Goal: Task Accomplishment & Management: Manage account settings

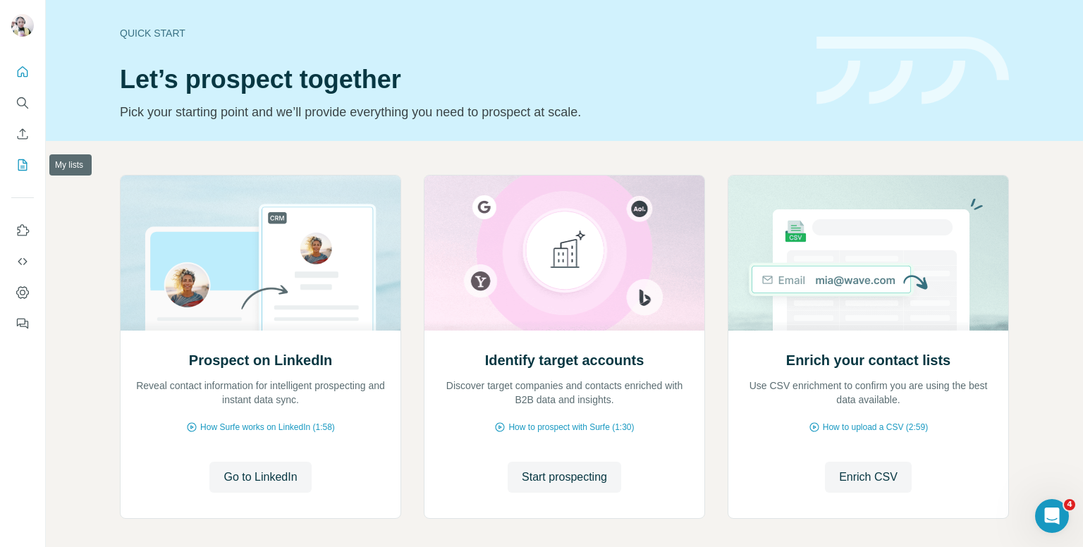
click at [19, 163] on icon "My lists" at bounding box center [23, 165] width 14 height 14
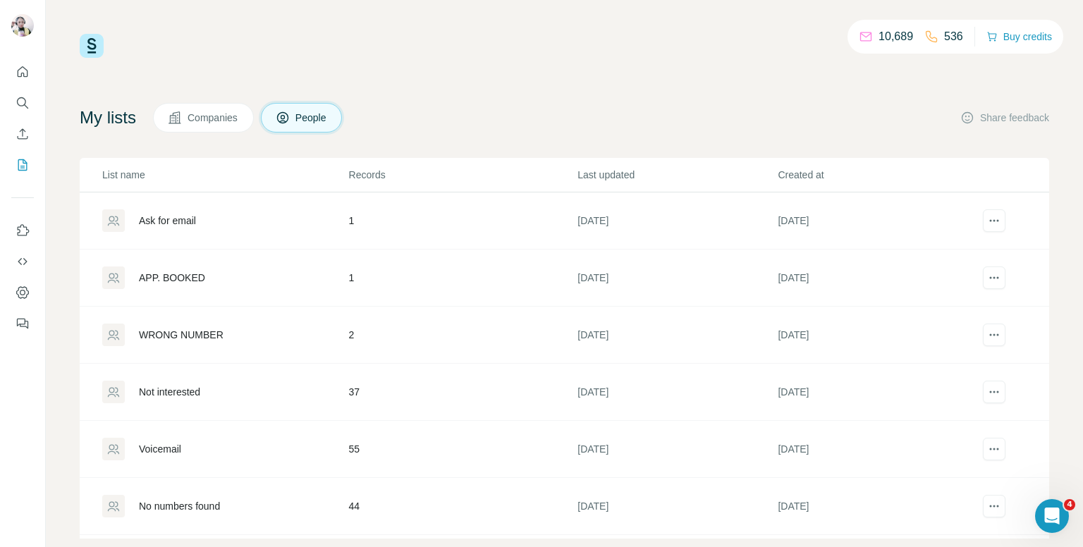
click at [322, 215] on div "Ask for email" at bounding box center [224, 220] width 245 height 23
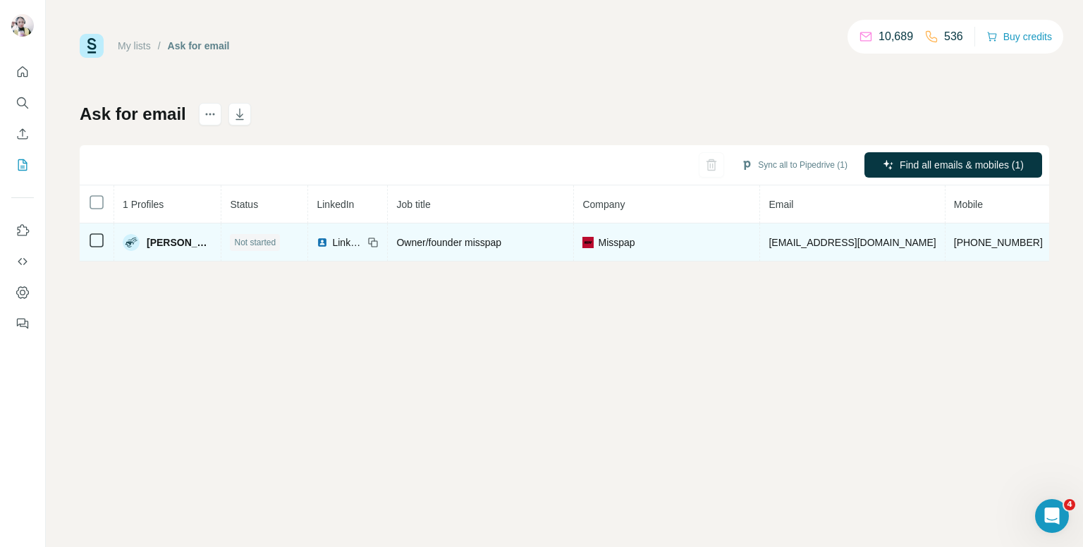
click at [954, 242] on span "[PHONE_NUMBER]" at bounding box center [998, 242] width 89 height 11
click at [954, 242] on span "+447977998305" at bounding box center [998, 242] width 89 height 11
copy span "+447977998305"
click at [954, 238] on span "+447977998305" at bounding box center [998, 242] width 89 height 11
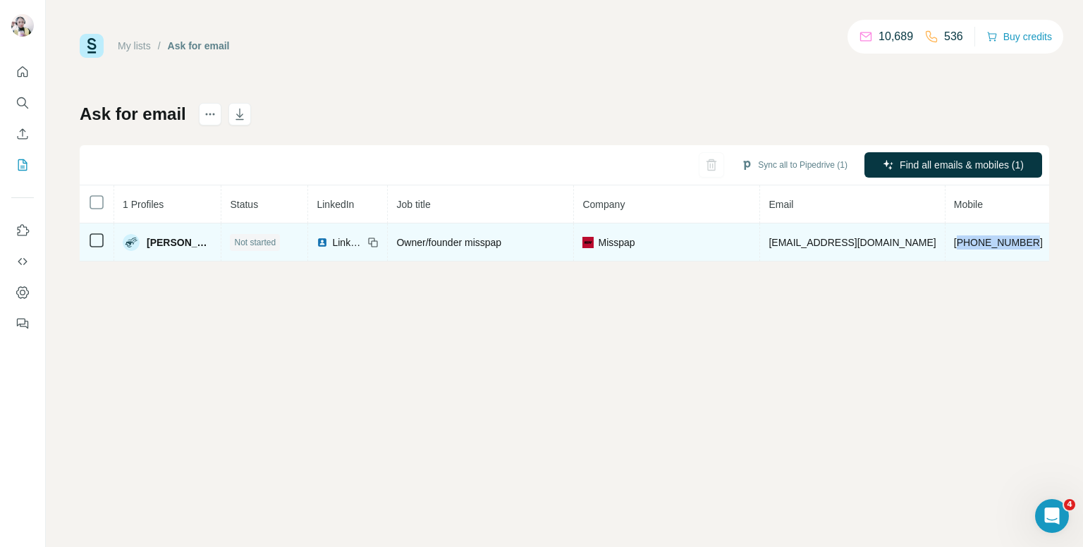
click at [954, 238] on span "+447977998305" at bounding box center [998, 242] width 89 height 11
click at [954, 237] on span "+447977998305" at bounding box center [998, 242] width 89 height 11
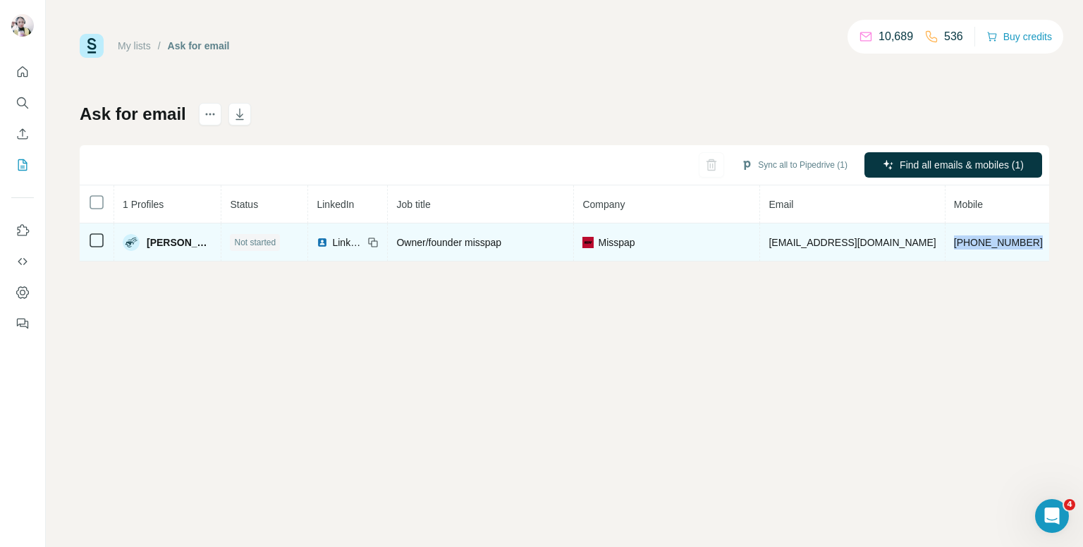
click at [954, 237] on span "+447977998305" at bounding box center [998, 242] width 89 height 11
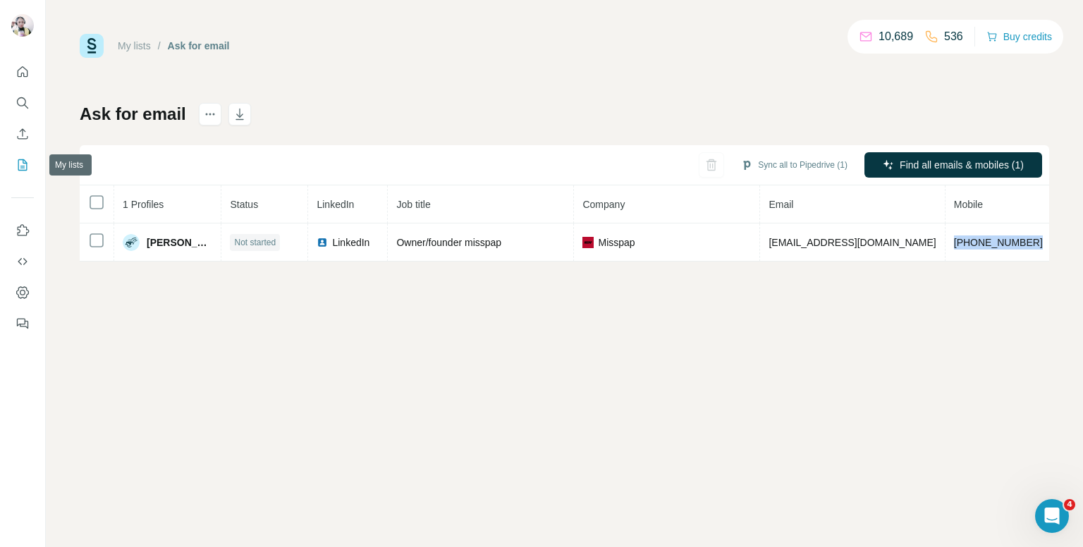
click at [21, 164] on icon "My lists" at bounding box center [23, 165] width 14 height 14
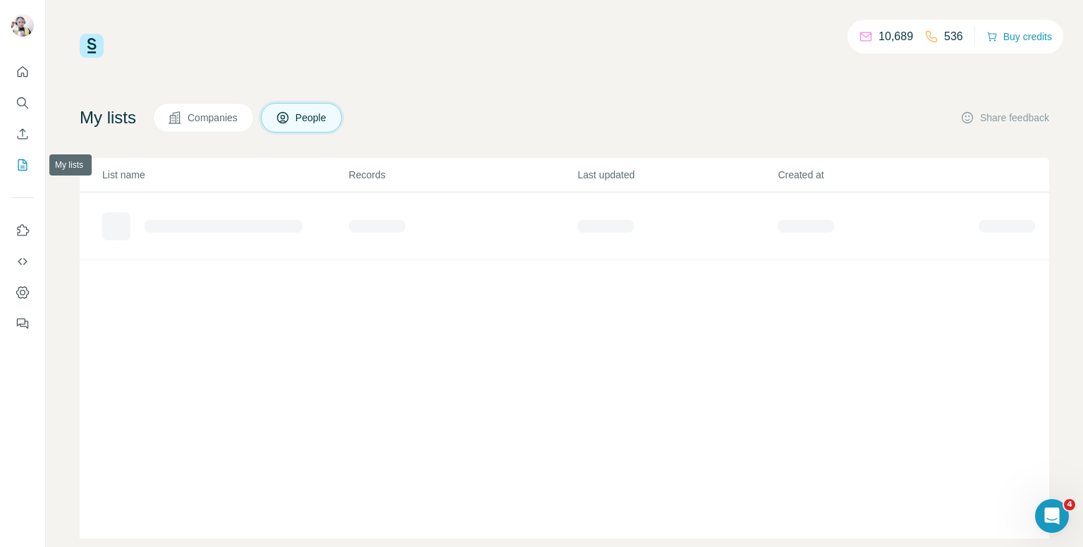
click at [21, 164] on icon "My lists" at bounding box center [23, 165] width 14 height 14
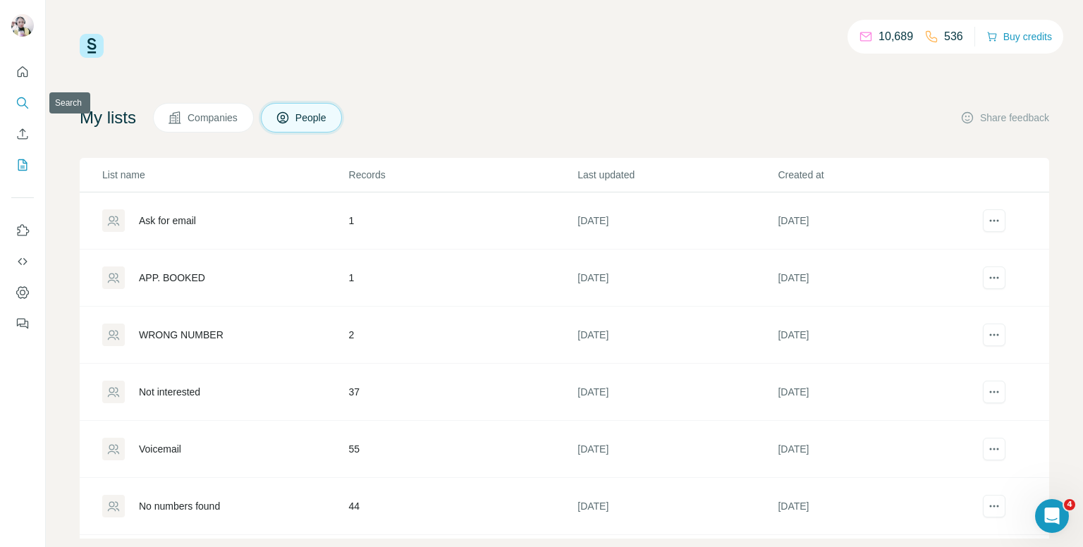
click at [24, 102] on icon "Search" at bounding box center [23, 103] width 14 height 14
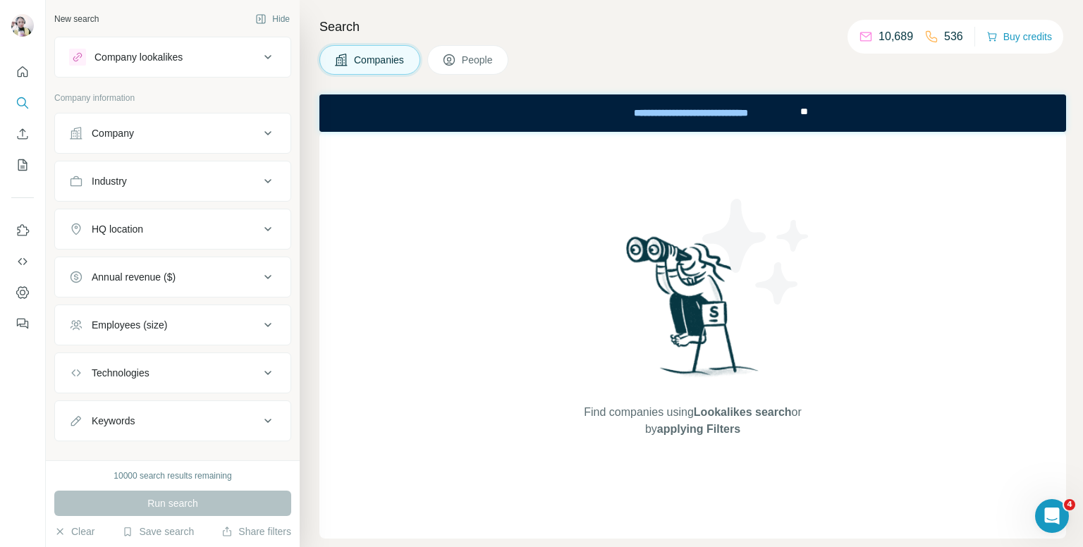
click at [465, 47] on body "New search Hide Company lookalikes Company information Company Industry HQ loca…" at bounding box center [541, 273] width 1083 height 547
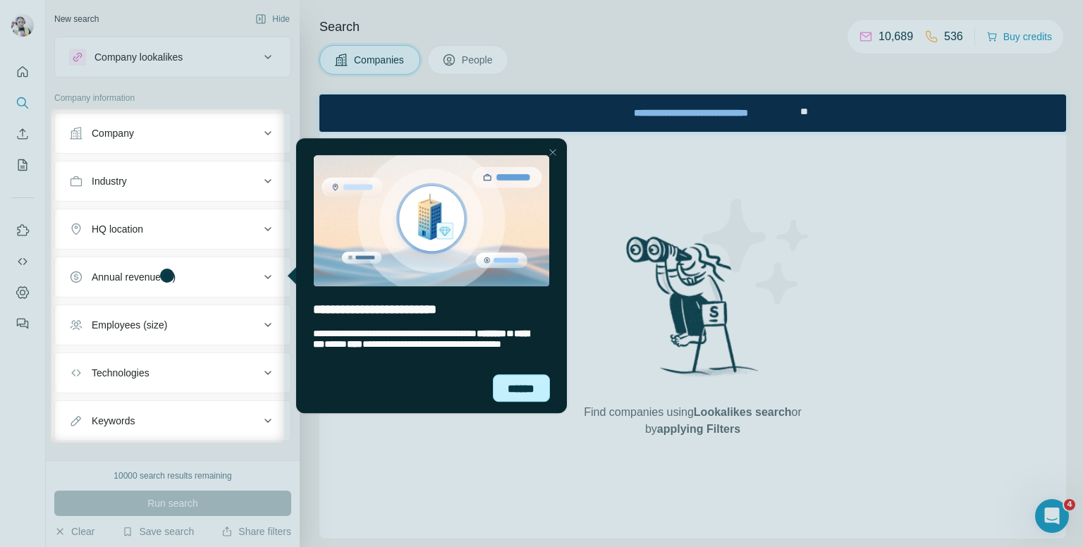
click at [522, 384] on div "******" at bounding box center [521, 387] width 58 height 27
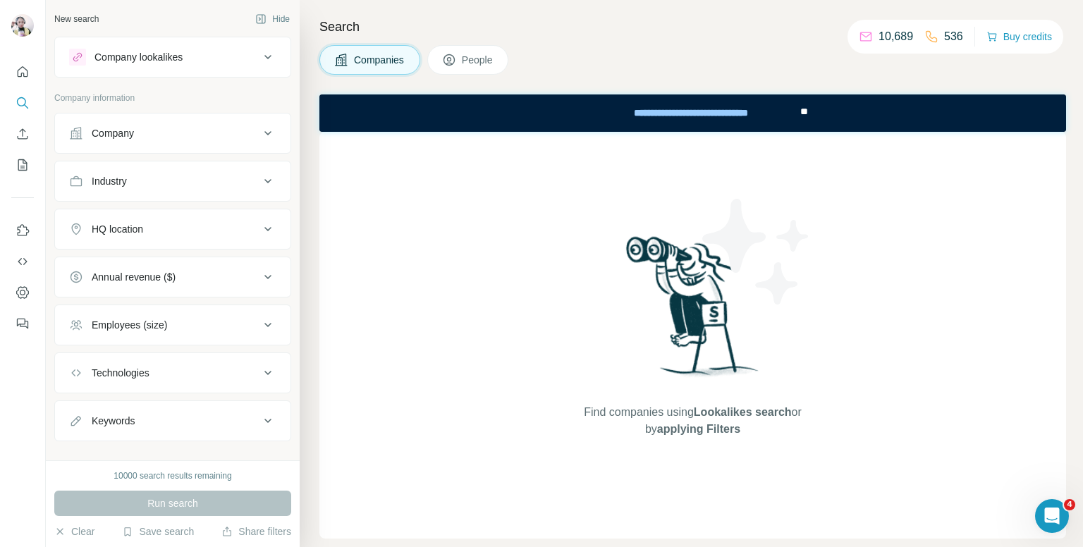
click at [472, 47] on div at bounding box center [541, 56] width 1083 height 112
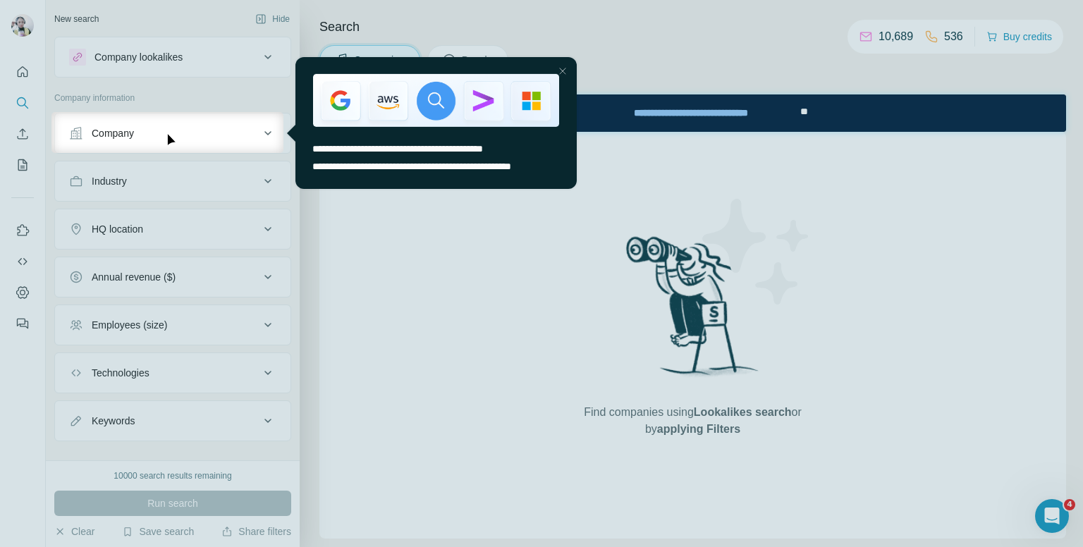
click at [563, 69] on div "Close Step" at bounding box center [562, 70] width 17 height 17
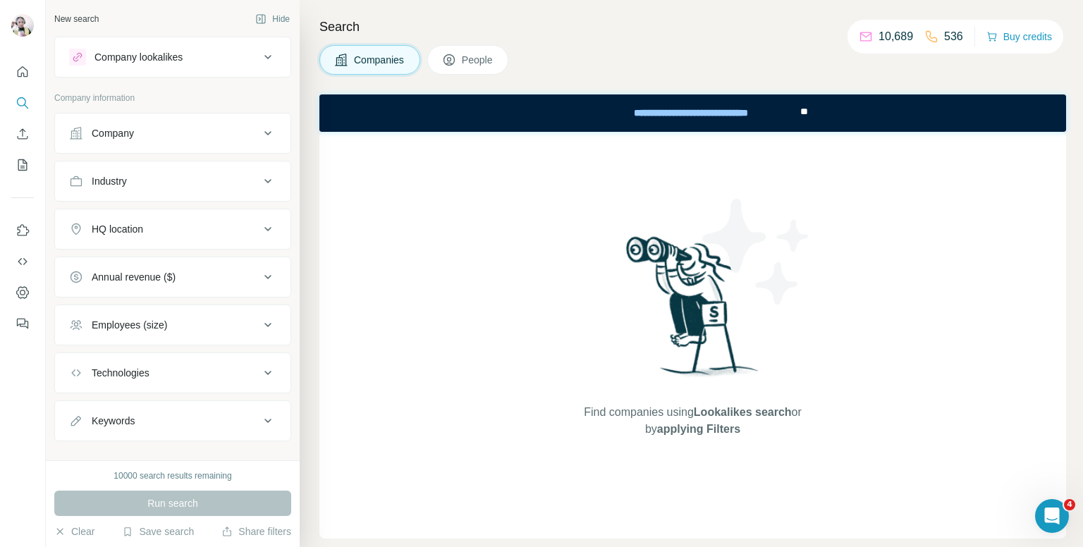
click at [467, 57] on span "People" at bounding box center [478, 60] width 32 height 14
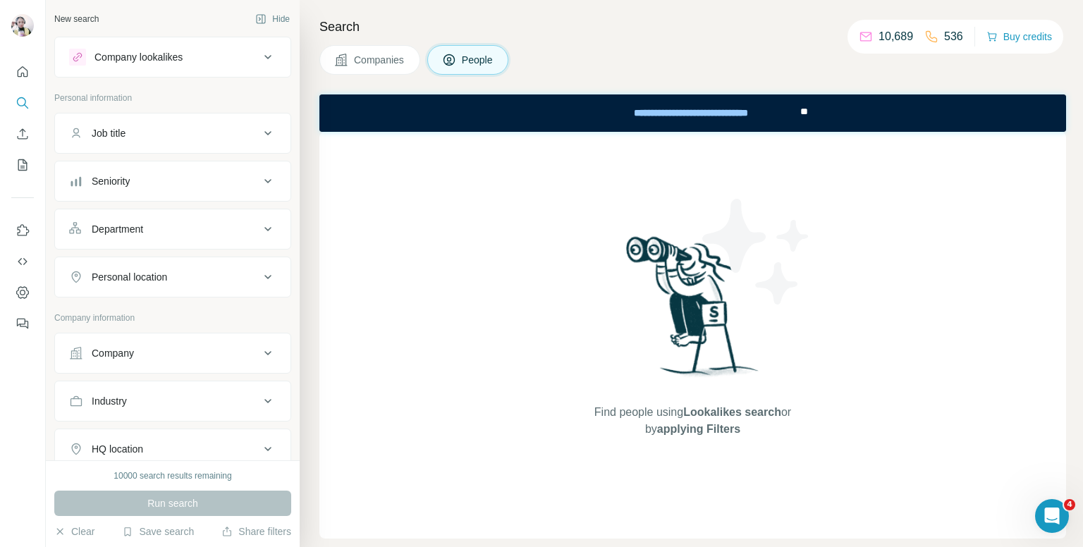
click at [173, 140] on button "Job title" at bounding box center [173, 133] width 236 height 34
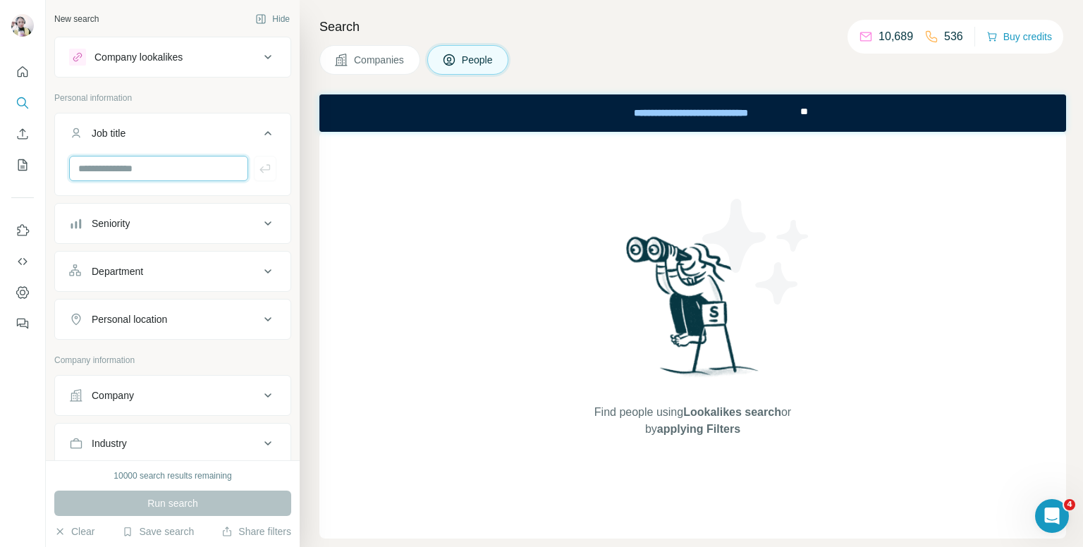
click at [169, 162] on input "text" at bounding box center [158, 168] width 179 height 25
type input "*****"
click at [254, 156] on button "button" at bounding box center [265, 168] width 23 height 25
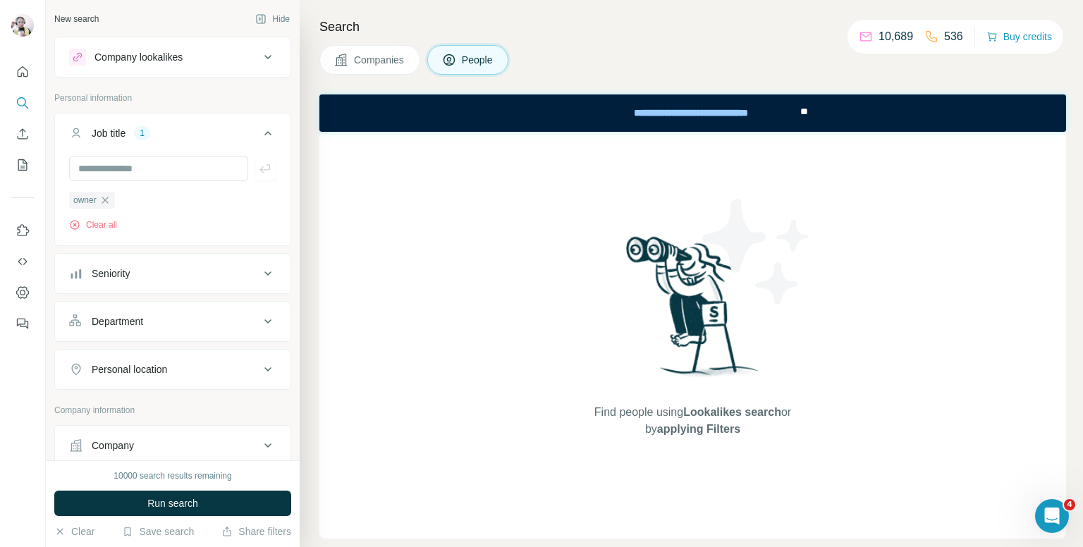
click at [188, 282] on button "Seniority" at bounding box center [173, 274] width 236 height 34
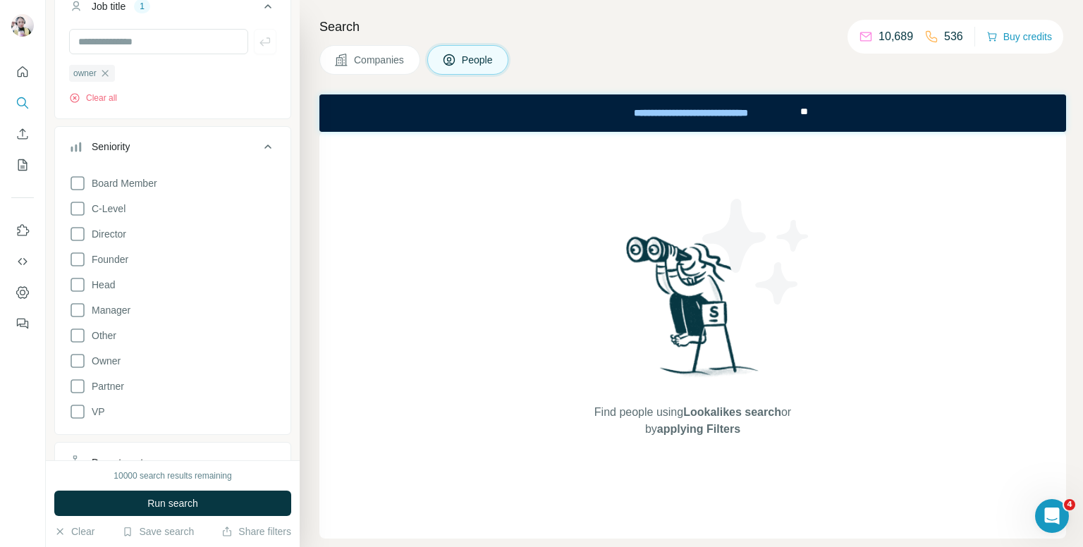
scroll to position [141, 0]
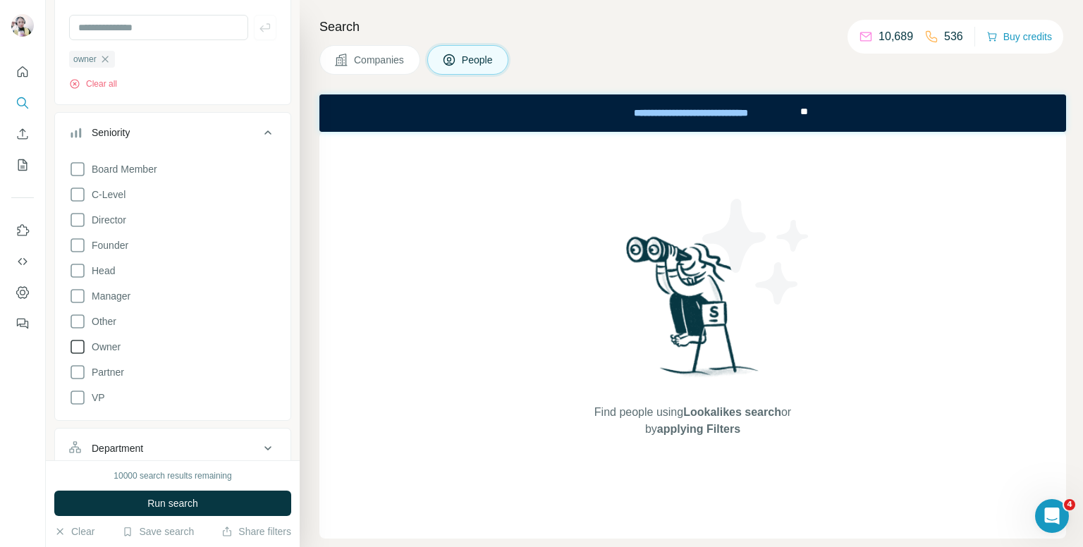
click at [76, 348] on icon at bounding box center [77, 346] width 17 height 17
click at [77, 373] on icon at bounding box center [77, 372] width 17 height 17
click at [76, 247] on icon at bounding box center [77, 245] width 17 height 17
click at [75, 218] on icon at bounding box center [77, 220] width 17 height 17
click at [262, 130] on icon at bounding box center [267, 132] width 17 height 17
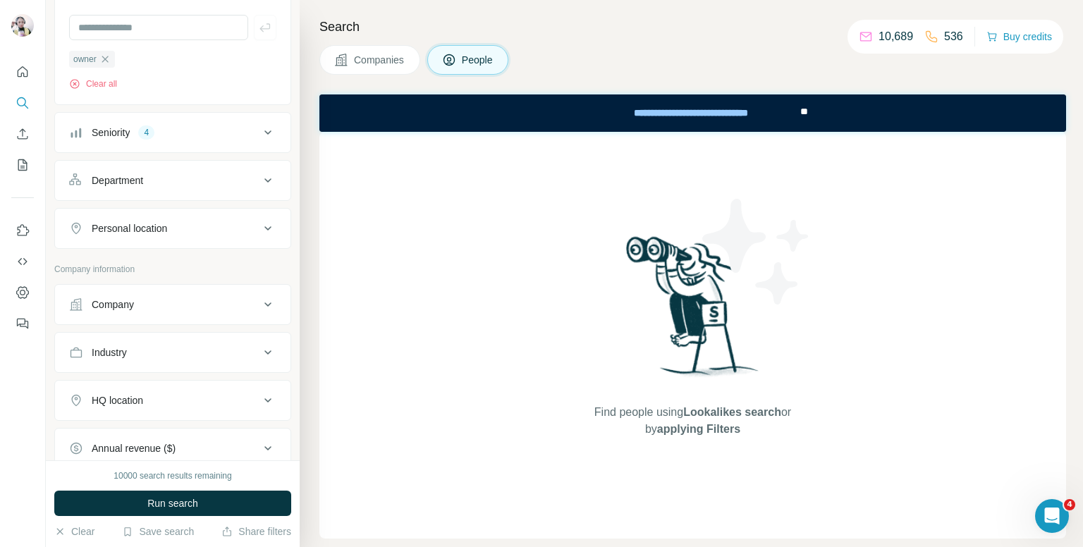
click at [203, 178] on div "Department" at bounding box center [164, 180] width 190 height 14
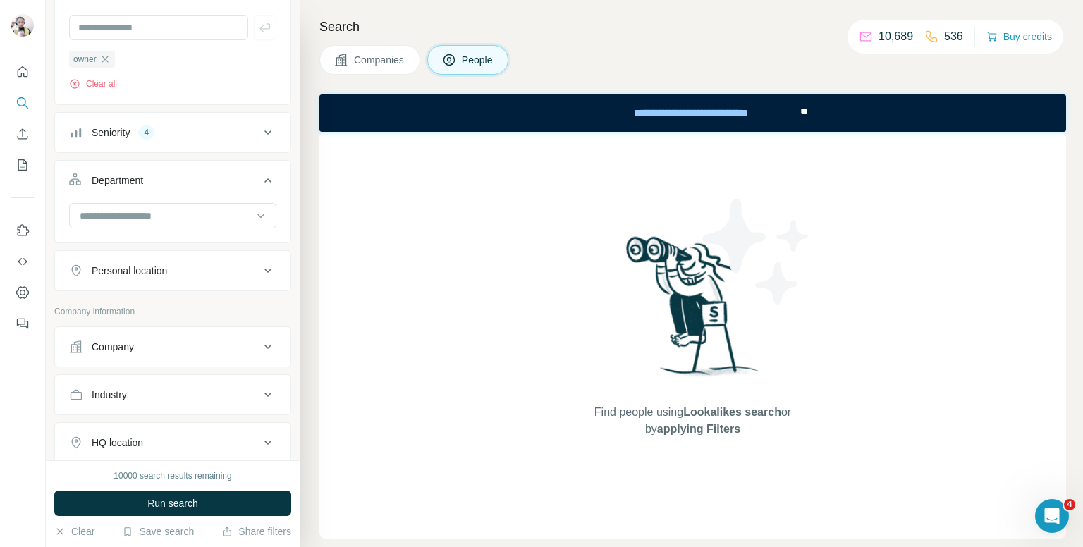
click at [259, 181] on icon at bounding box center [267, 180] width 17 height 17
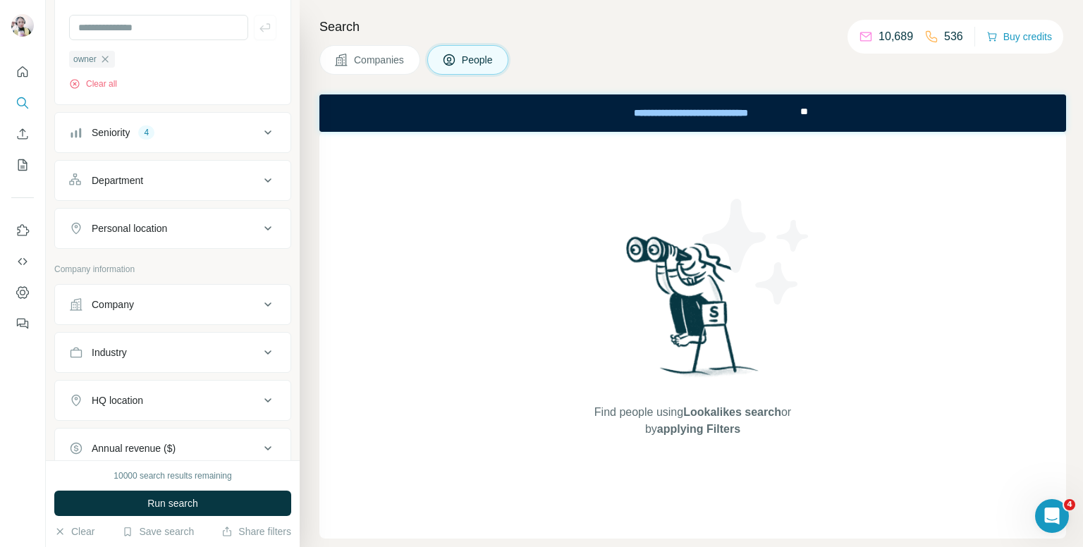
click at [203, 221] on div "Personal location" at bounding box center [164, 228] width 190 height 14
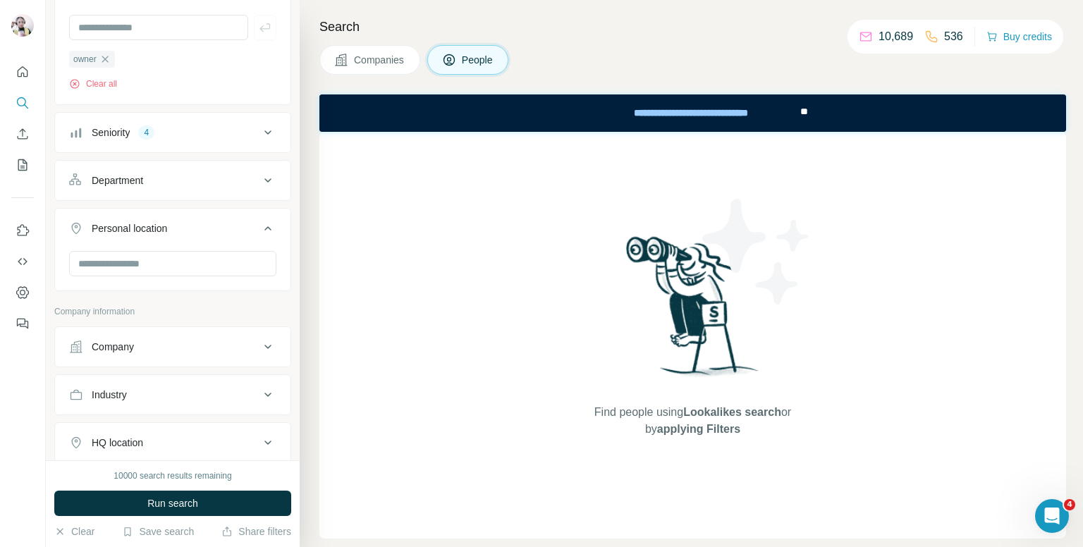
click at [159, 276] on div at bounding box center [172, 265] width 207 height 28
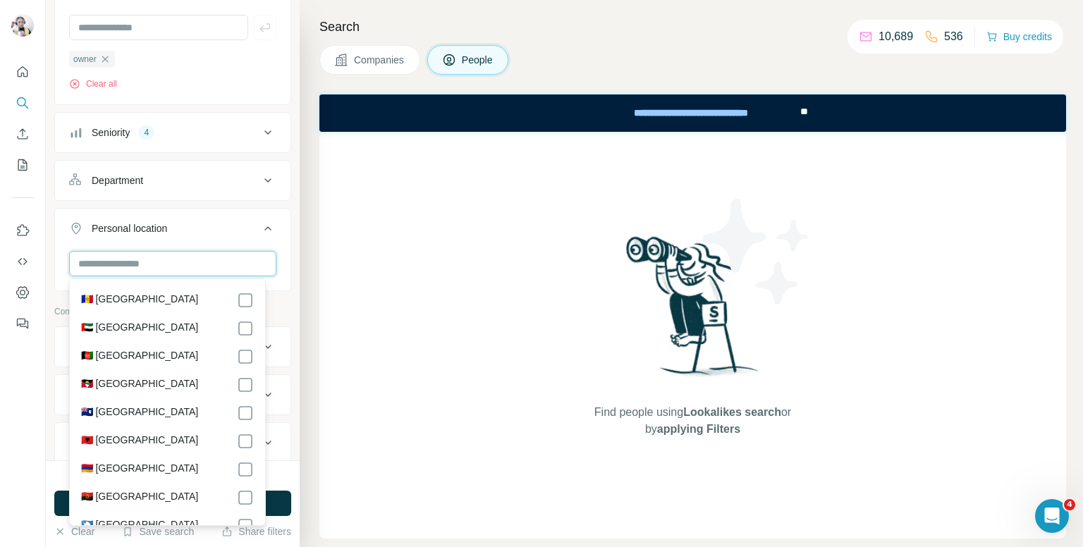
click at [157, 266] on input "text" at bounding box center [172, 263] width 207 height 25
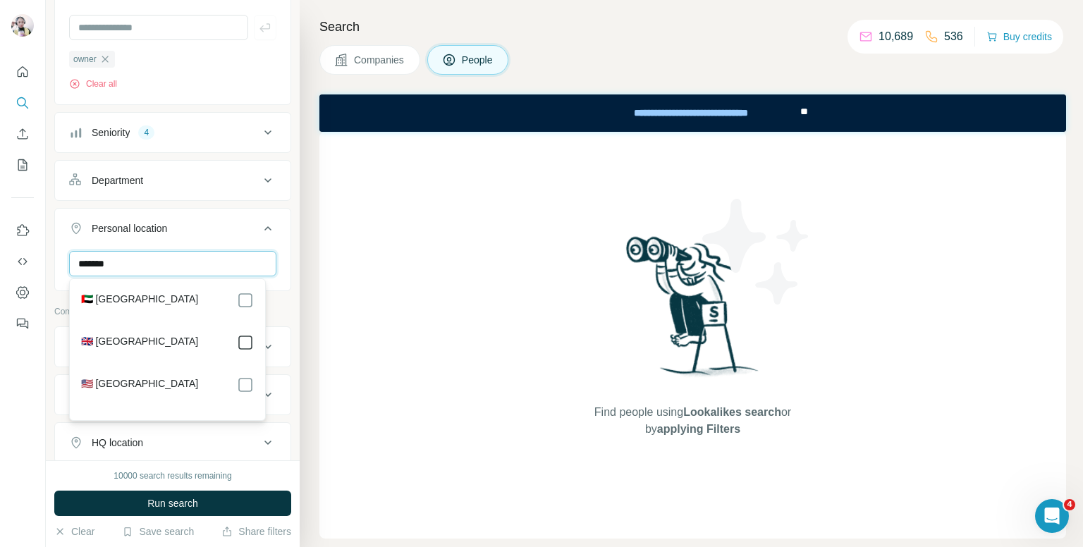
type input "******"
click at [259, 226] on icon at bounding box center [267, 228] width 17 height 17
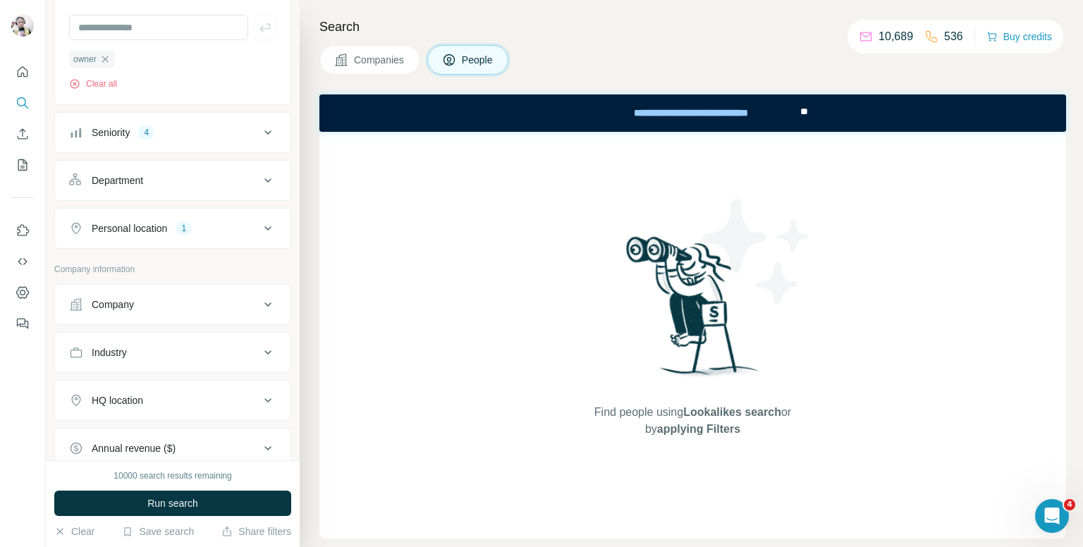
click at [207, 298] on div "Company" at bounding box center [164, 305] width 190 height 14
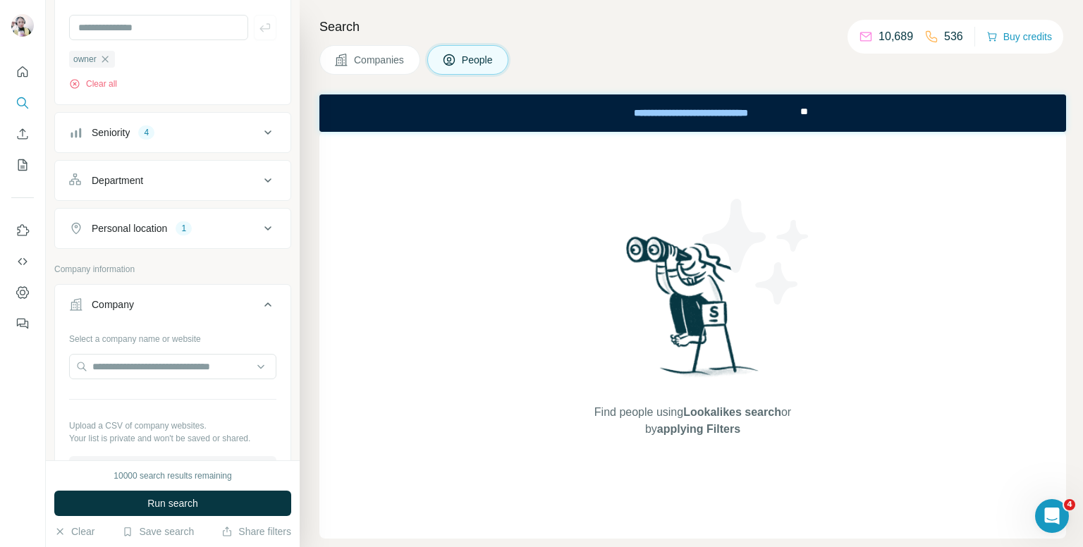
click at [262, 304] on icon at bounding box center [267, 304] width 17 height 17
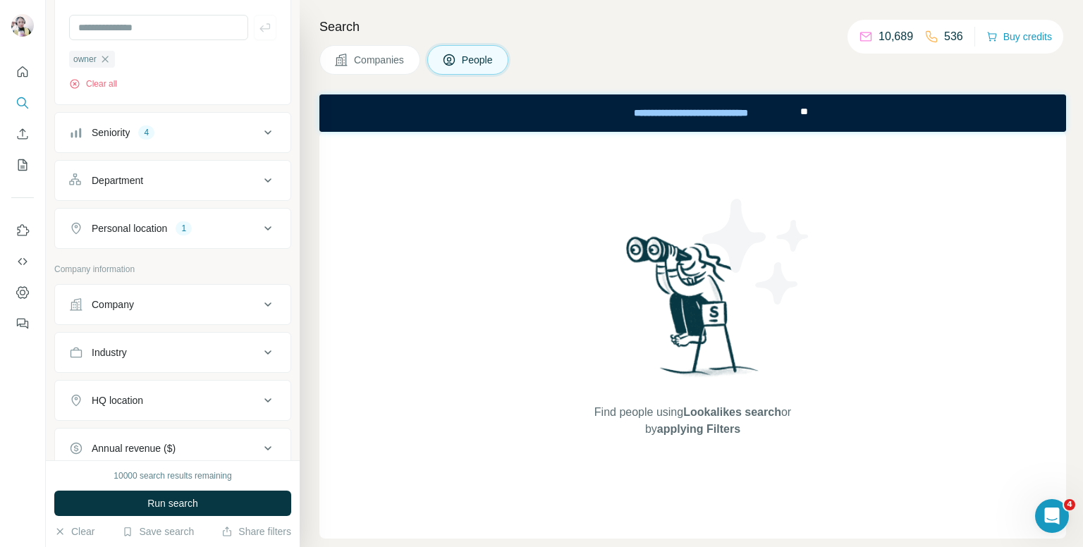
click at [187, 354] on div "Industry" at bounding box center [164, 353] width 190 height 14
click at [185, 387] on input at bounding box center [165, 388] width 174 height 16
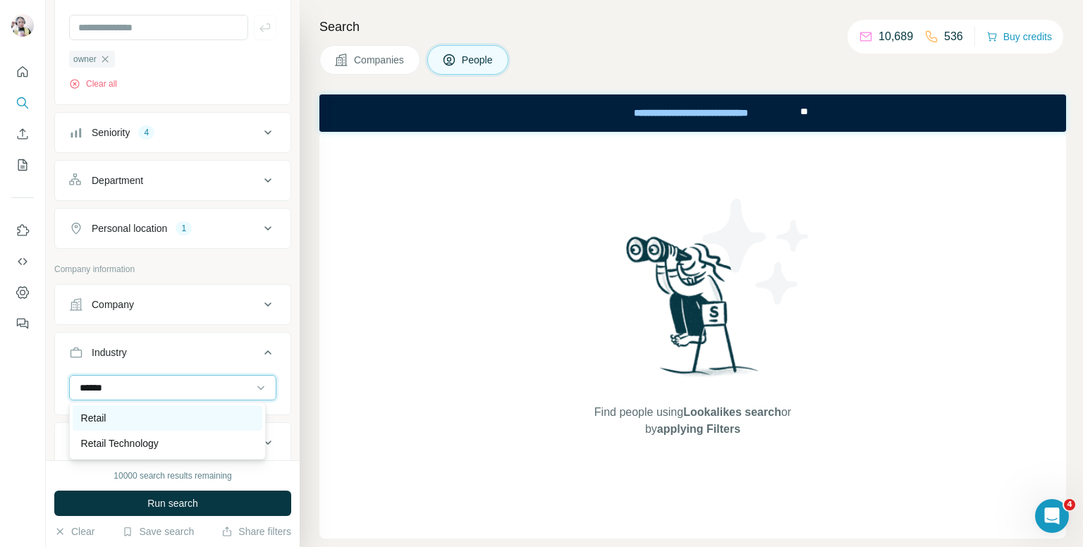
type input "******"
click at [152, 416] on div "Retail" at bounding box center [167, 418] width 173 height 14
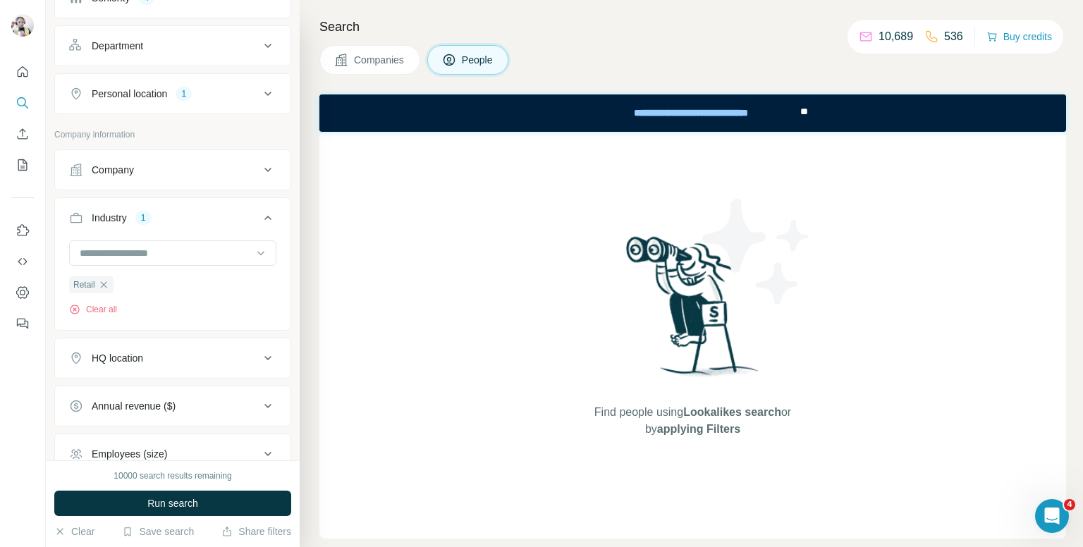
scroll to position [282, 0]
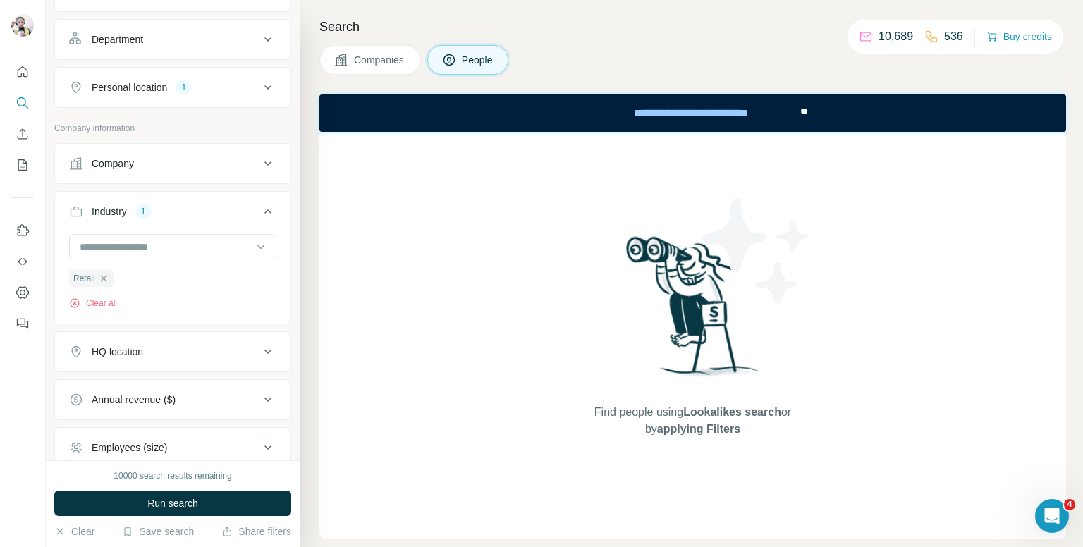
click at [171, 355] on div "HQ location" at bounding box center [164, 352] width 190 height 14
click at [171, 387] on input "text" at bounding box center [172, 386] width 207 height 25
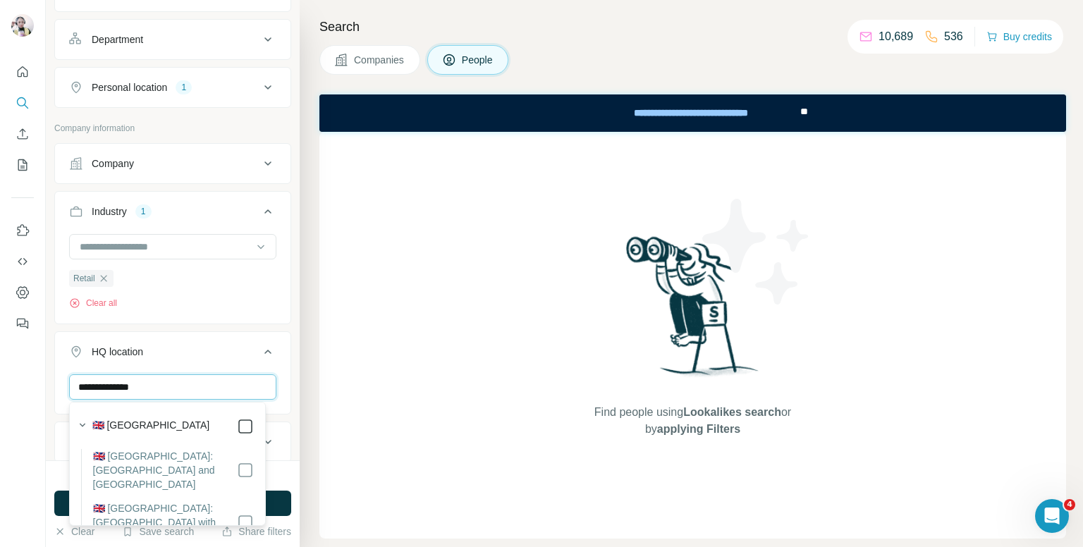
type input "**********"
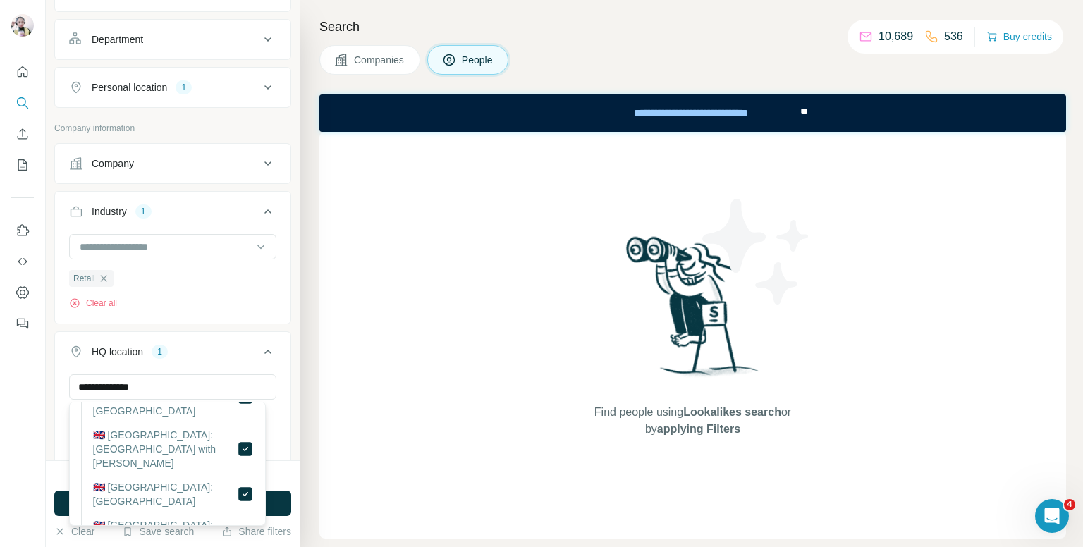
scroll to position [141, 0]
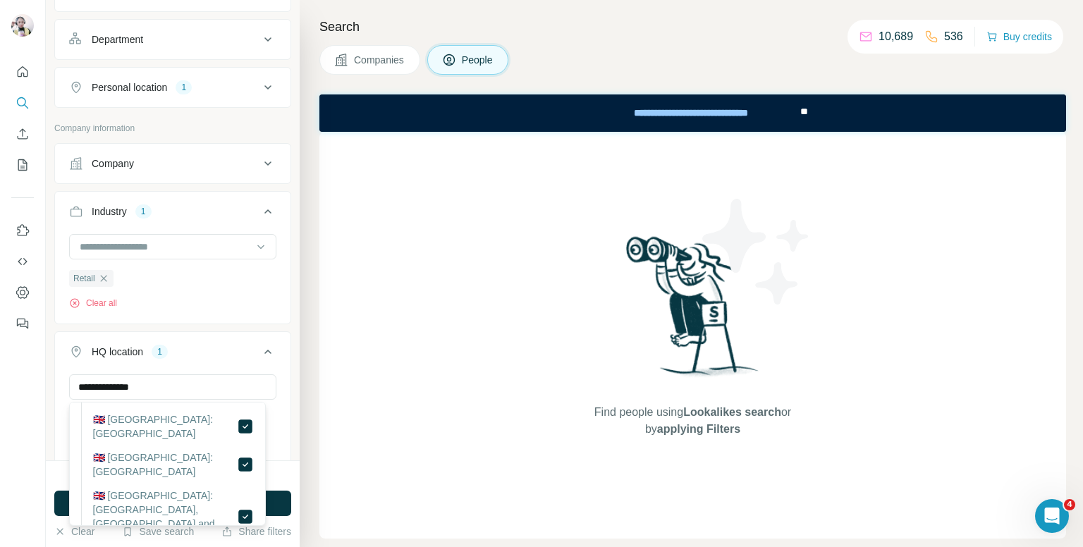
click at [259, 353] on icon at bounding box center [267, 351] width 17 height 17
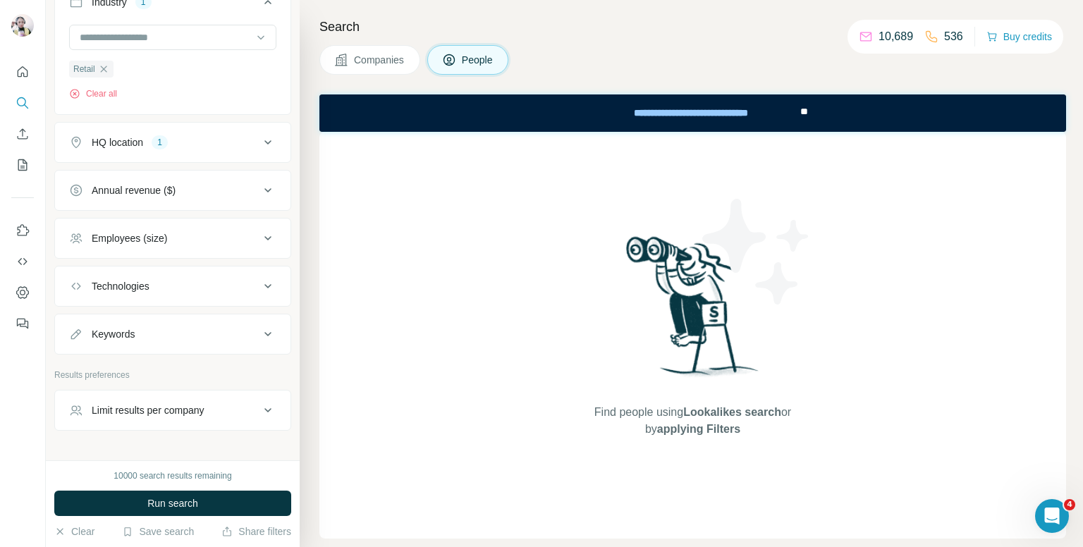
scroll to position [494, 0]
click at [195, 230] on div "Employees (size)" at bounding box center [164, 236] width 190 height 14
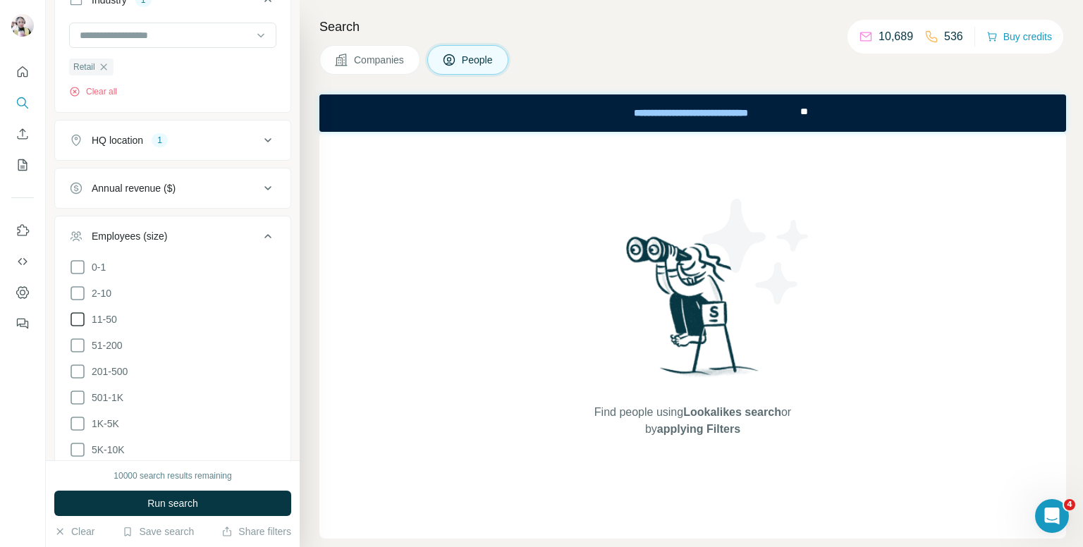
click at [73, 317] on icon at bounding box center [77, 319] width 17 height 17
click at [73, 285] on icon at bounding box center [77, 293] width 17 height 17
click at [76, 260] on icon at bounding box center [77, 267] width 17 height 17
click at [259, 238] on icon at bounding box center [267, 236] width 17 height 17
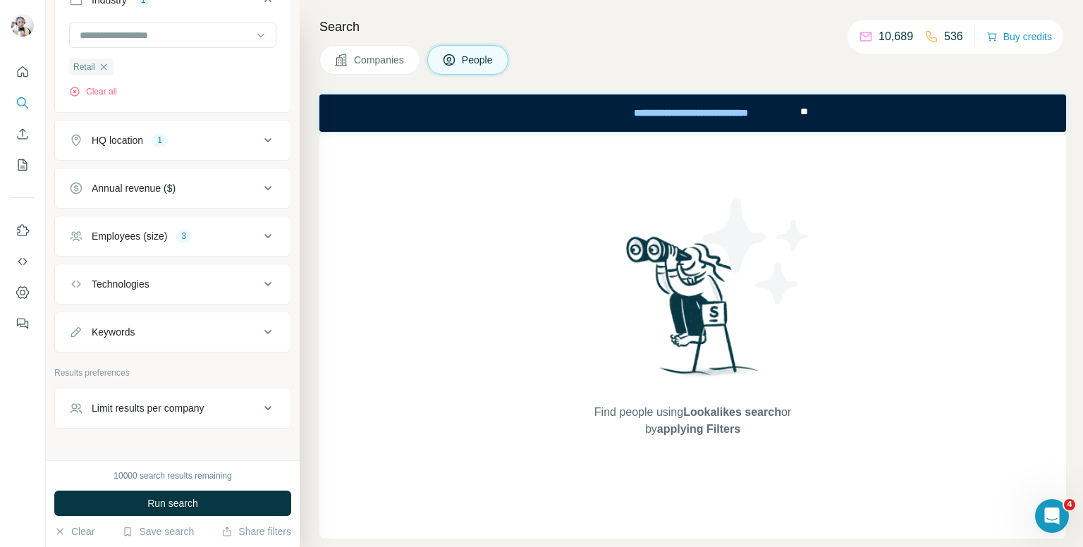
click at [219, 336] on div "Keywords" at bounding box center [164, 332] width 190 height 14
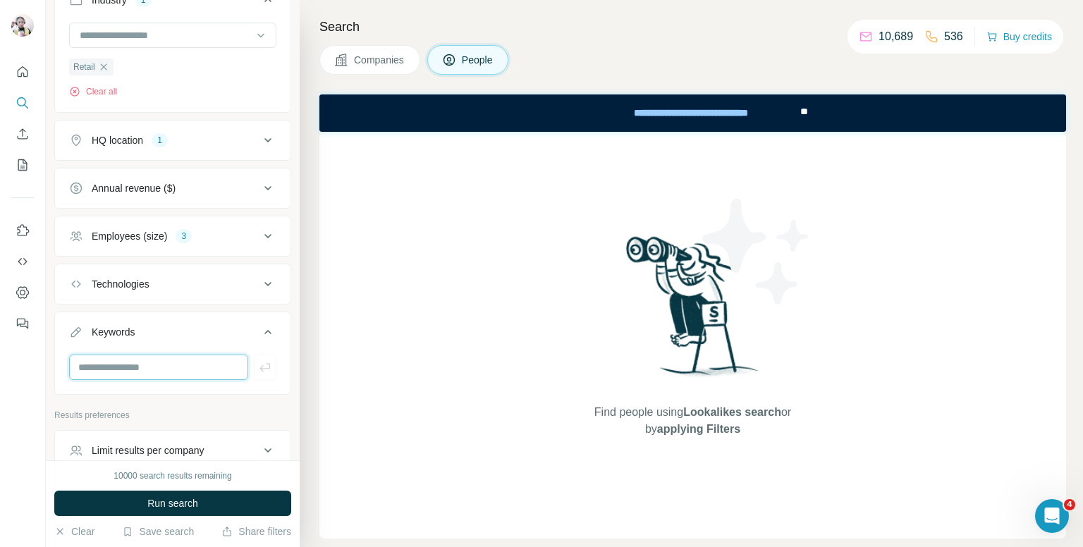
click at [188, 369] on input "text" at bounding box center [158, 367] width 179 height 25
type input "**********"
click at [254, 368] on button "button" at bounding box center [265, 367] width 23 height 25
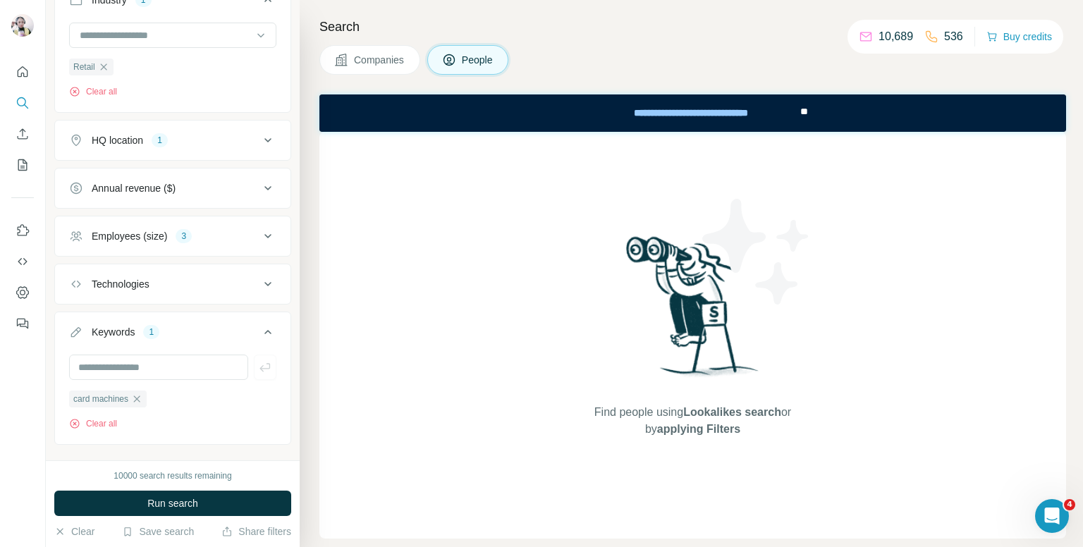
click at [265, 327] on icon at bounding box center [267, 332] width 17 height 17
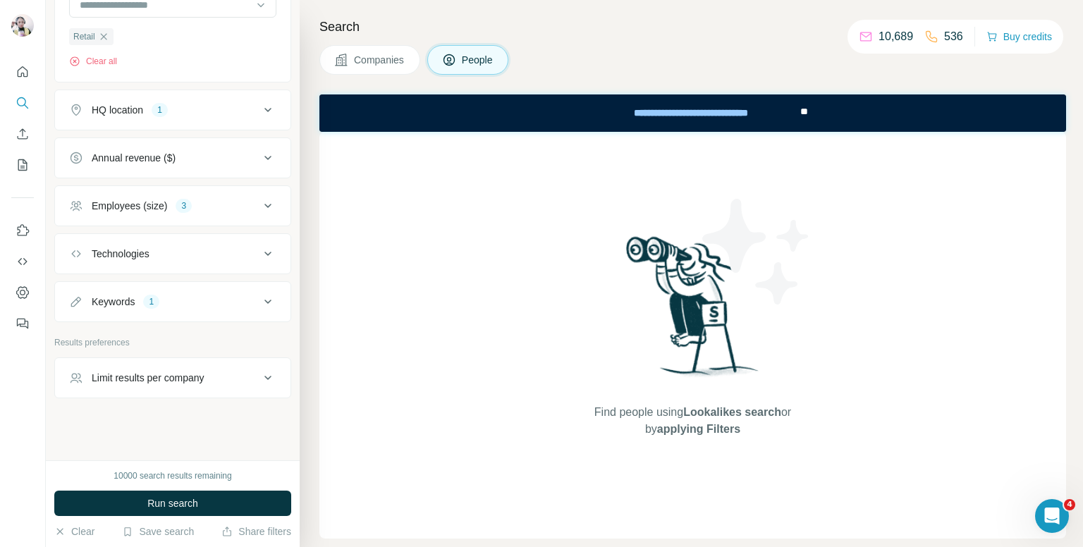
click at [247, 375] on div "Limit results per company" at bounding box center [164, 378] width 190 height 14
click at [128, 408] on input "number" at bounding box center [172, 413] width 207 height 25
type input "*"
click at [259, 373] on icon at bounding box center [267, 377] width 17 height 17
click at [204, 497] on button "Run search" at bounding box center [172, 503] width 237 height 25
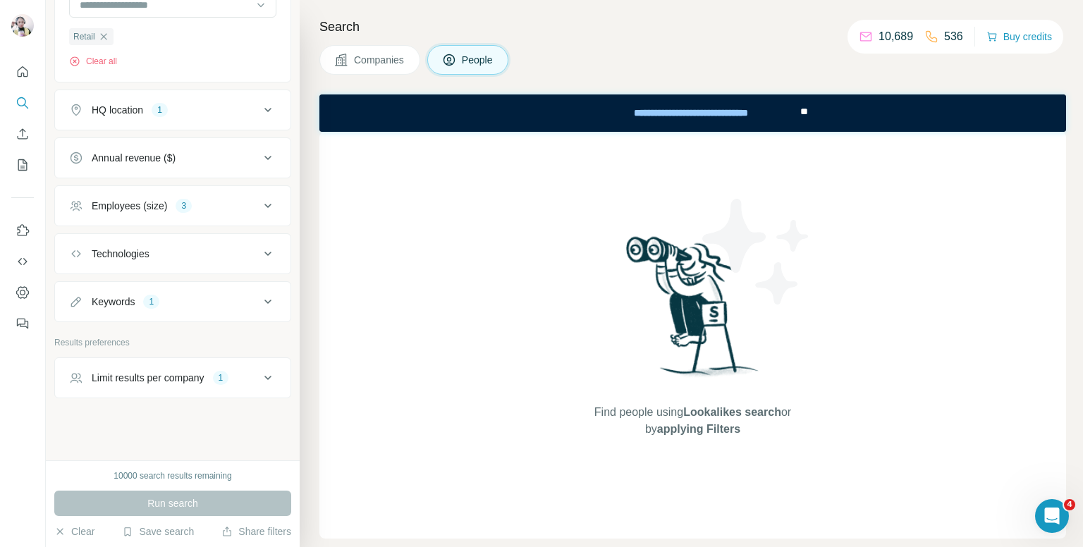
click at [148, 371] on div "Limit results per company" at bounding box center [148, 378] width 113 height 14
click at [206, 302] on div "Keywords 1" at bounding box center [164, 302] width 190 height 14
click at [137, 365] on icon "button" at bounding box center [137, 368] width 6 height 6
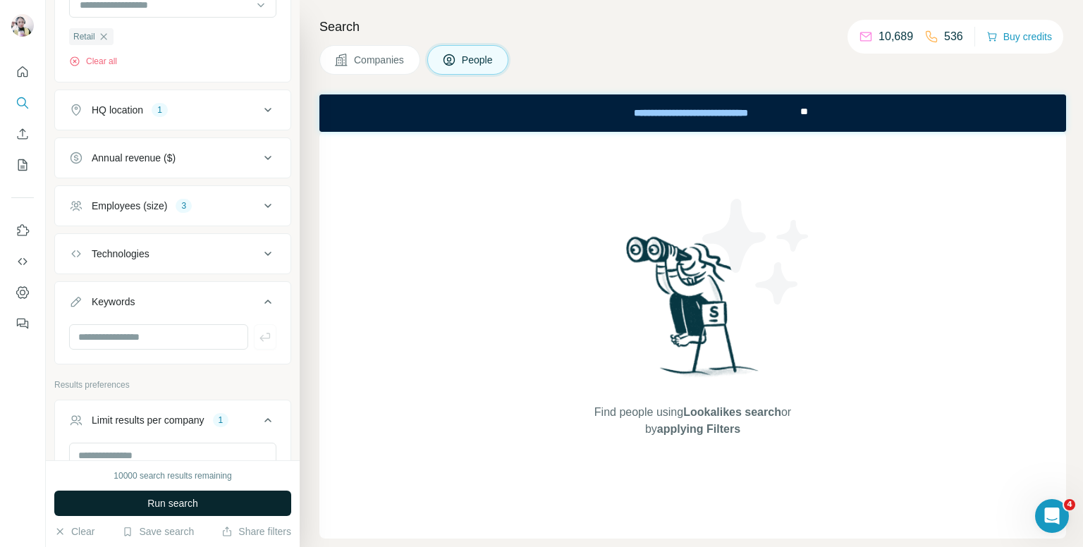
click at [221, 506] on button "Run search" at bounding box center [172, 503] width 237 height 25
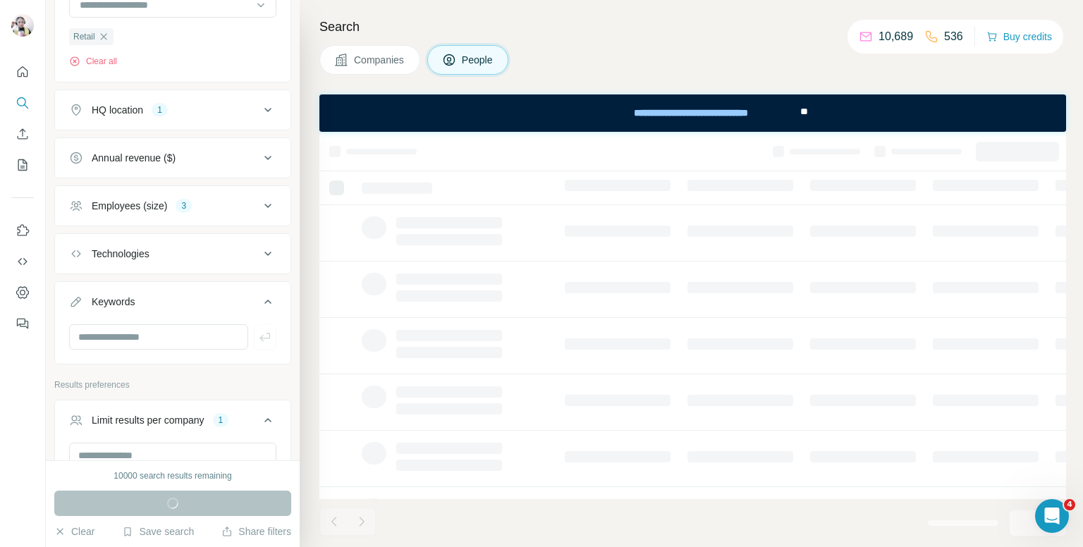
click at [259, 298] on icon at bounding box center [267, 301] width 17 height 17
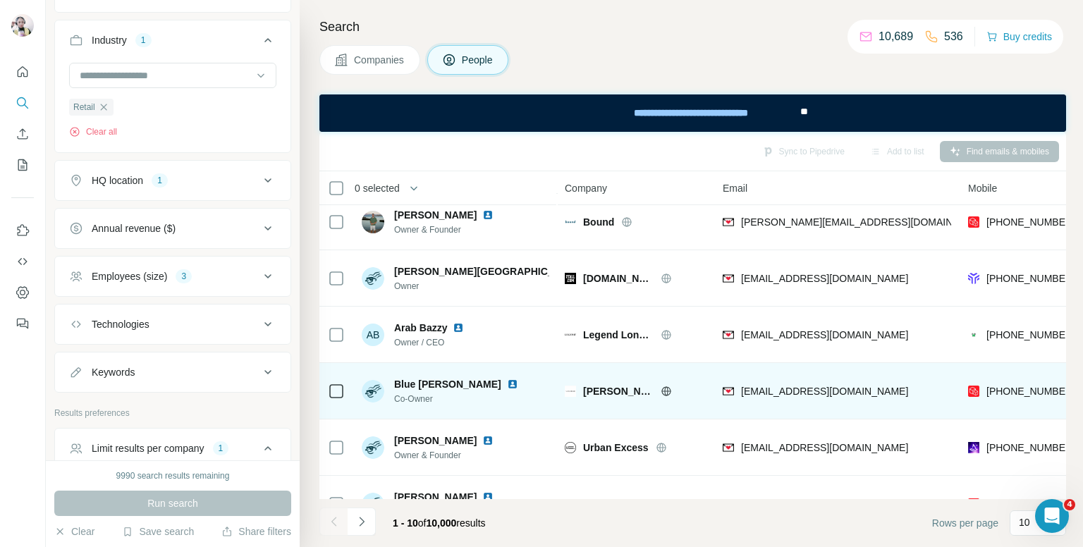
scroll to position [276, 0]
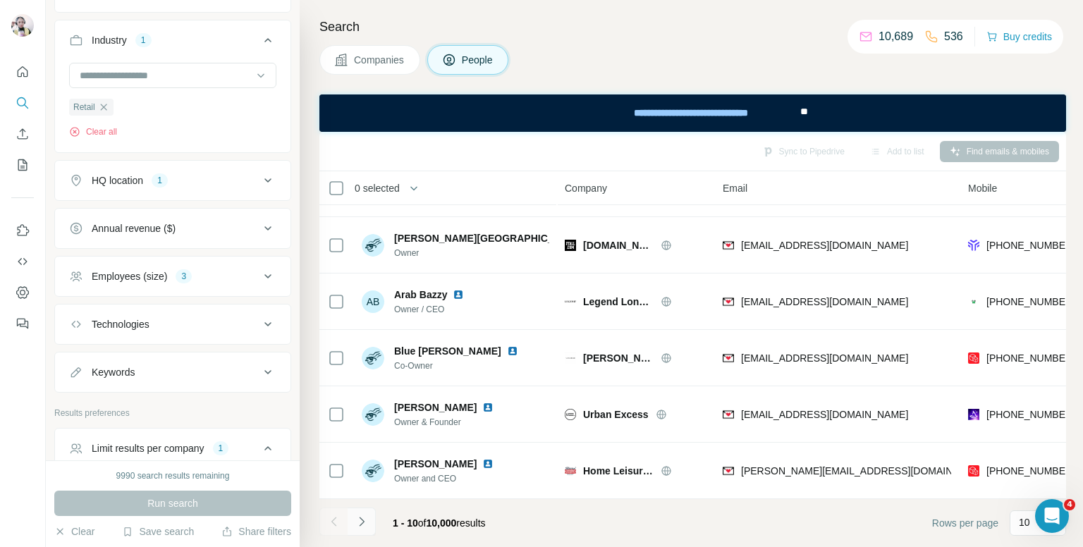
click at [362, 524] on icon "Navigate to next page" at bounding box center [362, 522] width 14 height 14
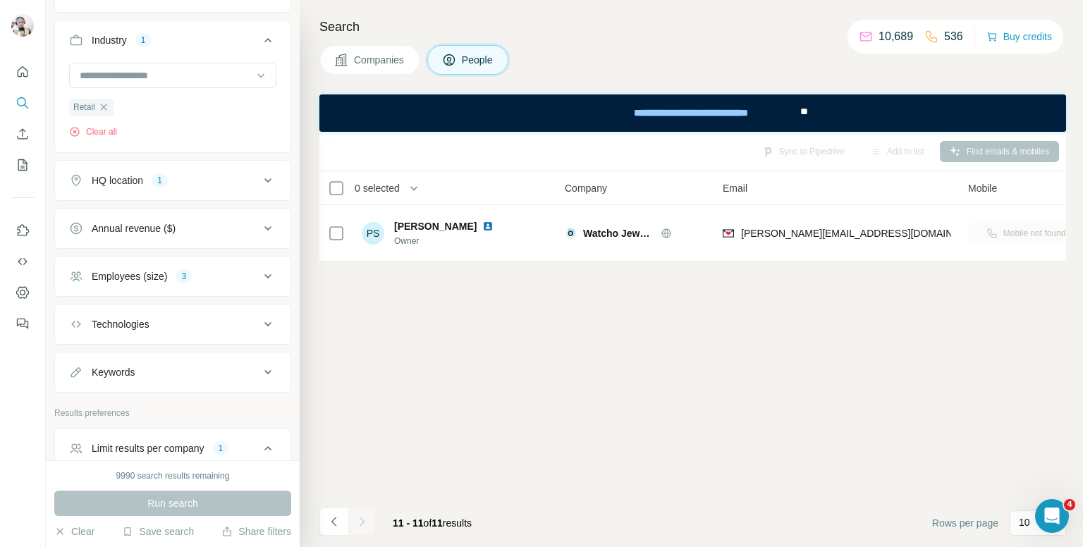
scroll to position [0, 0]
click at [189, 283] on button "Employees (size) 3" at bounding box center [173, 276] width 236 height 34
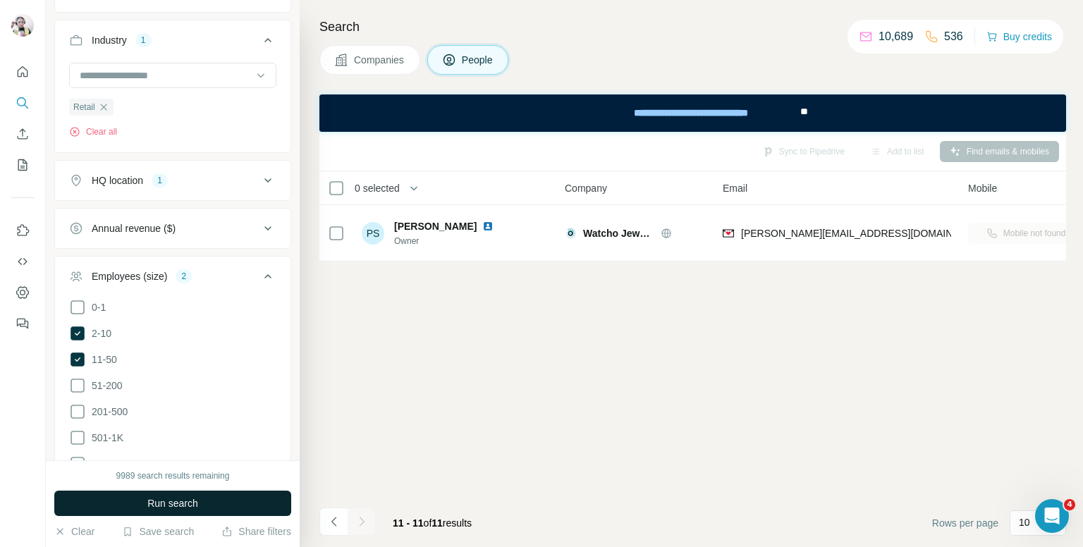
click at [216, 499] on button "Run search" at bounding box center [172, 503] width 237 height 25
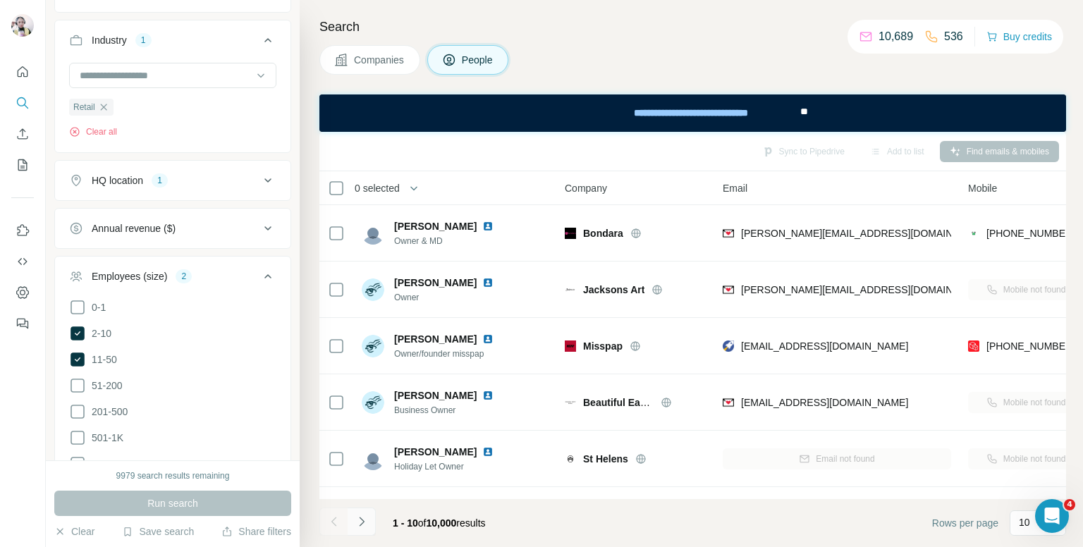
click at [362, 522] on icon "Navigate to next page" at bounding box center [361, 521] width 5 height 9
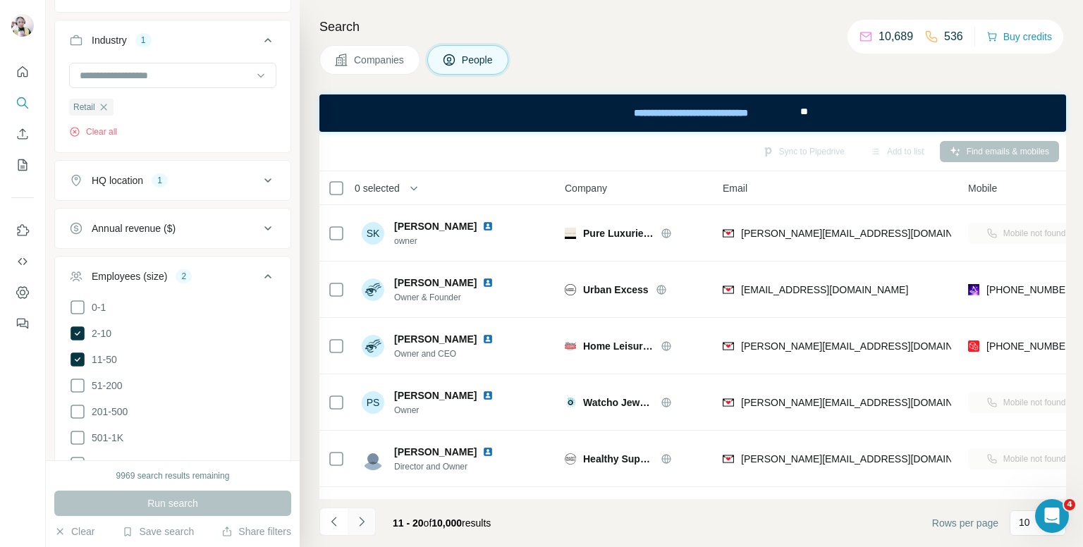
click at [362, 522] on icon "Navigate to next page" at bounding box center [361, 521] width 5 height 9
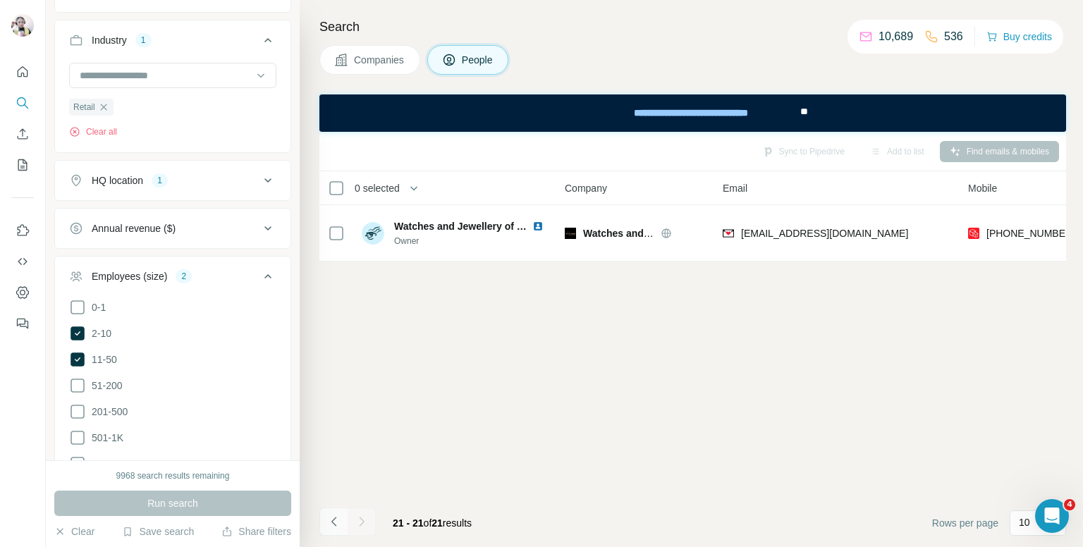
click at [333, 524] on icon "Navigate to previous page" at bounding box center [333, 521] width 5 height 9
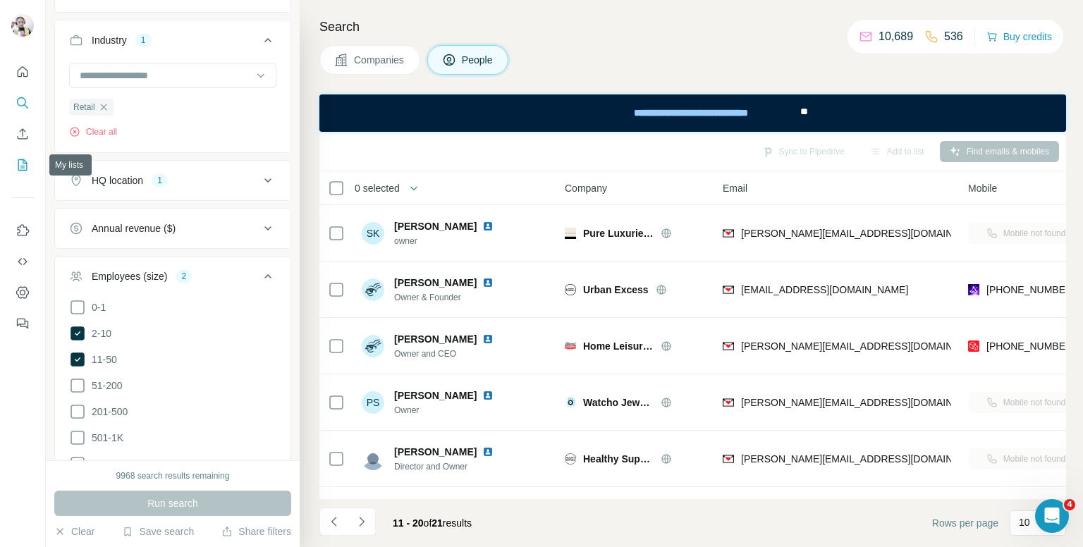
click at [21, 164] on icon "My lists" at bounding box center [23, 165] width 14 height 14
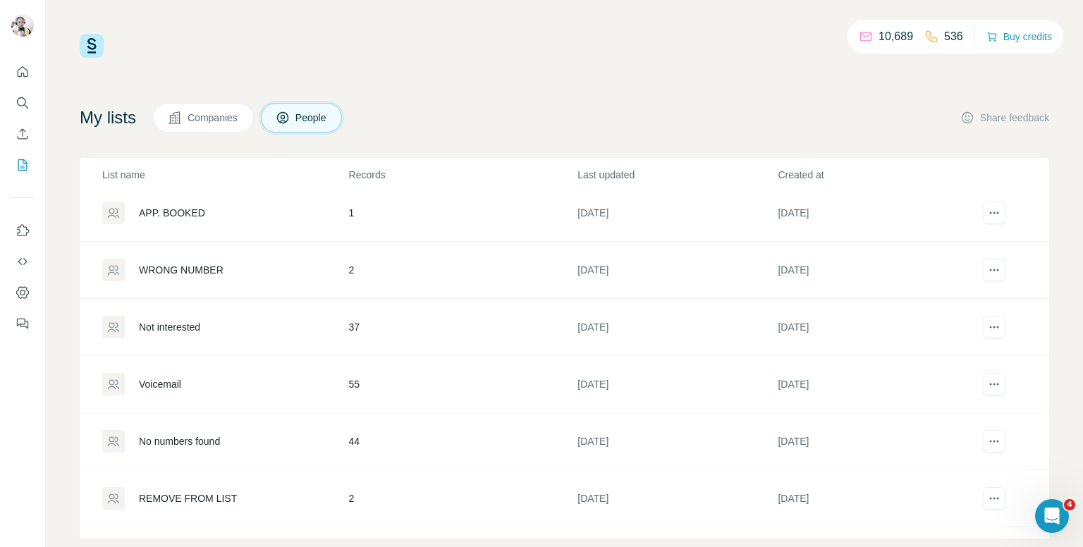
scroll to position [141, 0]
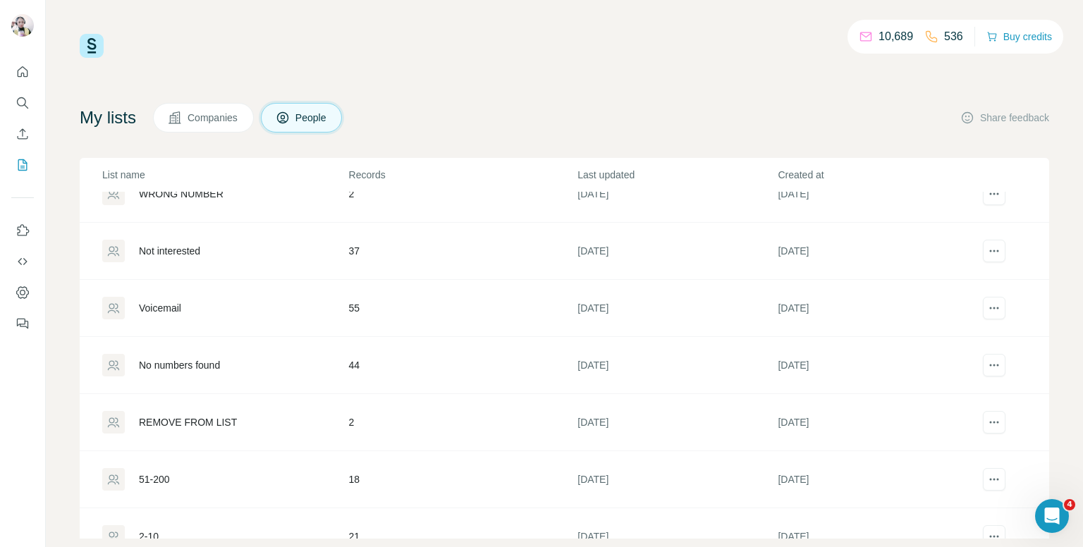
drag, startPoint x: 310, startPoint y: 307, endPoint x: 296, endPoint y: 300, distance: 15.5
click at [310, 306] on div "Voicemail" at bounding box center [224, 308] width 245 height 23
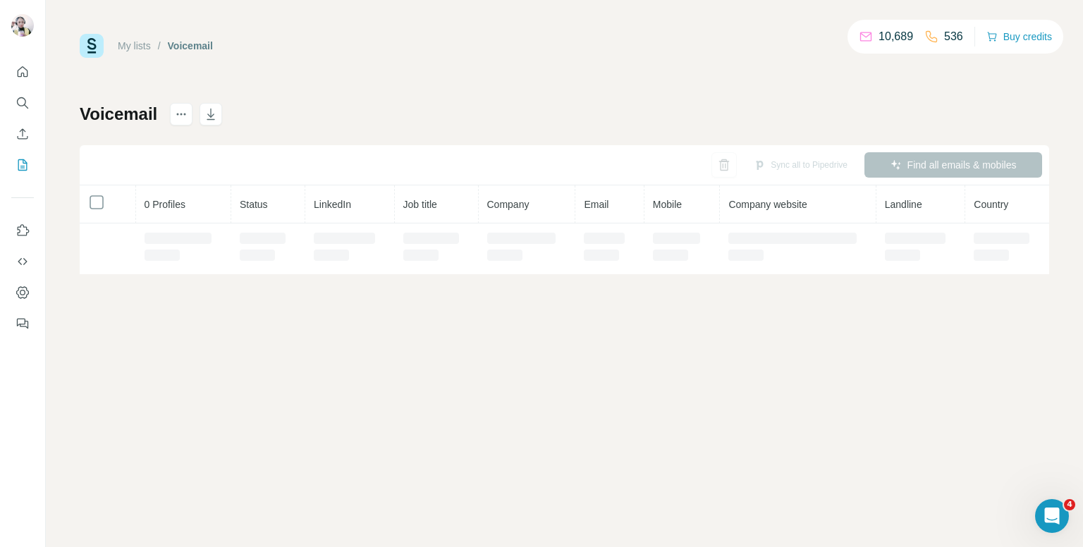
click at [296, 300] on div "My lists / Voicemail 10,689 536 Buy credits Voicemail Sync all to Pipedrive Fin…" at bounding box center [564, 273] width 1037 height 547
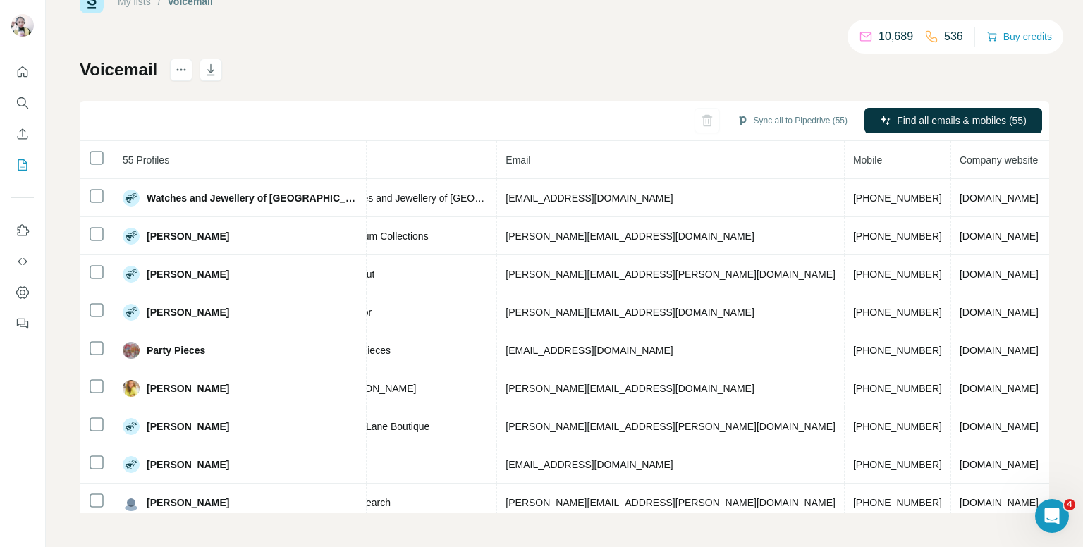
scroll to position [0, 411]
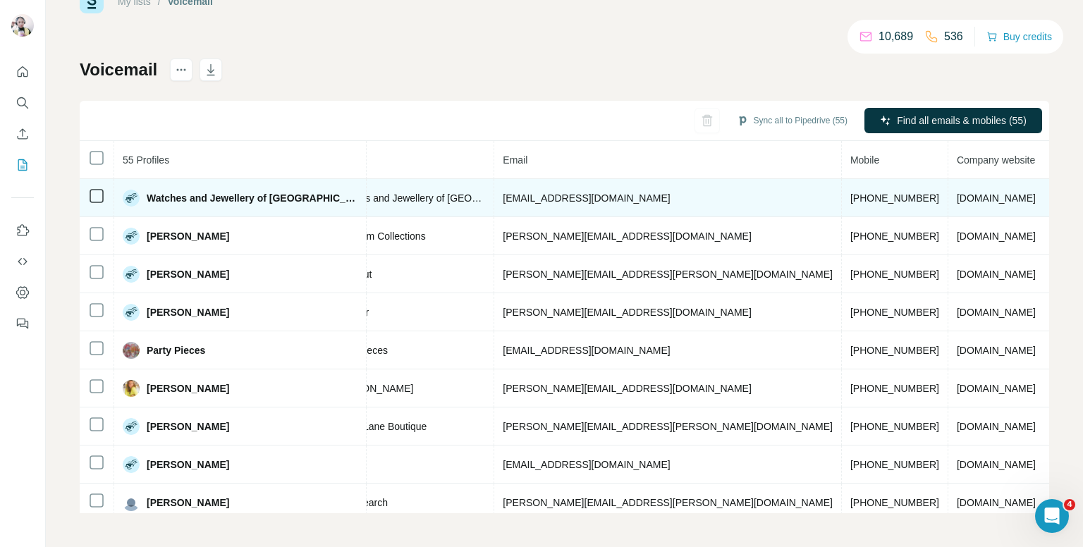
click at [850, 197] on span "+447792711719" at bounding box center [894, 197] width 89 height 11
copy span "+447792711719"
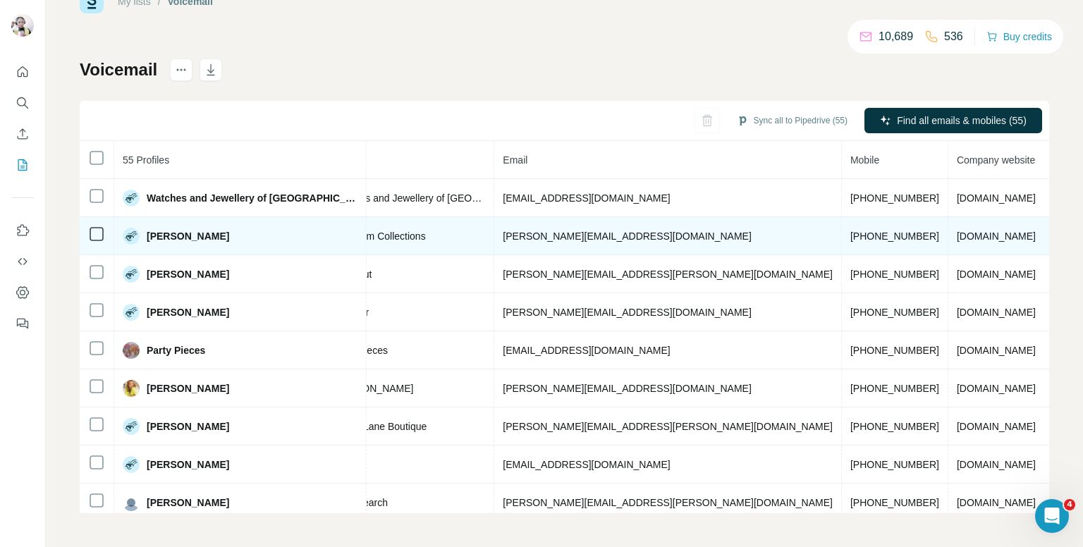
click at [850, 236] on span "+447950808189" at bounding box center [894, 236] width 89 height 11
copy span "+447950808189"
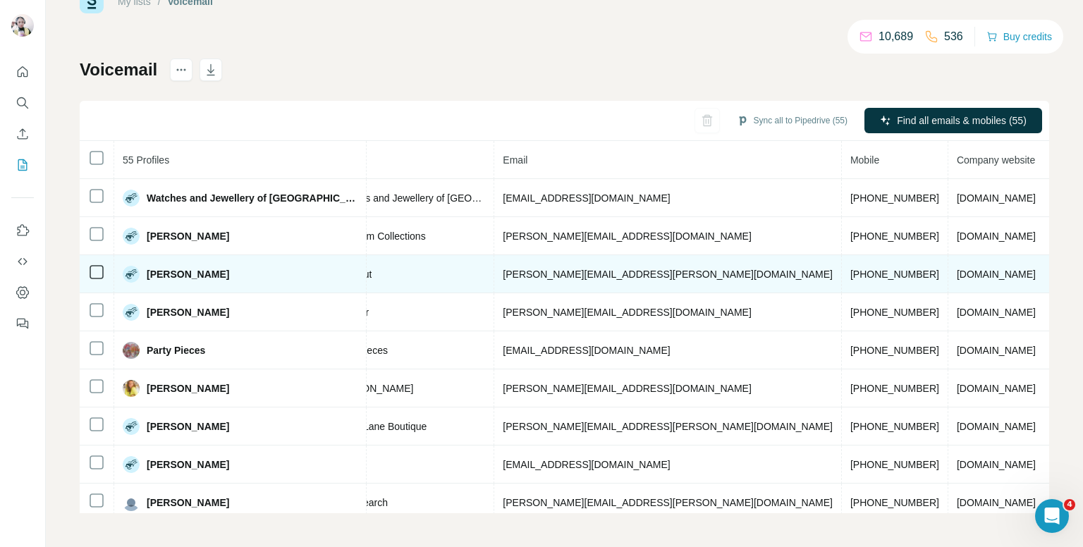
click at [850, 276] on span "+447961450777" at bounding box center [894, 274] width 89 height 11
copy span "+447961450777"
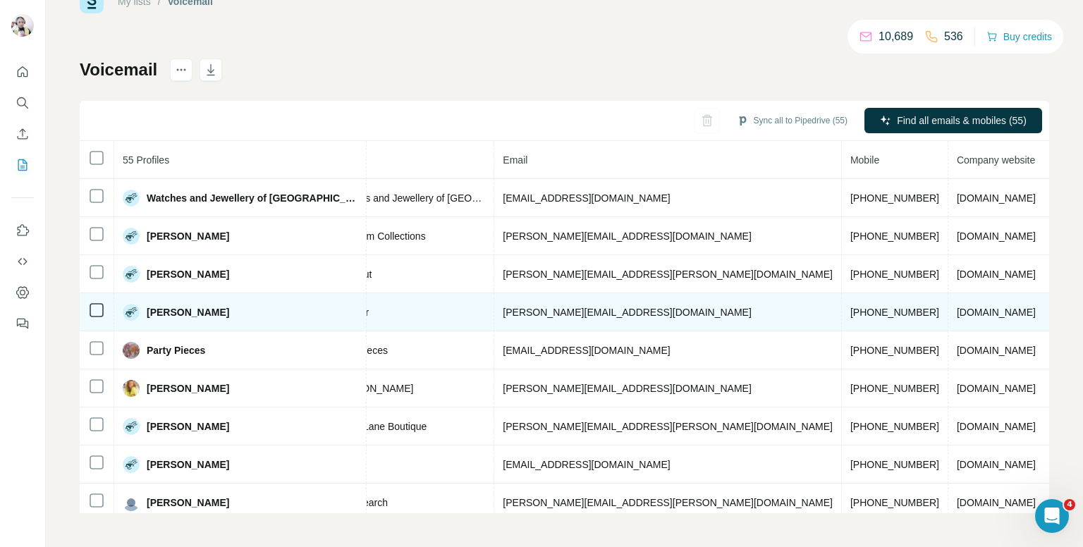
click at [850, 312] on span "+447740798112" at bounding box center [894, 312] width 89 height 11
copy span "+447740798112"
click at [850, 308] on span "+447740798112" at bounding box center [894, 312] width 89 height 11
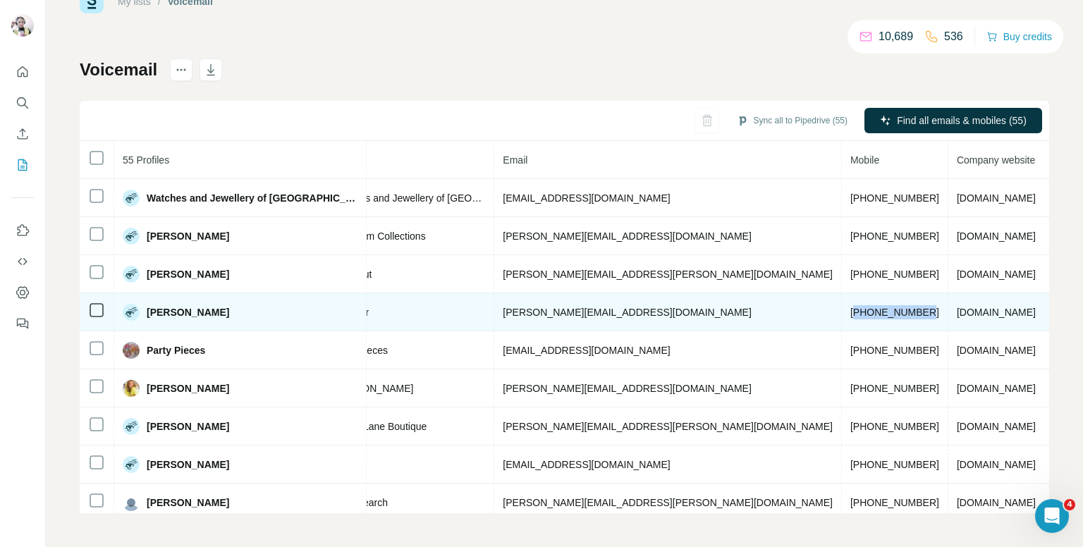
click at [850, 308] on span "+447740798112" at bounding box center [894, 312] width 89 height 11
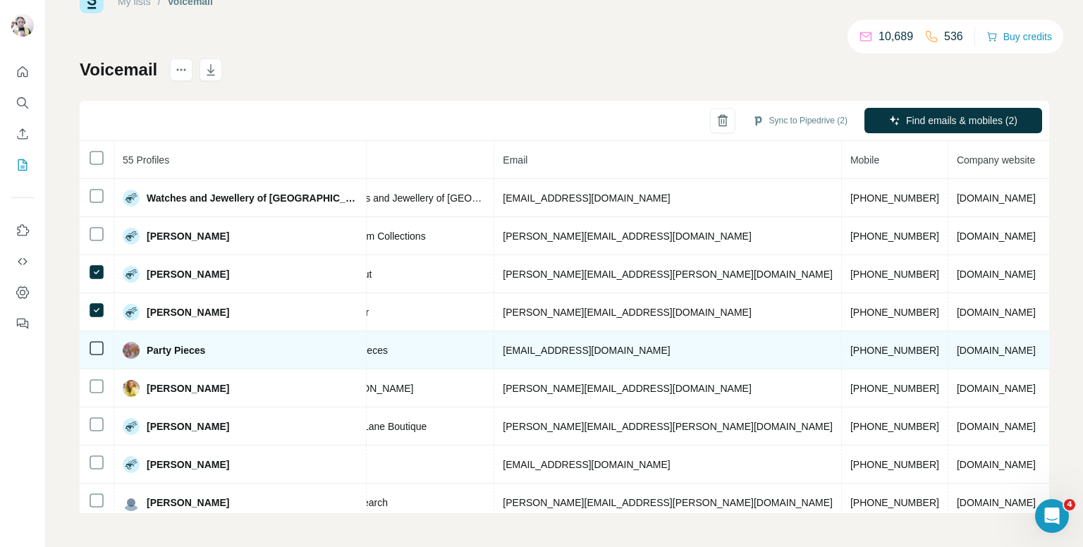
click at [850, 348] on span "+447968484358" at bounding box center [894, 350] width 89 height 11
copy span "+447968484358"
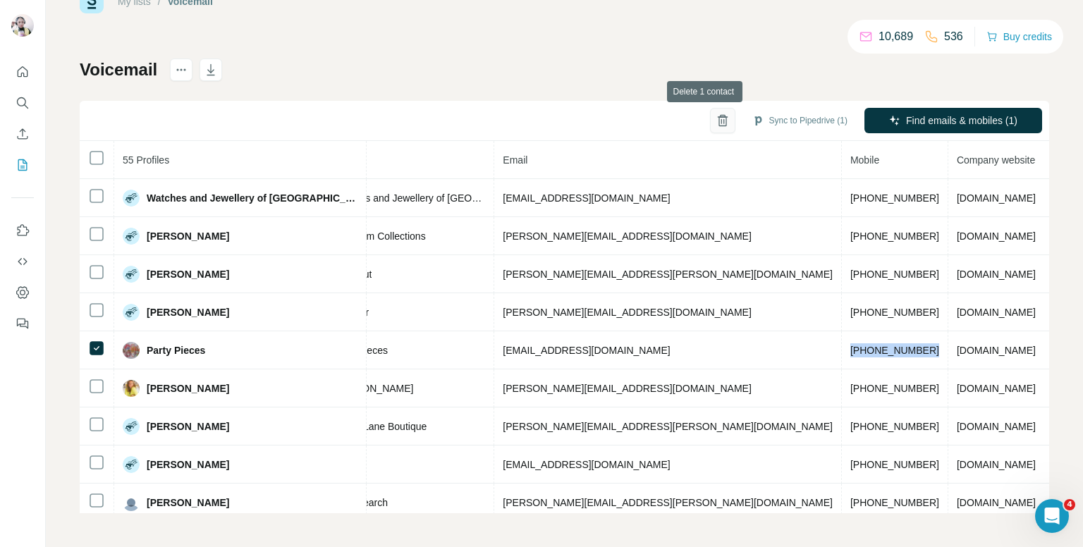
click at [716, 118] on icon "button" at bounding box center [723, 121] width 14 height 14
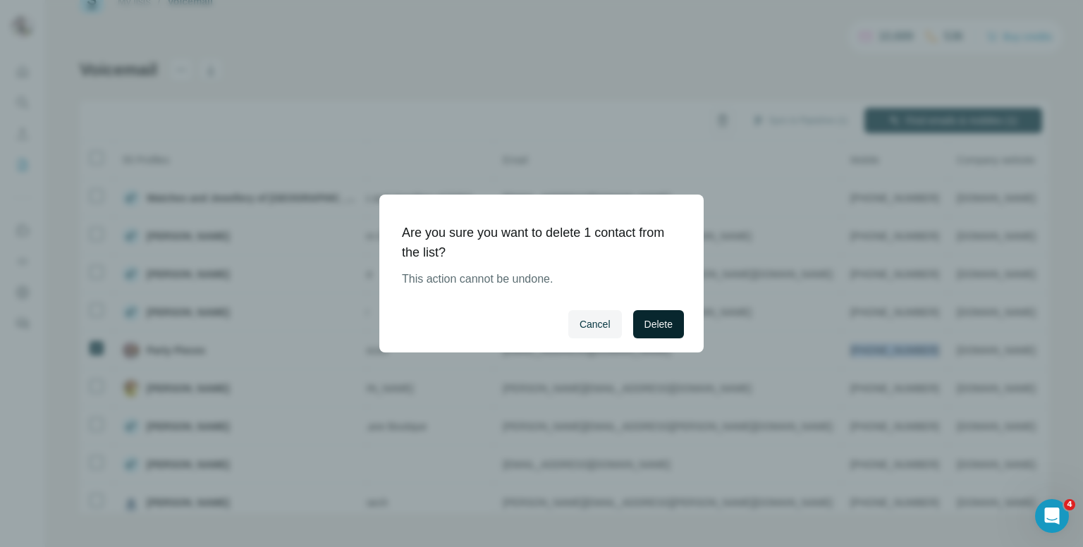
click at [654, 331] on span "Delete" at bounding box center [658, 324] width 28 height 14
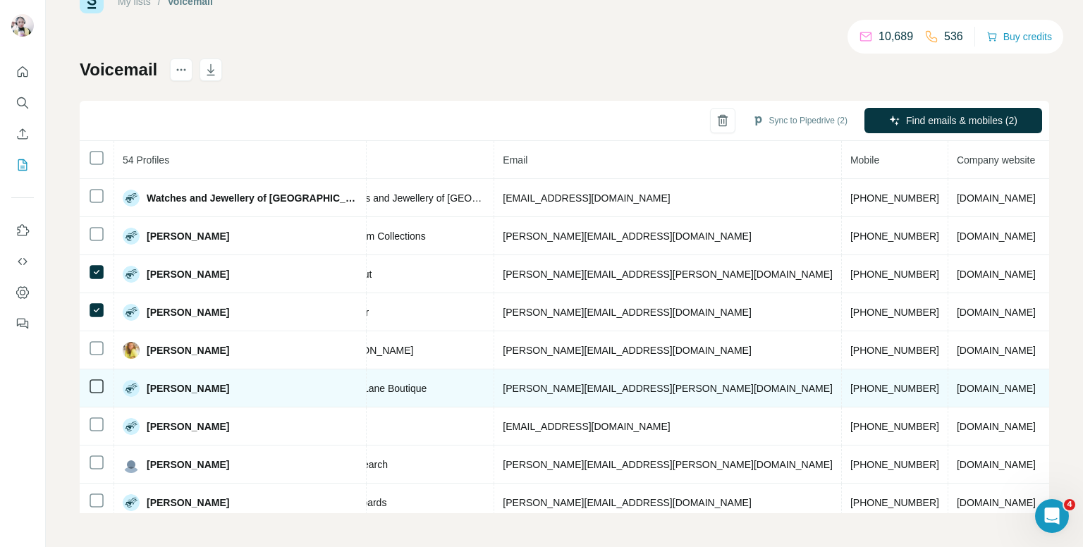
click at [850, 386] on span "+447712671562" at bounding box center [894, 388] width 89 height 11
copy span "+447712671562"
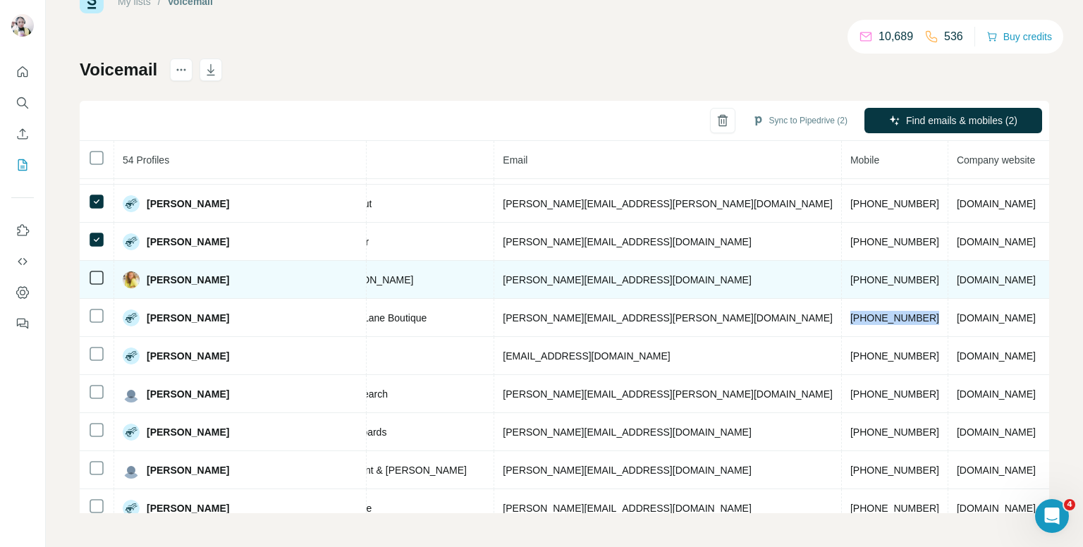
scroll to position [141, 411]
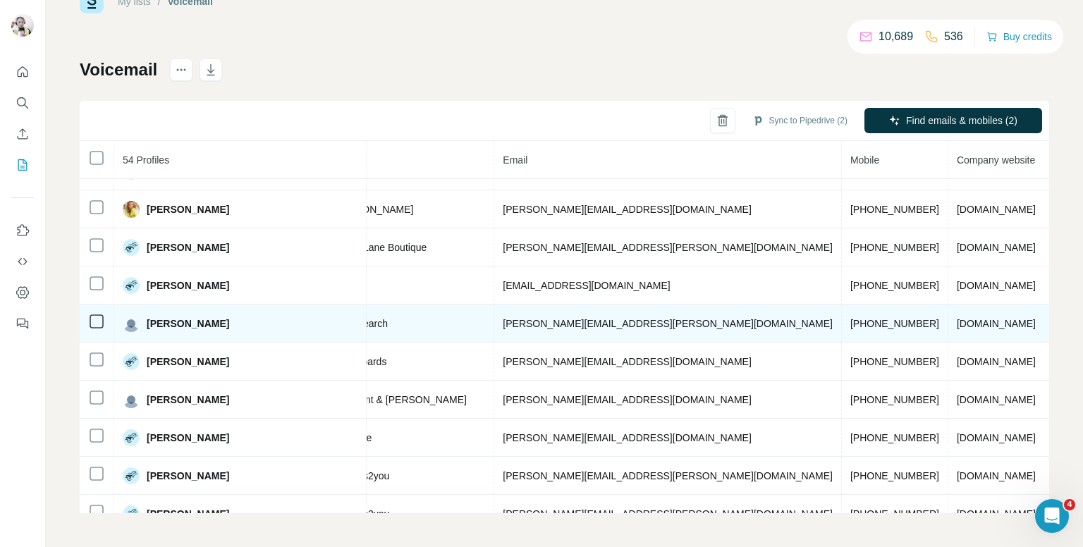
click at [850, 321] on span "+447777696713" at bounding box center [894, 323] width 89 height 11
copy span "+447777696713"
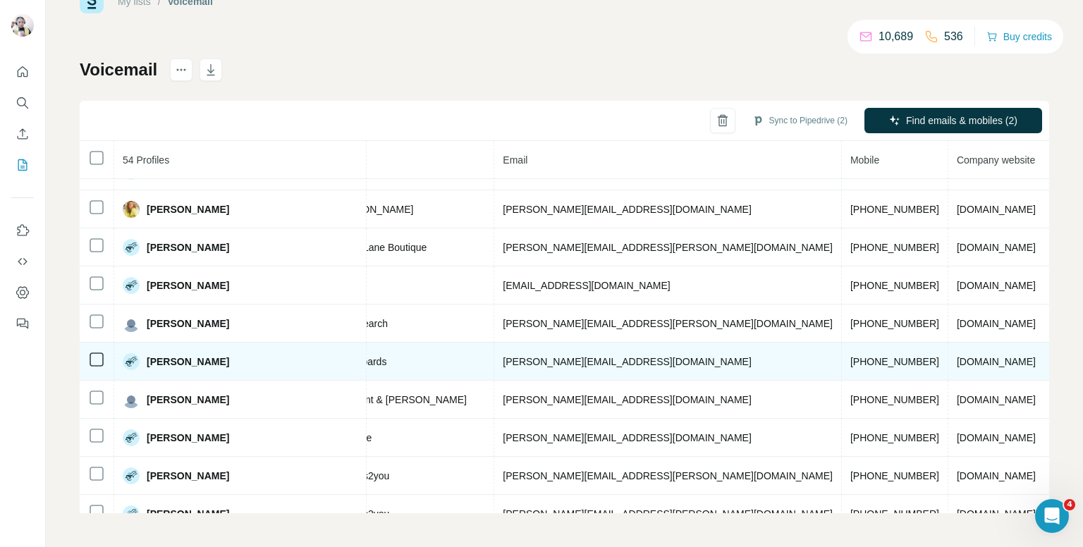
click at [850, 356] on span "+447877984351" at bounding box center [894, 361] width 89 height 11
copy span "+447877984351"
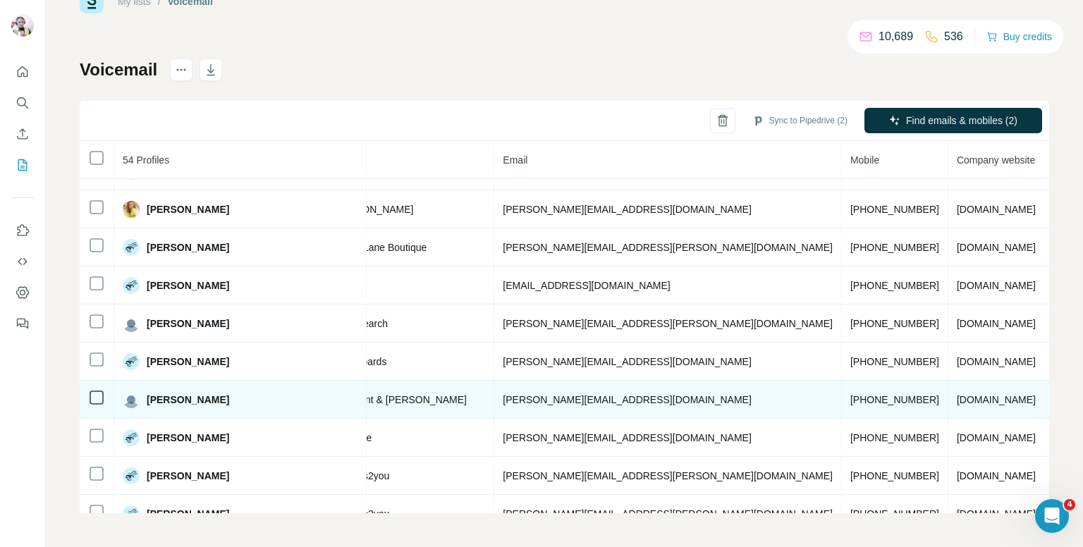
click at [850, 396] on span "+447557667003" at bounding box center [894, 399] width 89 height 11
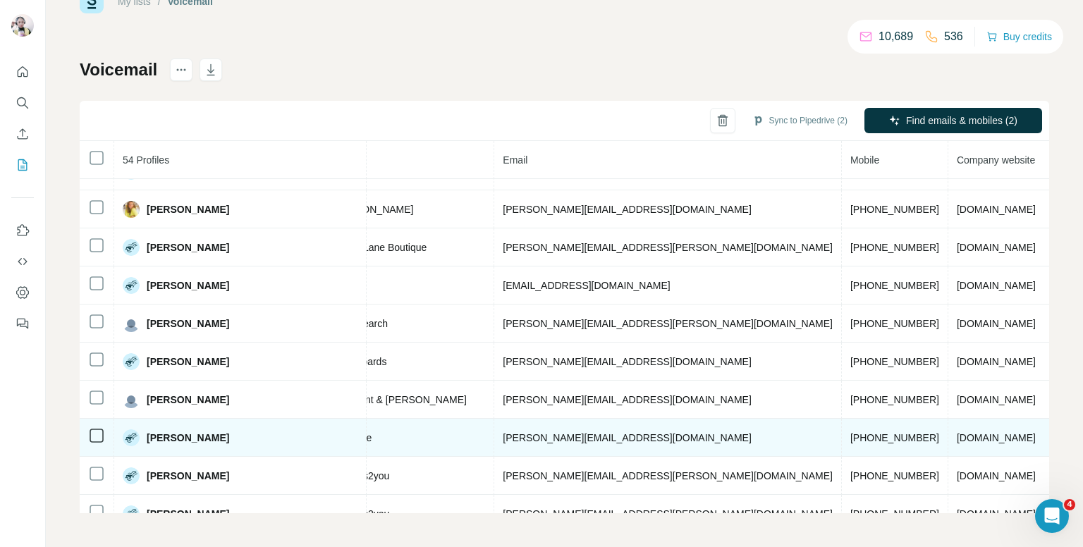
drag, startPoint x: 715, startPoint y: 396, endPoint x: 677, endPoint y: 429, distance: 50.5
click at [850, 432] on span "+441323410984" at bounding box center [894, 437] width 89 height 11
copy span "+441323410984"
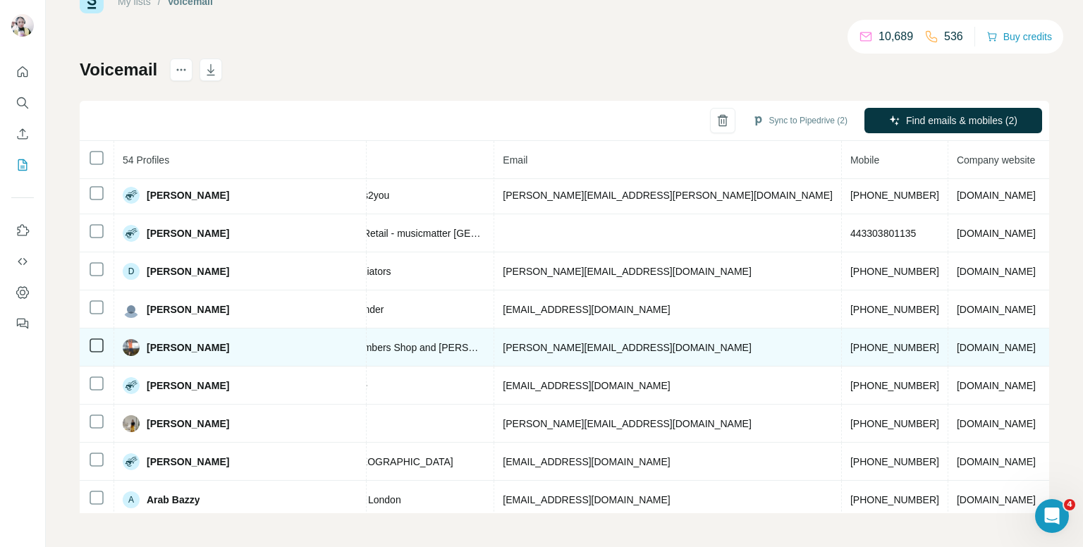
scroll to position [494, 411]
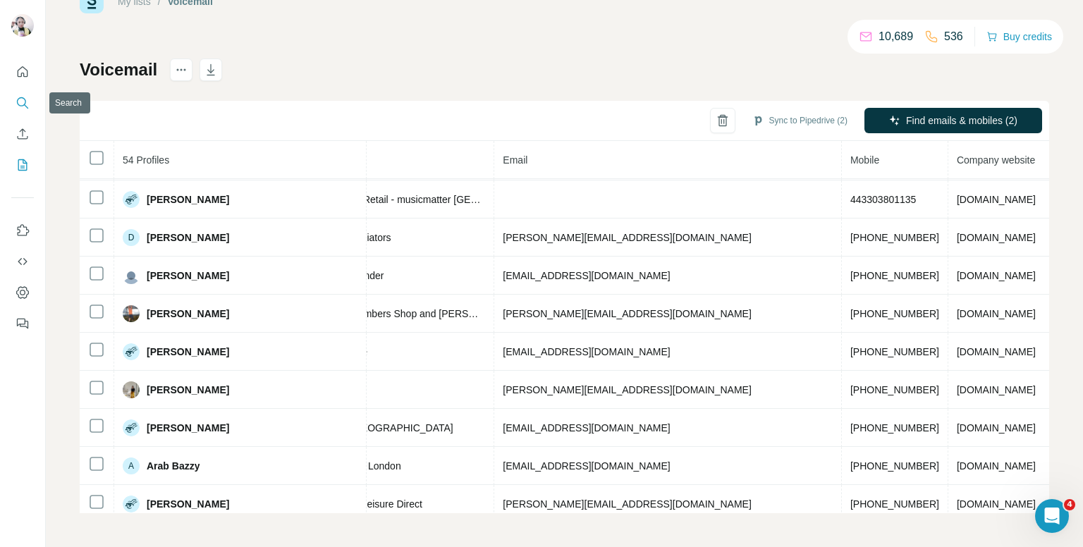
click at [21, 106] on icon "Search" at bounding box center [21, 101] width 9 height 9
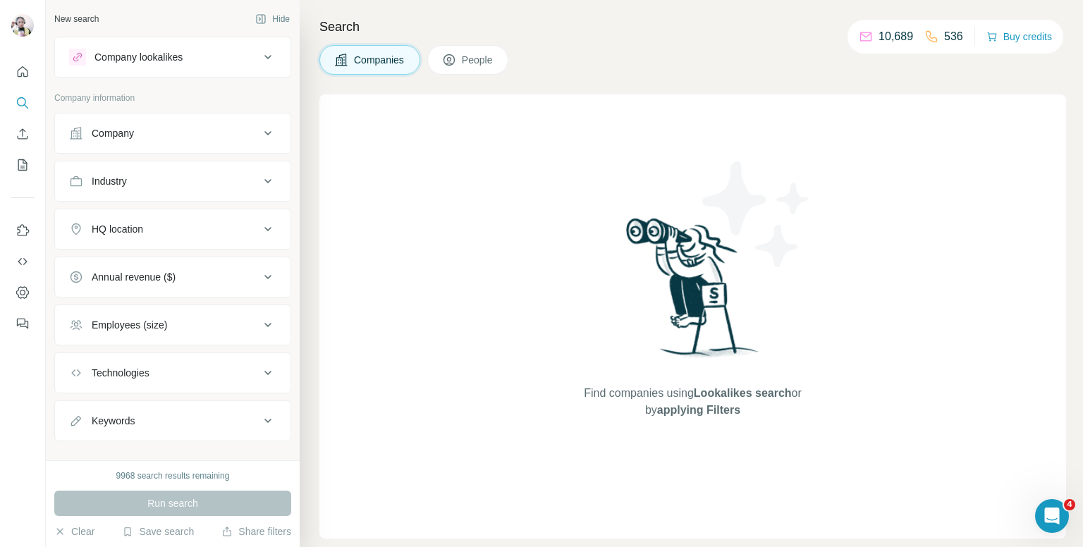
click at [488, 61] on span "People" at bounding box center [478, 60] width 32 height 14
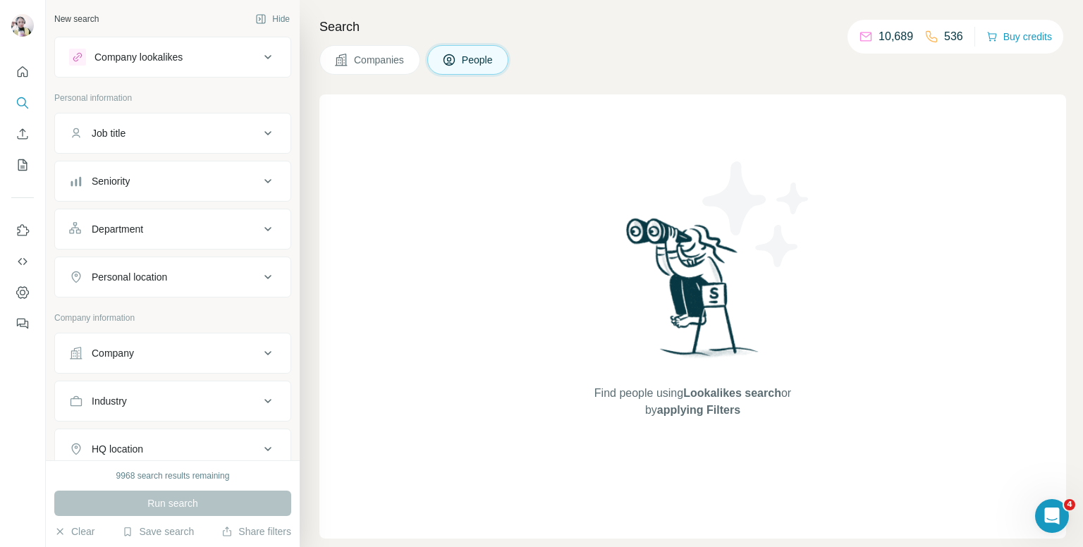
click at [171, 145] on button "Job title" at bounding box center [173, 133] width 236 height 34
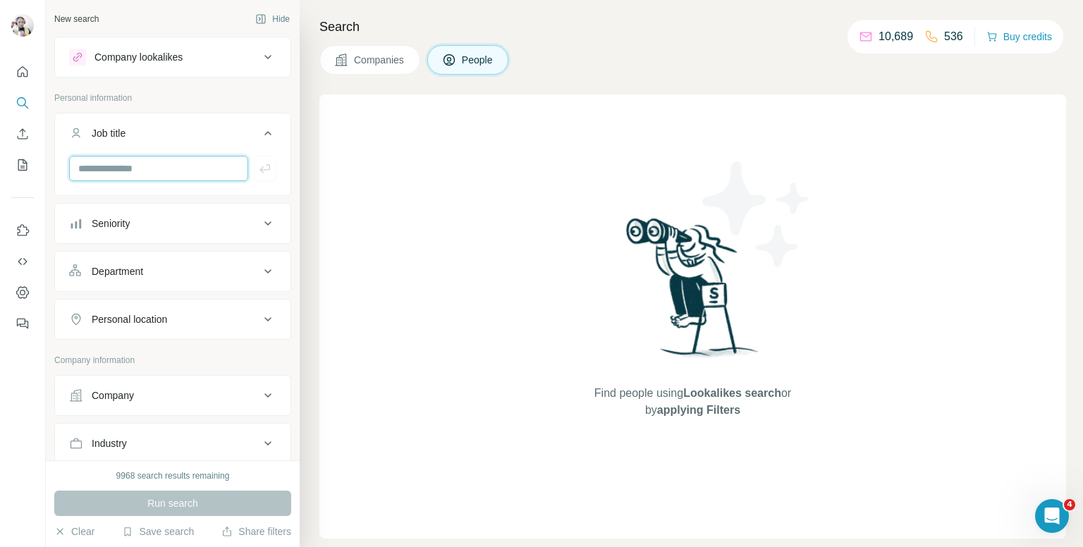
click at [194, 173] on input "text" at bounding box center [158, 168] width 179 height 25
click at [264, 133] on icon at bounding box center [267, 133] width 17 height 17
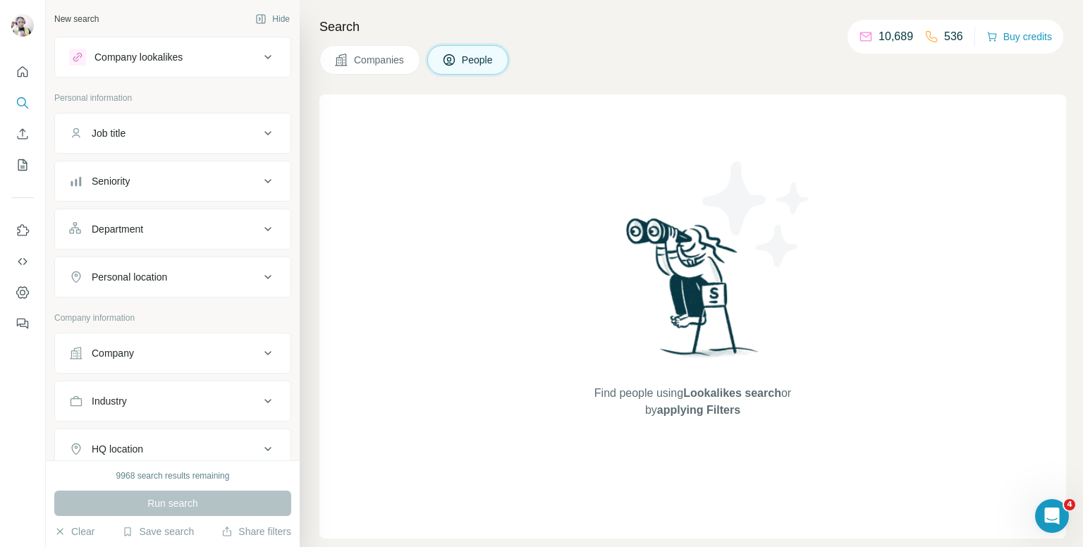
click at [183, 197] on ul "Job title Seniority Department Personal location" at bounding box center [172, 205] width 237 height 185
click at [183, 192] on button "Seniority" at bounding box center [173, 181] width 236 height 34
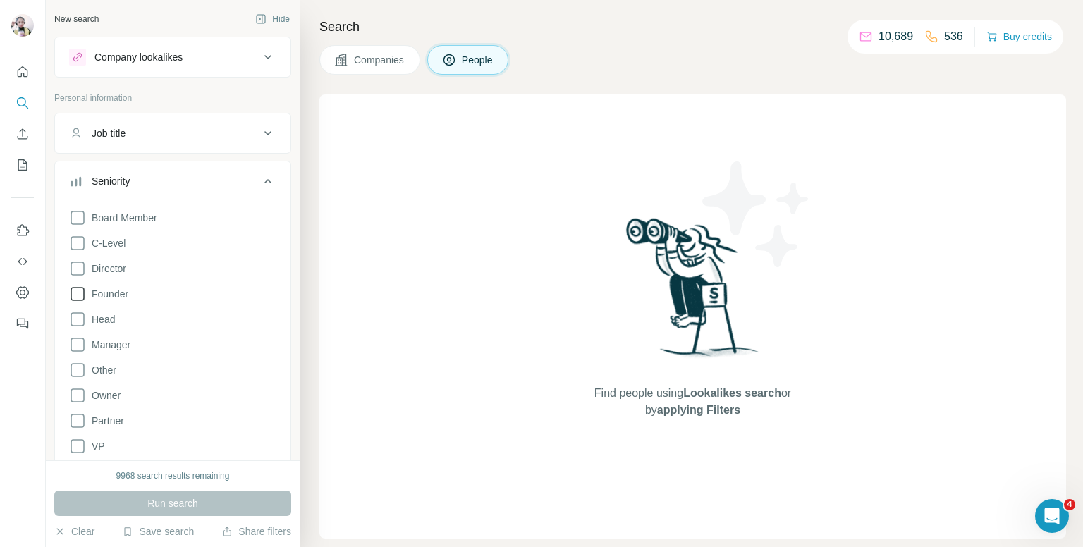
click at [73, 292] on icon at bounding box center [77, 294] width 17 height 17
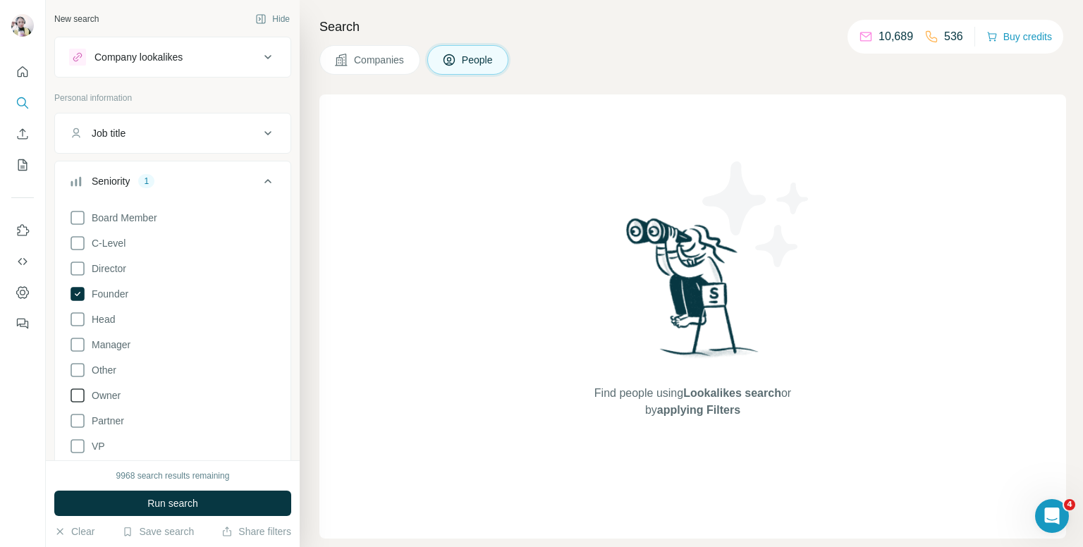
click at [79, 395] on icon at bounding box center [77, 395] width 17 height 17
click at [75, 424] on icon at bounding box center [77, 420] width 17 height 17
click at [259, 179] on icon at bounding box center [267, 181] width 17 height 17
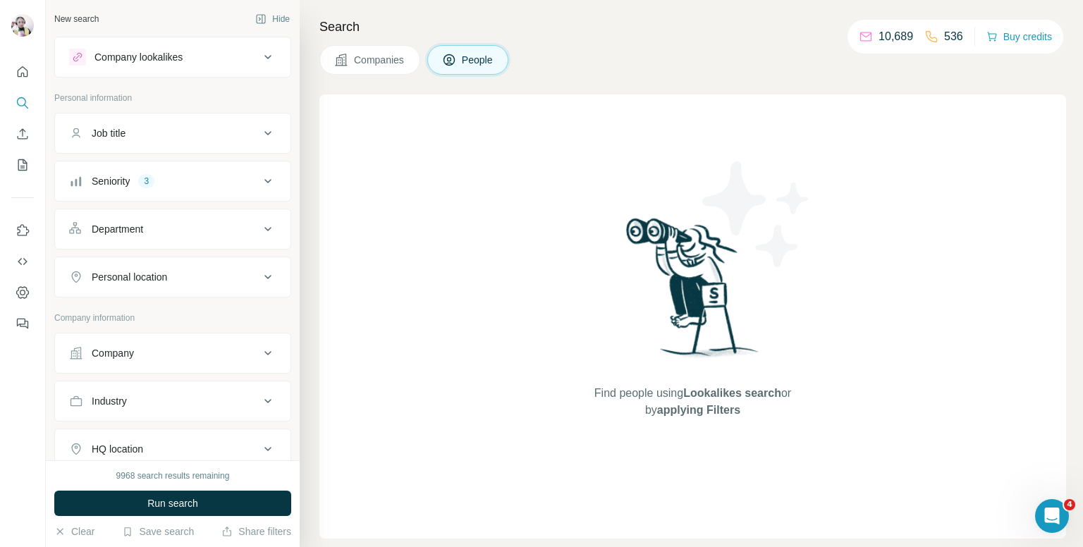
click at [232, 217] on button "Department" at bounding box center [173, 229] width 236 height 34
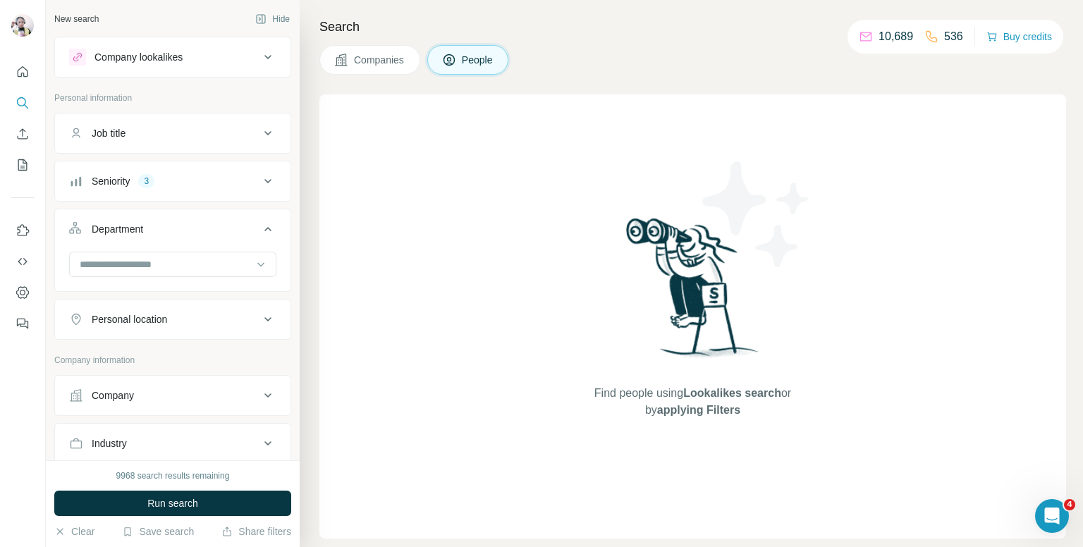
click at [102, 224] on div "Department" at bounding box center [117, 229] width 51 height 14
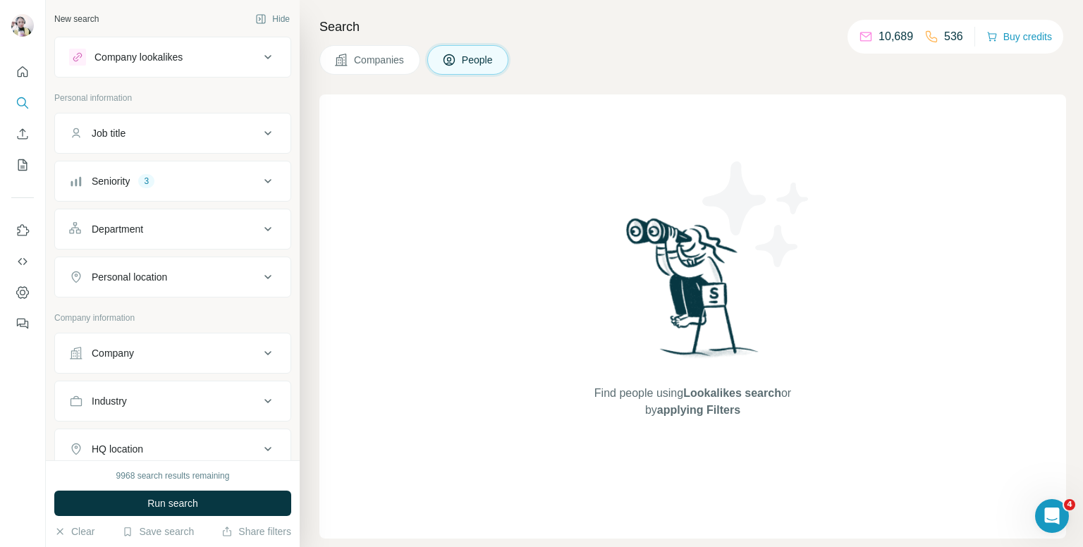
click at [183, 274] on div "Personal location" at bounding box center [164, 277] width 190 height 14
click at [169, 307] on input "text" at bounding box center [172, 312] width 207 height 25
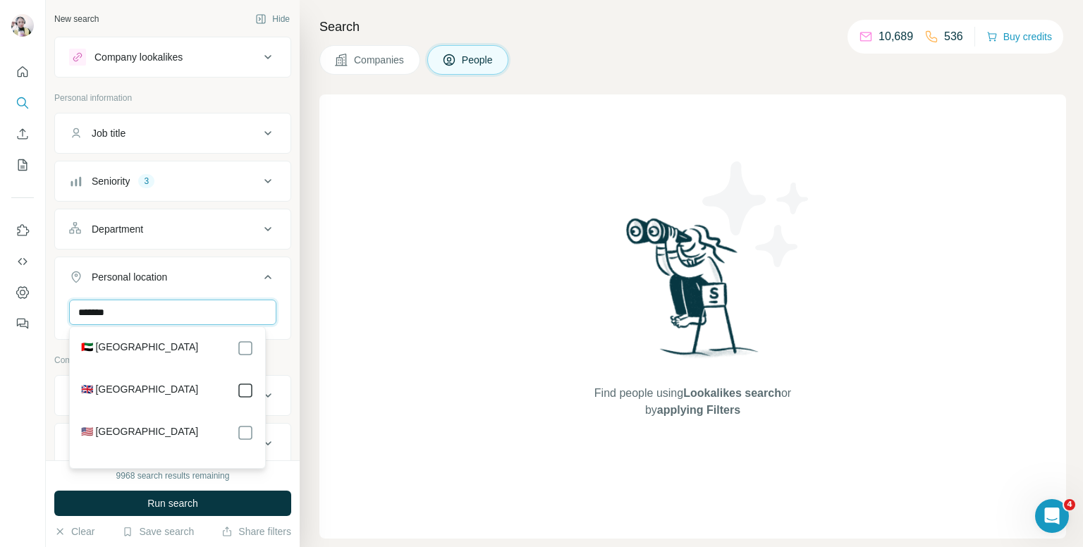
type input "******"
click at [264, 276] on icon at bounding box center [267, 277] width 7 height 4
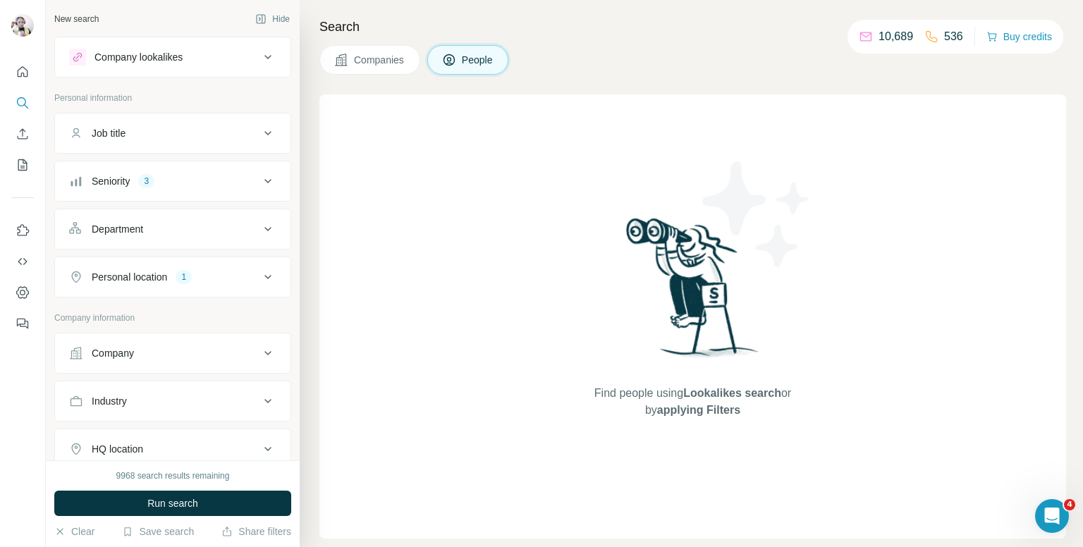
click at [169, 355] on div "Company" at bounding box center [164, 353] width 190 height 14
click at [260, 353] on icon at bounding box center [267, 353] width 17 height 17
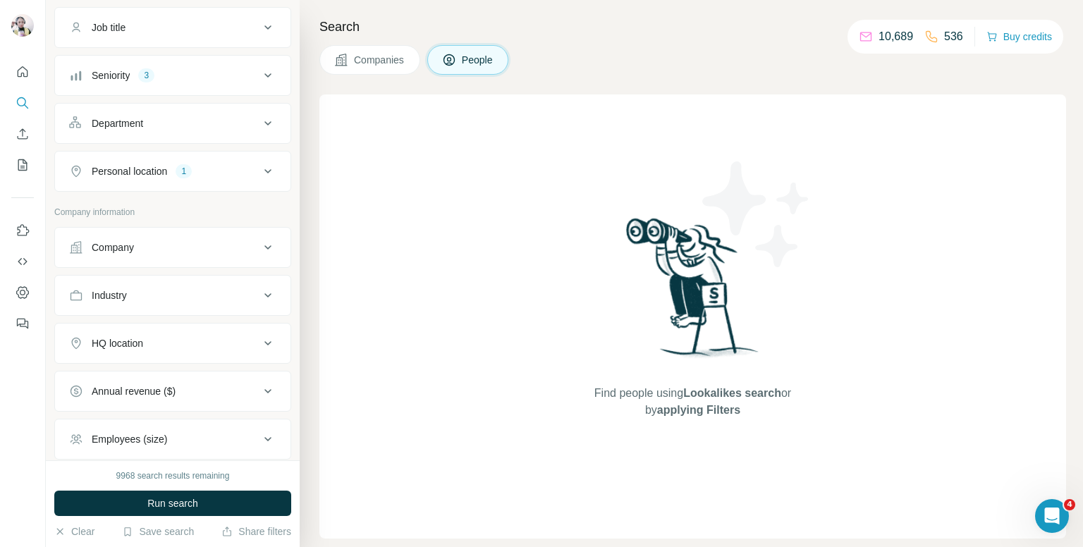
scroll to position [141, 0]
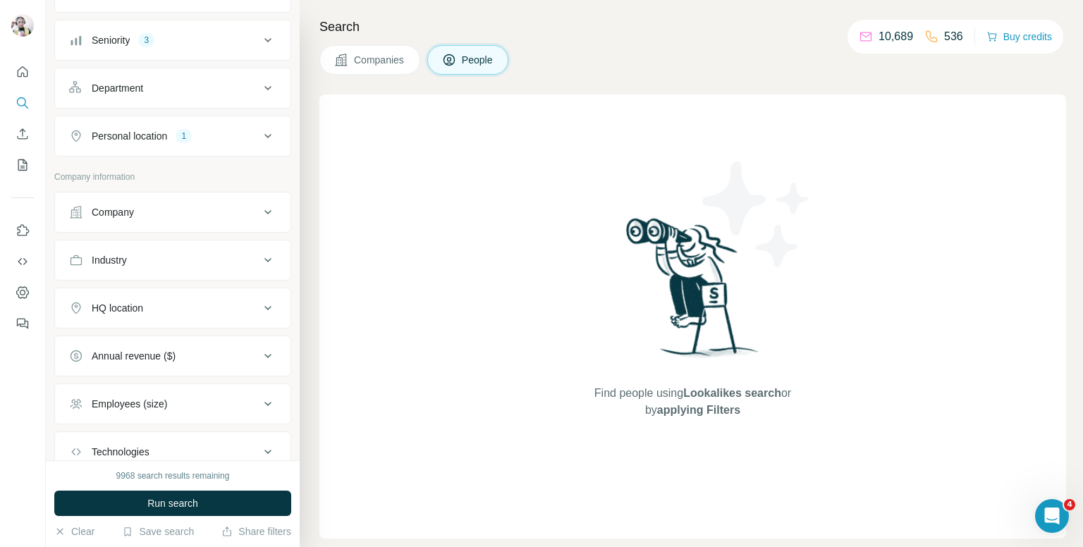
click at [200, 255] on div "Industry" at bounding box center [164, 260] width 190 height 14
click at [169, 292] on input at bounding box center [165, 296] width 174 height 16
click at [159, 267] on button "Industry" at bounding box center [173, 262] width 236 height 39
click at [164, 250] on button "Industry" at bounding box center [173, 260] width 236 height 34
click at [140, 295] on input at bounding box center [165, 296] width 174 height 16
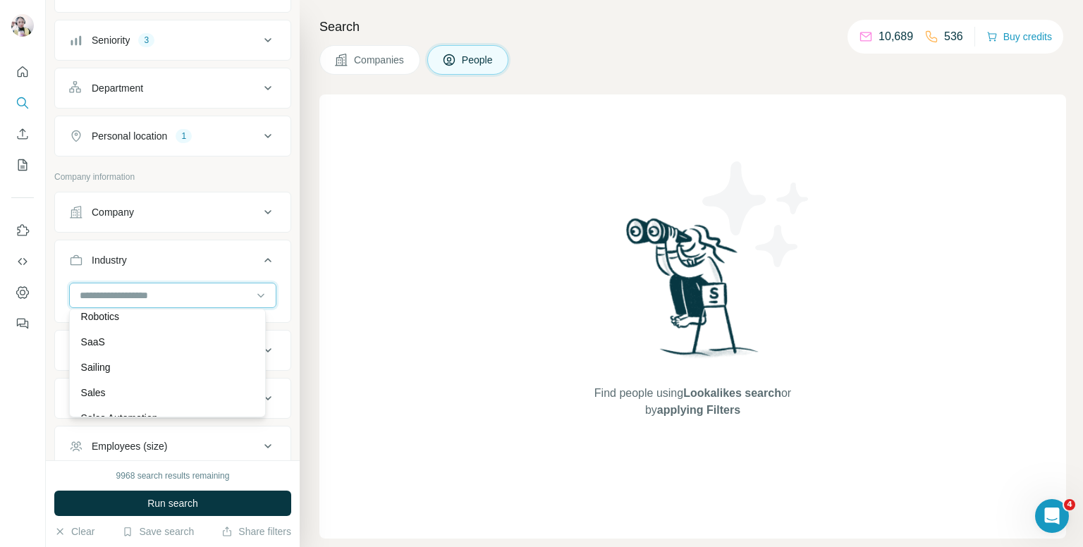
scroll to position [12339, 0]
click at [147, 273] on div "Retail" at bounding box center [168, 259] width 190 height 25
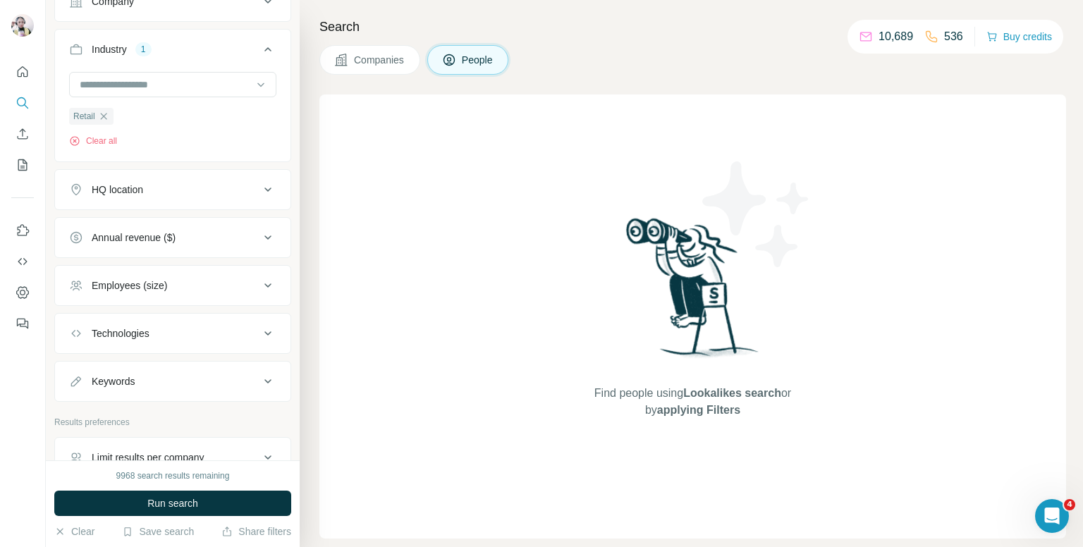
scroll to position [353, 0]
click at [195, 197] on button "HQ location" at bounding box center [173, 189] width 236 height 34
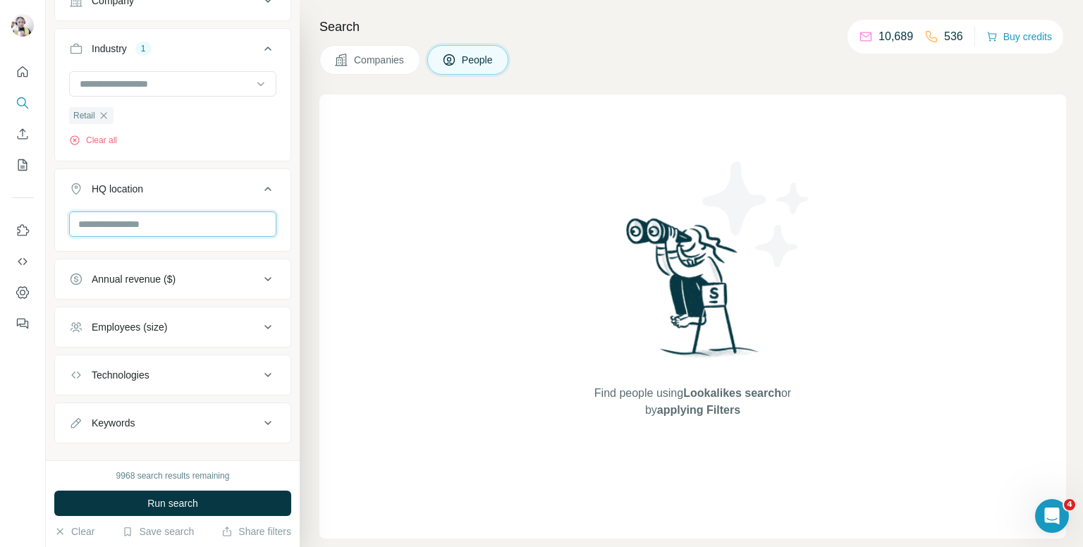
click at [185, 215] on input "text" at bounding box center [172, 224] width 207 height 25
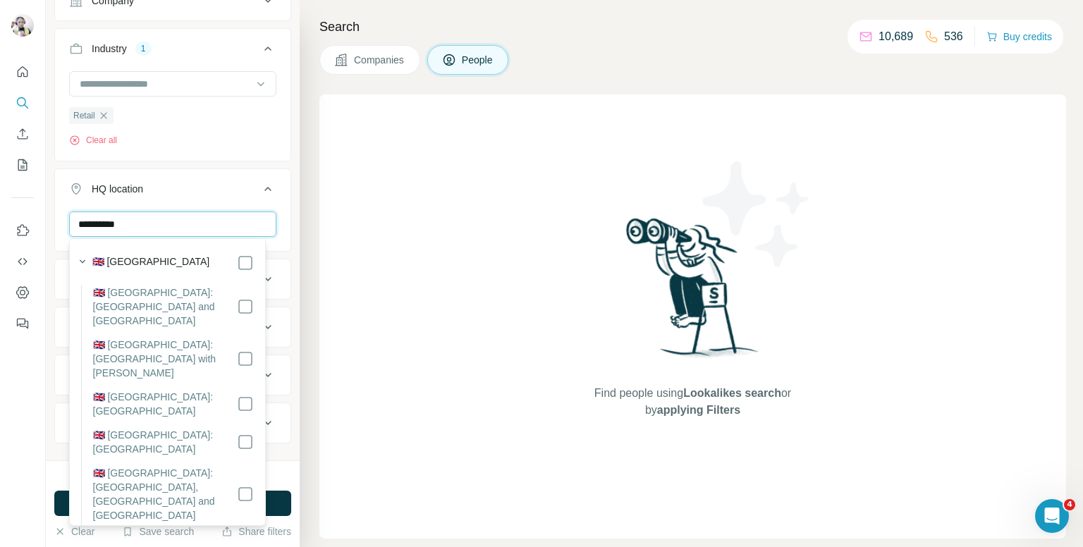
type input "**********"
click at [262, 186] on icon at bounding box center [267, 189] width 17 height 17
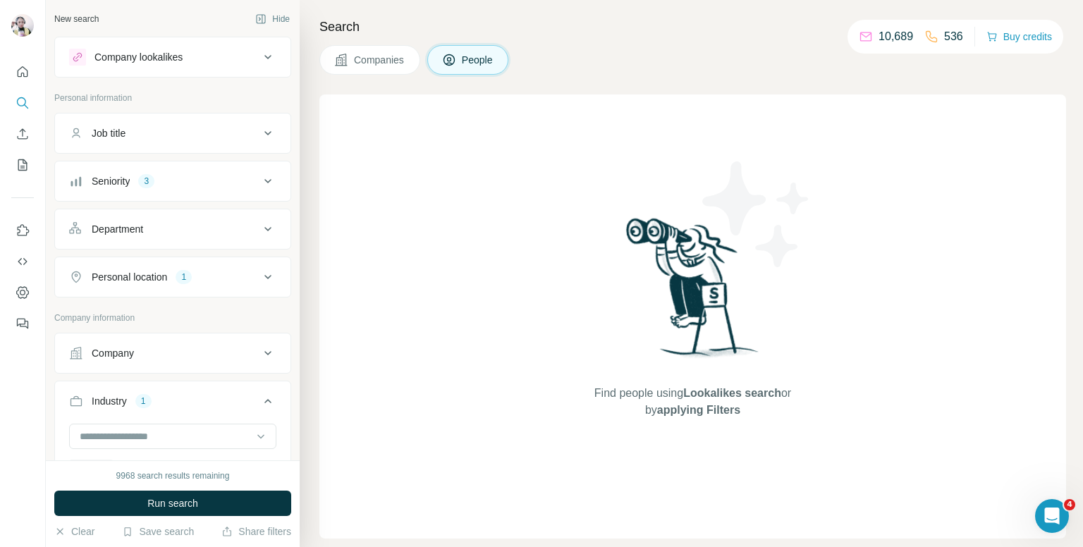
click at [200, 187] on div "Seniority 3" at bounding box center [164, 181] width 190 height 14
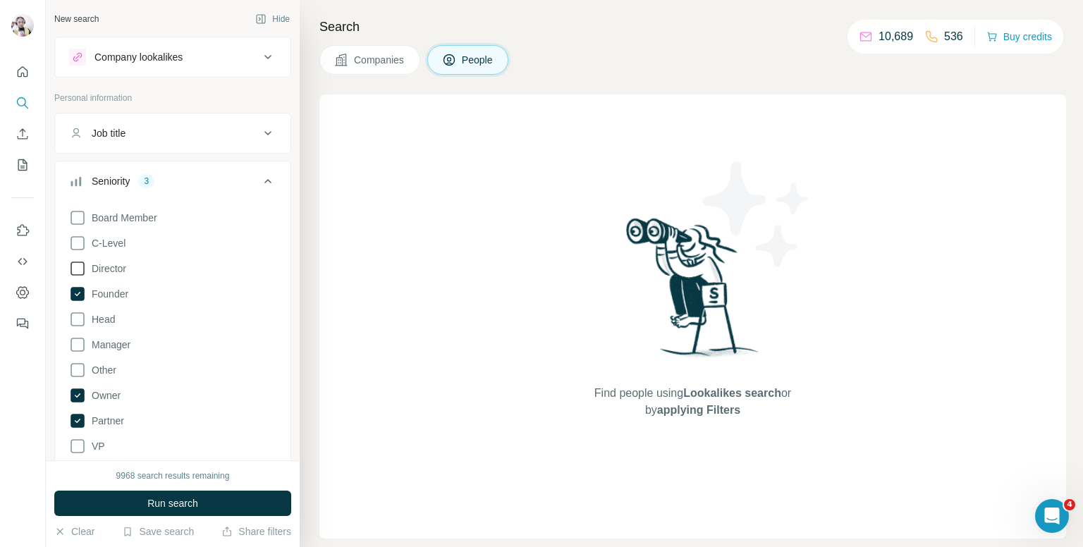
click at [74, 265] on icon at bounding box center [77, 268] width 17 height 17
click at [148, 500] on span "Run search" at bounding box center [172, 503] width 51 height 14
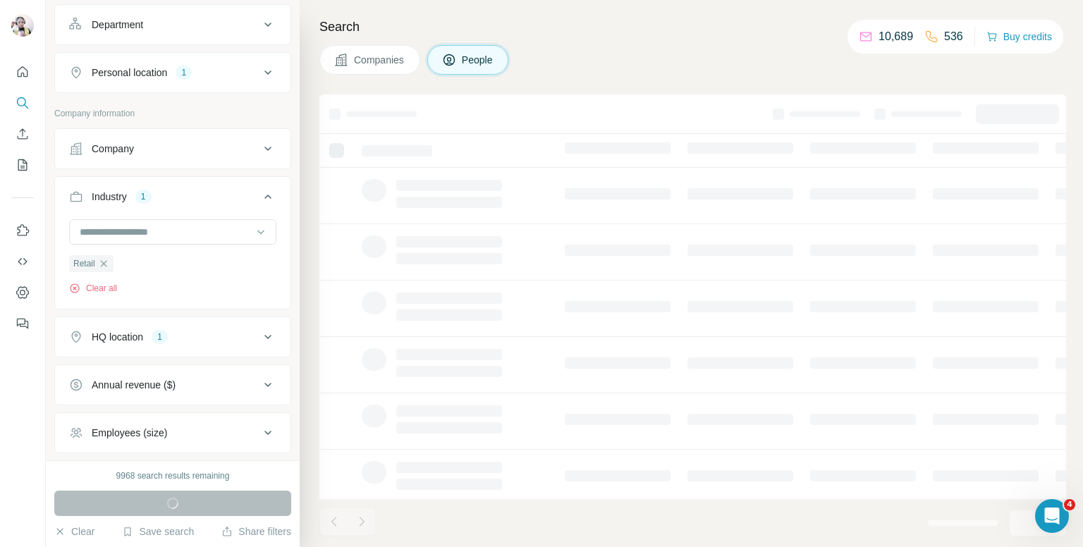
scroll to position [564, 0]
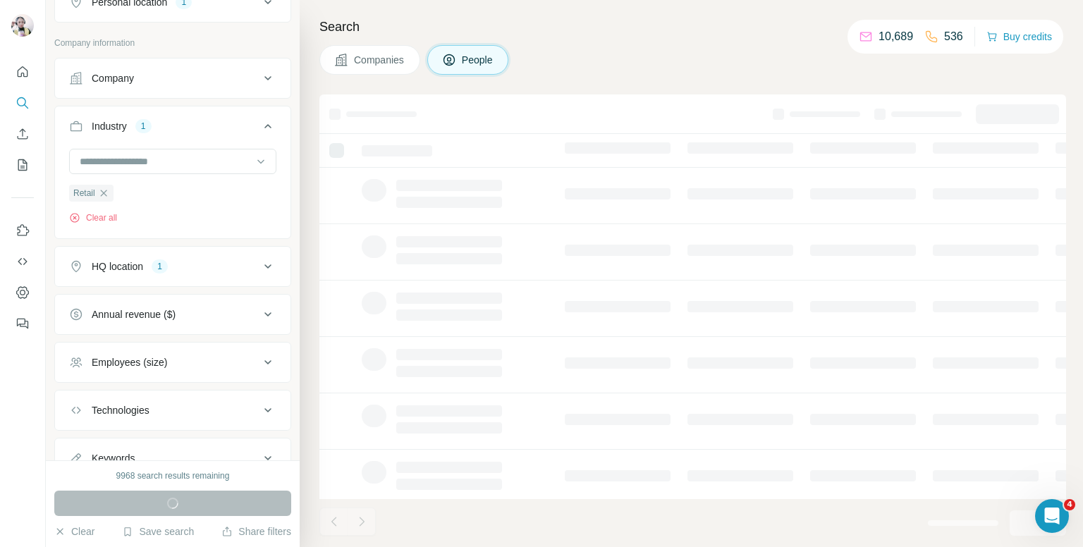
click at [231, 376] on button "Employees (size)" at bounding box center [173, 363] width 236 height 34
click at [76, 411] on icon at bounding box center [77, 419] width 17 height 17
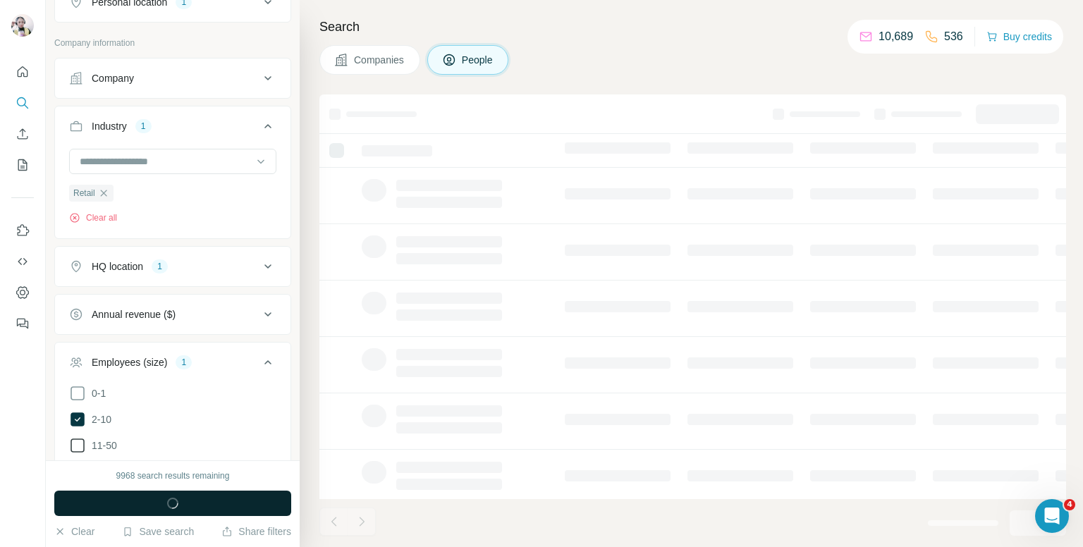
click at [78, 446] on icon at bounding box center [77, 445] width 17 height 17
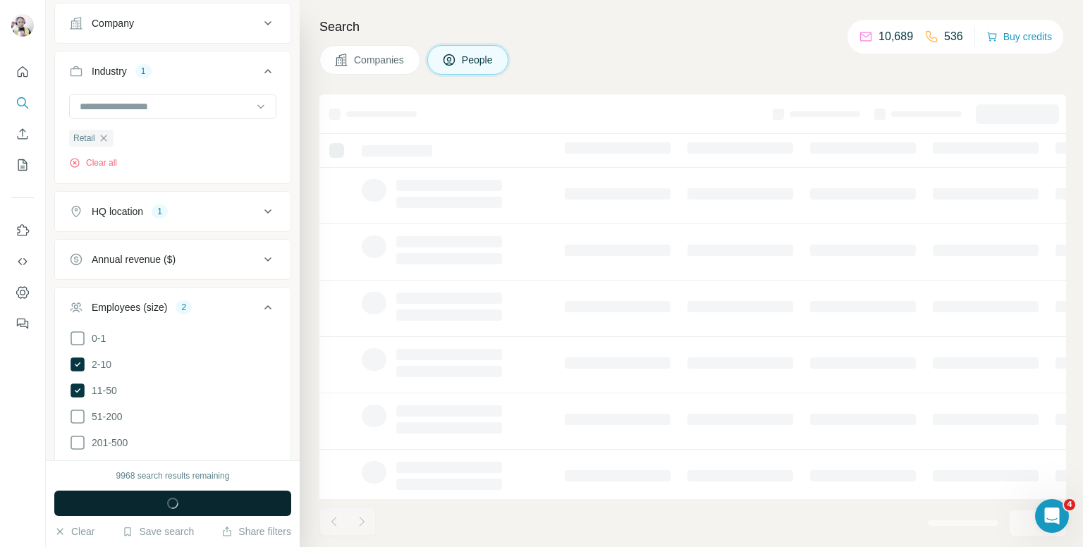
scroll to position [635, 0]
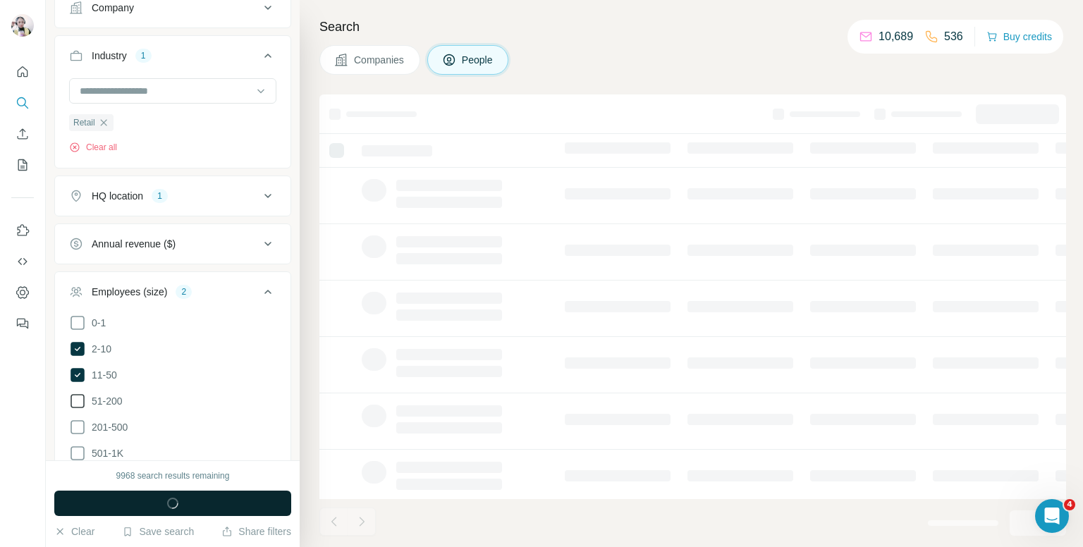
click at [79, 404] on icon at bounding box center [77, 401] width 17 height 17
click at [235, 496] on button "Run search" at bounding box center [172, 503] width 237 height 25
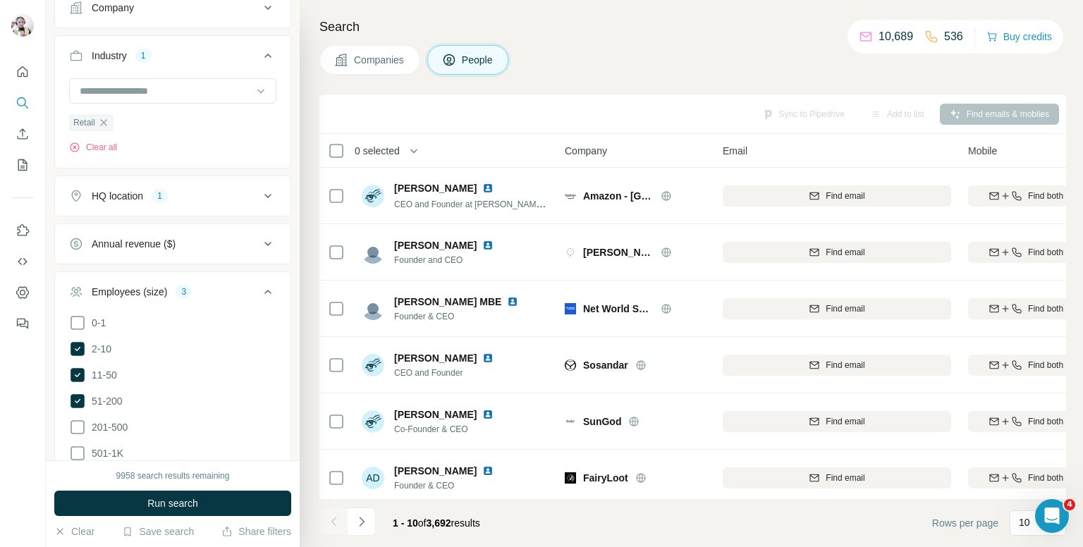
click at [609, 26] on h4 "Search" at bounding box center [692, 27] width 747 height 20
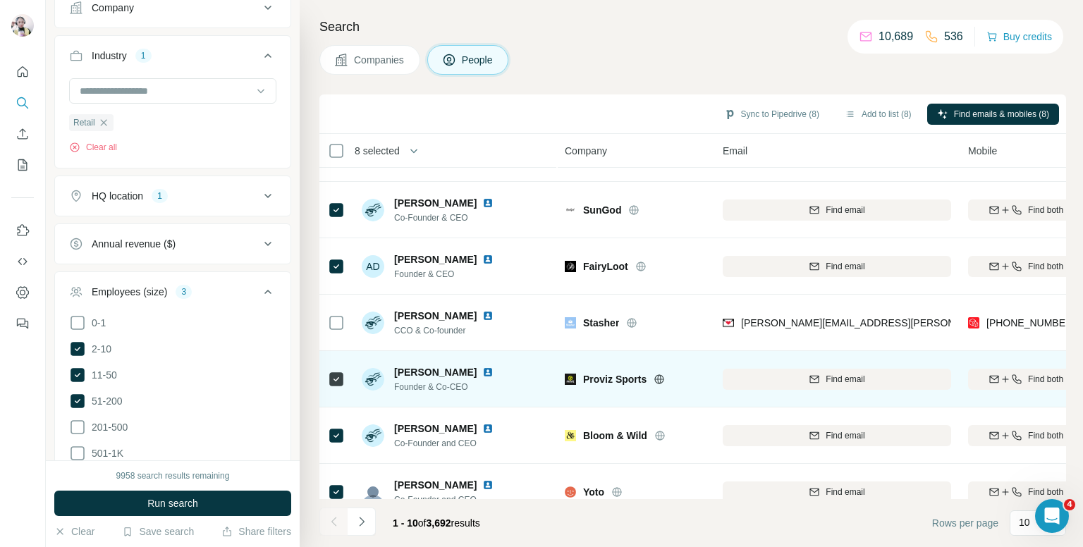
scroll to position [240, 0]
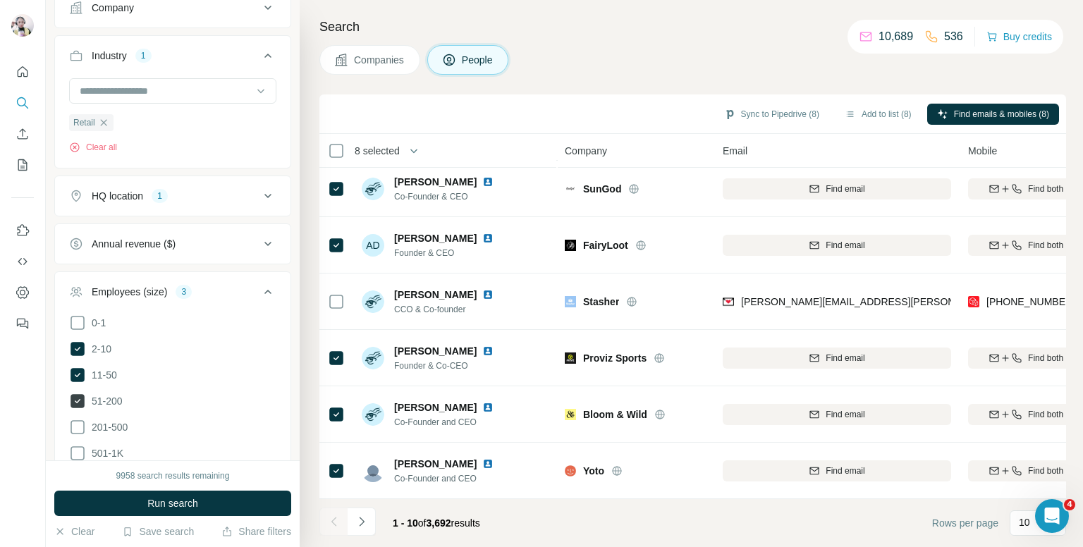
click at [75, 393] on icon at bounding box center [77, 401] width 17 height 17
click at [197, 515] on button "Run search" at bounding box center [172, 503] width 237 height 25
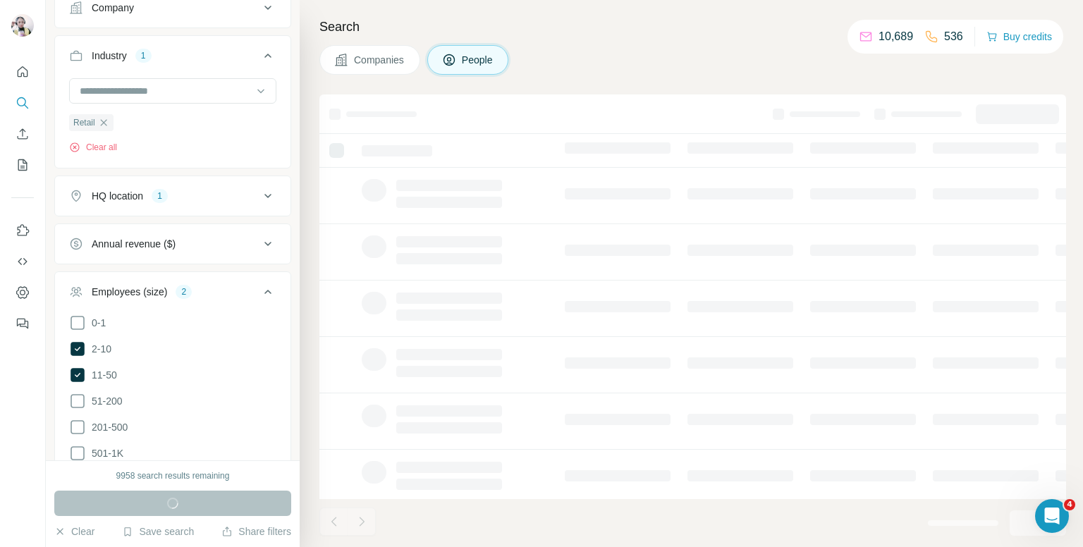
click at [571, 25] on h4 "Search" at bounding box center [692, 27] width 747 height 20
click at [569, 29] on h4 "Search" at bounding box center [692, 27] width 747 height 20
click at [564, 46] on div "Search Companies People" at bounding box center [691, 273] width 783 height 547
click at [564, 46] on div "Companies People" at bounding box center [692, 60] width 747 height 30
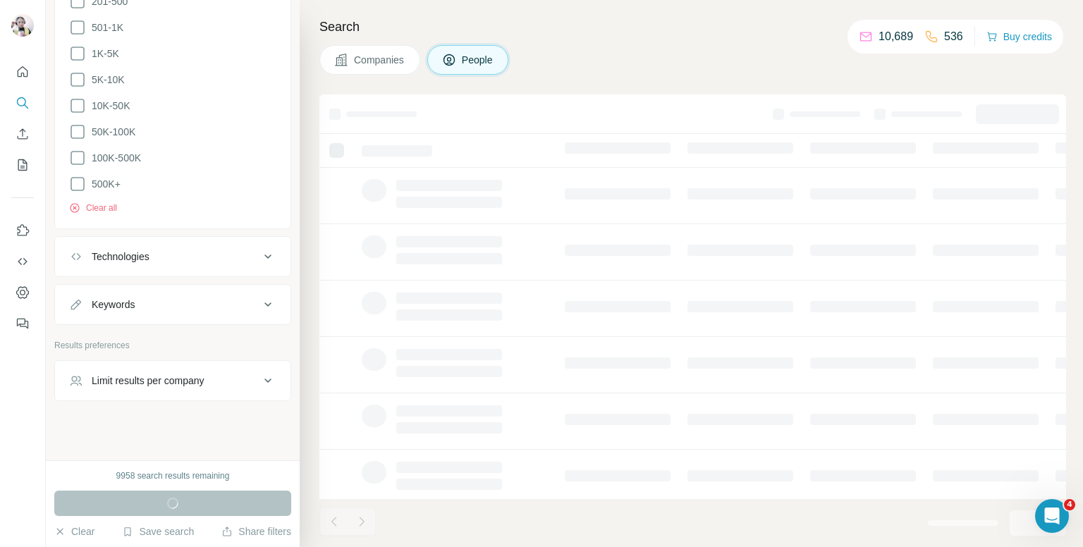
scroll to position [1060, 0]
click at [220, 379] on div "Limit results per company" at bounding box center [164, 381] width 190 height 14
click at [150, 410] on input "number" at bounding box center [172, 415] width 207 height 25
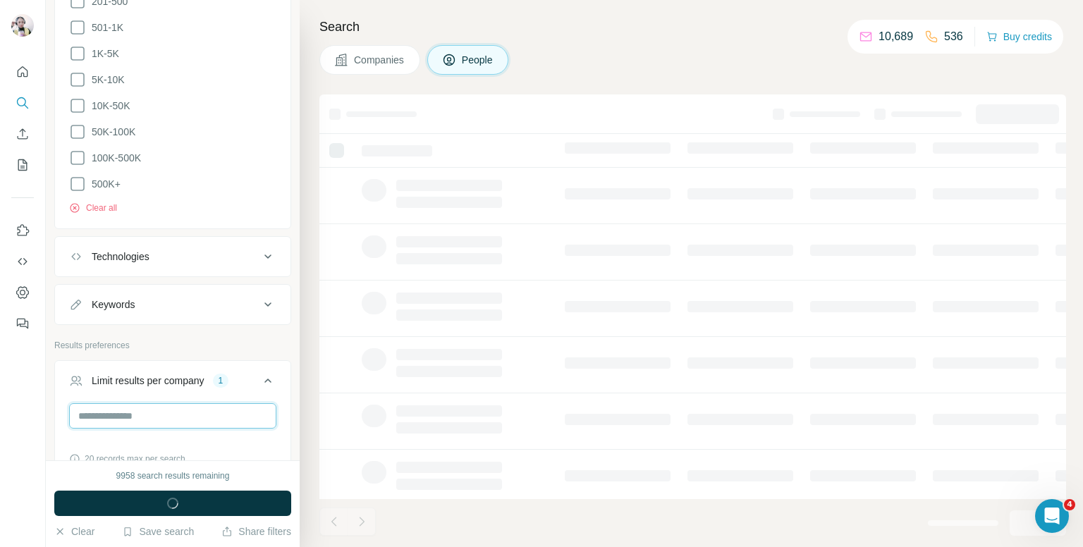
type input "*"
click at [259, 372] on icon at bounding box center [267, 380] width 17 height 17
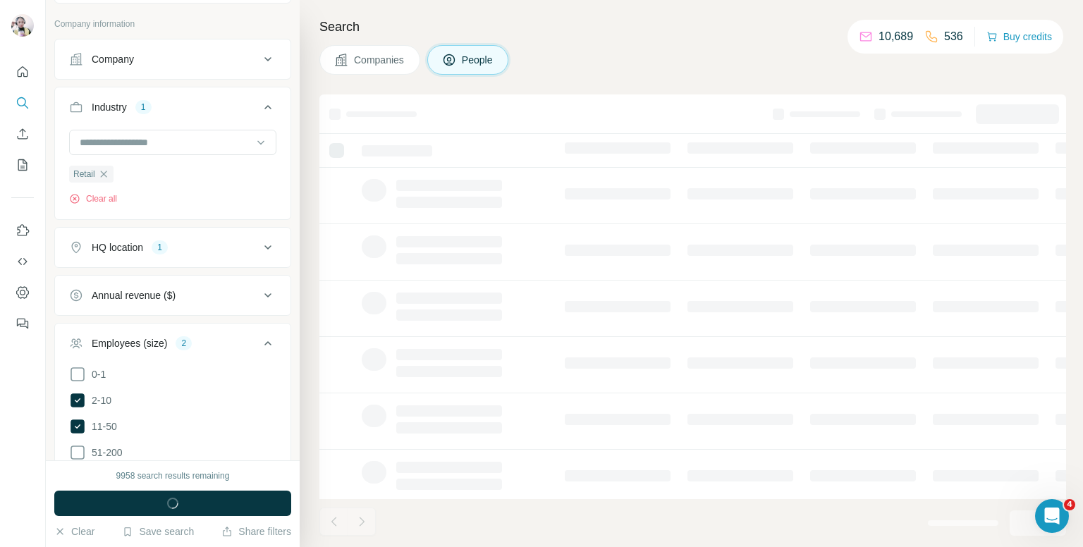
scroll to position [637, 0]
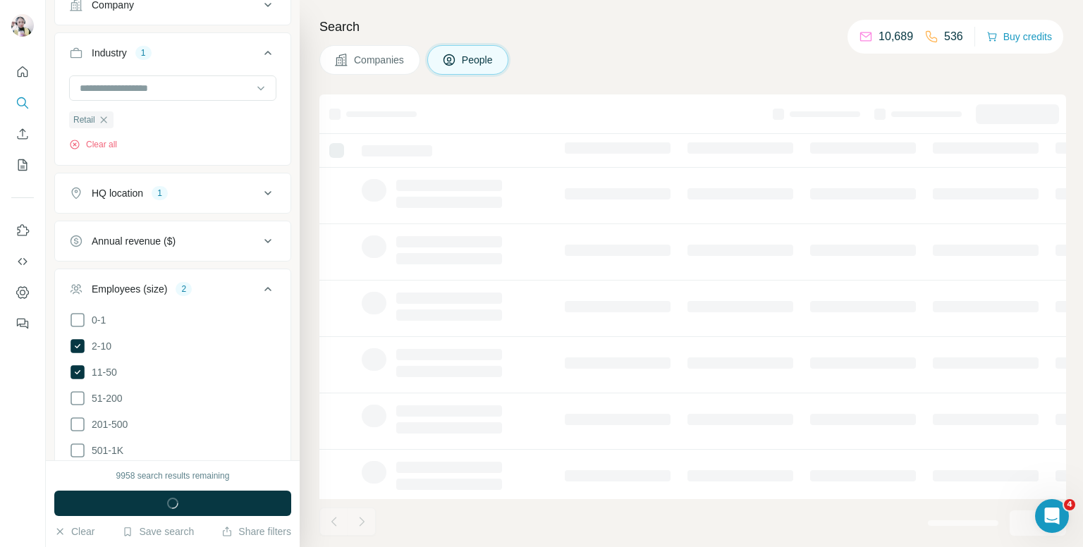
click at [259, 282] on icon at bounding box center [267, 289] width 17 height 17
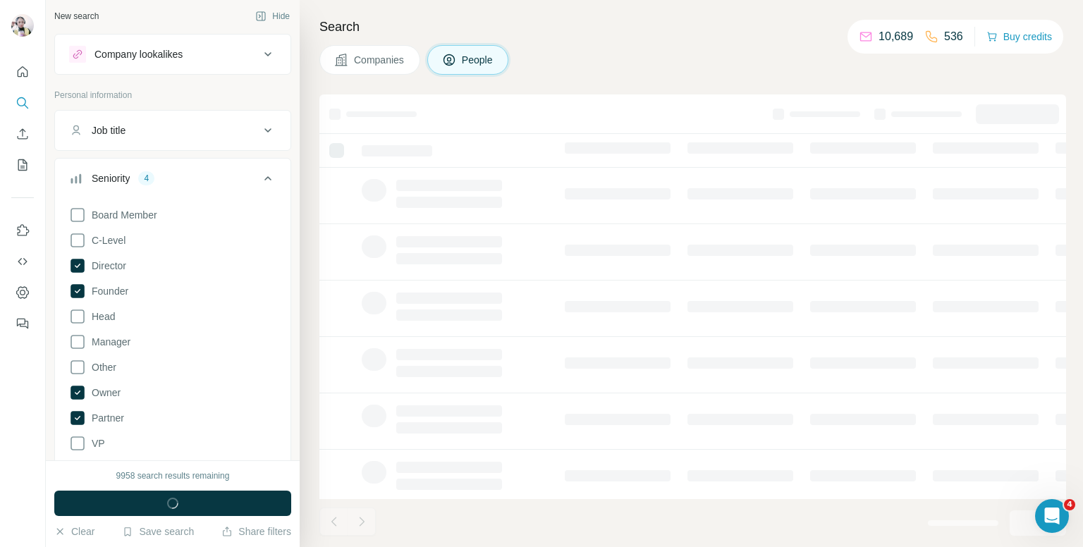
scroll to position [0, 0]
click at [259, 180] on icon at bounding box center [267, 181] width 17 height 17
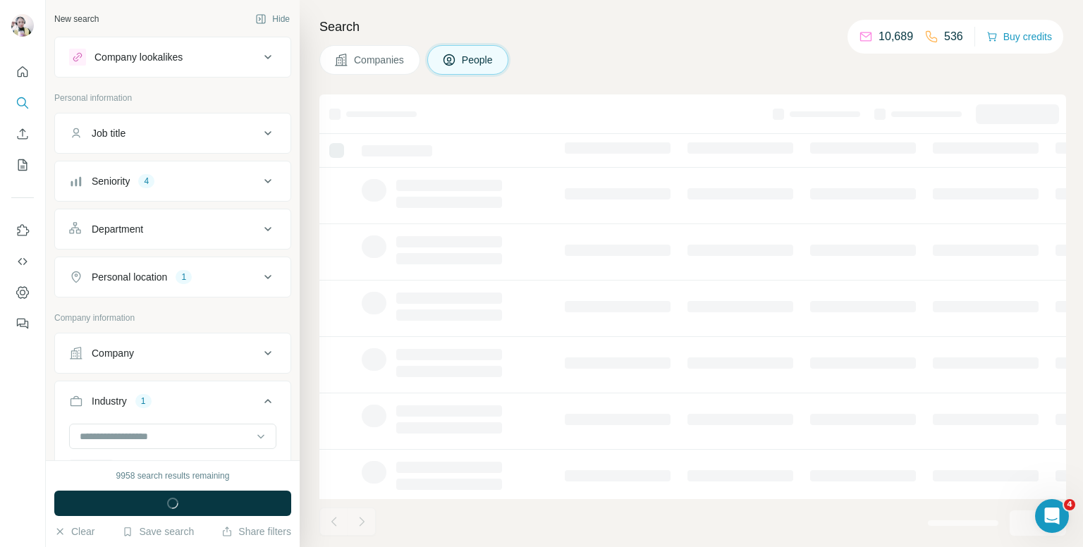
click at [620, 61] on div "Companies People" at bounding box center [692, 60] width 747 height 30
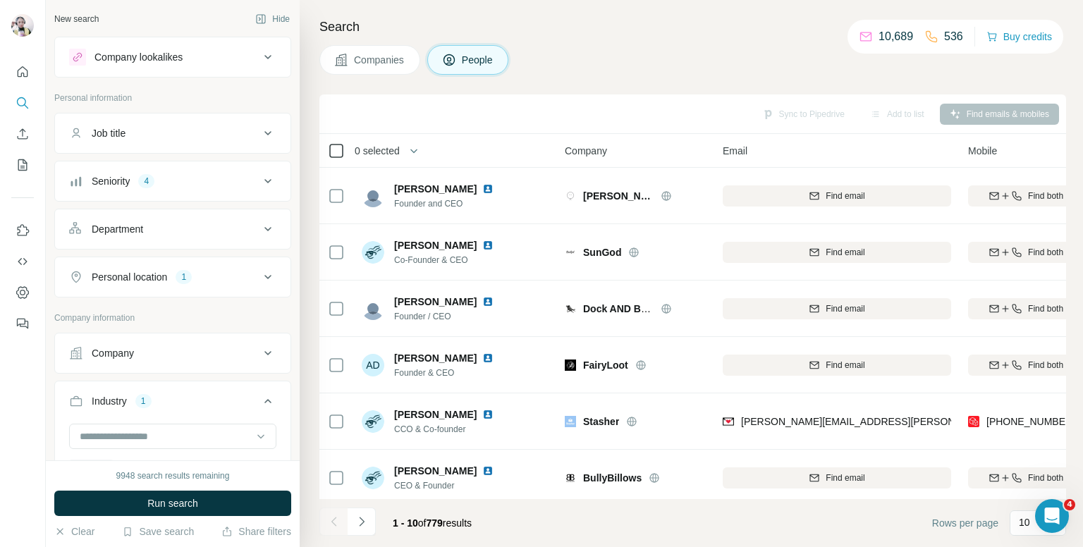
click at [338, 142] on icon at bounding box center [336, 150] width 17 height 17
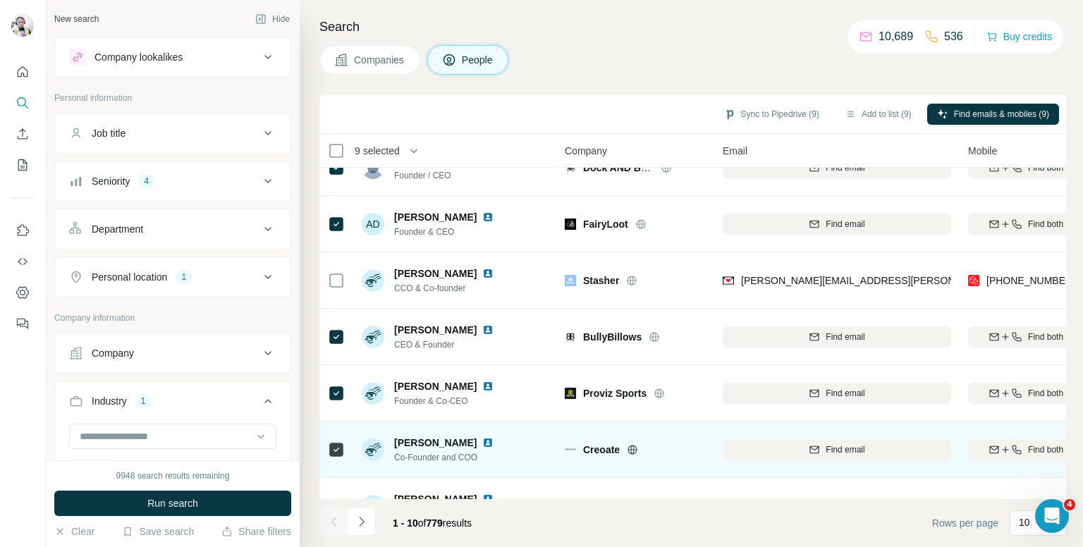
scroll to position [240, 0]
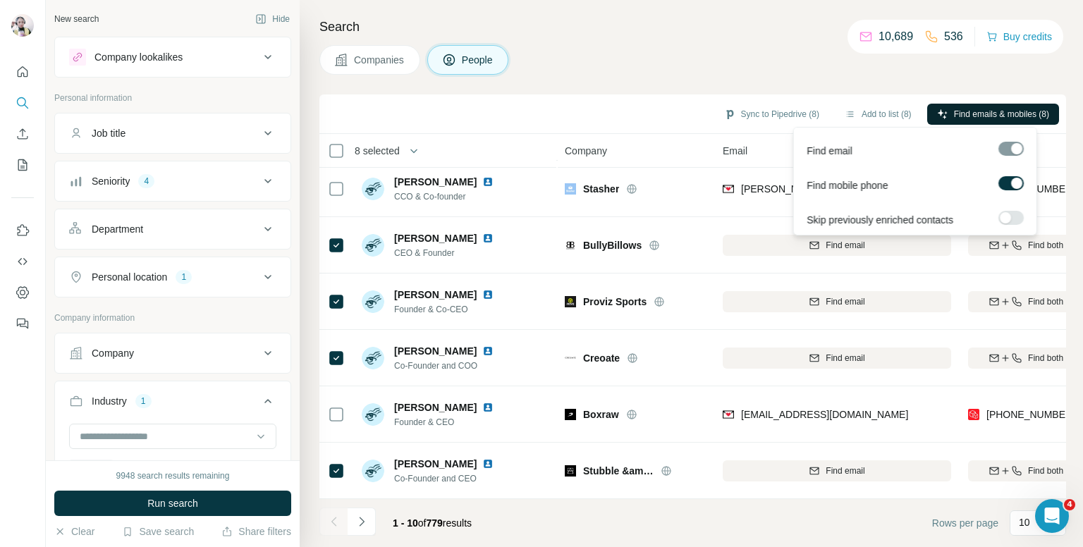
click at [982, 114] on span "Find emails & mobiles (8)" at bounding box center [1001, 114] width 95 height 13
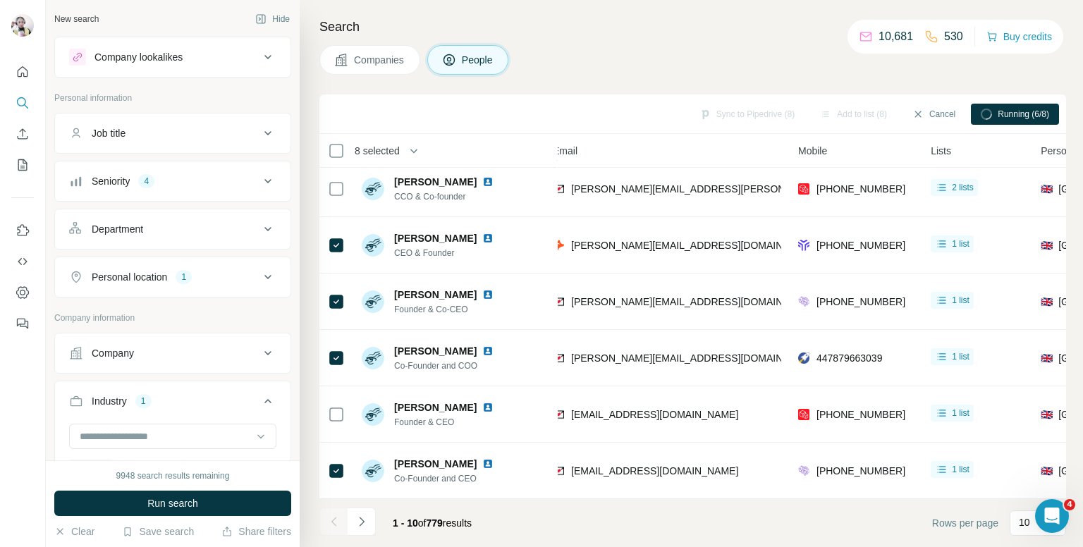
scroll to position [240, 178]
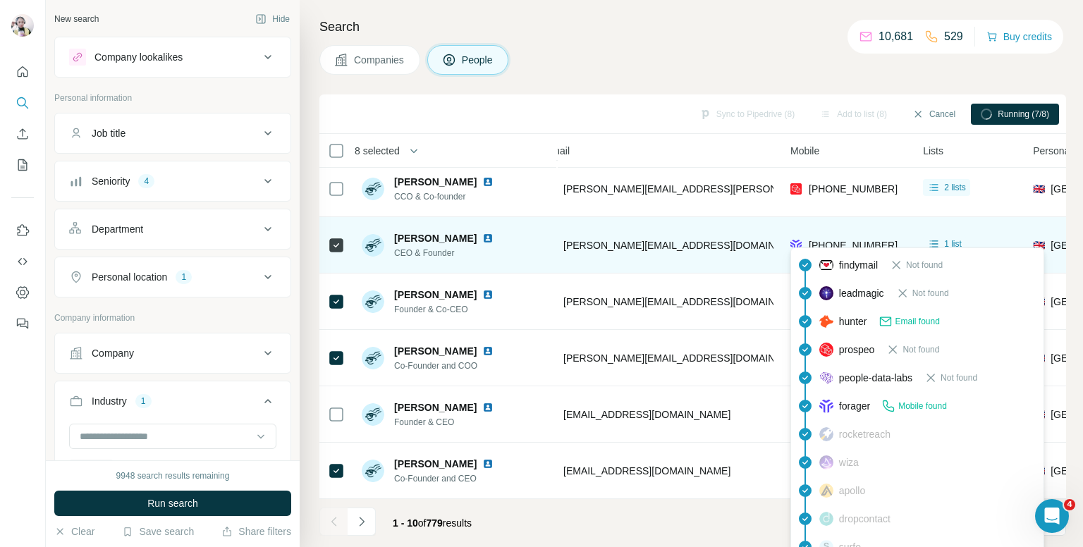
click at [828, 240] on span "+447751318495" at bounding box center [853, 245] width 89 height 11
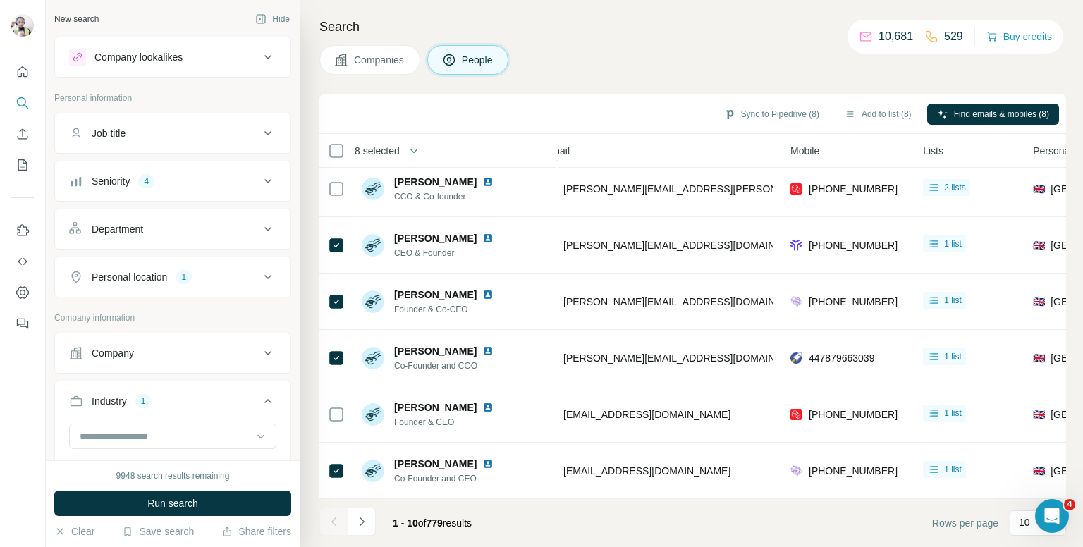
click at [728, 70] on div "Companies People" at bounding box center [692, 60] width 747 height 30
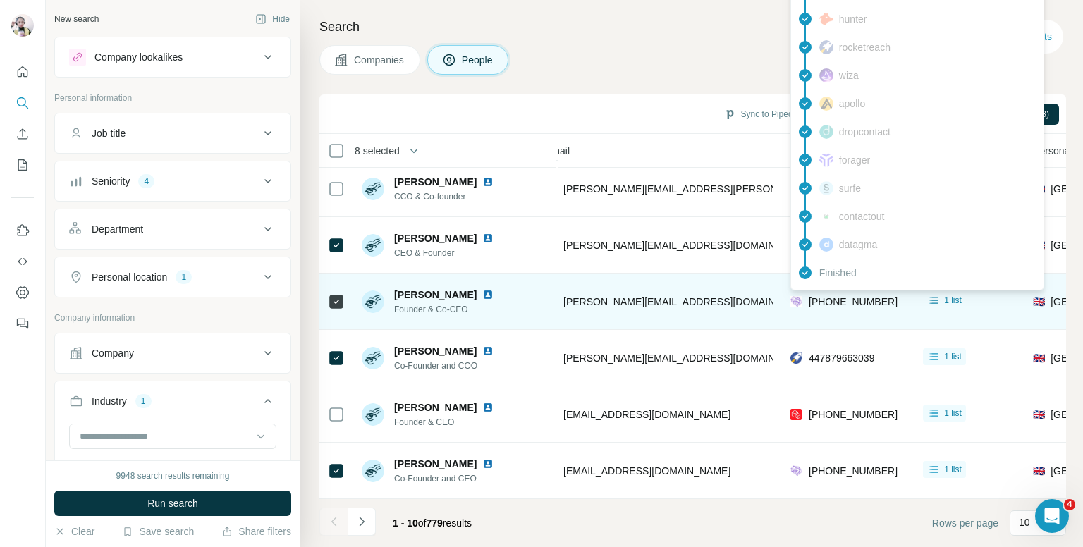
click at [838, 296] on span "+447740412256" at bounding box center [853, 301] width 89 height 11
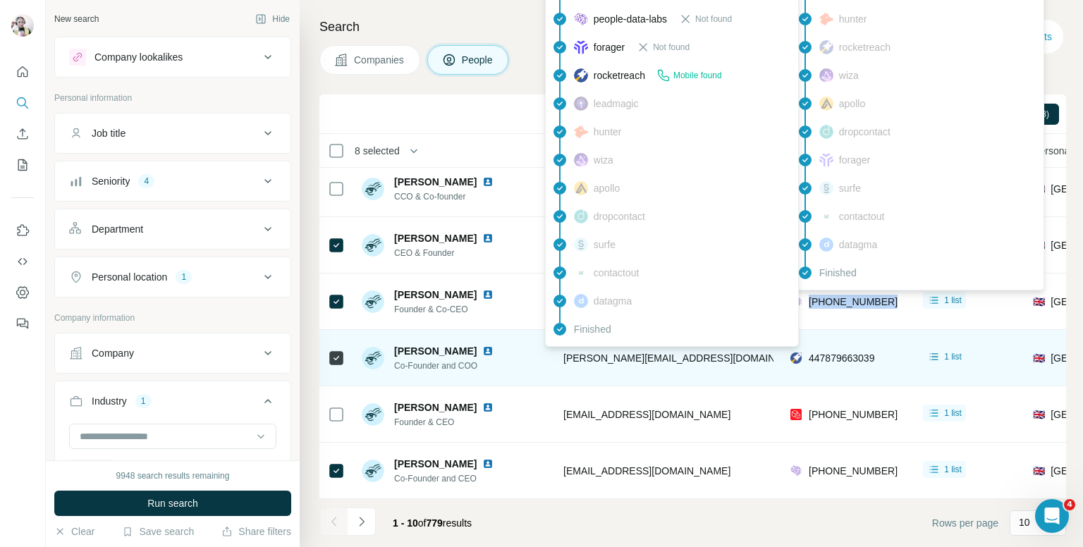
click at [604, 353] on span "ashley@creoate.com" at bounding box center [687, 358] width 248 height 11
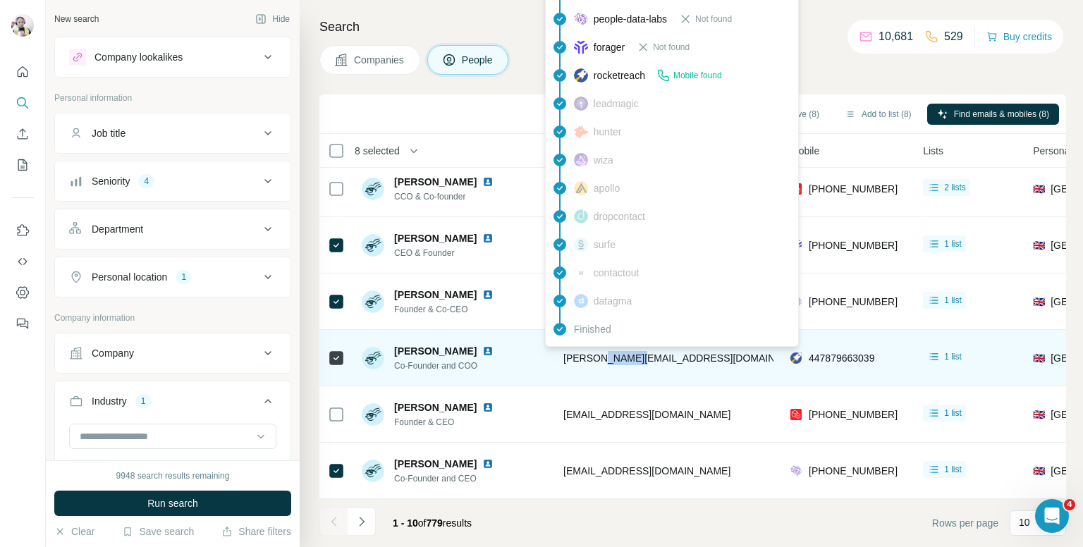
click at [604, 353] on span "ashley@creoate.com" at bounding box center [687, 358] width 248 height 11
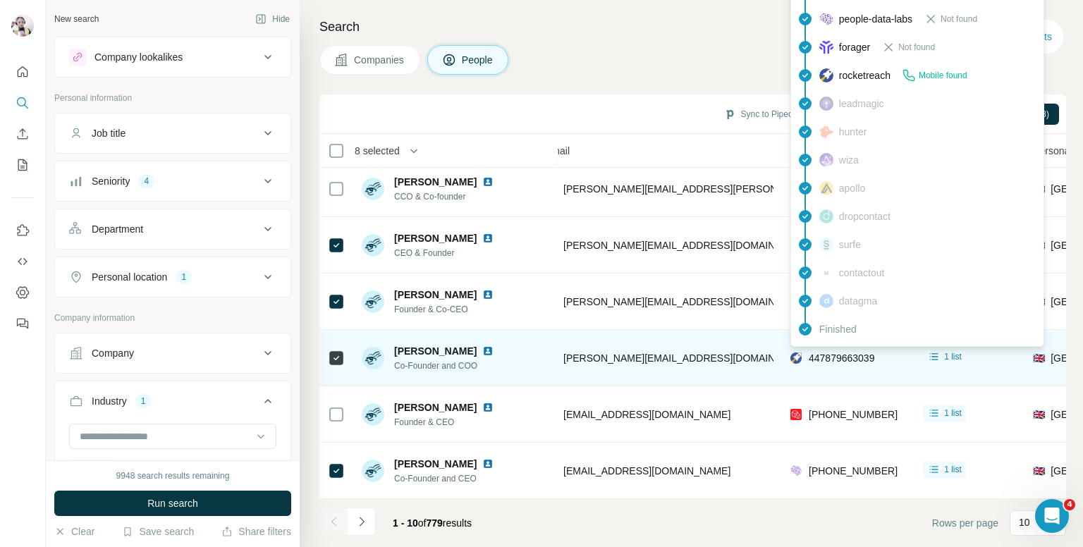
click at [843, 343] on div "findymail Email found prospeo Not found people-data-labs Not found forager Not …" at bounding box center [917, 146] width 254 height 402
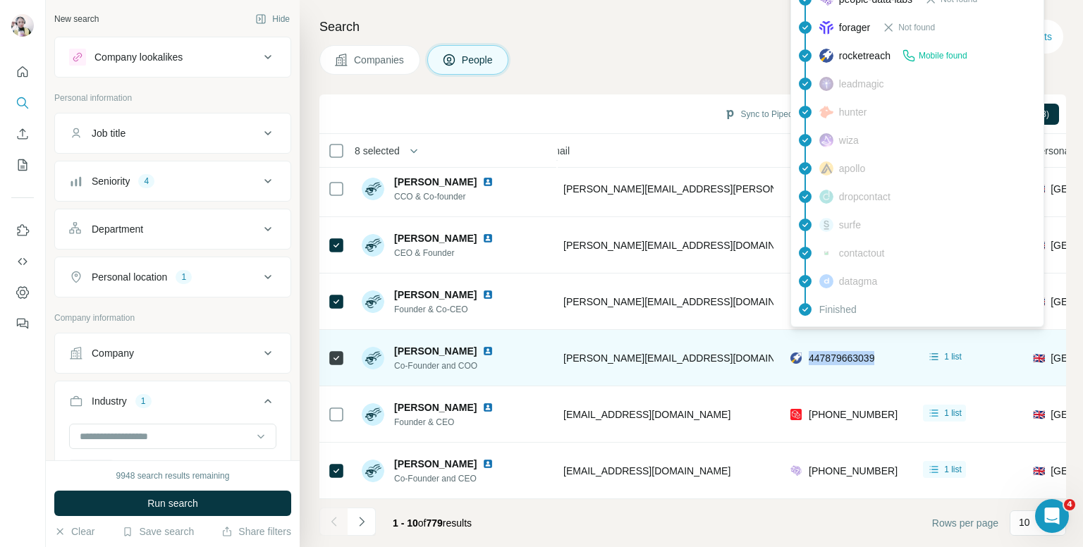
click at [843, 351] on div "447879663039" at bounding box center [842, 358] width 66 height 14
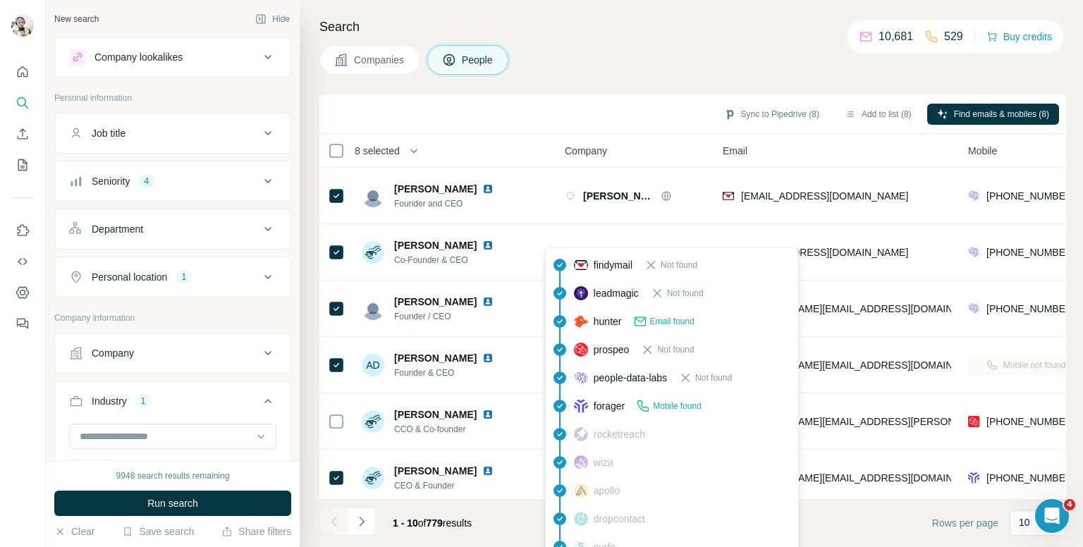
scroll to position [12339, 0]
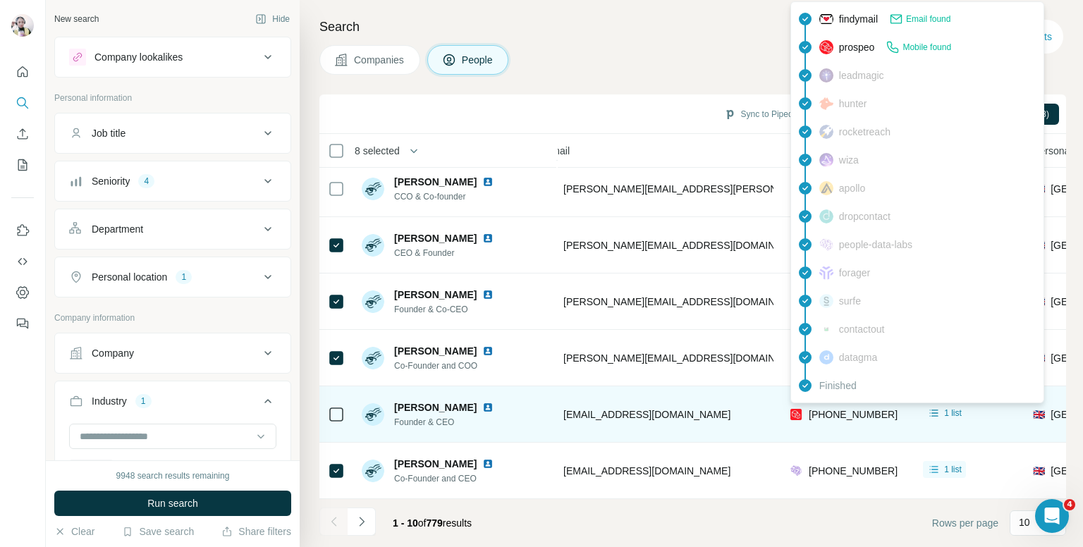
click at [838, 402] on div "findymail Email found prospeo Mobile found leadmagic hunter rocketreach [PERSON…" at bounding box center [917, 202] width 254 height 402
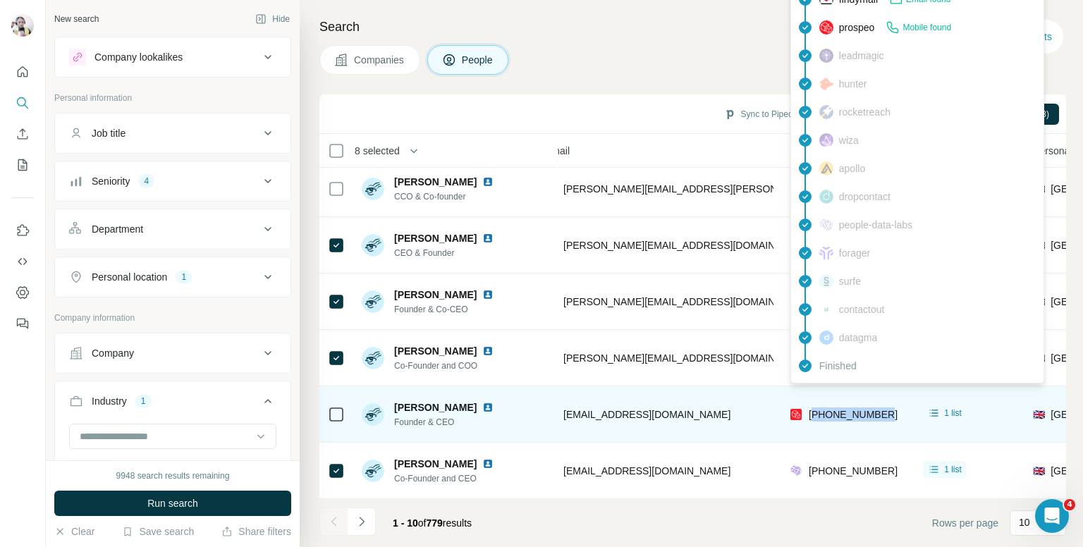
click at [838, 409] on span "[PHONE_NUMBER]" at bounding box center [853, 414] width 89 height 11
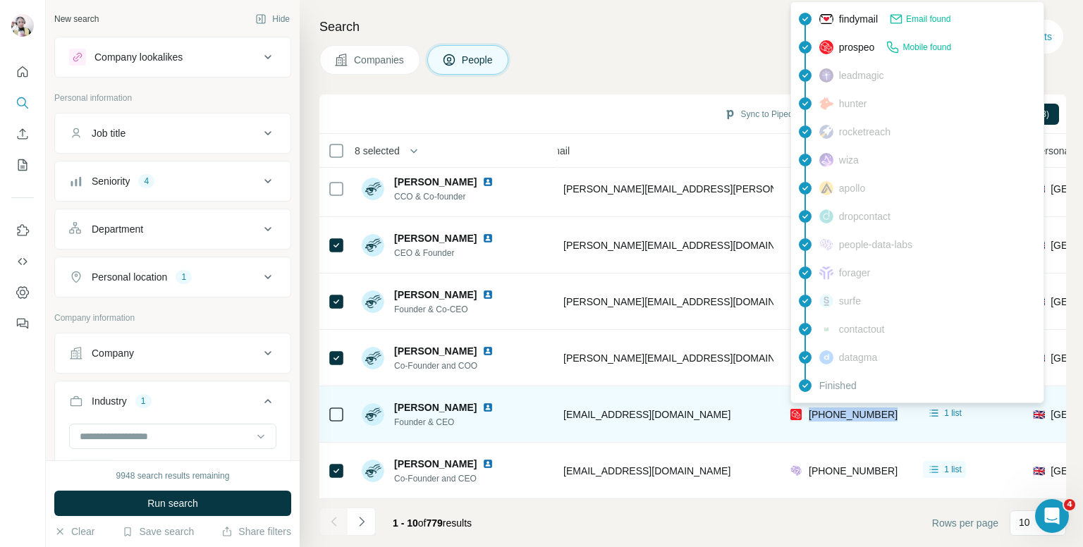
copy tr "[PHONE_NUMBER]"
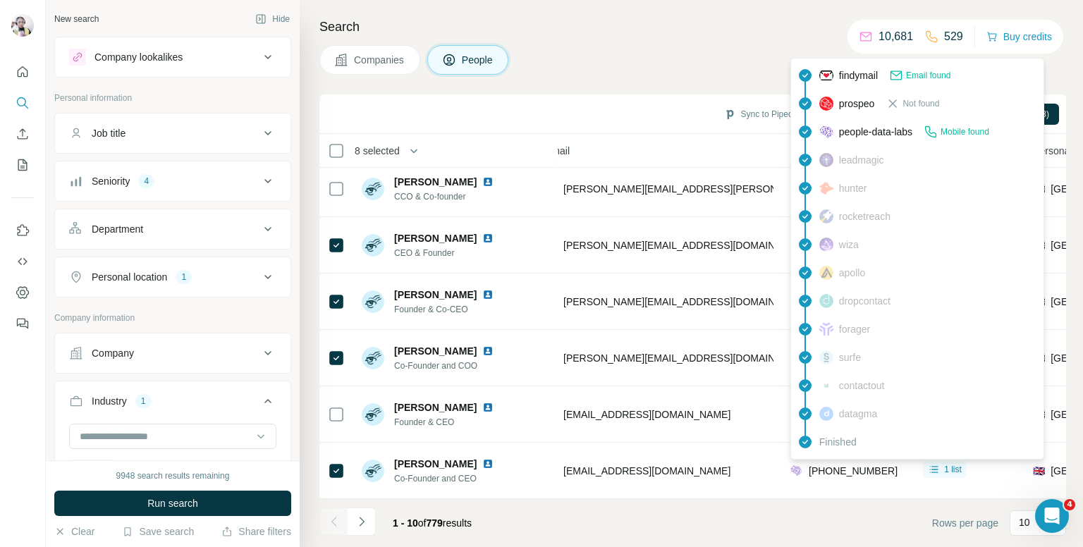
click at [829, 458] on div "findymail Email found prospeo Not found people-data-labs Mobile found leadmagic…" at bounding box center [917, 259] width 254 height 402
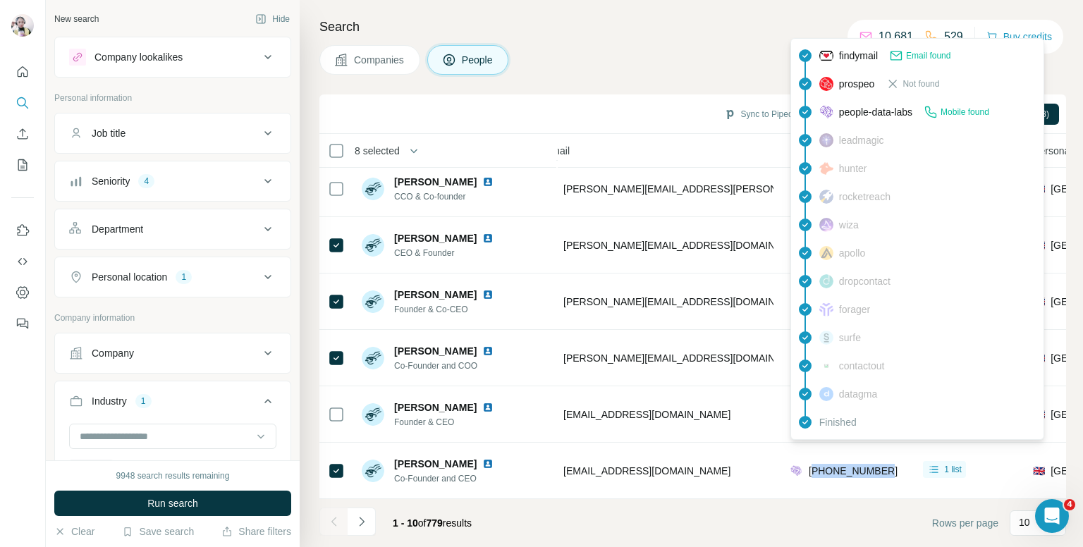
click at [829, 465] on span "[PHONE_NUMBER]" at bounding box center [853, 470] width 89 height 11
copy tr "[PHONE_NUMBER]"
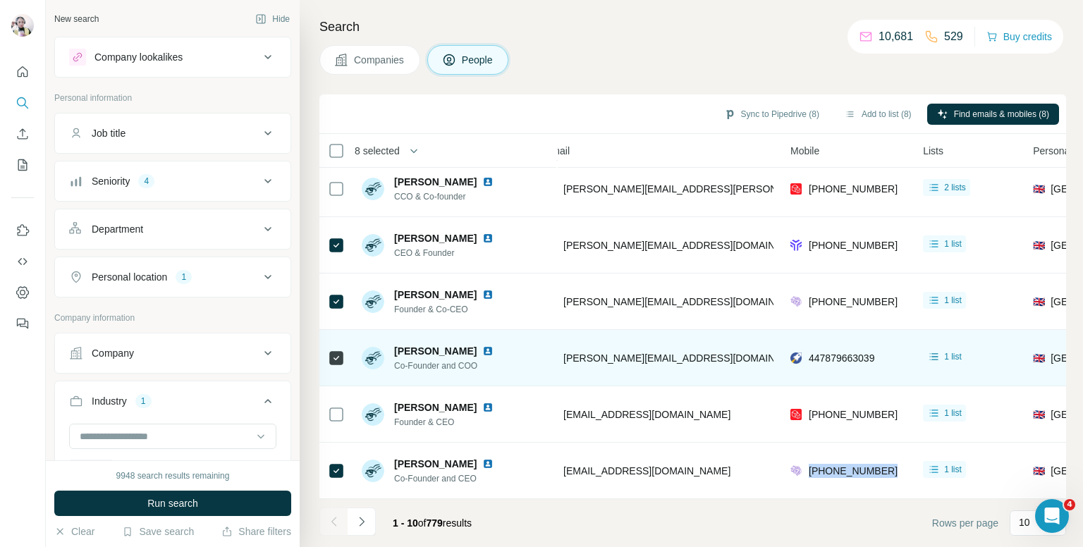
scroll to position [0, 178]
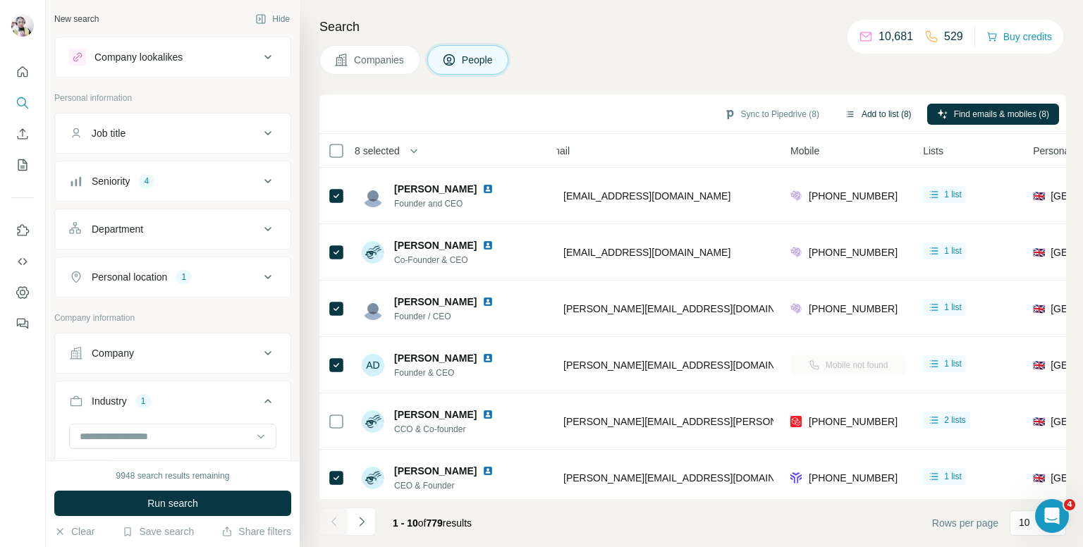
click at [866, 109] on button "Add to list (8)" at bounding box center [878, 114] width 87 height 21
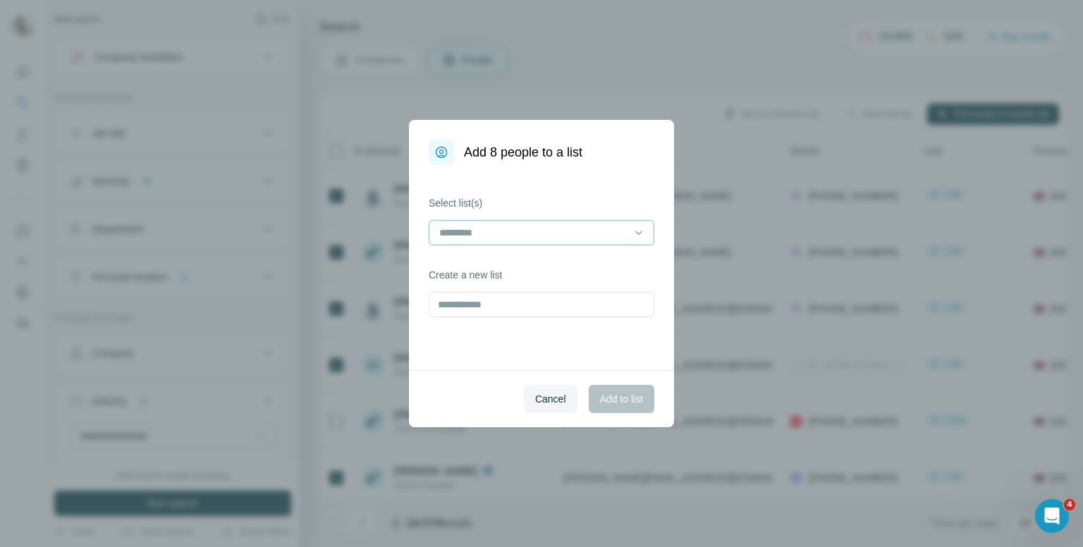
click at [539, 235] on input at bounding box center [533, 233] width 190 height 16
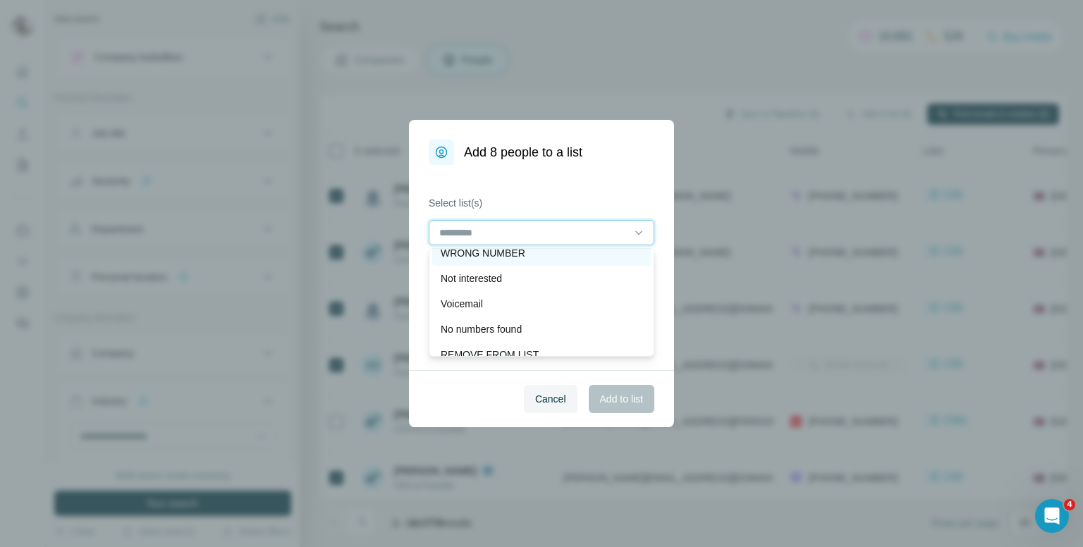
scroll to position [71, 0]
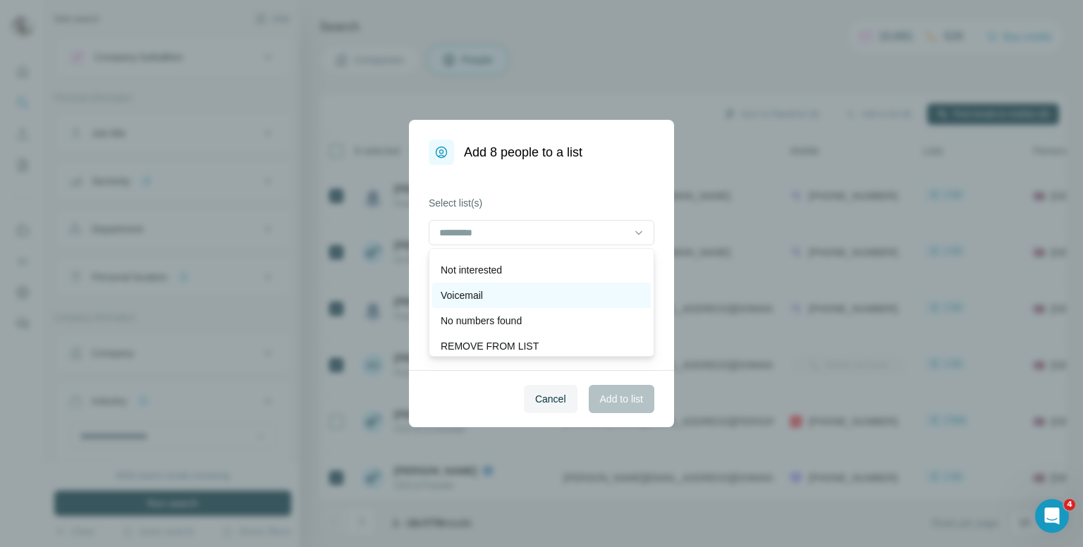
click at [501, 299] on div "Voicemail" at bounding box center [542, 295] width 202 height 14
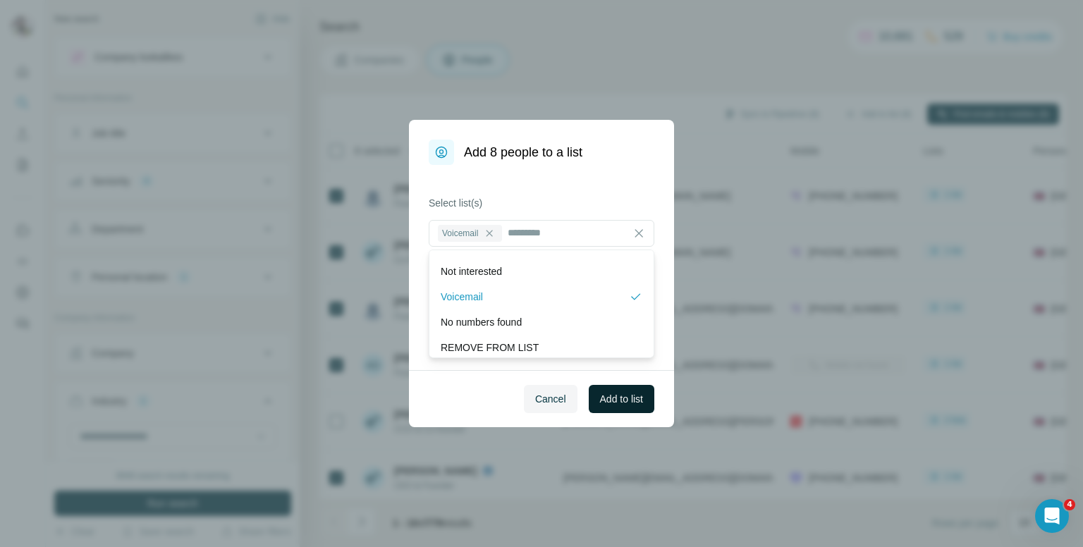
click at [609, 392] on span "Add to list" at bounding box center [621, 399] width 43 height 14
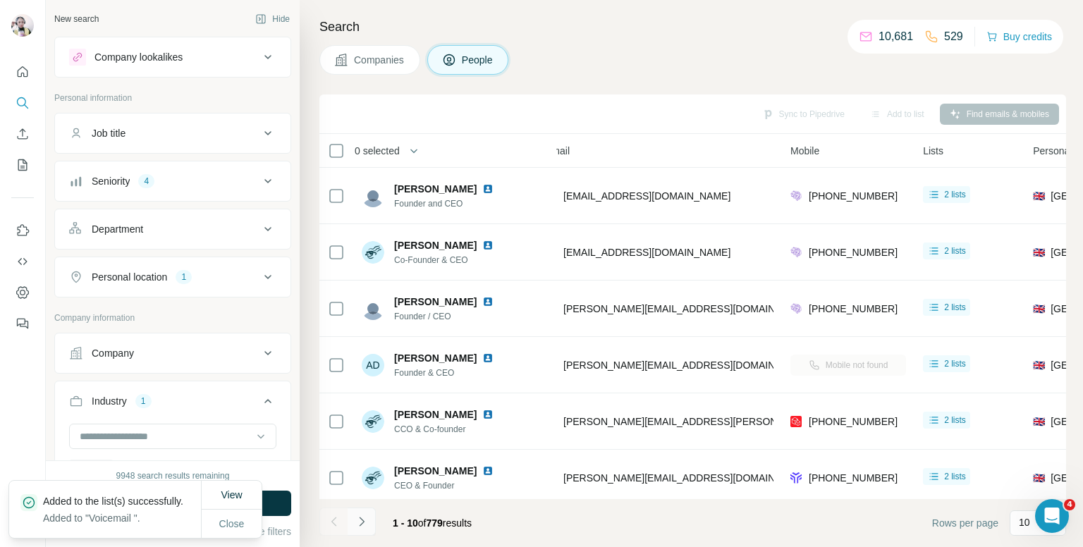
click at [359, 518] on icon "Navigate to next page" at bounding box center [362, 522] width 14 height 14
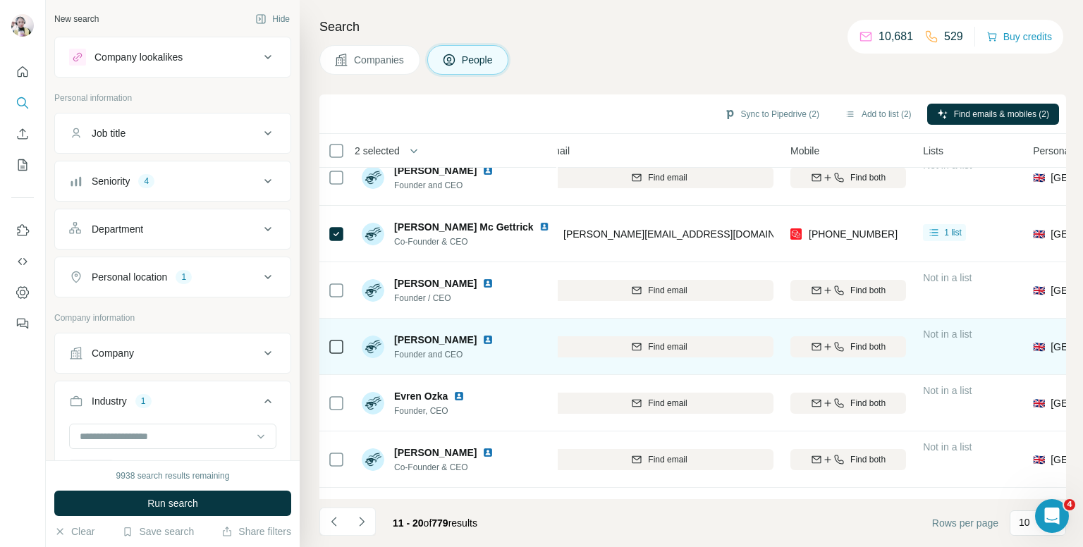
scroll to position [240, 178]
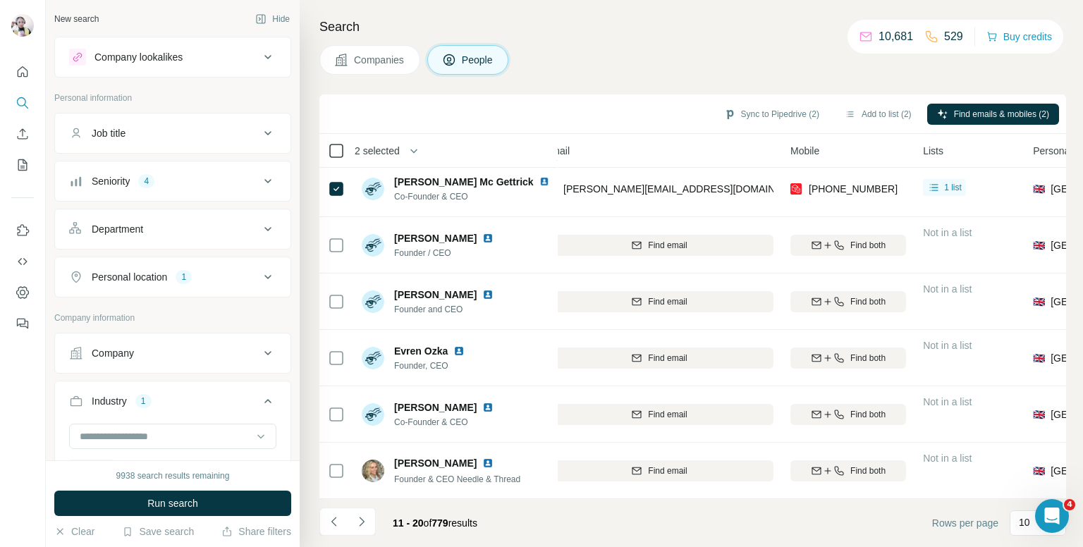
click at [338, 142] on icon at bounding box center [336, 150] width 17 height 17
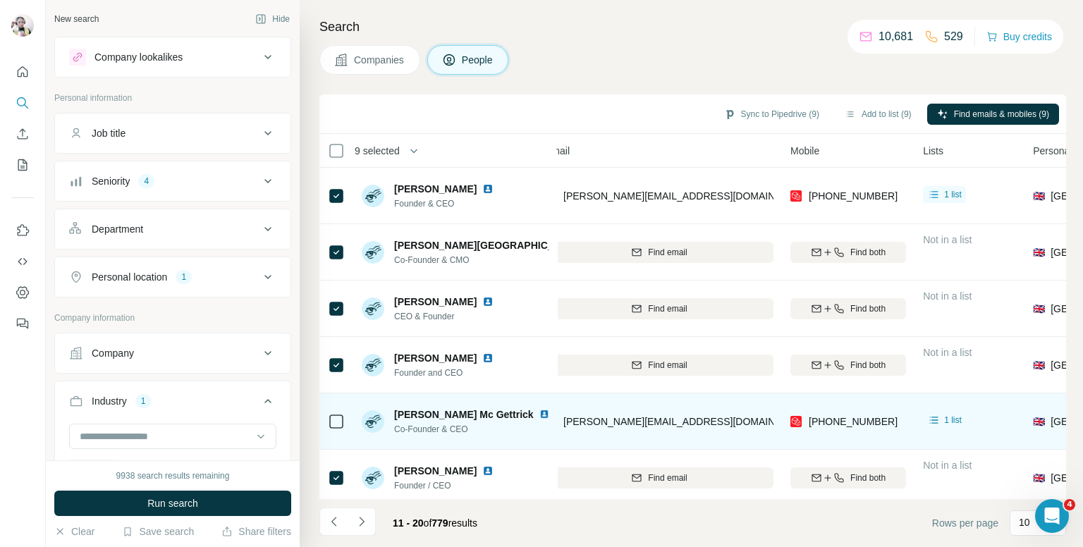
scroll to position [0, 178]
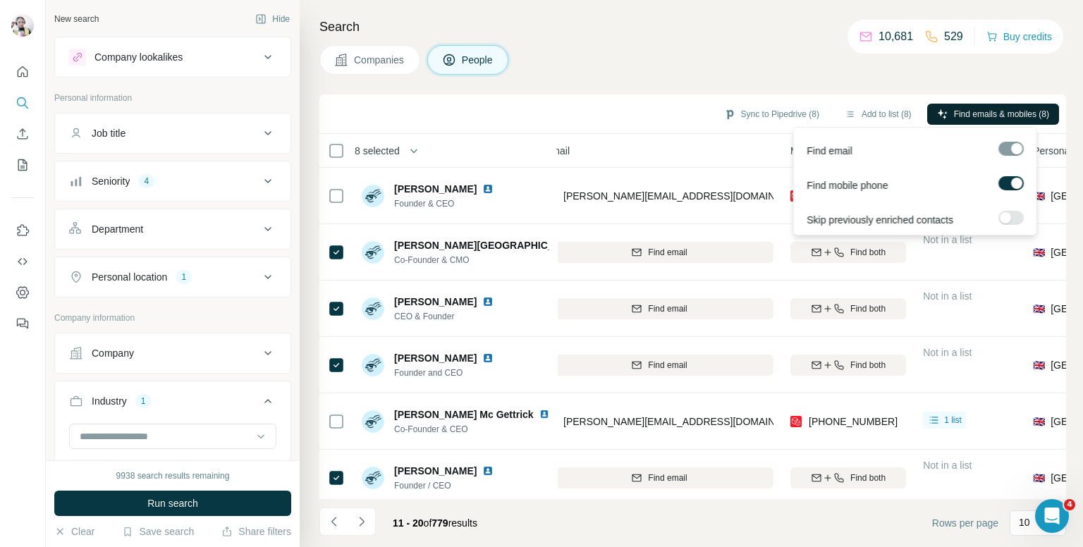
click at [954, 105] on button "Find emails & mobiles (8)" at bounding box center [993, 114] width 132 height 21
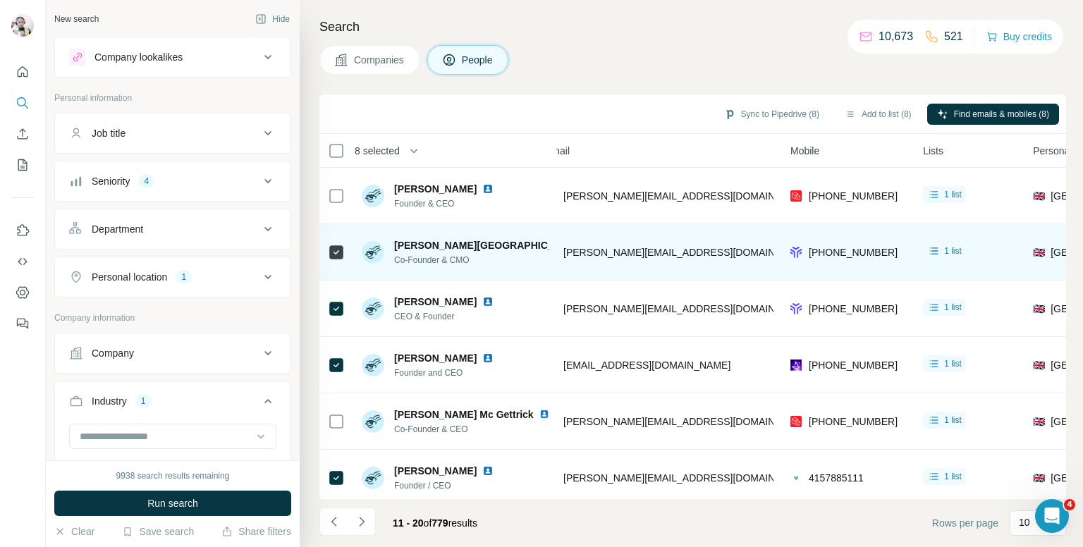
click at [843, 243] on div "+447814833236" at bounding box center [848, 252] width 116 height 39
click at [842, 247] on span "+447814833236" at bounding box center [853, 252] width 89 height 11
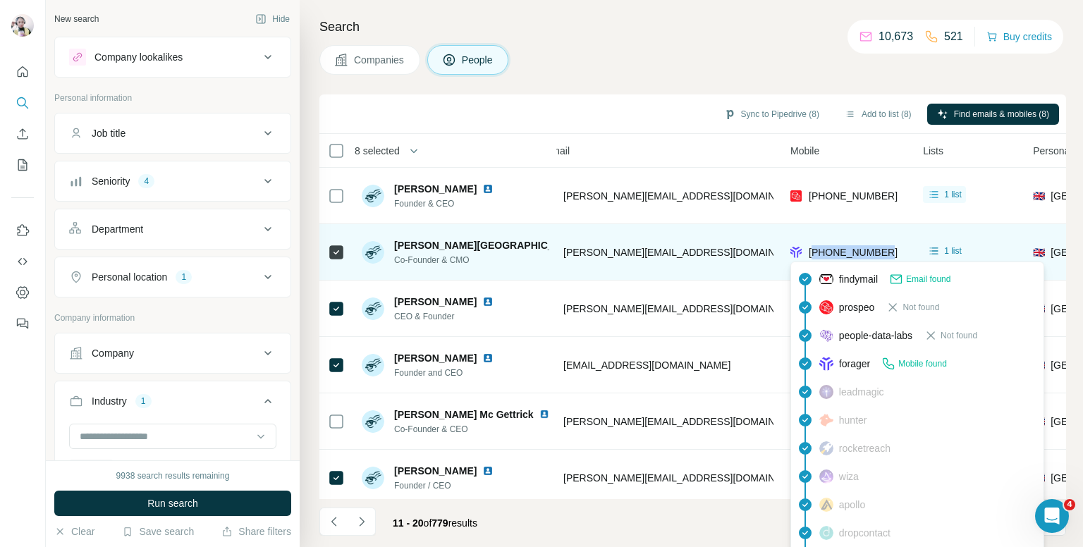
click at [842, 247] on span "+447814833236" at bounding box center [853, 252] width 89 height 11
click at [840, 252] on span "+447814833236" at bounding box center [853, 252] width 89 height 11
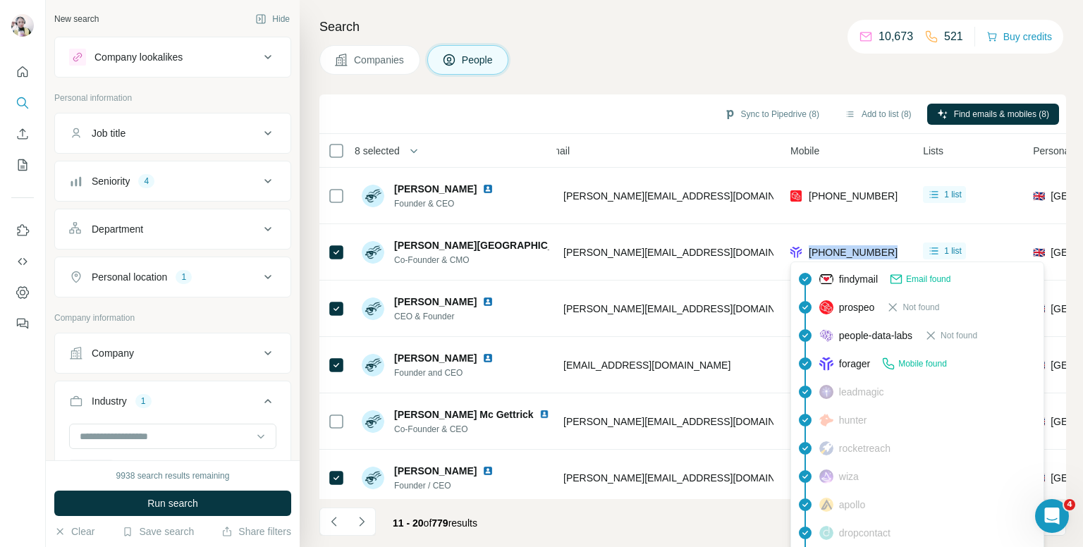
click at [599, 81] on div "Search Companies People Sync to Pipedrive (8) Add to list (8) Find emails & mob…" at bounding box center [691, 273] width 783 height 547
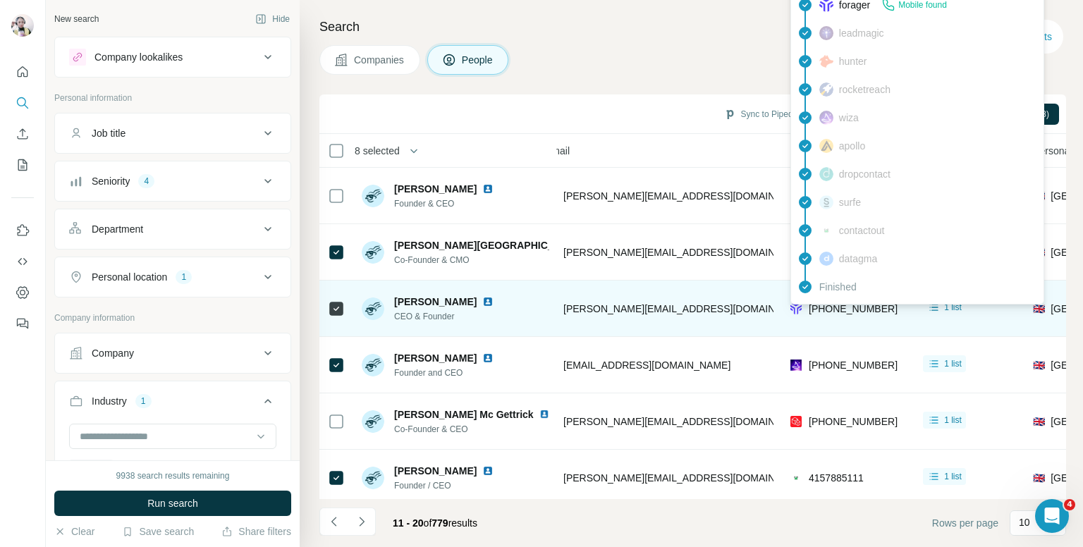
click at [843, 308] on span "+447903664260" at bounding box center [853, 308] width 89 height 11
copy tr "+447903664260"
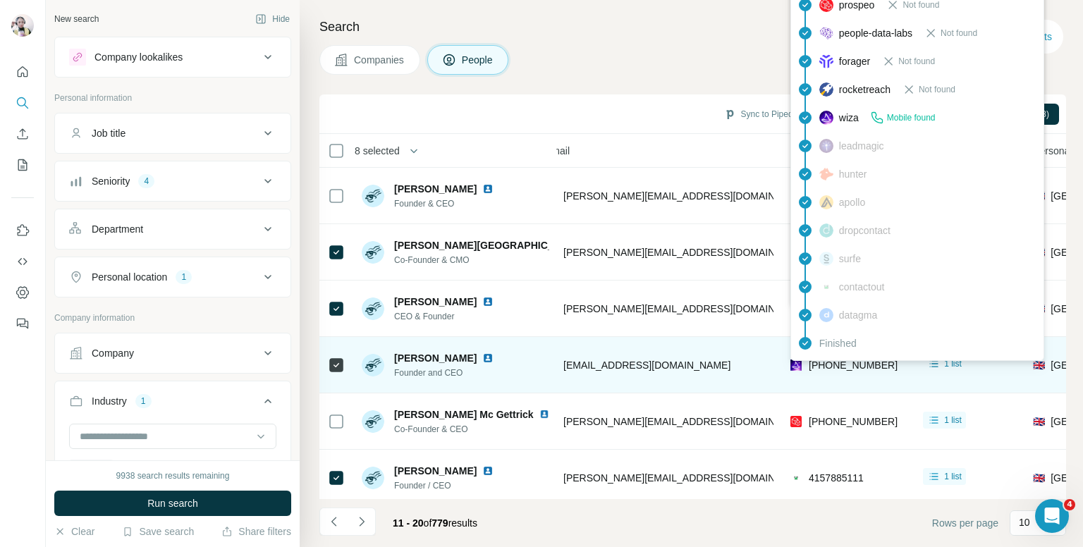
drag, startPoint x: 846, startPoint y: 361, endPoint x: 841, endPoint y: 369, distance: 9.8
click at [843, 360] on body "New search Hide Company lookalikes Personal information Job title Seniority 4 D…" at bounding box center [541, 273] width 1083 height 547
click at [843, 360] on div "findymail Email found prospeo Not found people-data-labs Not found forager Not …" at bounding box center [917, 160] width 254 height 402
click at [843, 360] on span "+447411533959" at bounding box center [853, 365] width 89 height 11
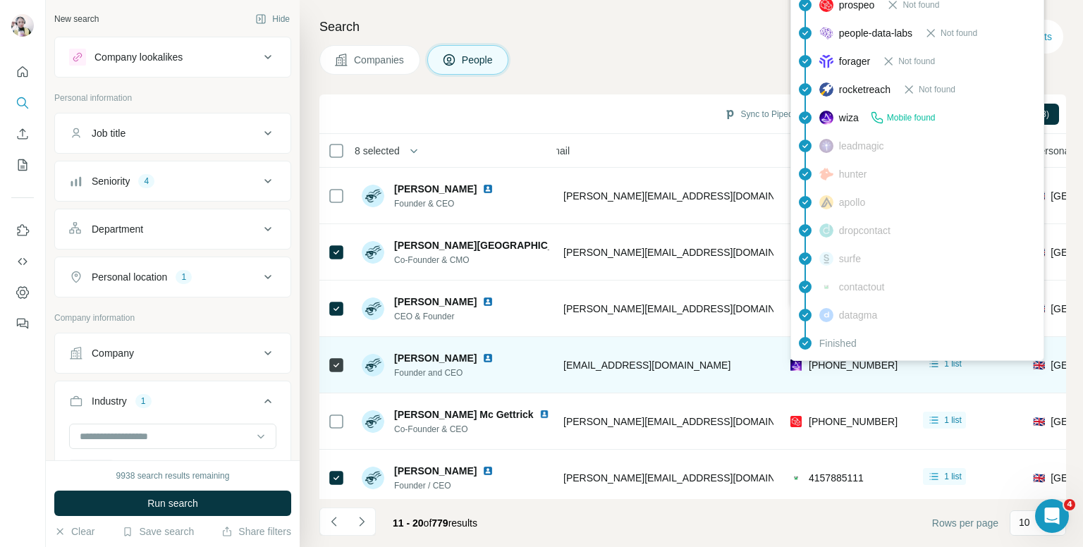
click at [840, 374] on div "+447411533959" at bounding box center [843, 366] width 107 height 17
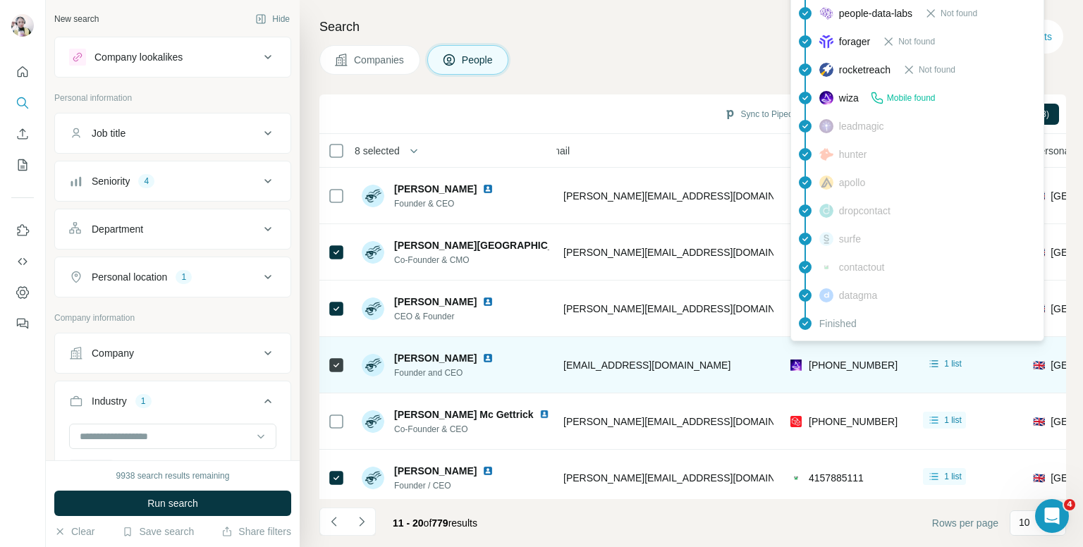
click at [841, 369] on span "+447411533959" at bounding box center [853, 365] width 89 height 11
click at [829, 362] on span "+447411533959" at bounding box center [853, 365] width 89 height 11
copy tr "+447411533959"
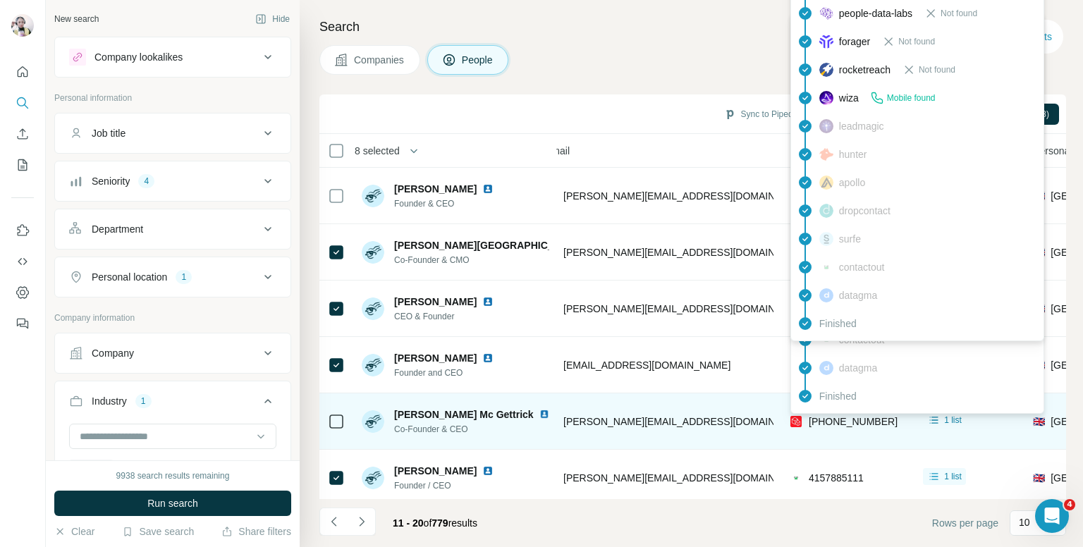
click at [852, 420] on span "+447446854423" at bounding box center [853, 421] width 89 height 11
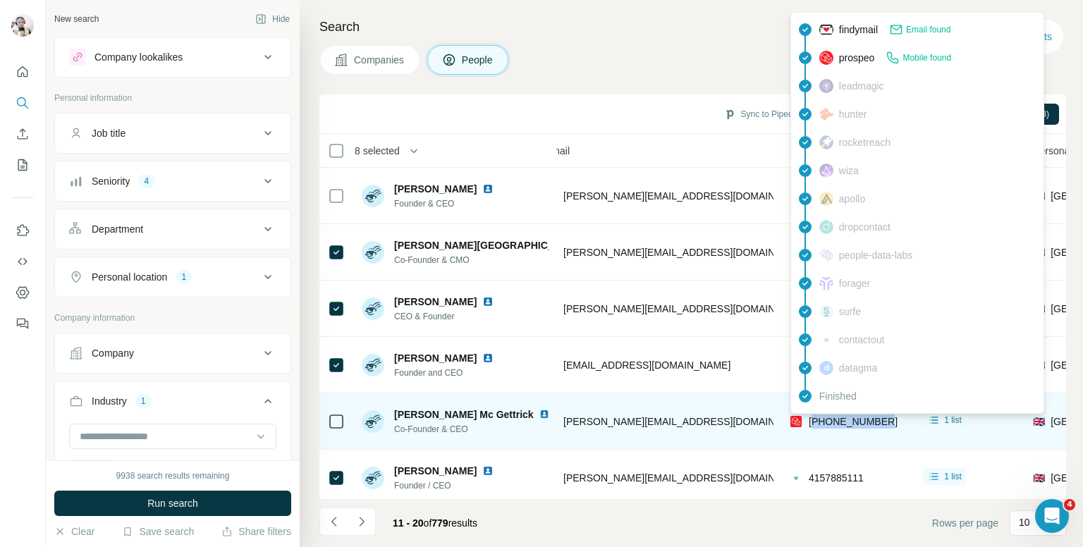
click at [852, 420] on span "+447446854423" at bounding box center [853, 421] width 89 height 11
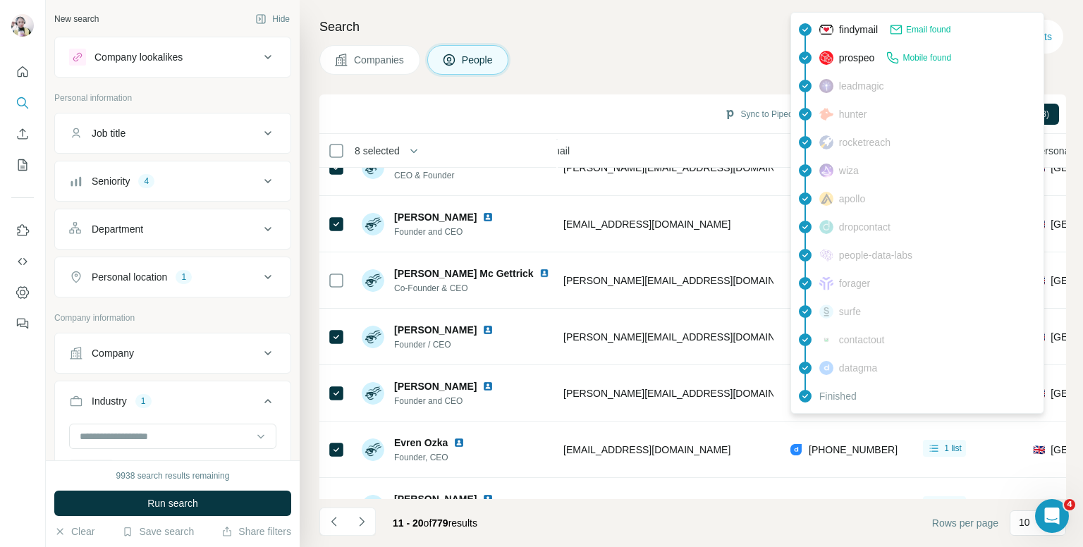
click at [621, 60] on div "Companies People" at bounding box center [692, 60] width 747 height 30
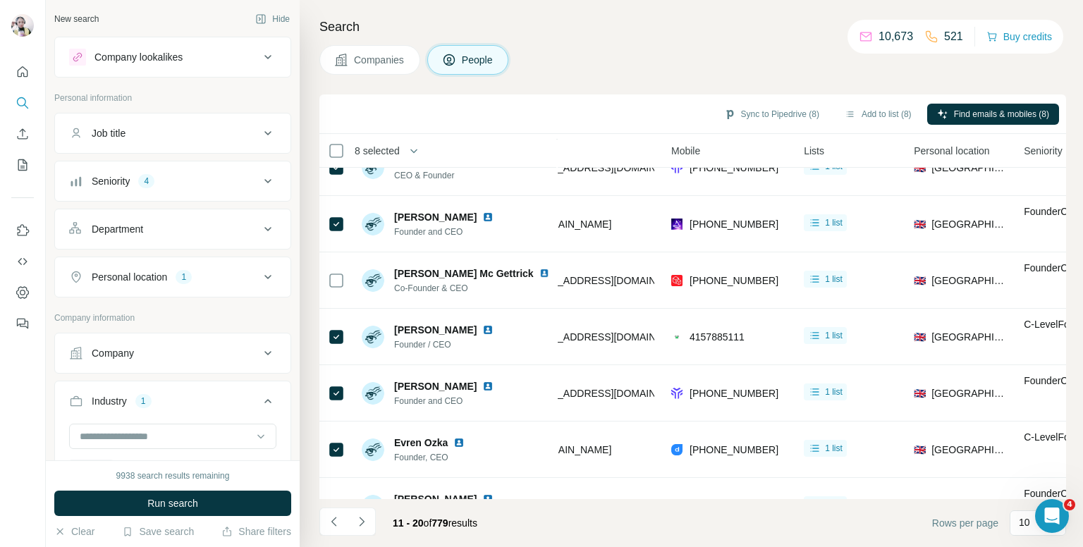
scroll to position [141, 291]
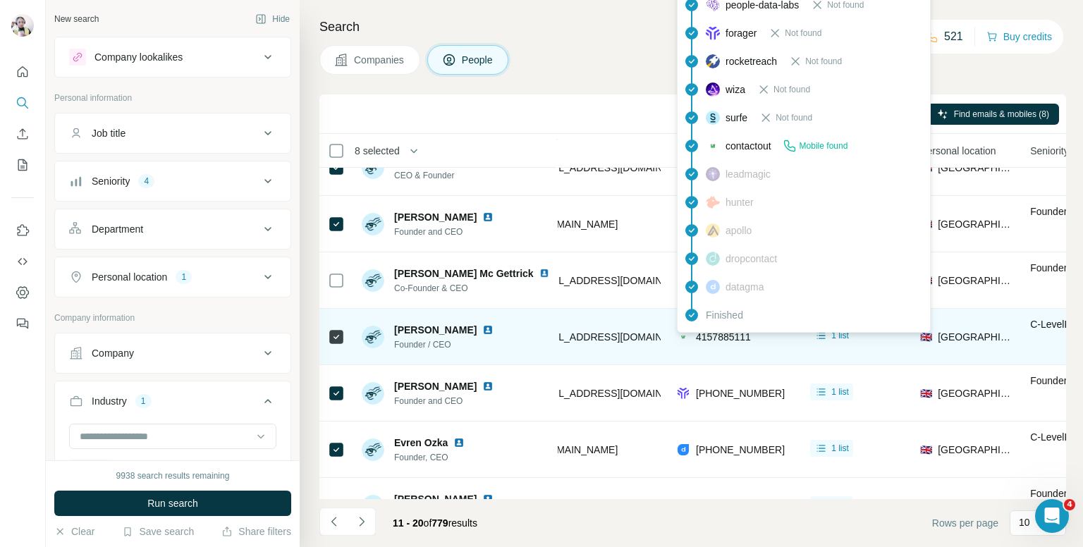
click at [722, 334] on span "4157885111" at bounding box center [723, 336] width 55 height 11
copy tr "4157885111"
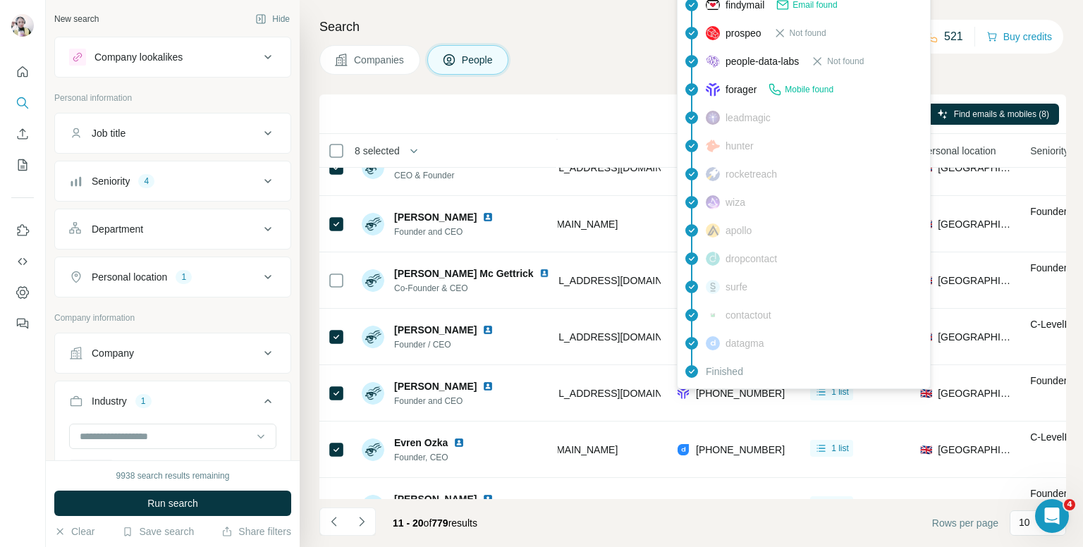
click at [719, 388] on div "findymail Email found prospeo Not found people-data-labs Not found forager Mobi…" at bounding box center [804, 188] width 254 height 402
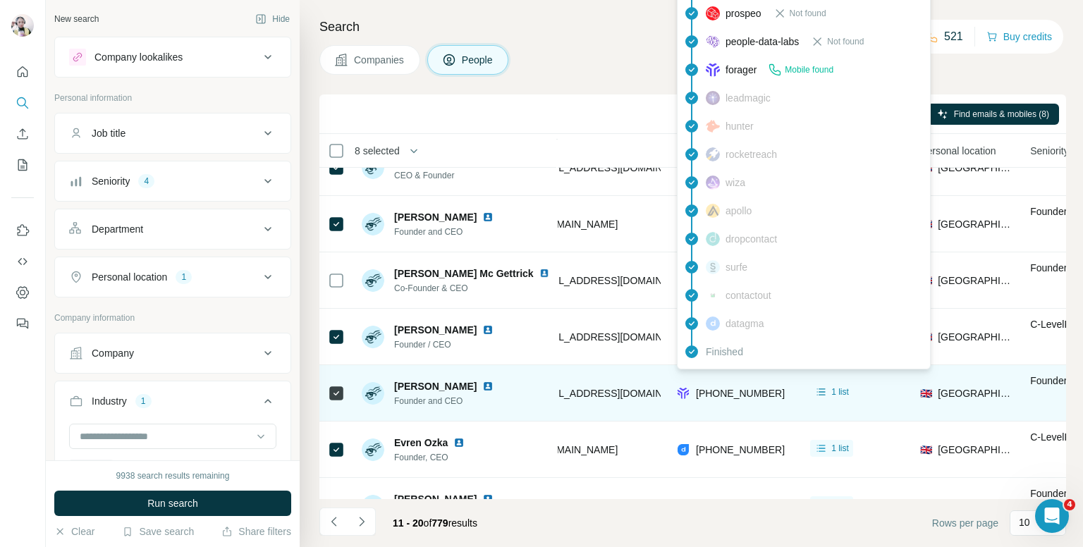
click at [719, 391] on span "+447805788525" at bounding box center [740, 393] width 89 height 11
copy tr "+447805788525"
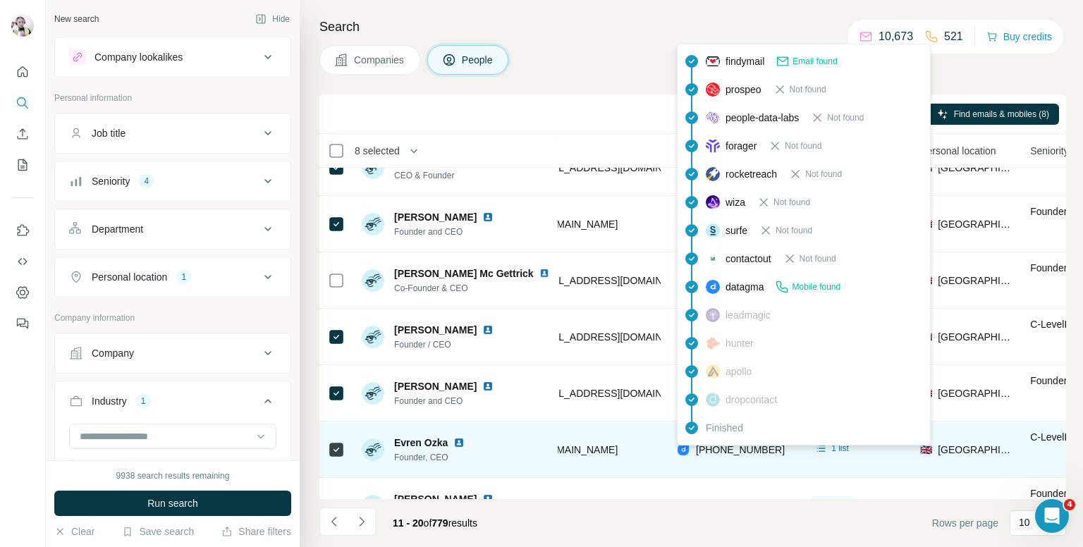
click at [729, 445] on div "findymail Email found prospeo Not found people-data-labs Not found forager Not …" at bounding box center [804, 245] width 254 height 402
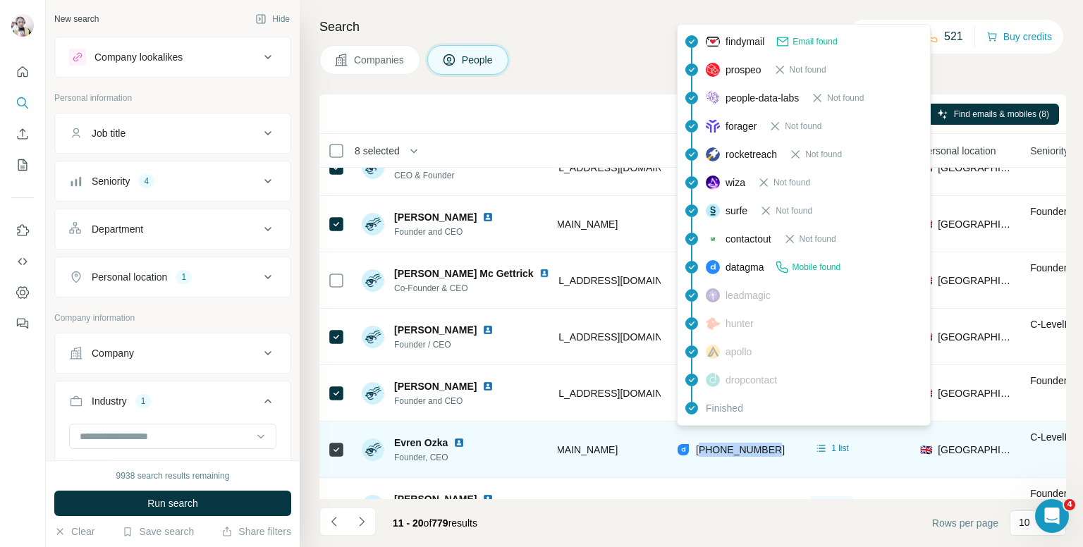
click at [729, 445] on span "+447852143034" at bounding box center [740, 449] width 89 height 11
copy tr "+447852143034"
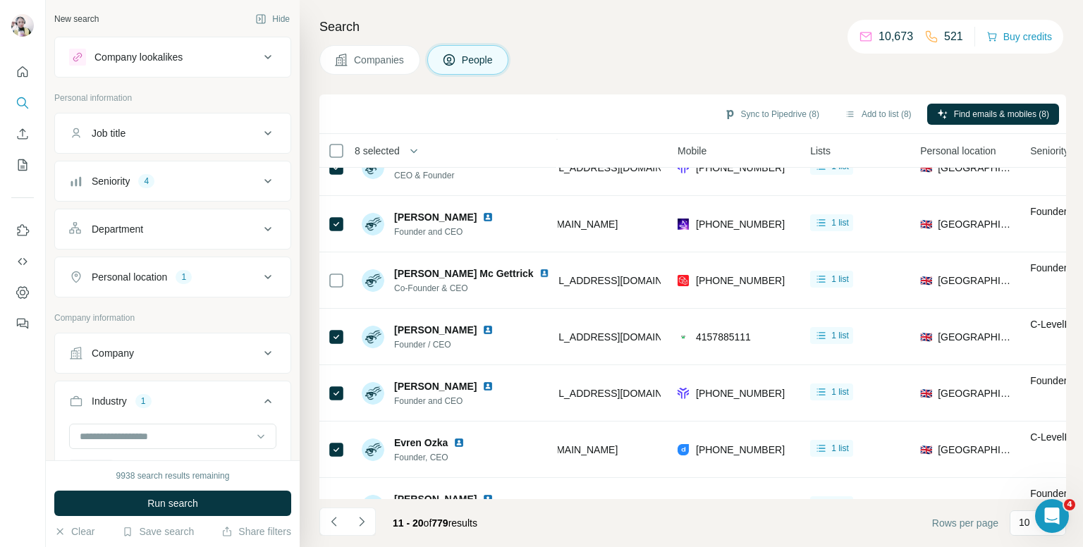
click at [621, 39] on div "Search Companies People Sync to Pipedrive (8) Add to list (8) Find emails & mob…" at bounding box center [691, 273] width 783 height 547
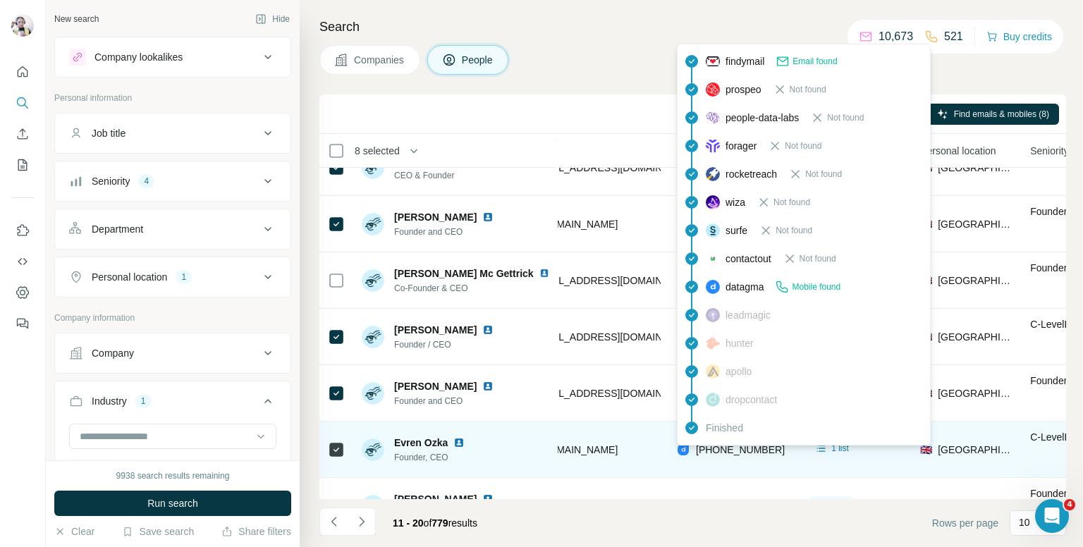
click at [717, 451] on span "+447852143034" at bounding box center [740, 449] width 89 height 11
click at [720, 449] on span "+447852143034" at bounding box center [740, 449] width 89 height 11
copy tr "+447852143034"
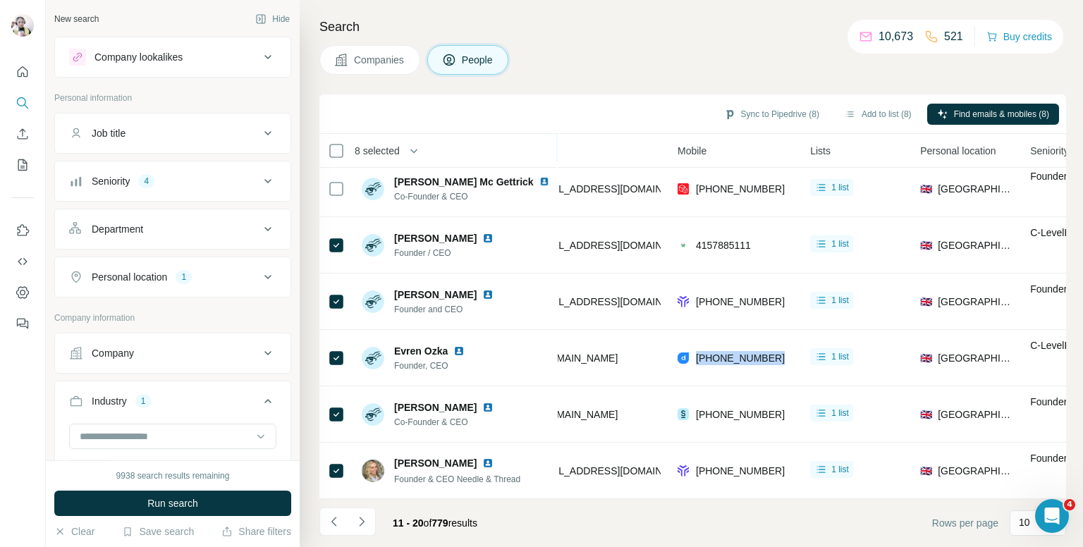
scroll to position [240, 291]
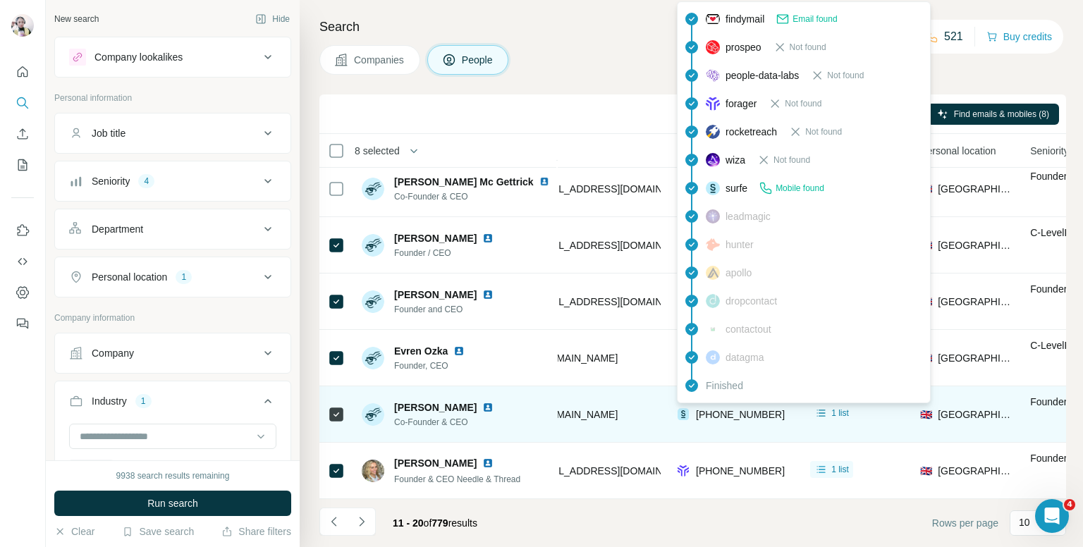
click at [723, 409] on span "+442074084141" at bounding box center [740, 414] width 89 height 11
copy tr "+442074084141"
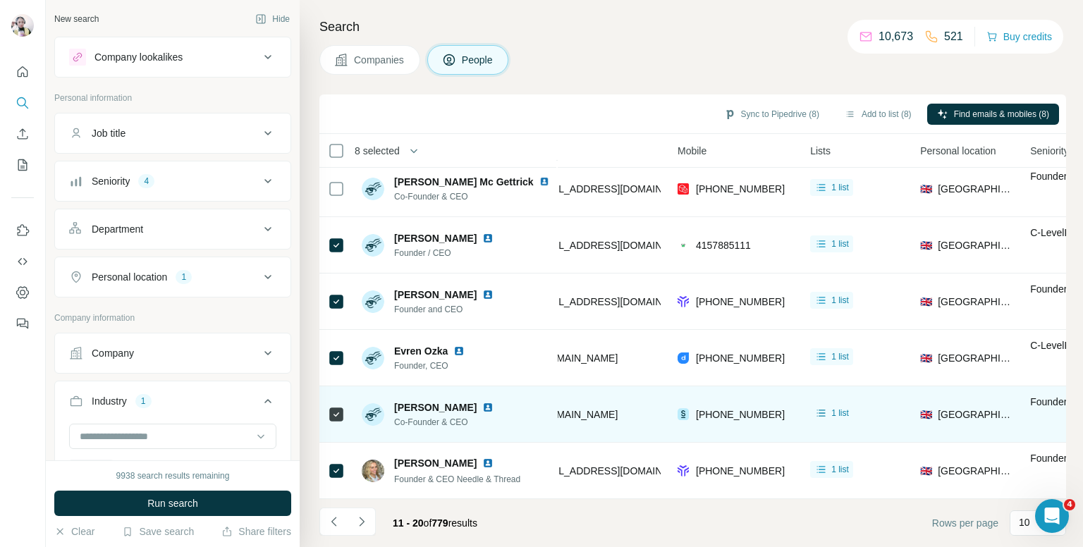
click at [599, 426] on div "fahad@creoate.com" at bounding box center [546, 414] width 228 height 39
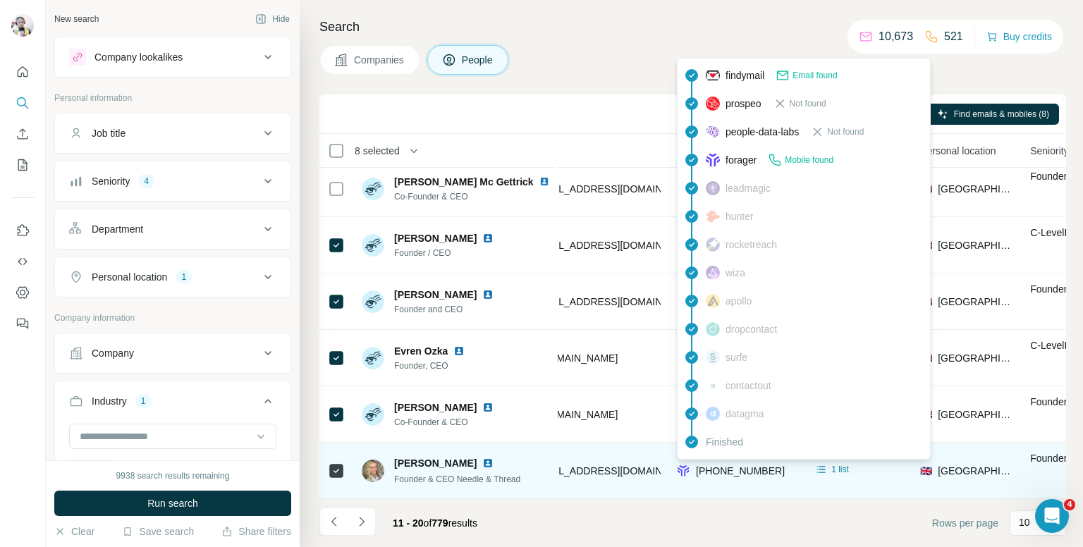
click at [759, 466] on span "+447557301414" at bounding box center [740, 470] width 89 height 11
copy tr "+447557301414"
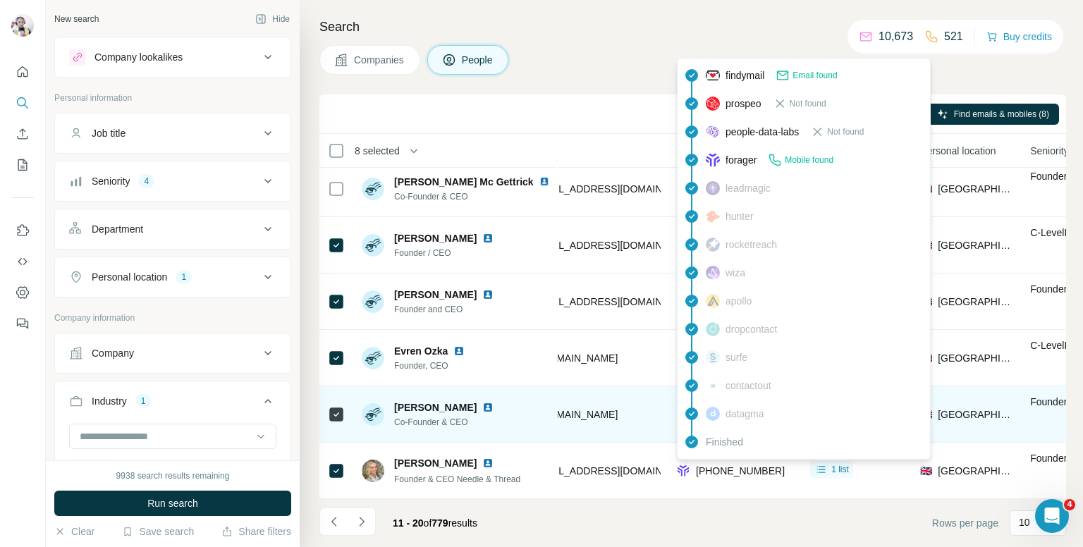
click at [603, 406] on div "fahad@creoate.com" at bounding box center [546, 414] width 228 height 39
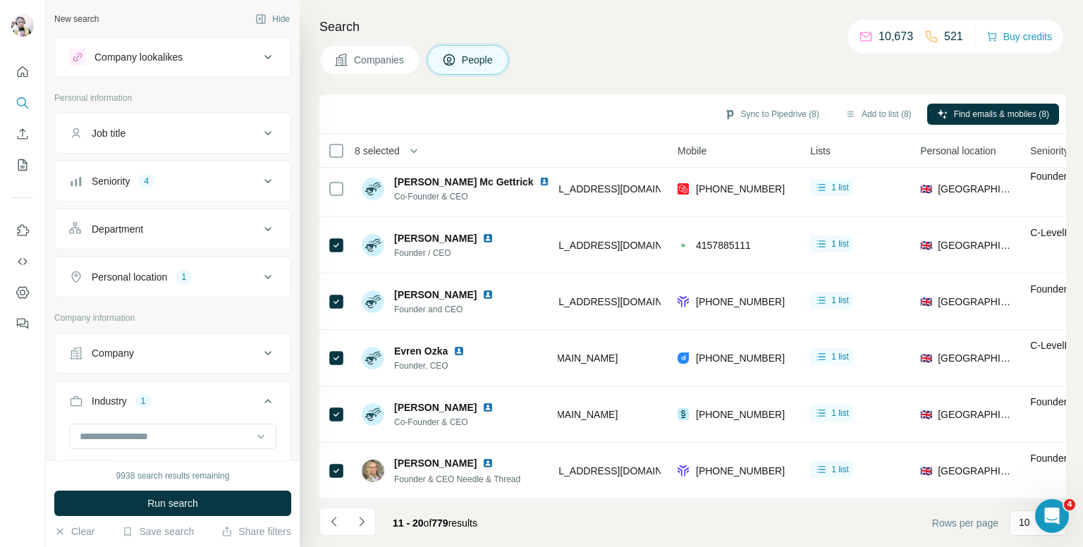
drag, startPoint x: 857, startPoint y: 111, endPoint x: 848, endPoint y: 142, distance: 31.5
click at [857, 111] on button "Add to list (8)" at bounding box center [878, 114] width 87 height 21
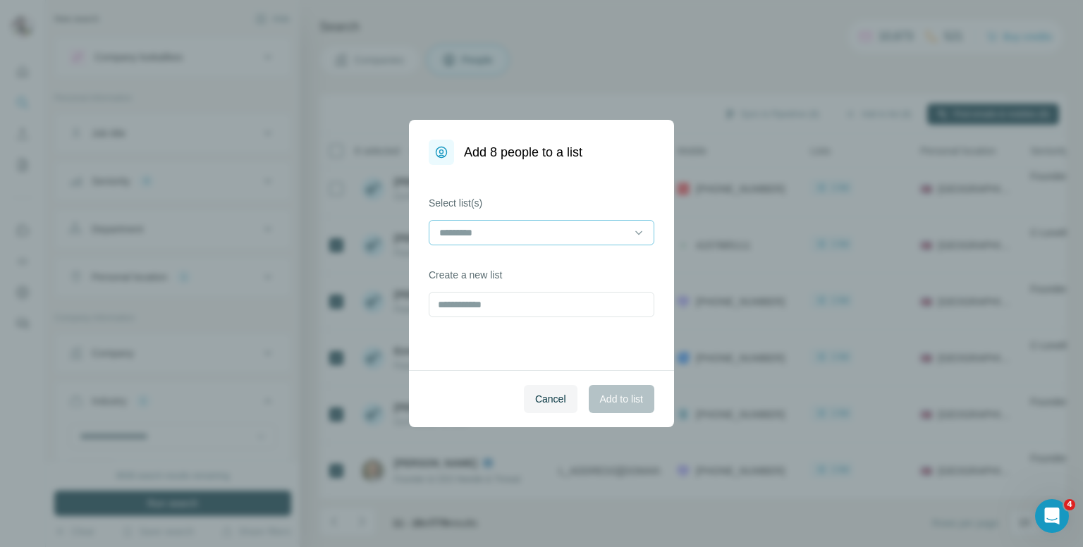
click at [587, 228] on input at bounding box center [533, 233] width 190 height 16
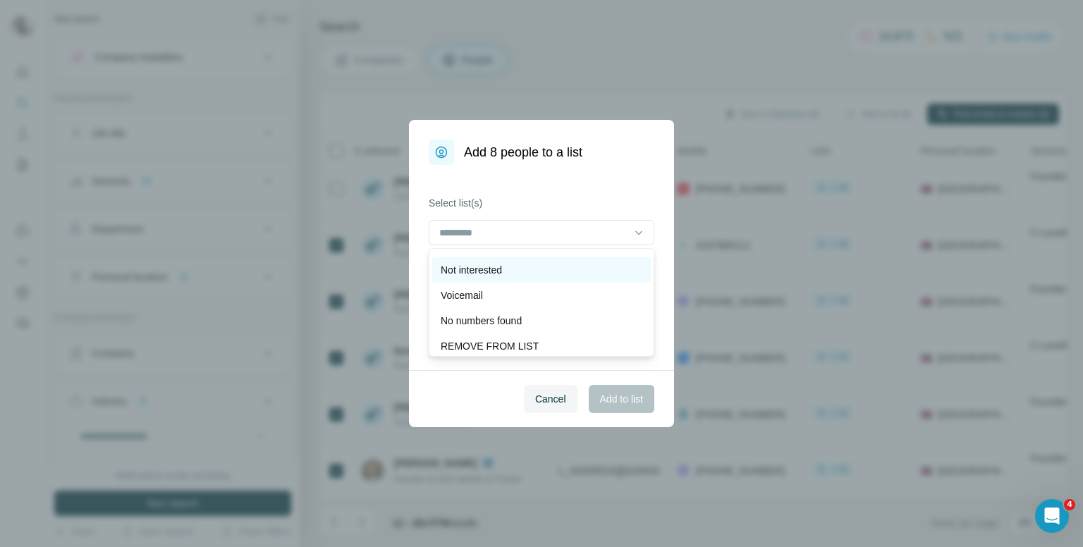
click at [481, 291] on p "Voicemail" at bounding box center [462, 295] width 42 height 14
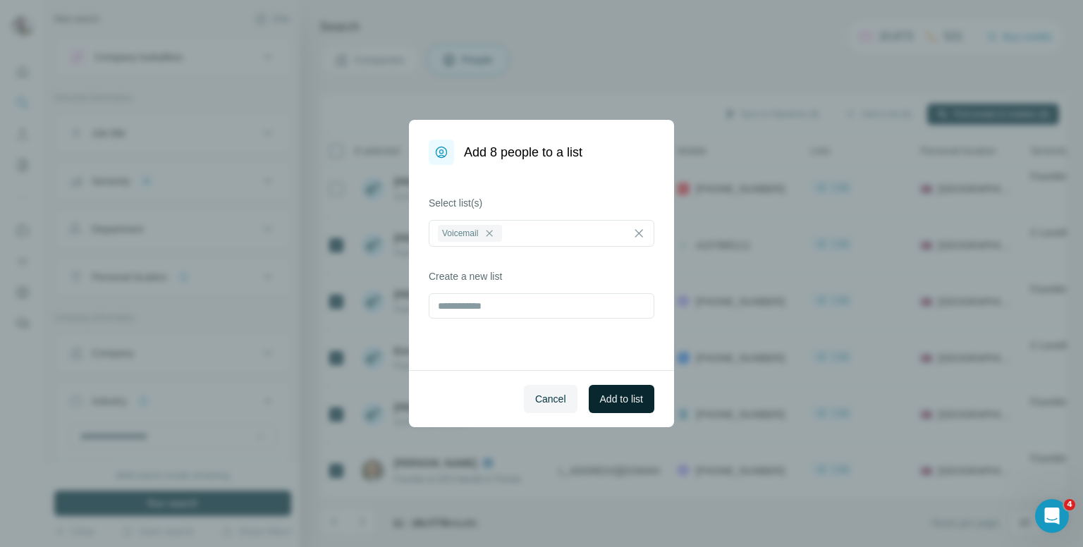
click at [626, 396] on span "Add to list" at bounding box center [621, 399] width 43 height 14
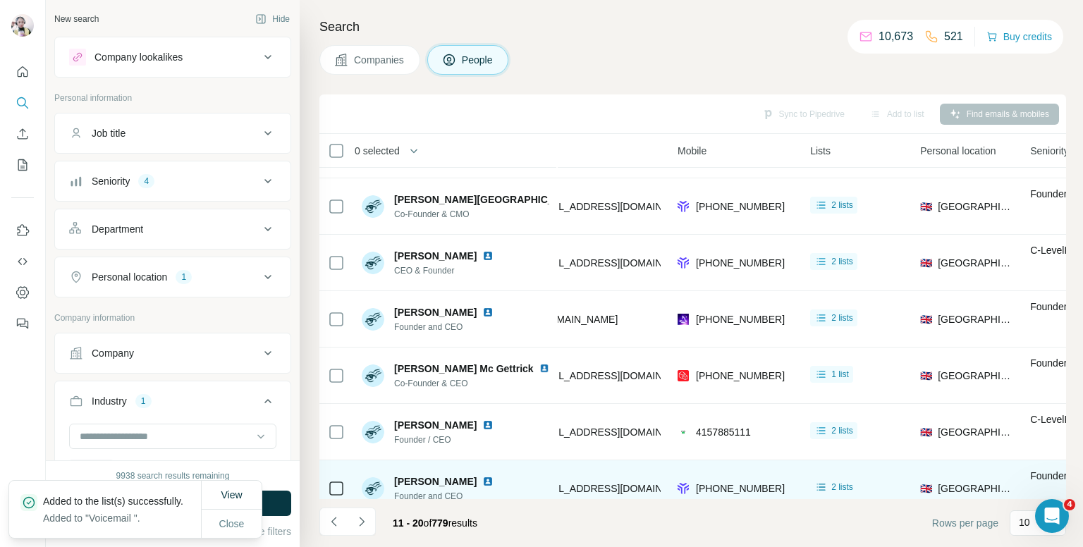
scroll to position [0, 291]
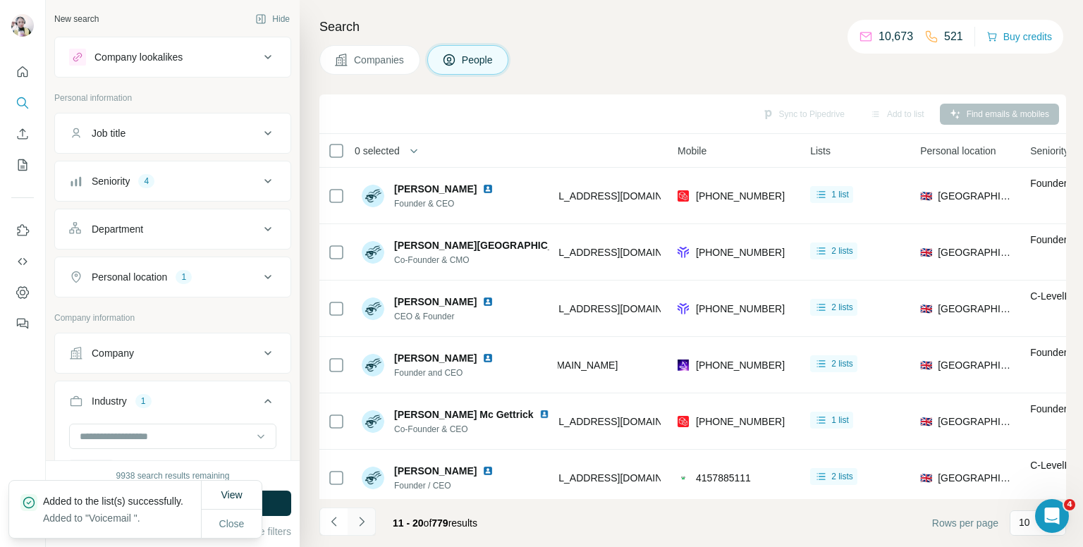
click at [367, 518] on icon "Navigate to next page" at bounding box center [362, 522] width 14 height 14
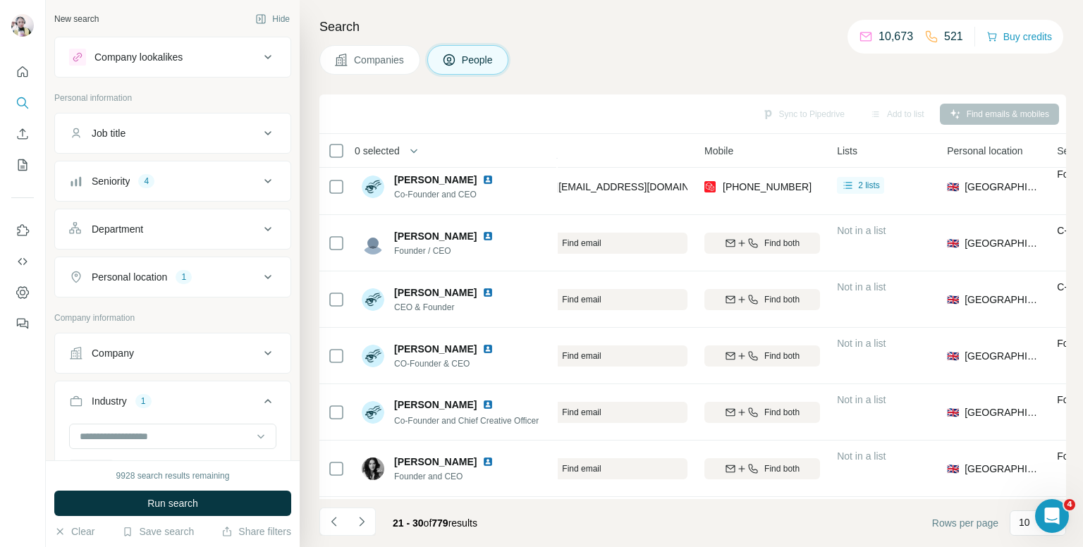
scroll to position [99, 264]
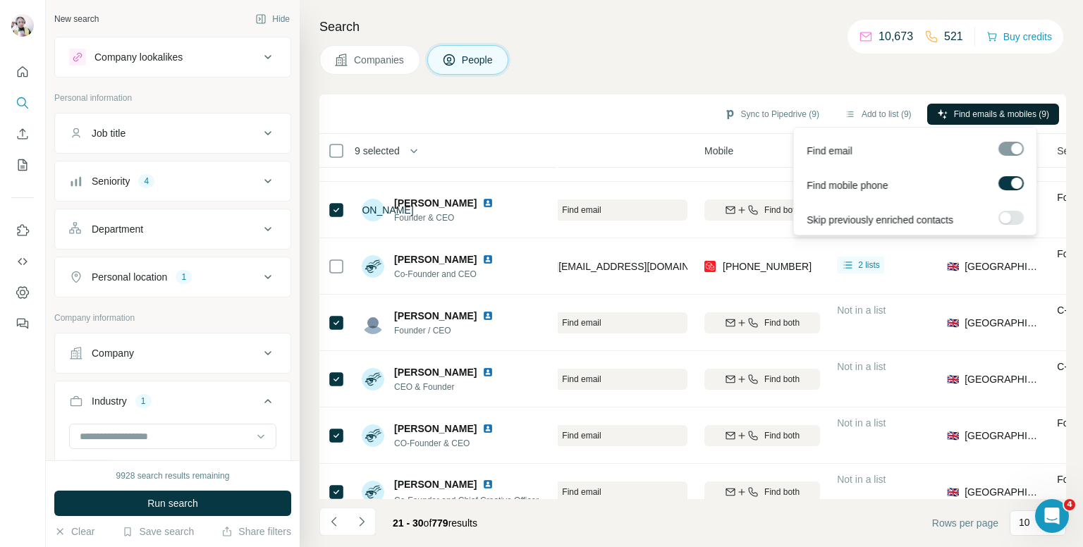
click at [978, 114] on span "Find emails & mobiles (9)" at bounding box center [1001, 114] width 95 height 13
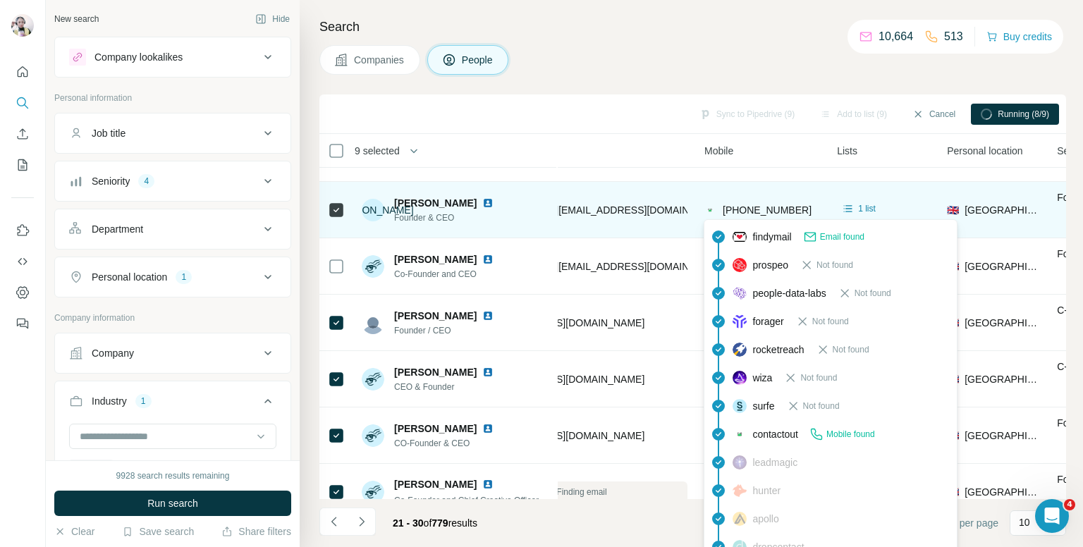
click at [776, 207] on span "+447515503718" at bounding box center [767, 209] width 89 height 11
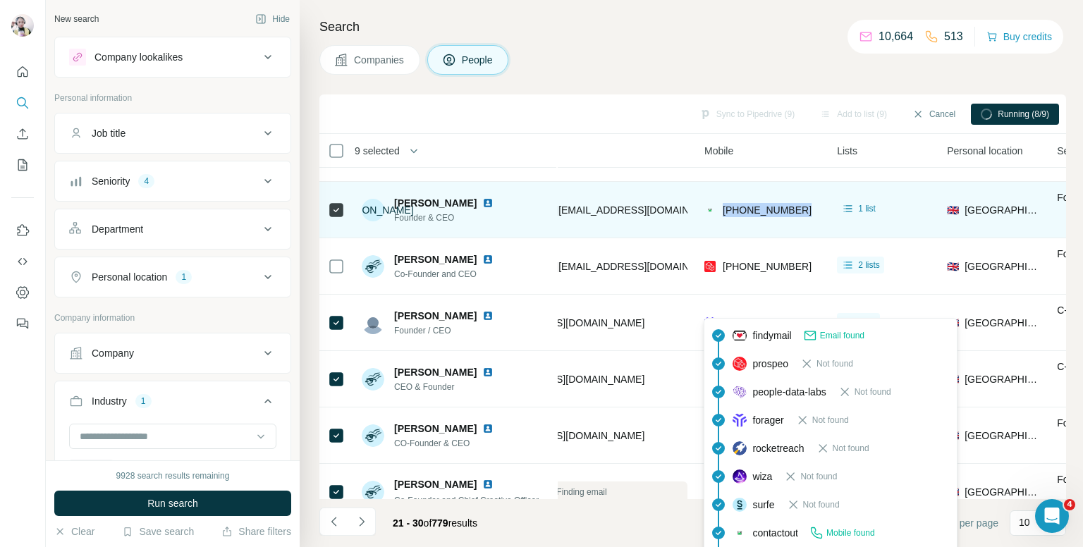
scroll to position [0, 264]
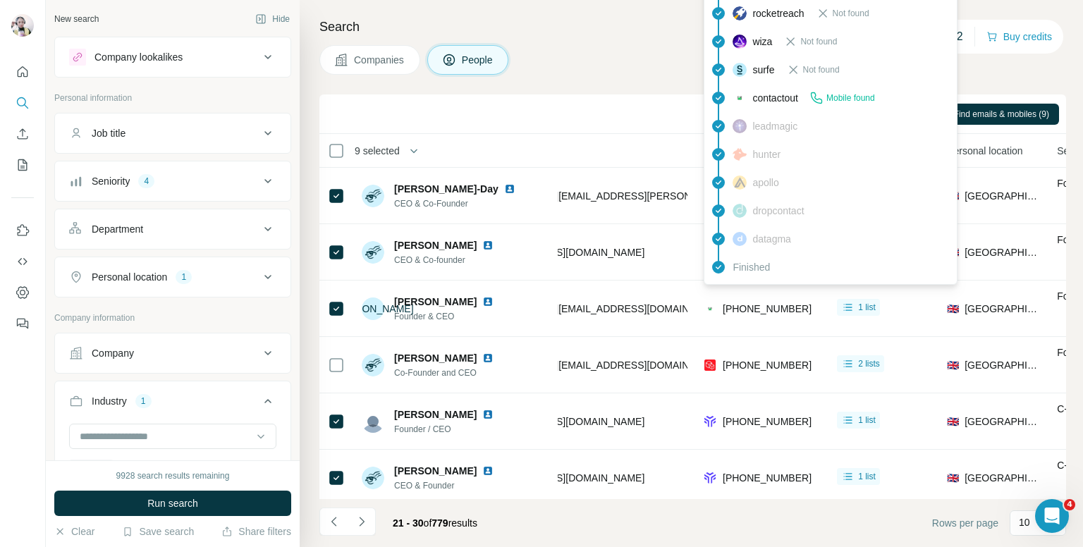
click at [668, 56] on div "Companies People" at bounding box center [692, 60] width 747 height 30
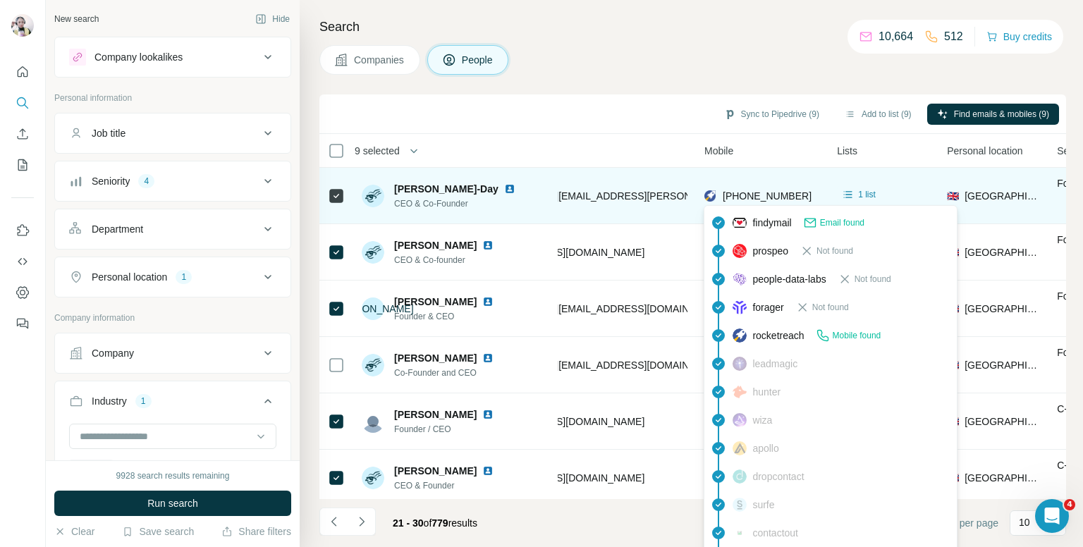
click at [753, 197] on span "+447881453843" at bounding box center [767, 195] width 89 height 11
click at [753, 193] on span "+447881453843" at bounding box center [767, 195] width 89 height 11
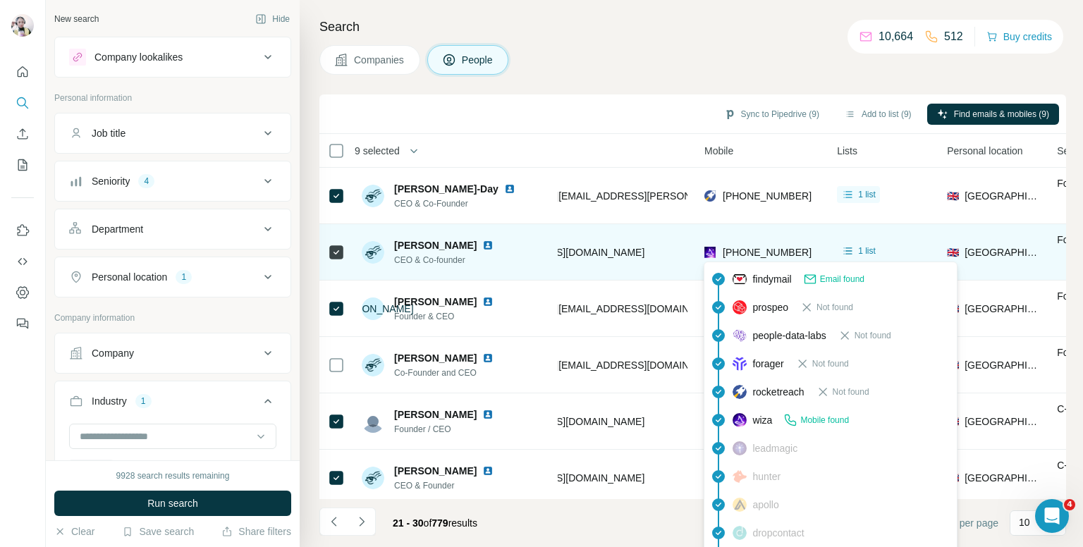
click at [754, 252] on span "+447976294627" at bounding box center [767, 252] width 89 height 11
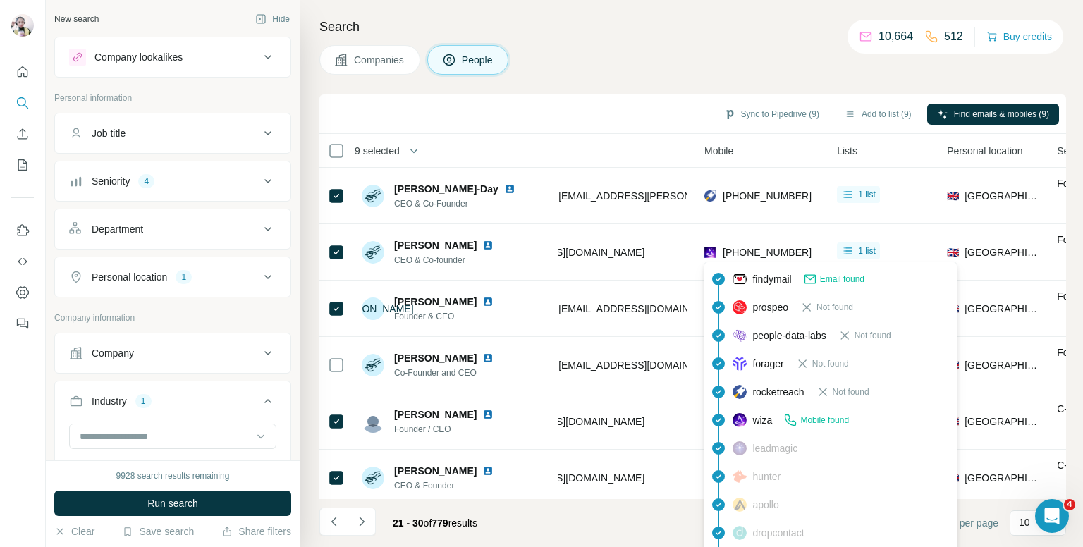
click at [717, 43] on div "Search Companies People Sync to Pipedrive (9) Add to list (9) Find emails & mob…" at bounding box center [691, 273] width 783 height 547
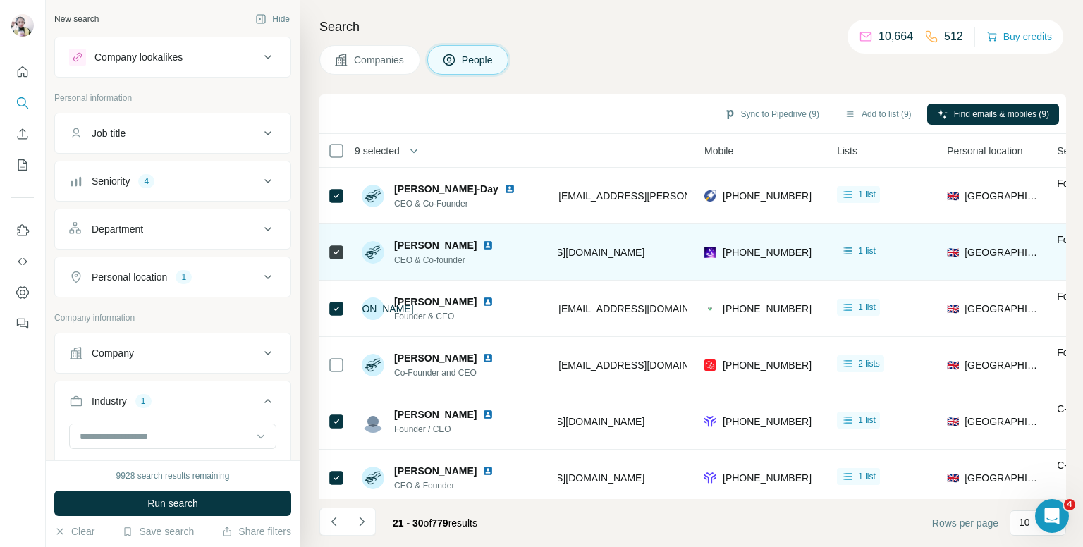
scroll to position [71, 264]
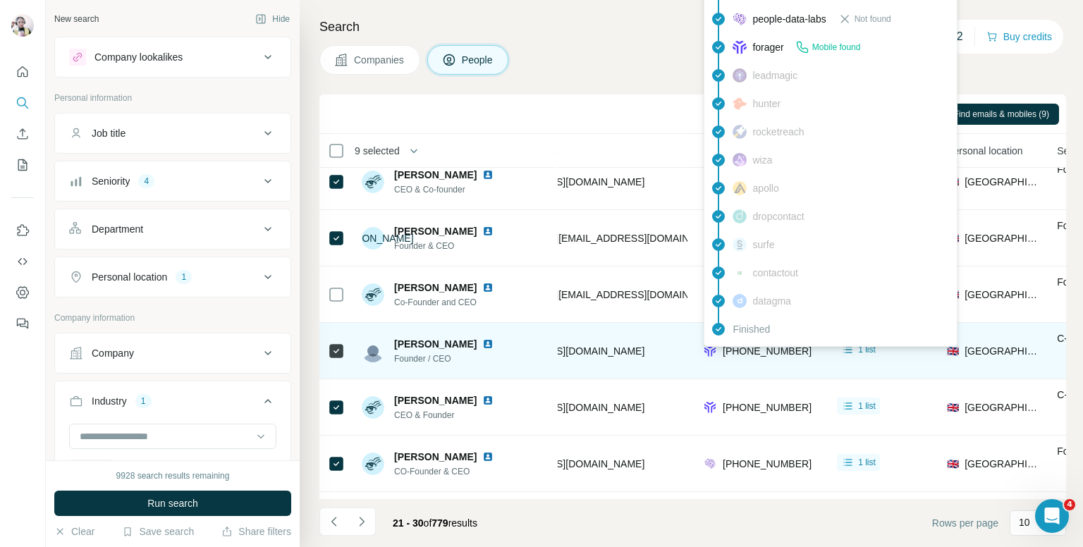
click at [742, 353] on span "+447828300278" at bounding box center [767, 351] width 89 height 11
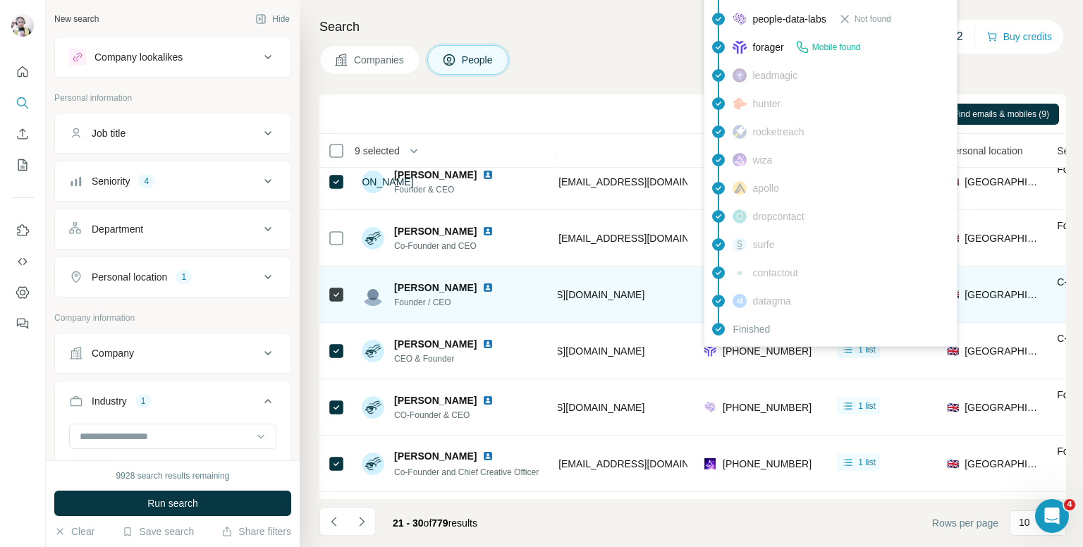
scroll to position [141, 264]
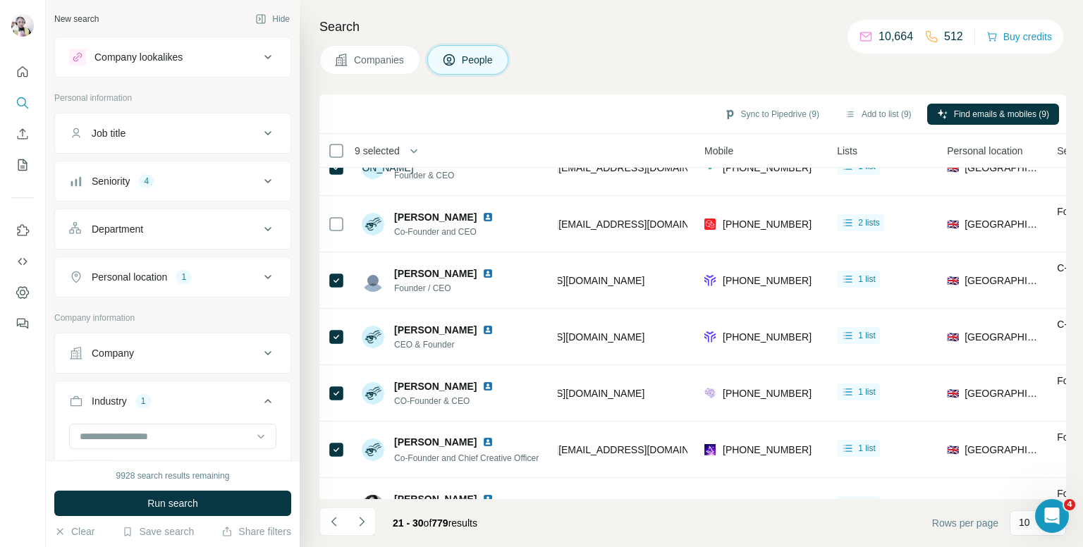
click at [642, 77] on div "Search Companies People Sync to Pipedrive (9) Add to list (9) Find emails & mob…" at bounding box center [691, 273] width 783 height 547
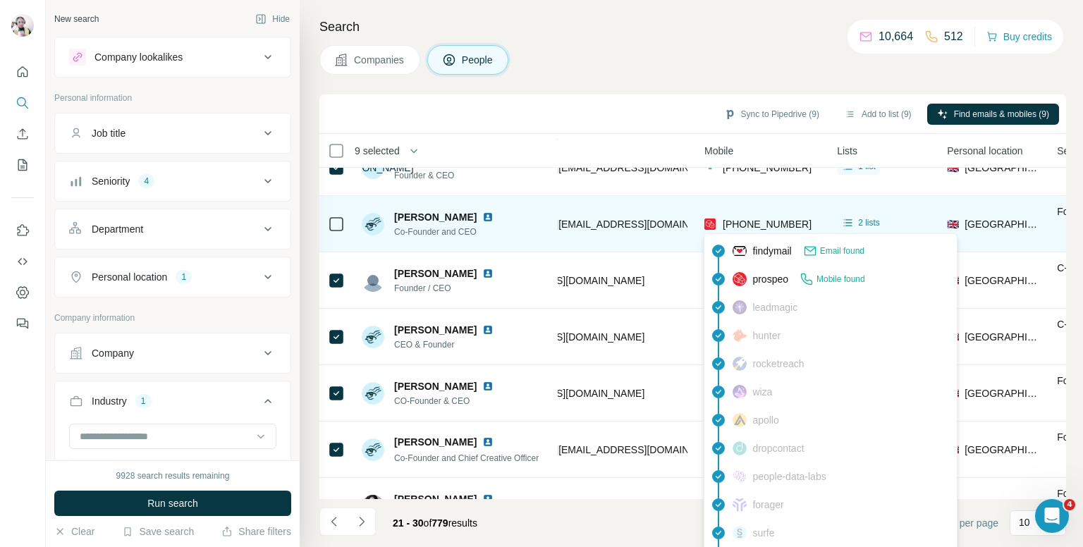
scroll to position [212, 264]
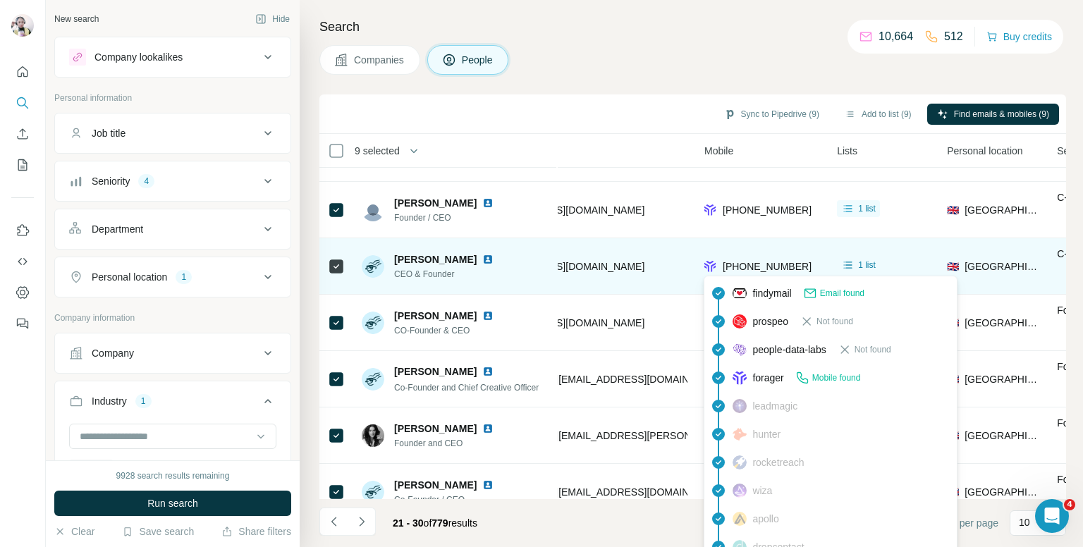
click at [757, 269] on span "+447909916219" at bounding box center [767, 266] width 89 height 11
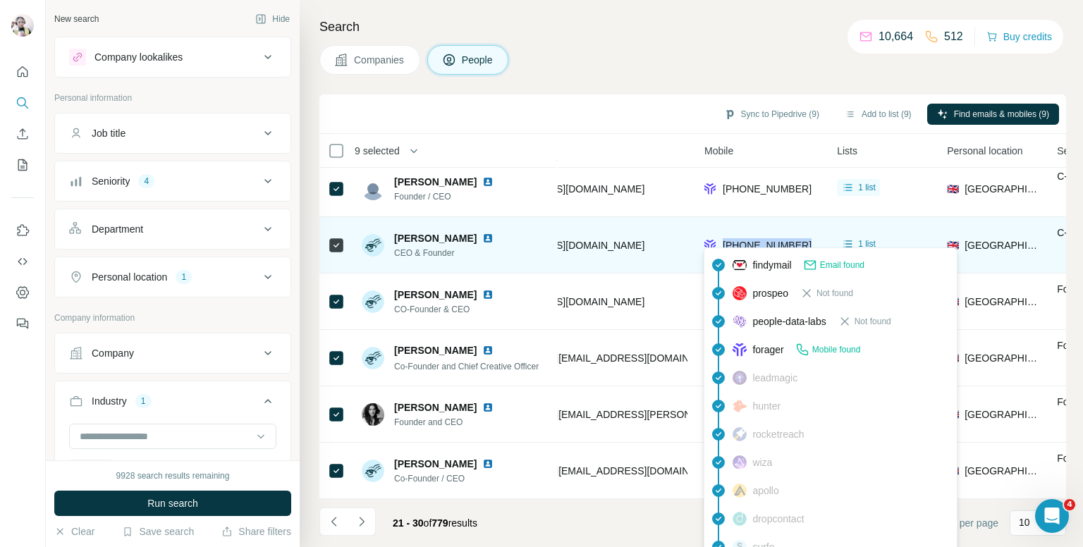
scroll to position [240, 264]
click at [767, 240] on span "+447909916219" at bounding box center [767, 245] width 89 height 11
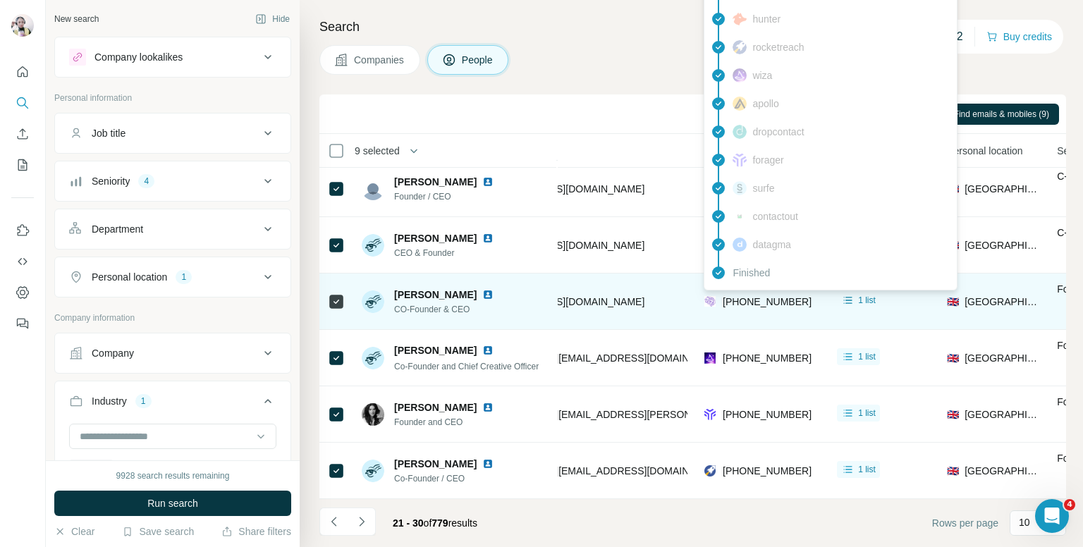
click at [763, 296] on span "+447577496292" at bounding box center [767, 301] width 89 height 11
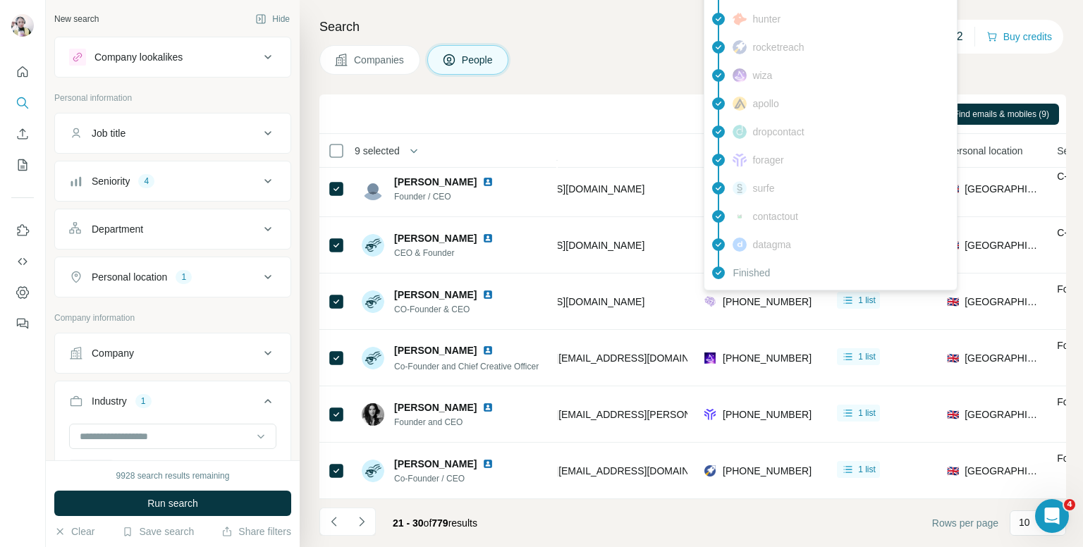
click at [652, 68] on div "Companies People" at bounding box center [692, 60] width 747 height 30
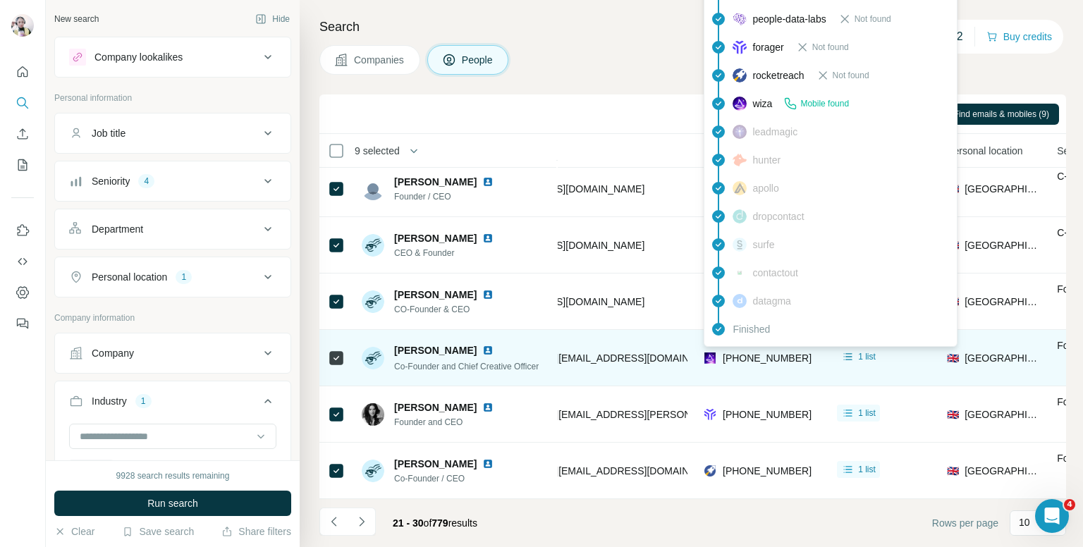
click at [742, 353] on span "+447880631380" at bounding box center [767, 358] width 89 height 11
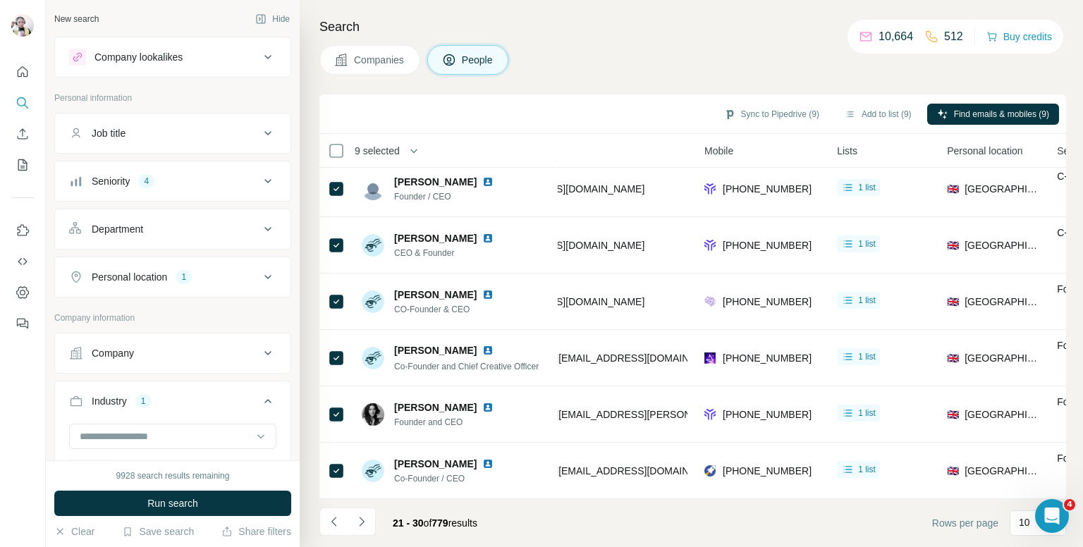
click at [623, 49] on div "Companies People" at bounding box center [692, 60] width 747 height 30
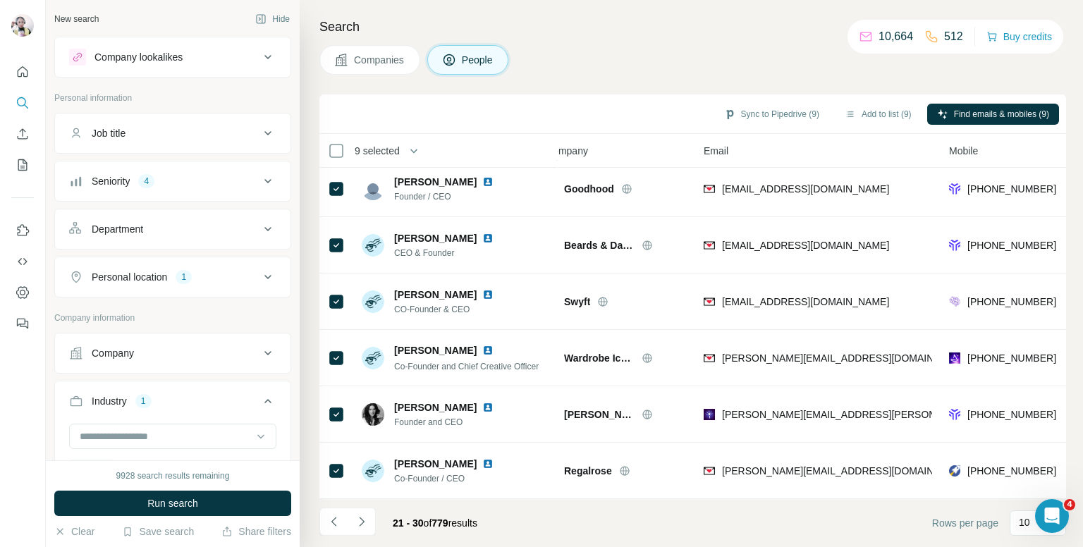
scroll to position [240, 17]
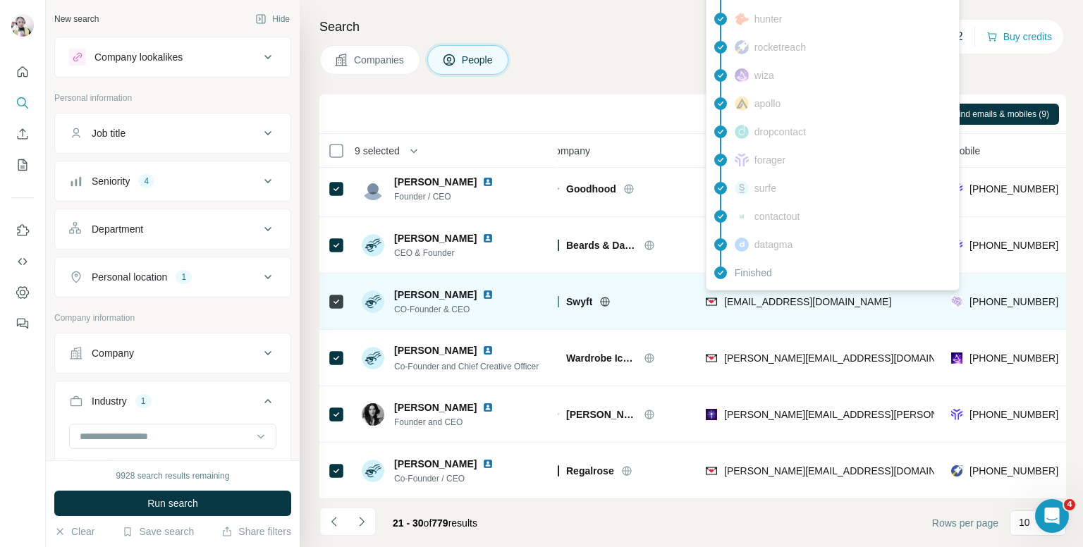
click at [759, 296] on span "keiran@swyfthome.com" at bounding box center [807, 301] width 167 height 11
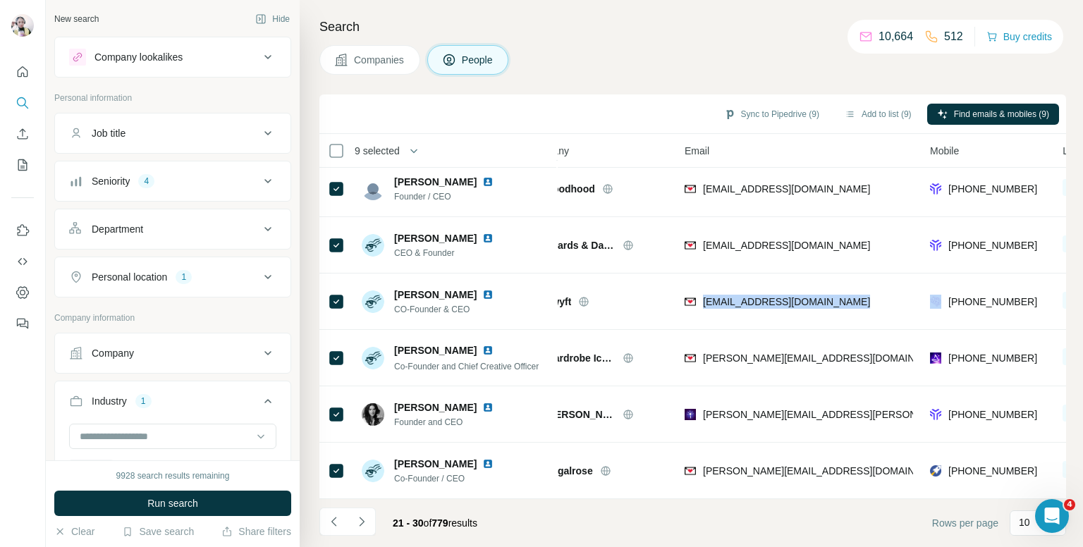
scroll to position [240, 87]
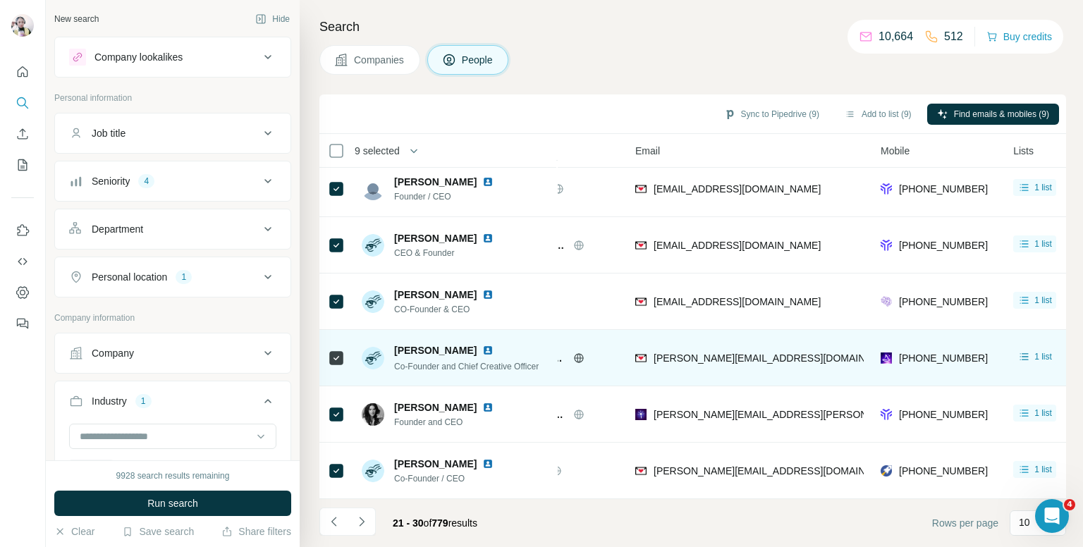
click at [938, 342] on div "+447880631380" at bounding box center [939, 357] width 116 height 39
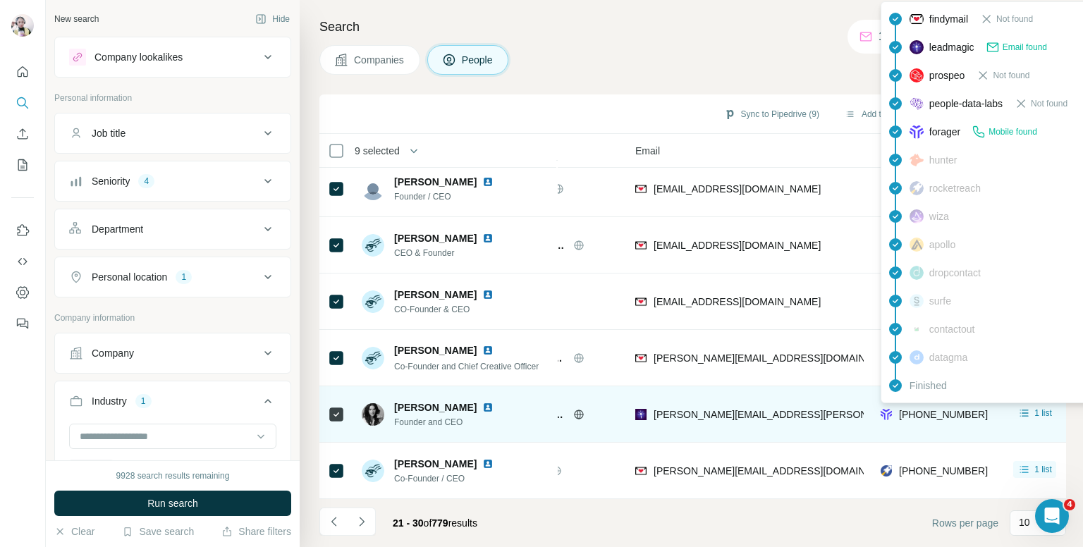
click at [936, 409] on span "+447888657875" at bounding box center [943, 414] width 89 height 11
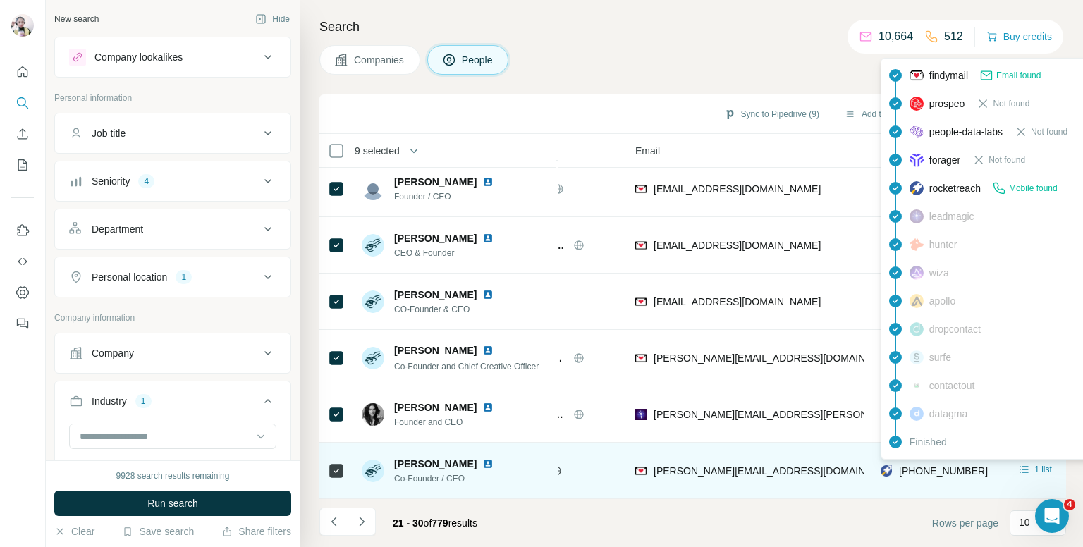
click at [938, 465] on span "+447805275013" at bounding box center [943, 470] width 89 height 11
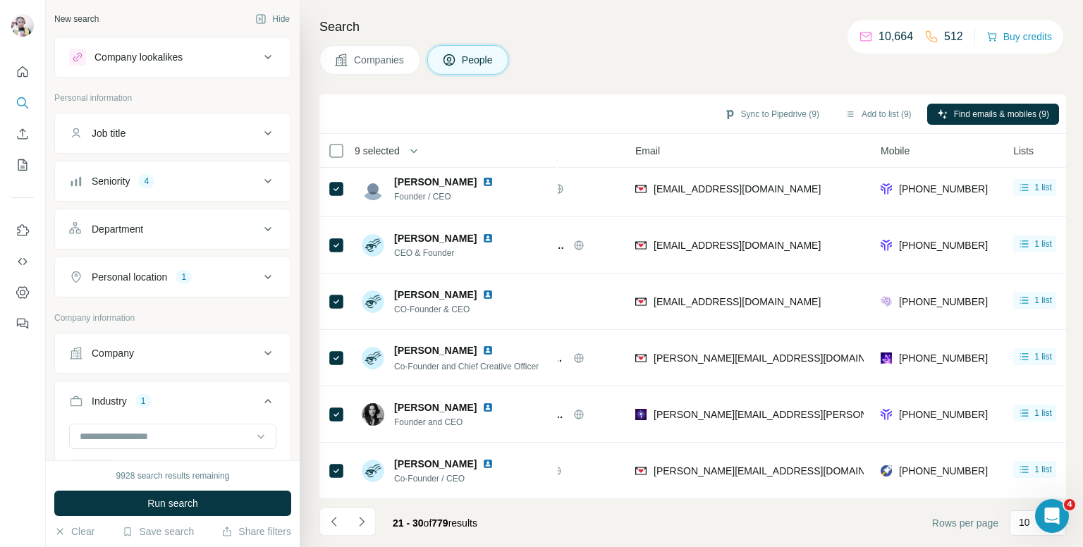
click at [728, 35] on h4 "Search" at bounding box center [692, 27] width 747 height 20
click at [867, 116] on button "Add to list (9)" at bounding box center [878, 114] width 87 height 21
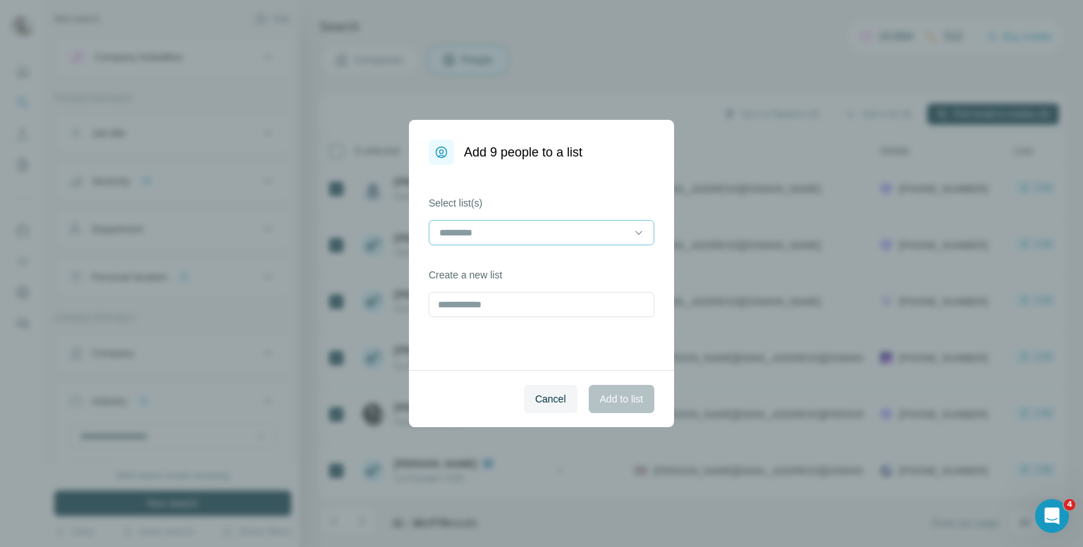
click at [497, 235] on input at bounding box center [533, 233] width 190 height 16
click at [543, 394] on span "Cancel" at bounding box center [550, 399] width 31 height 14
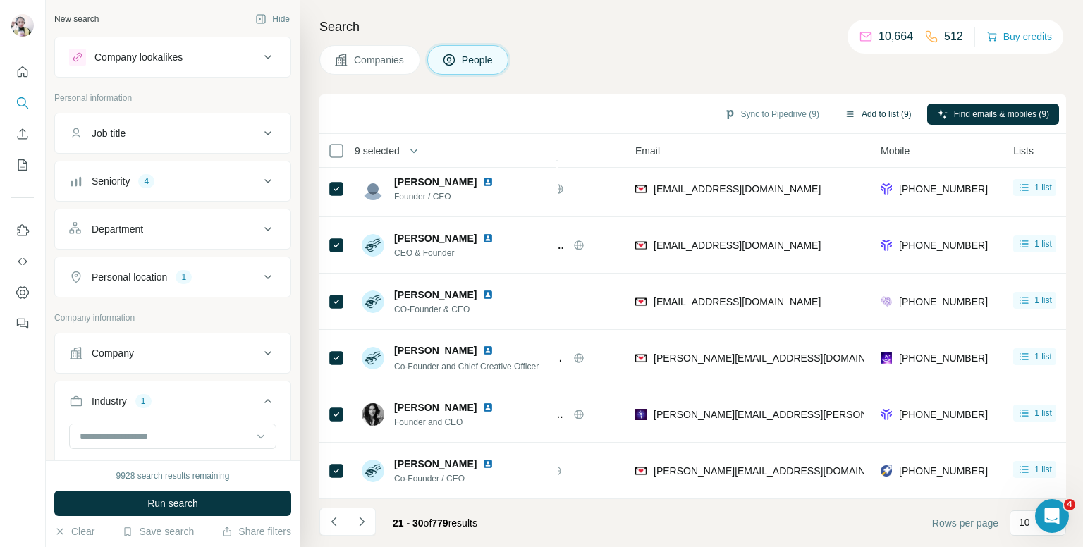
click at [863, 112] on button "Add to list (9)" at bounding box center [878, 114] width 87 height 21
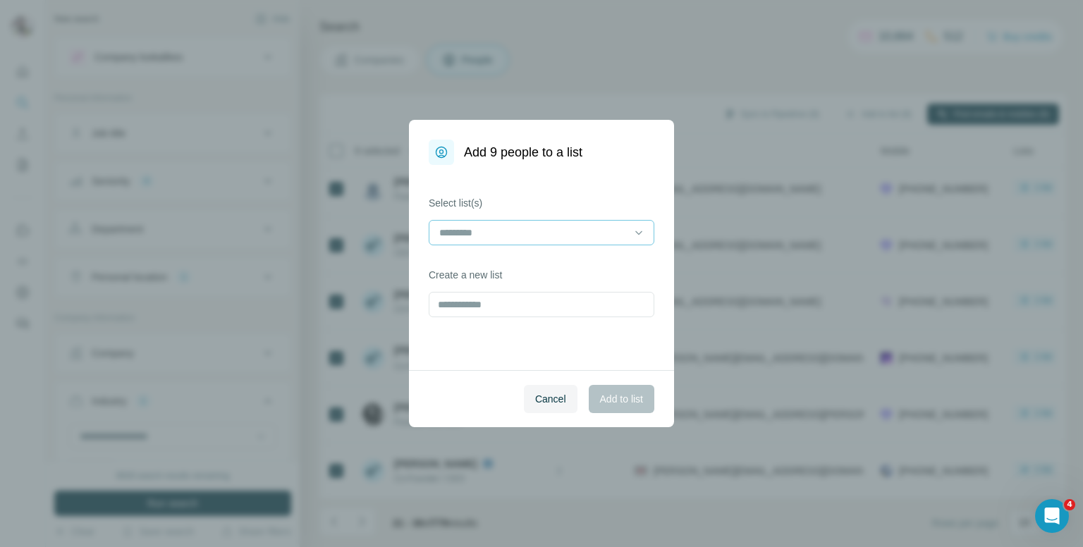
click at [544, 243] on div at bounding box center [533, 233] width 190 height 24
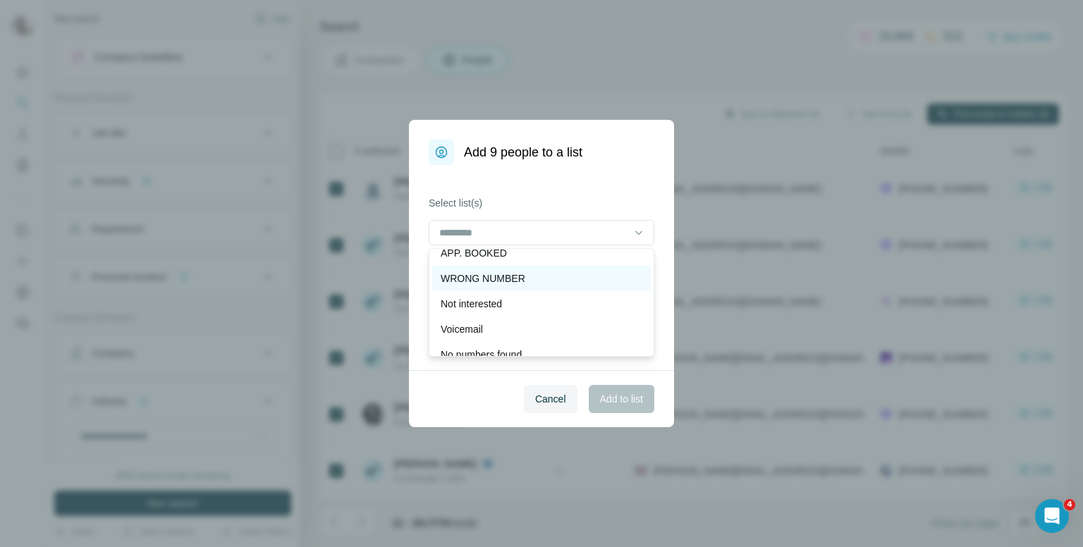
click at [482, 324] on p "Voicemail" at bounding box center [462, 329] width 42 height 14
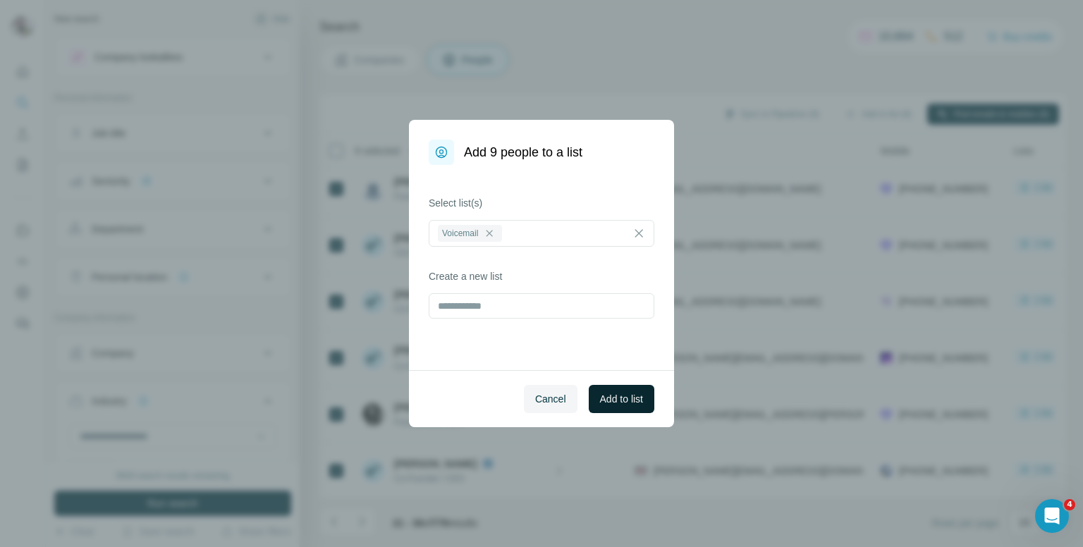
click at [615, 386] on button "Add to list" at bounding box center [622, 399] width 66 height 28
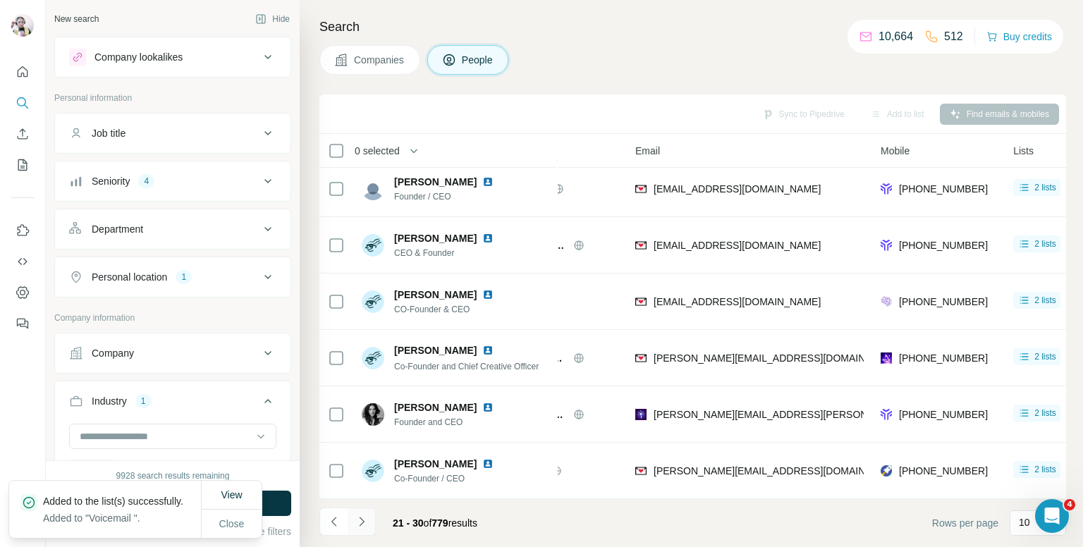
click at [358, 519] on icon "Navigate to next page" at bounding box center [362, 522] width 14 height 14
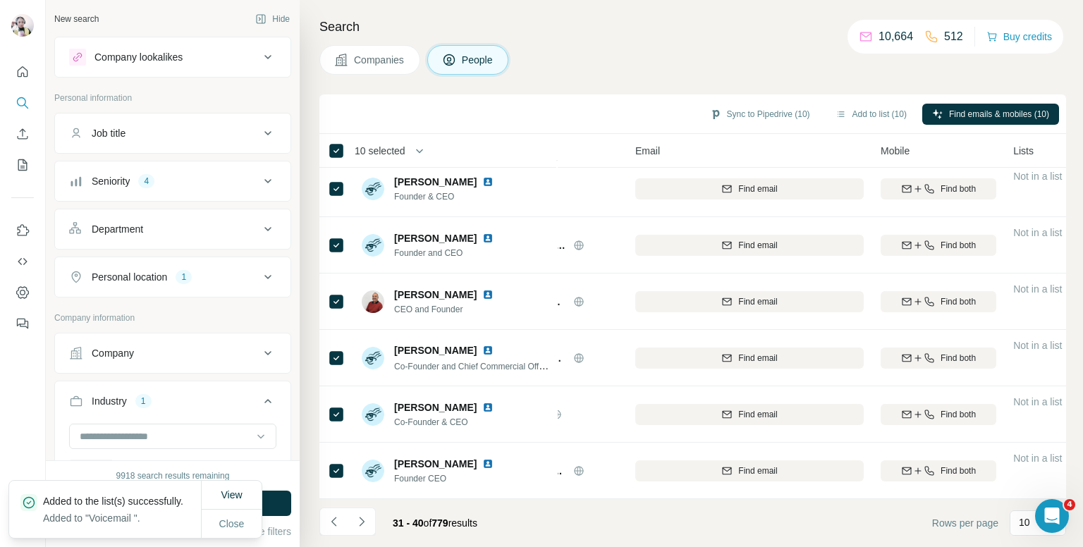
scroll to position [0, 87]
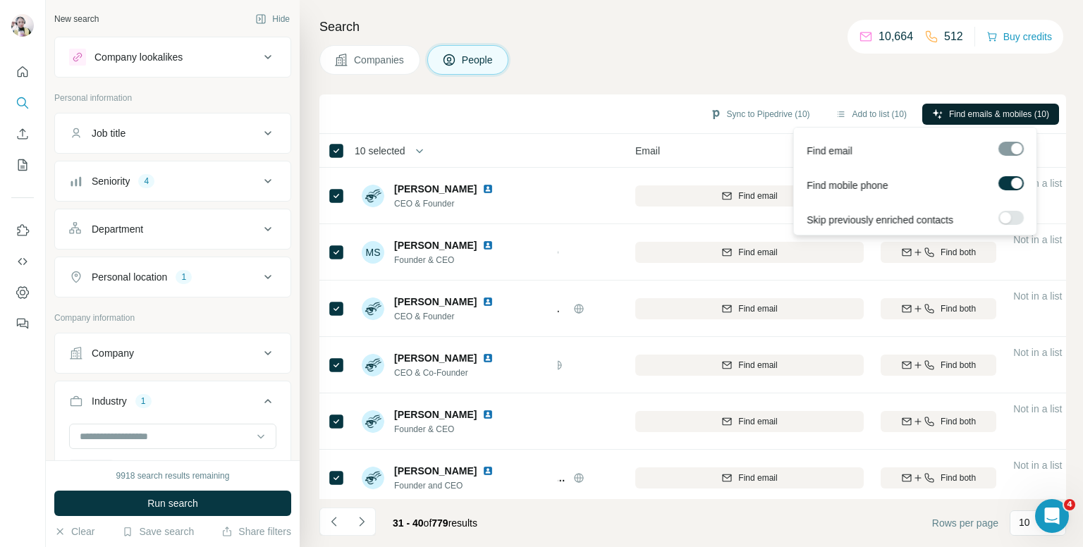
click at [950, 114] on span "Find emails & mobiles (10)" at bounding box center [999, 114] width 100 height 13
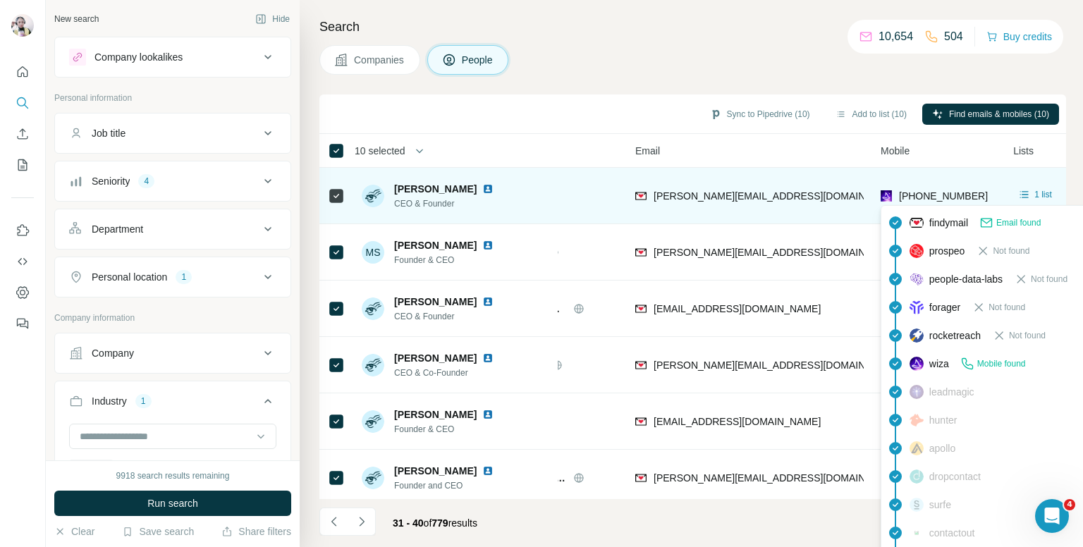
click at [934, 190] on span "+447970153363" at bounding box center [943, 195] width 89 height 11
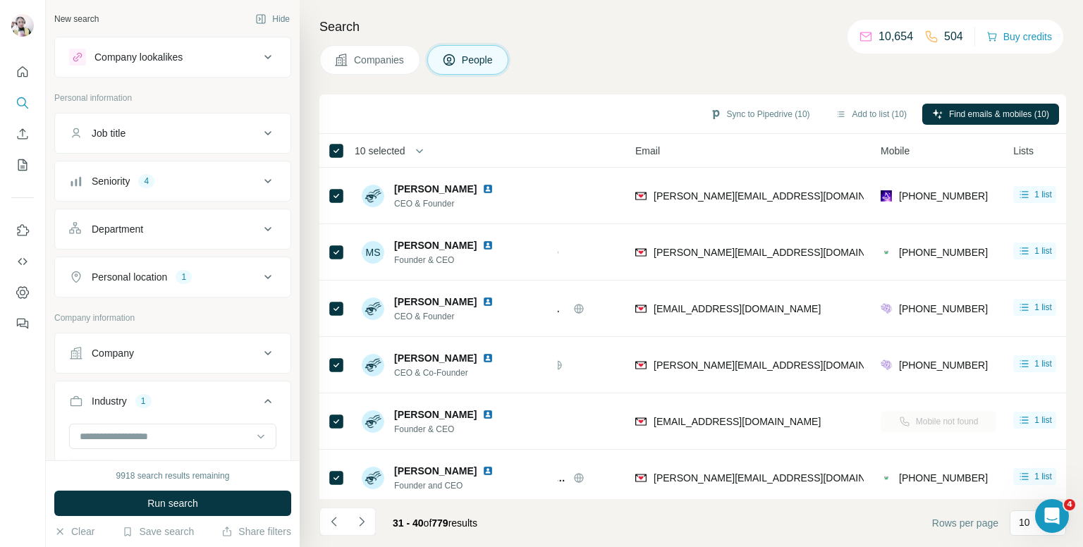
click at [759, 57] on div "Companies People" at bounding box center [692, 60] width 747 height 30
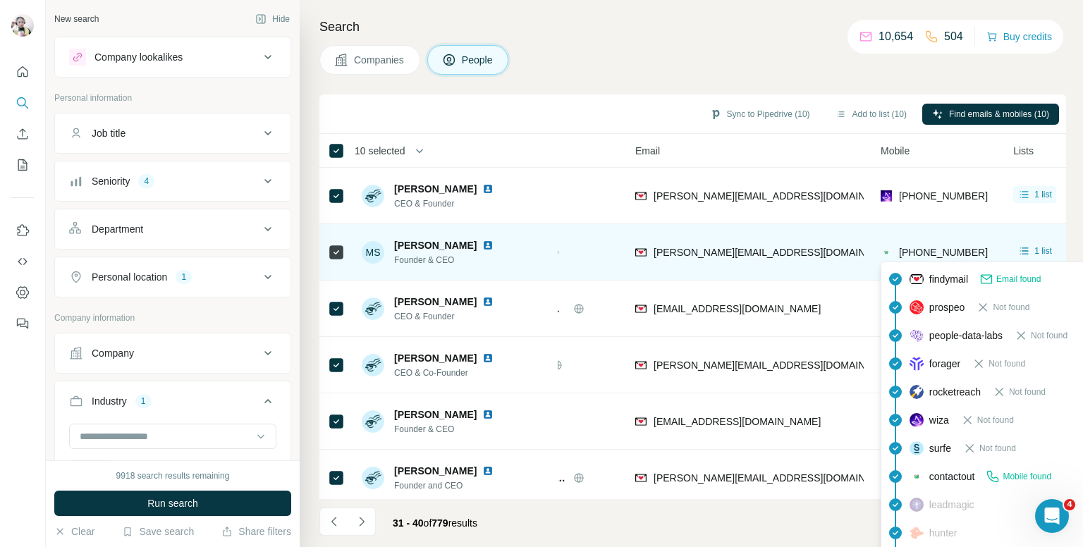
click at [927, 247] on span "+436602212008" at bounding box center [943, 252] width 89 height 11
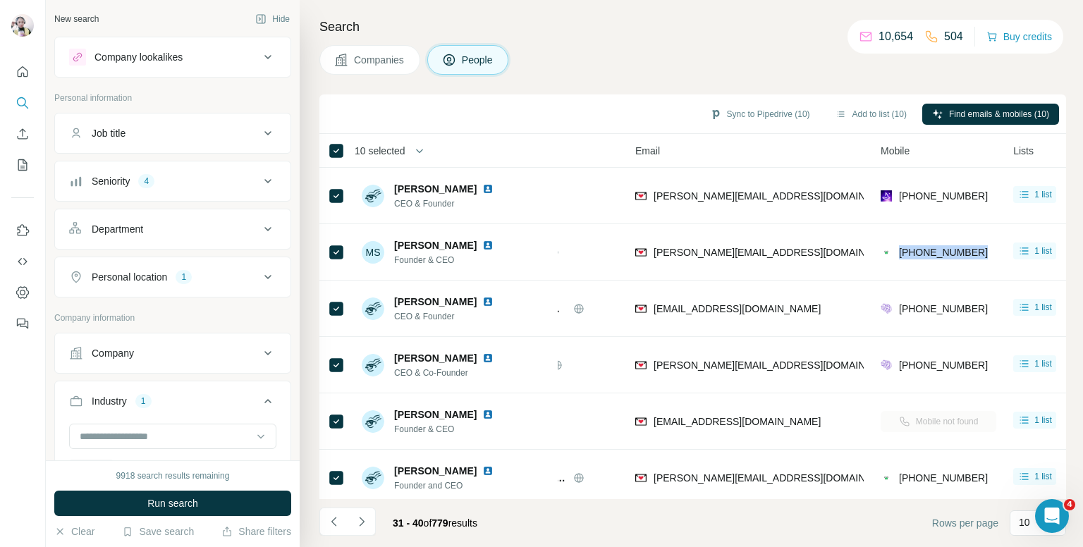
click at [734, 64] on div "Companies People" at bounding box center [692, 60] width 747 height 30
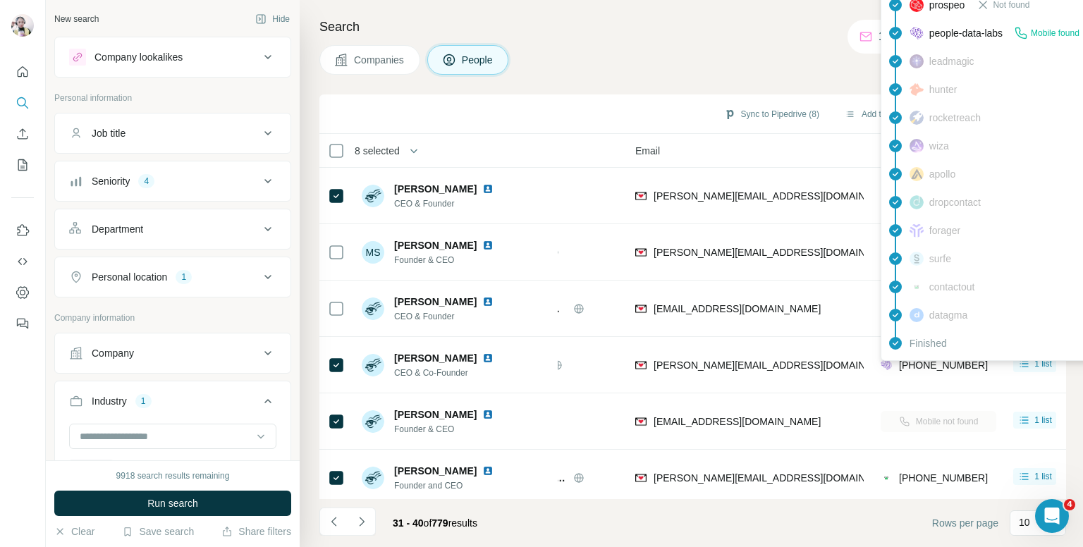
click at [949, 358] on div "findymail Email found prospeo Not found people-data-labs Mobile found leadmagic…" at bounding box center [1008, 160] width 254 height 402
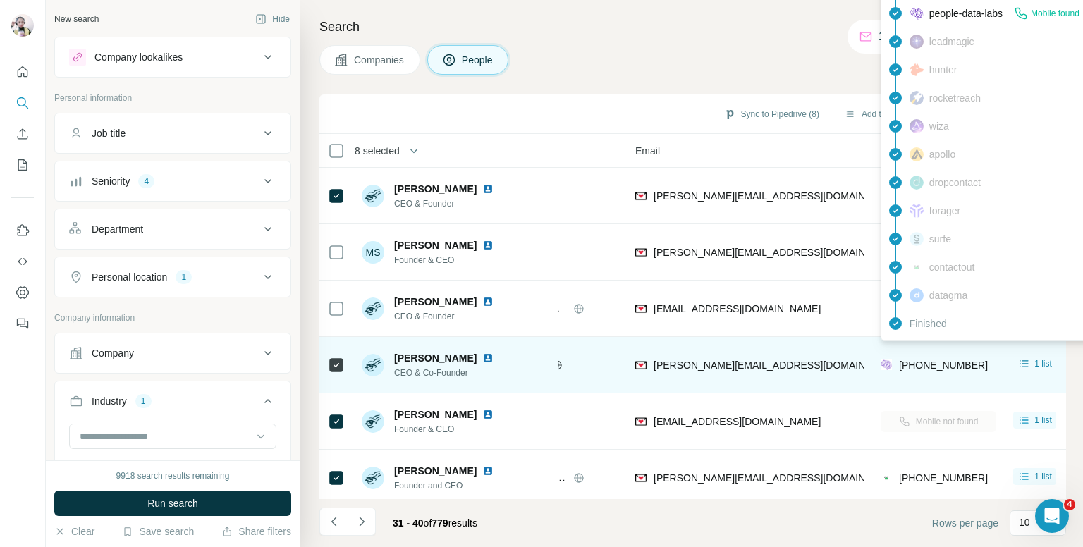
click at [948, 362] on span "+447814019327" at bounding box center [943, 365] width 89 height 11
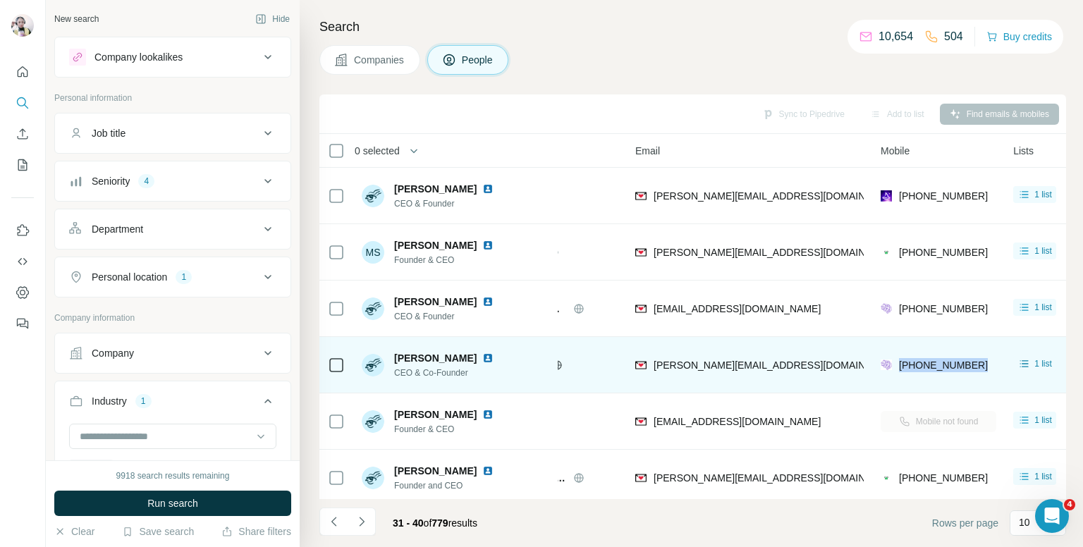
scroll to position [71, 87]
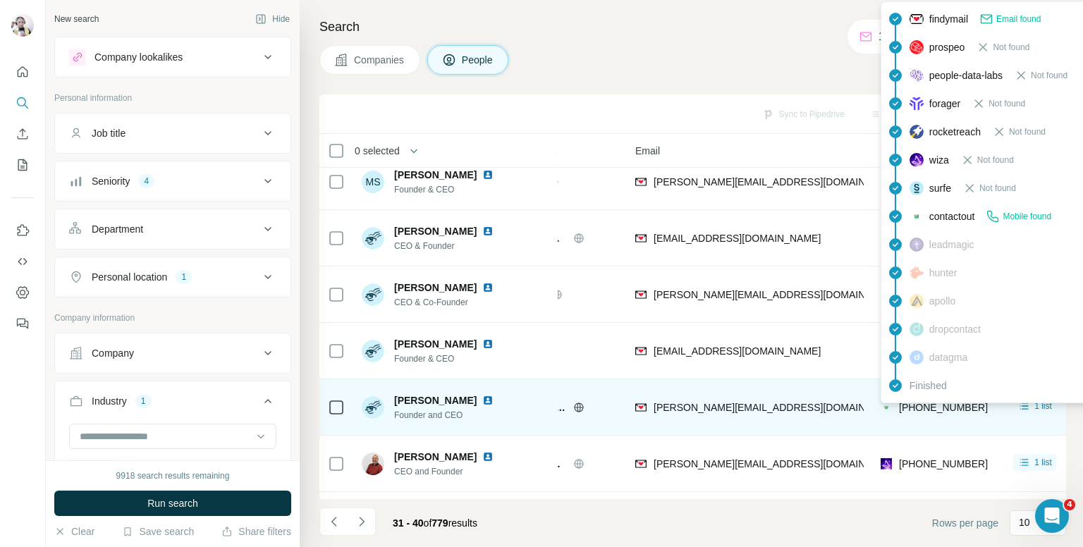
click at [940, 405] on span "+447890532452" at bounding box center [943, 407] width 89 height 11
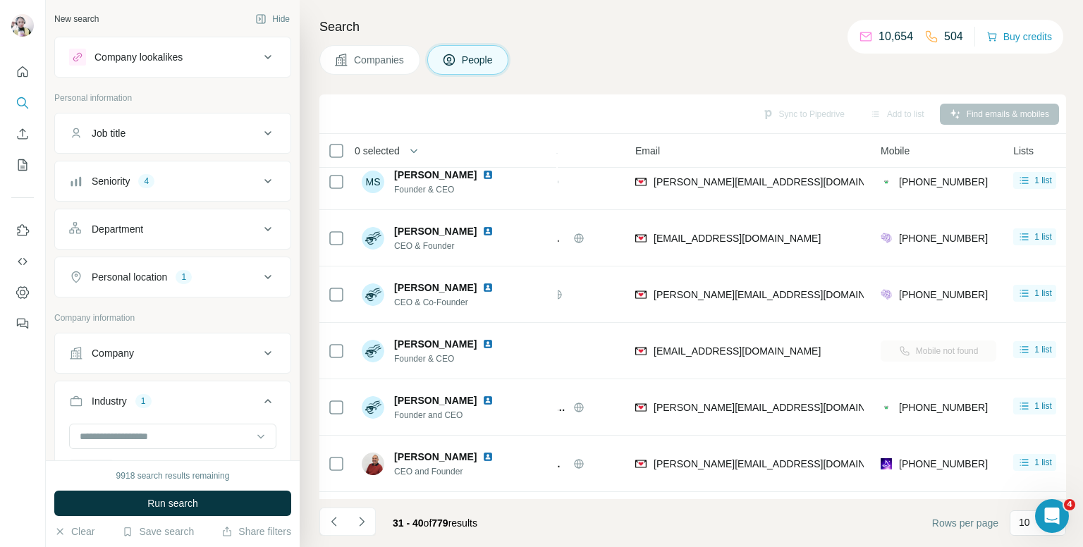
click at [634, 46] on div "Companies People" at bounding box center [692, 60] width 747 height 30
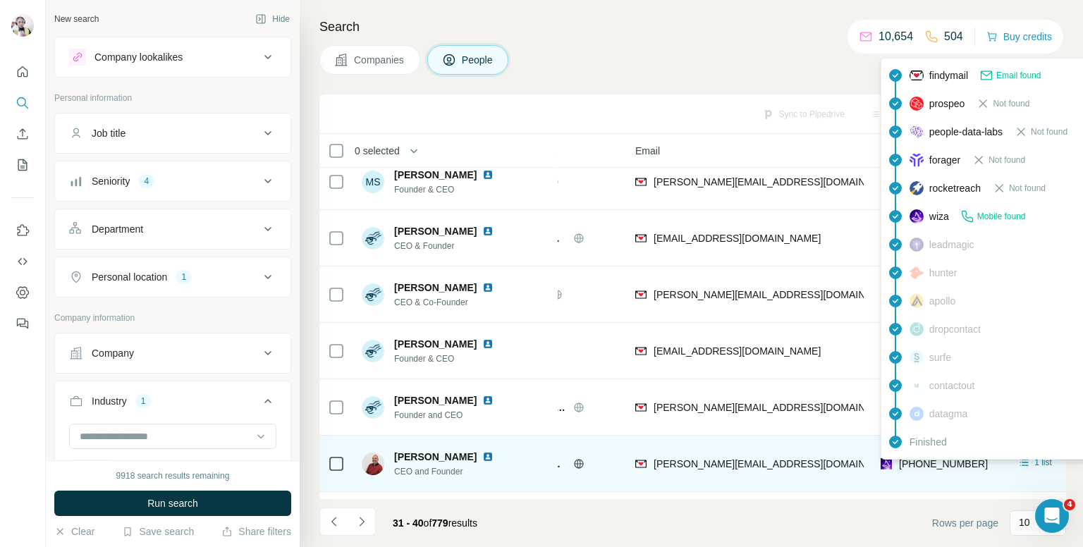
click at [939, 469] on span "+447791425424" at bounding box center [943, 463] width 89 height 11
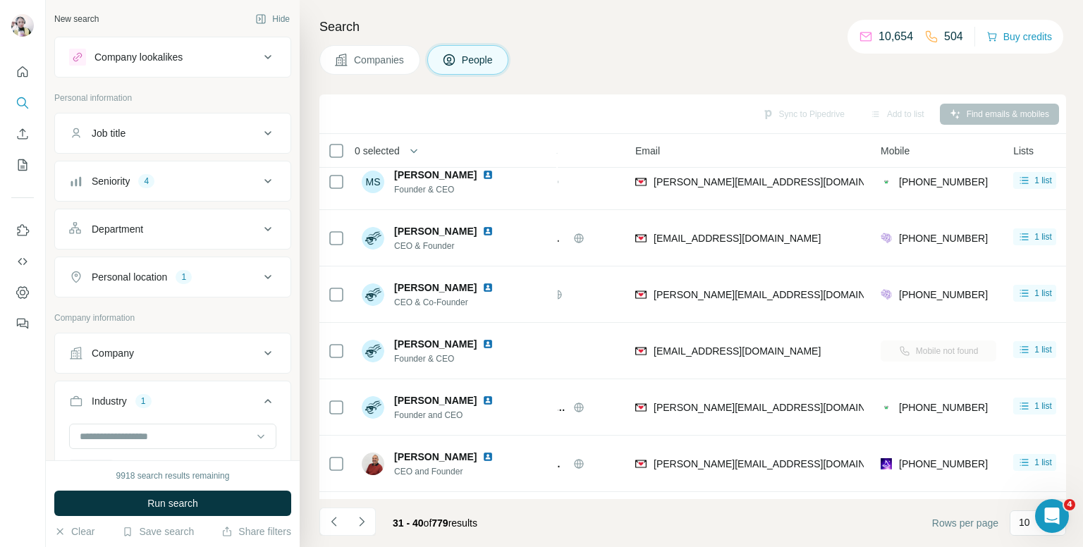
click at [636, 64] on div "Companies People" at bounding box center [692, 60] width 747 height 30
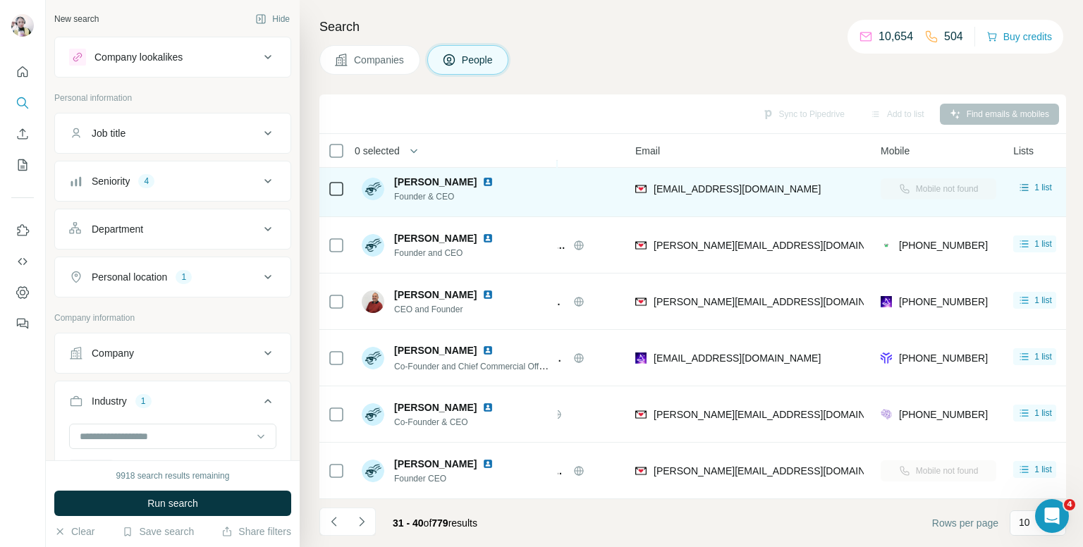
scroll to position [240, 87]
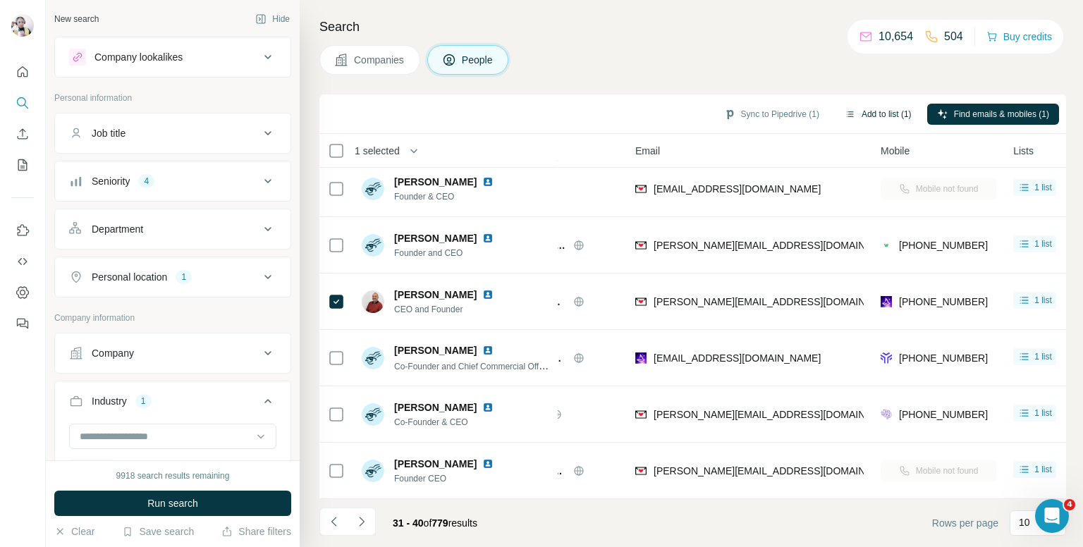
click at [884, 115] on button "Add to list (1)" at bounding box center [878, 114] width 87 height 21
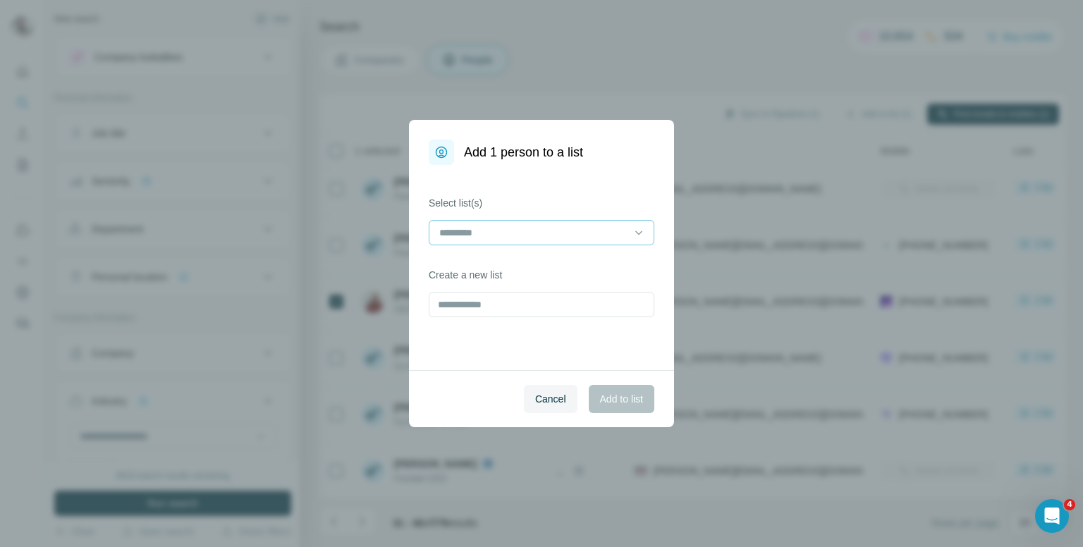
click at [502, 228] on input at bounding box center [533, 233] width 190 height 16
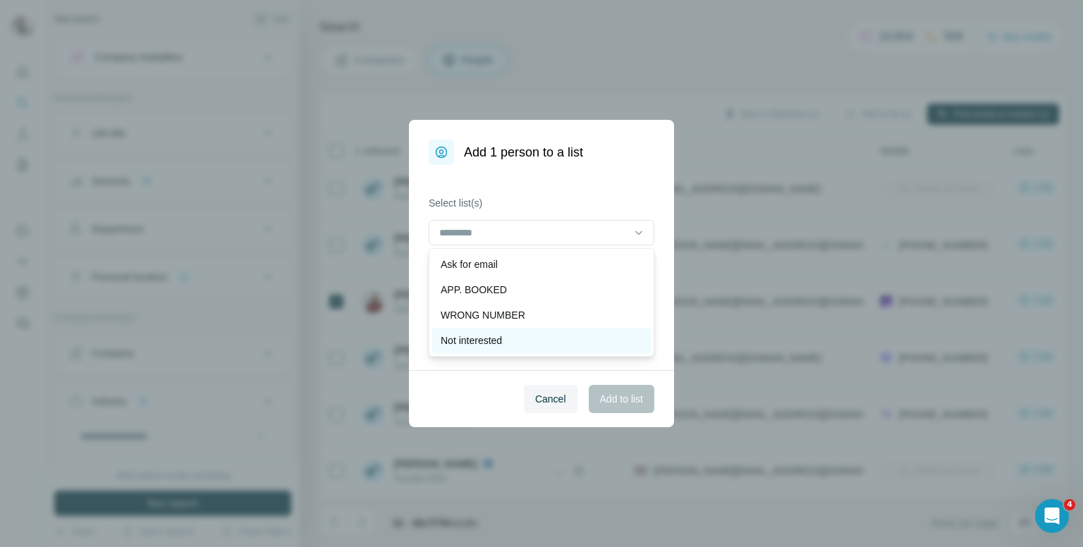
click at [489, 335] on p "Not interested" at bounding box center [471, 341] width 61 height 14
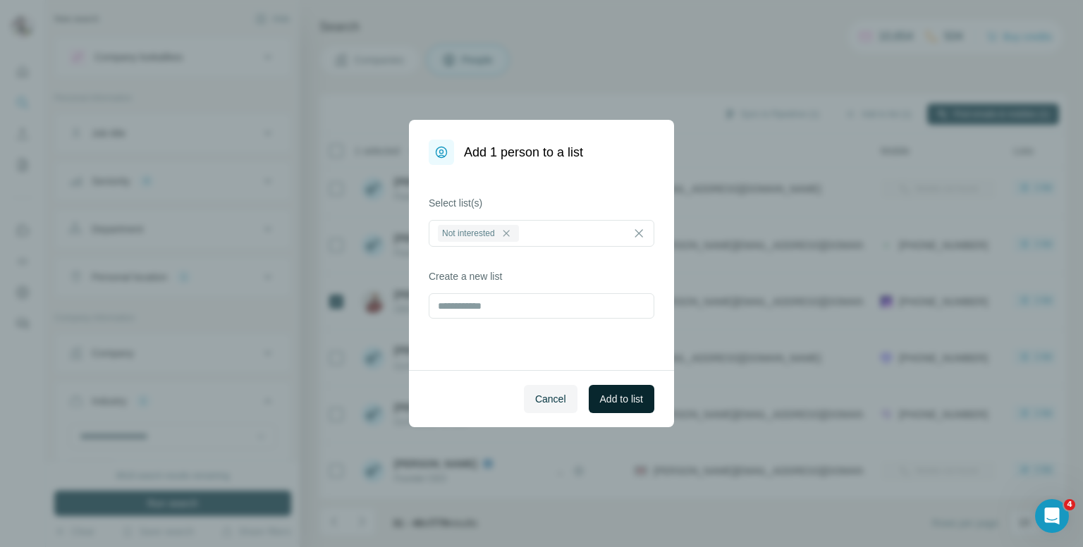
click at [600, 393] on span "Add to list" at bounding box center [621, 399] width 43 height 14
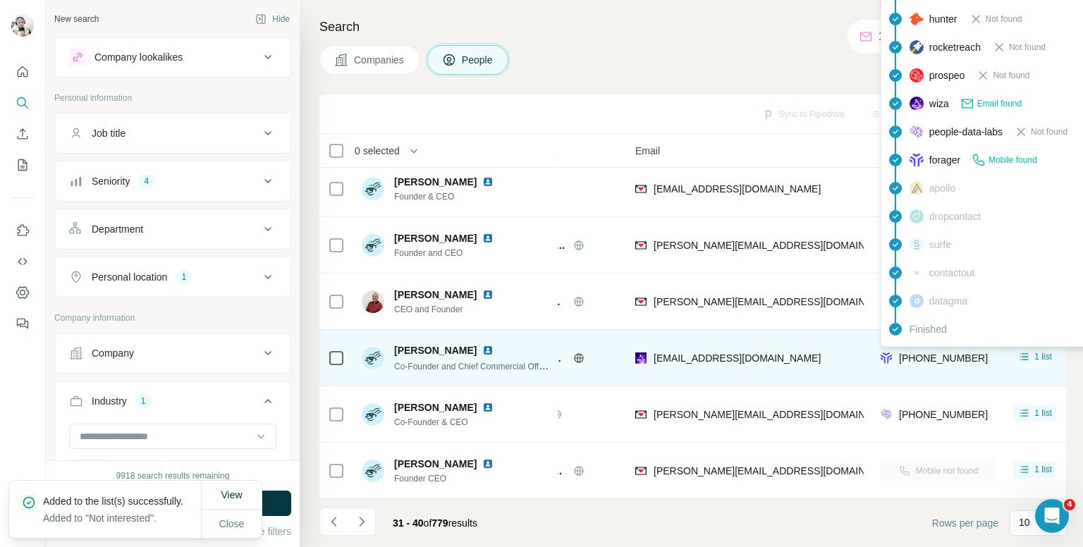
click at [922, 353] on span "+447881244113" at bounding box center [943, 358] width 89 height 11
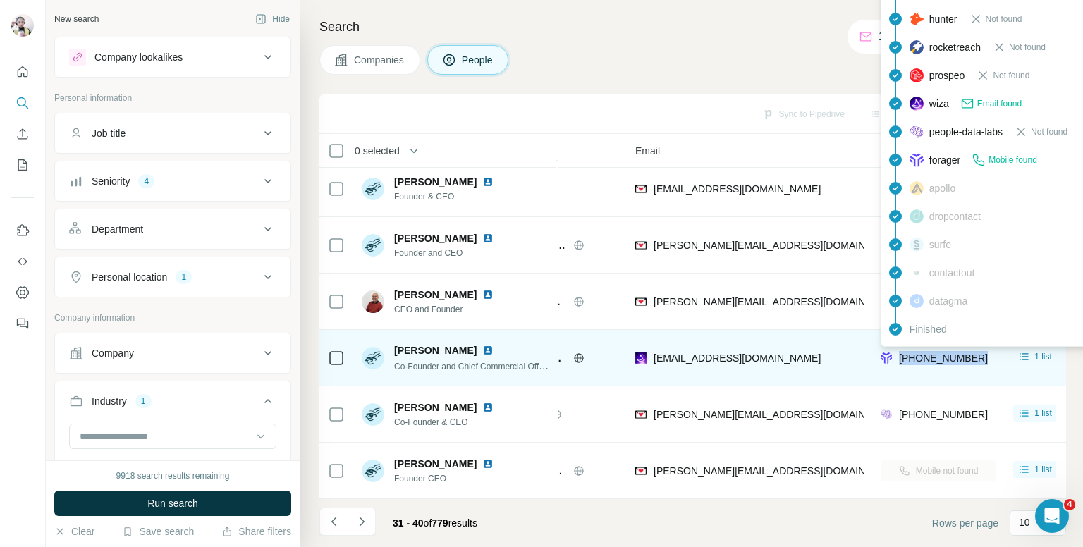
click at [927, 353] on span "+447881244113" at bounding box center [943, 358] width 89 height 11
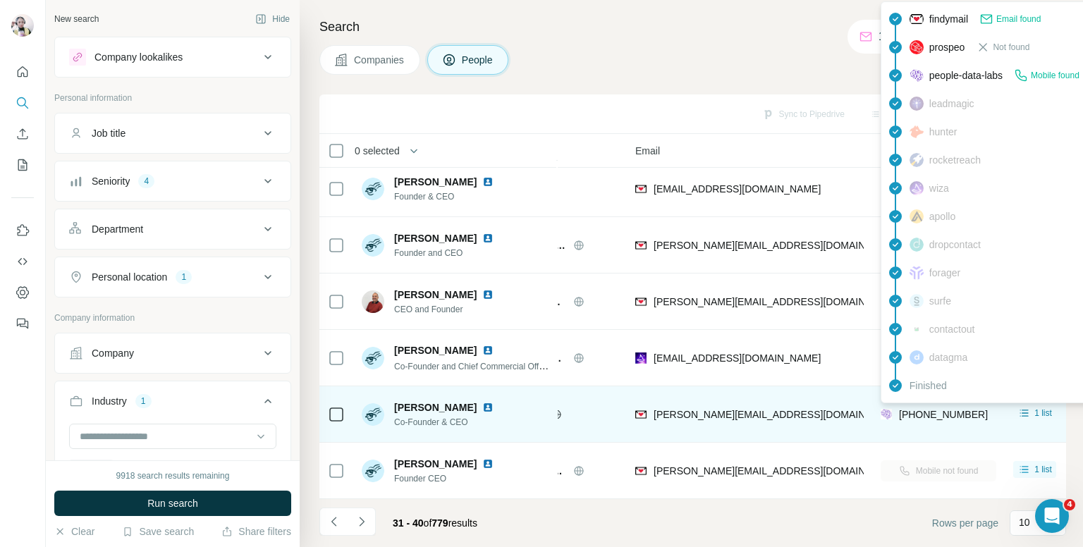
click at [928, 409] on span "+447708807284" at bounding box center [943, 414] width 89 height 11
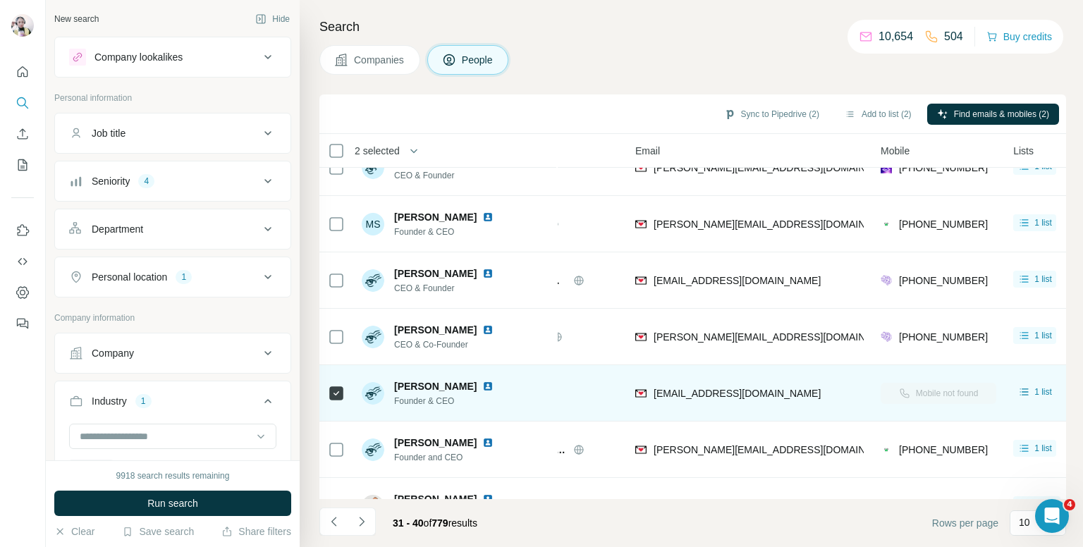
scroll to position [0, 87]
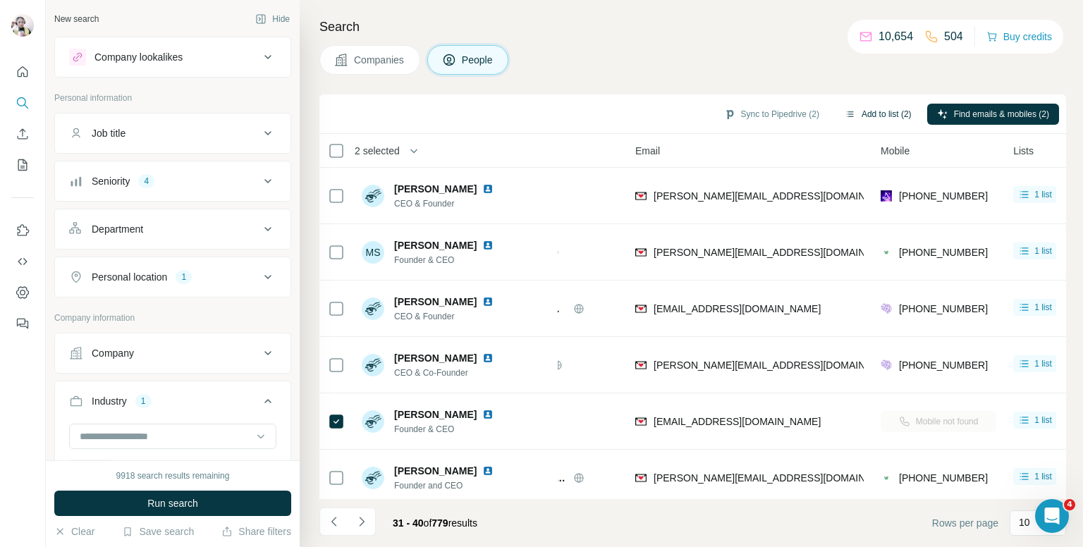
click at [874, 105] on button "Add to list (2)" at bounding box center [878, 114] width 87 height 21
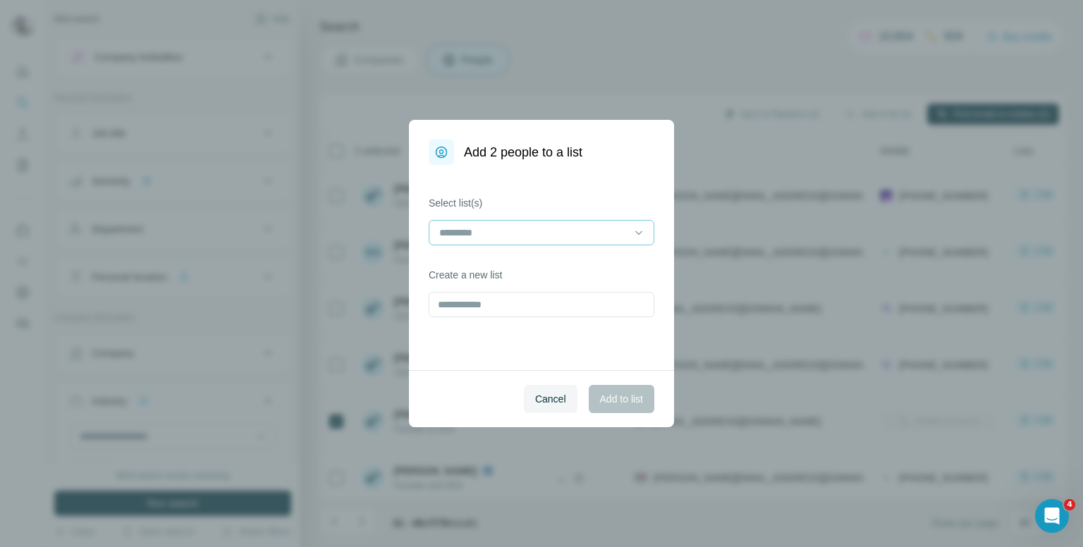
click at [532, 221] on div at bounding box center [533, 233] width 190 height 24
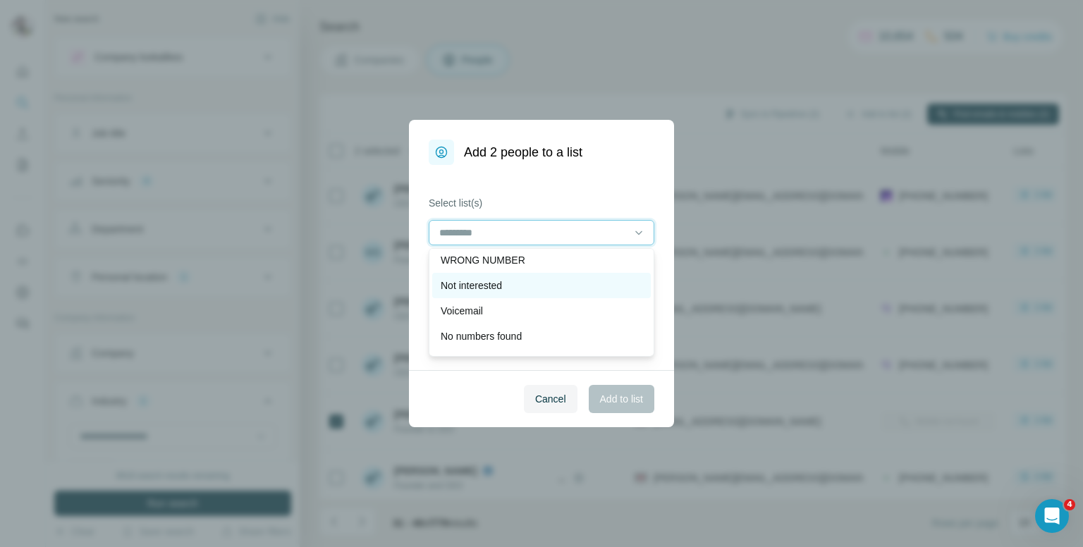
scroll to position [71, 0]
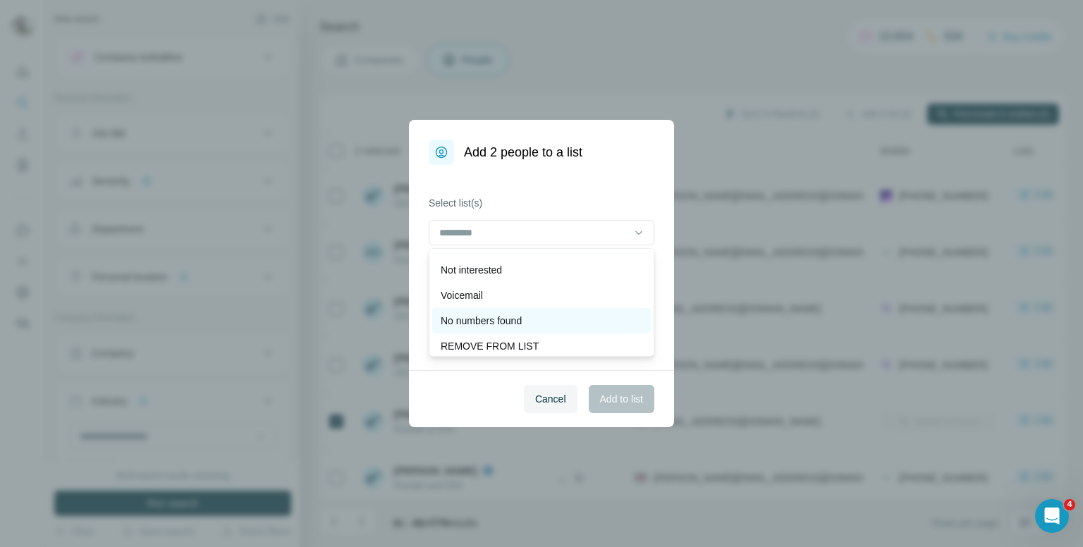
click at [493, 314] on p "No numbers found" at bounding box center [481, 321] width 81 height 14
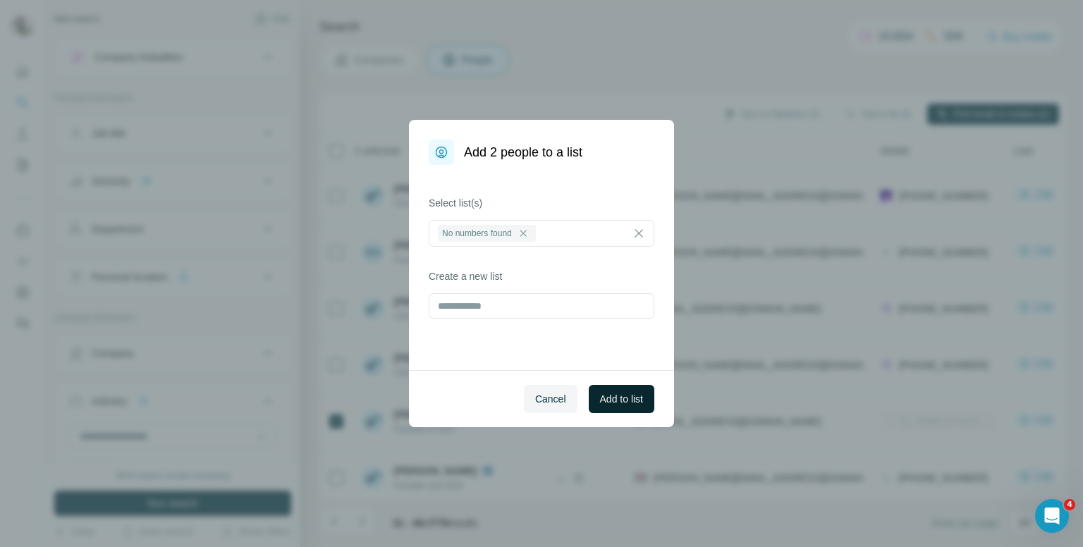
click at [610, 398] on span "Add to list" at bounding box center [621, 399] width 43 height 14
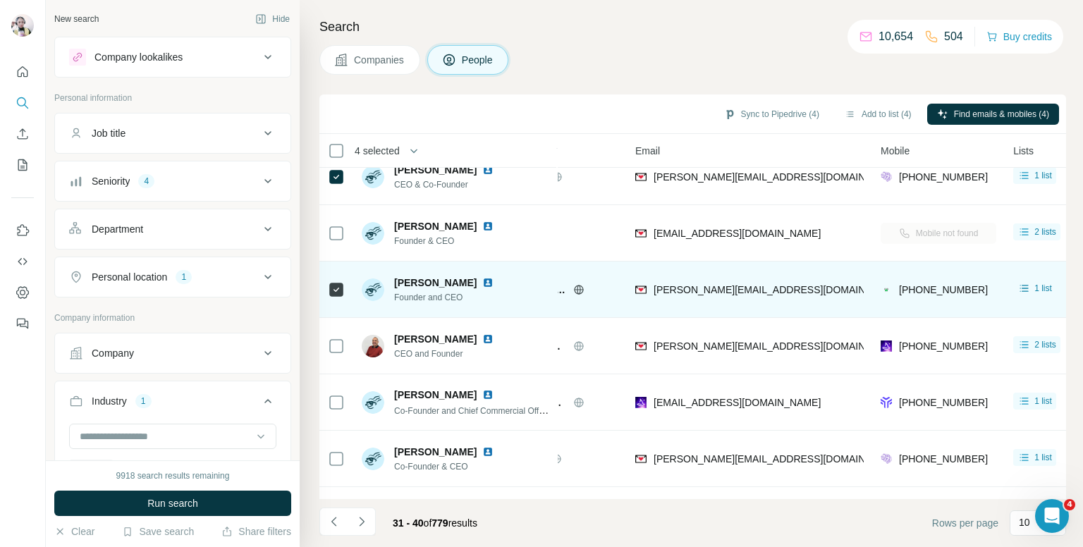
scroll to position [212, 87]
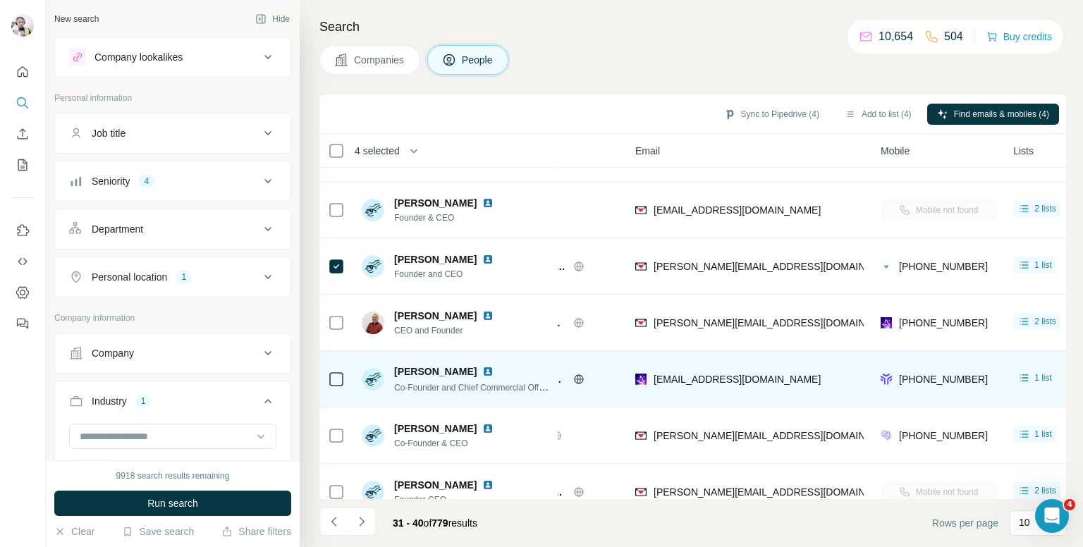
click at [343, 382] on icon at bounding box center [336, 379] width 17 height 17
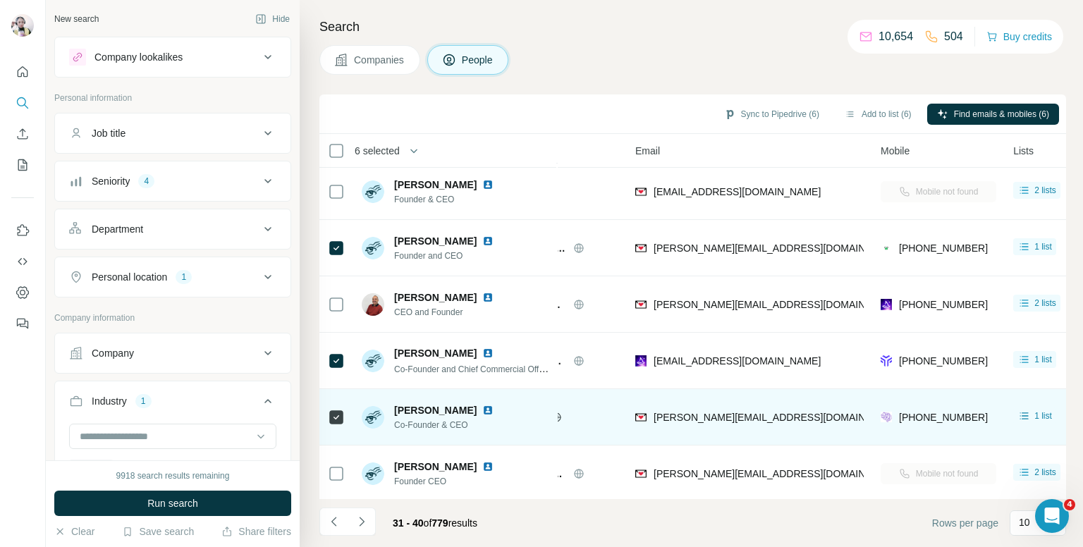
scroll to position [240, 87]
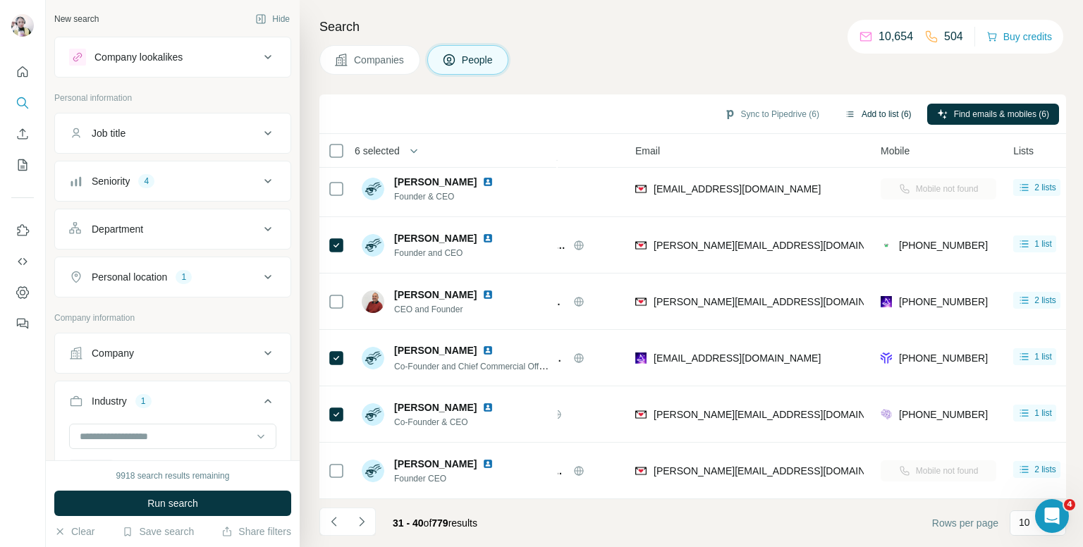
click at [862, 109] on button "Add to list (6)" at bounding box center [878, 114] width 87 height 21
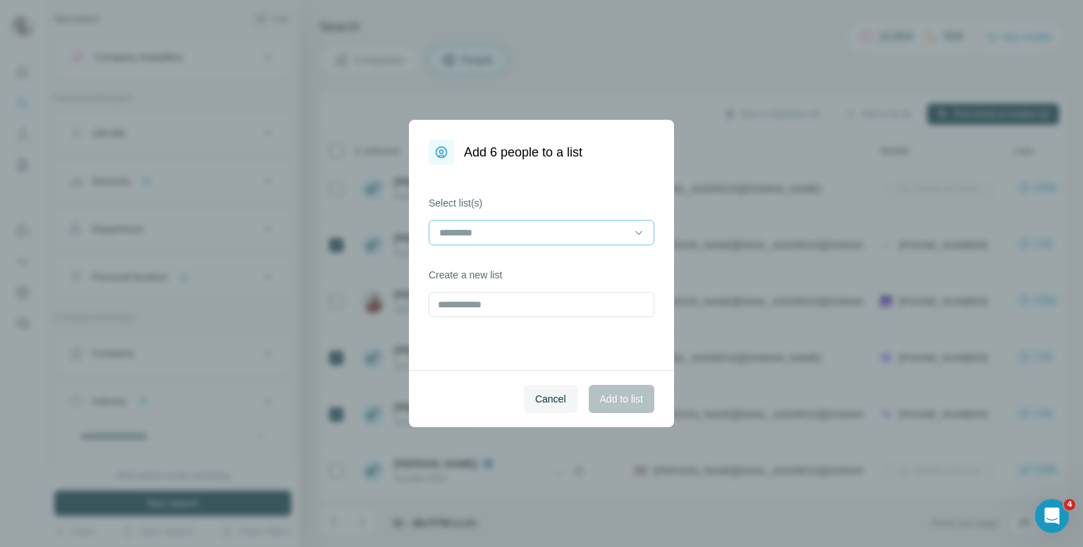
click at [561, 230] on input at bounding box center [533, 233] width 190 height 16
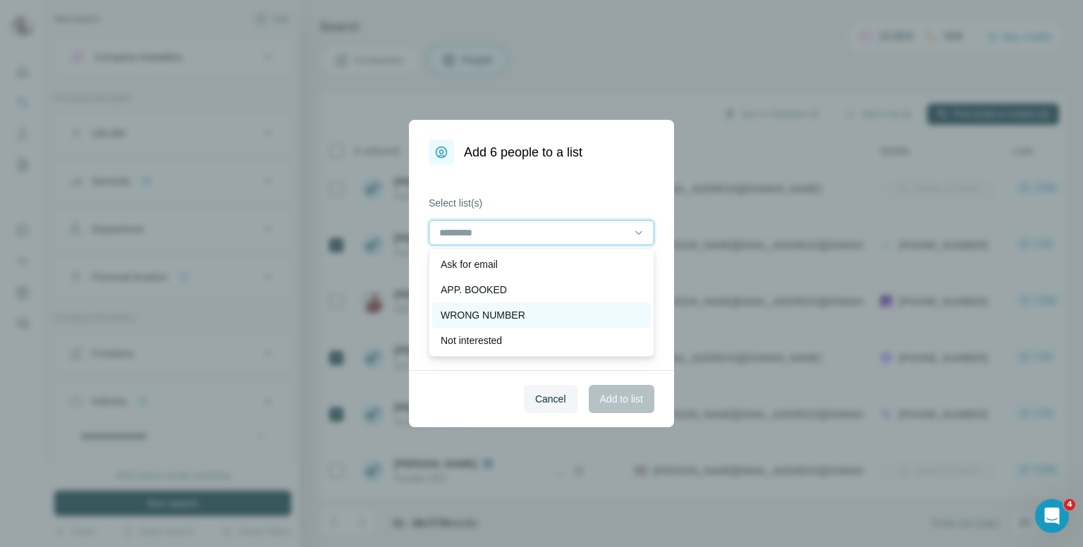
scroll to position [71, 0]
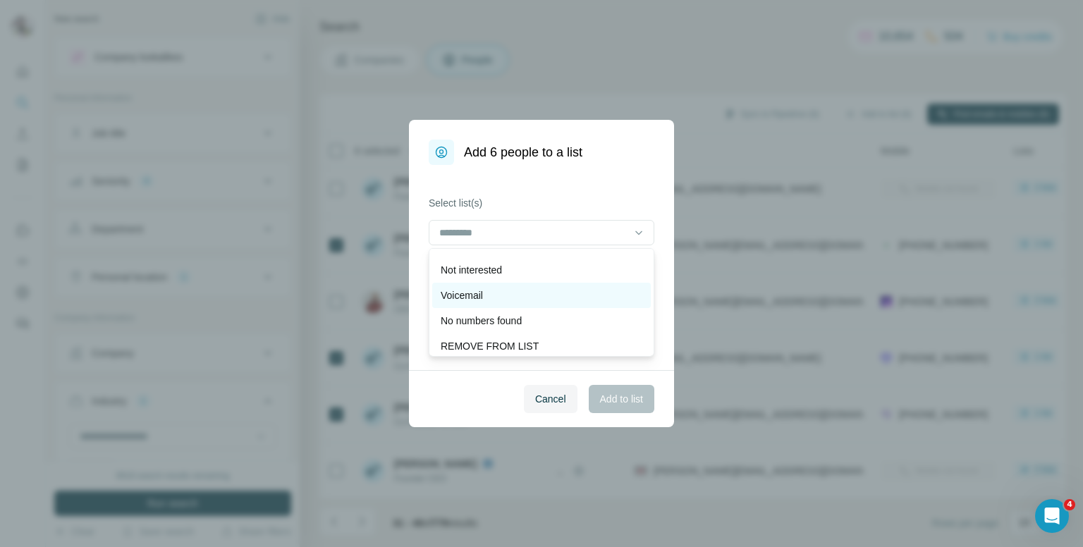
click at [475, 301] on p "Voicemail" at bounding box center [462, 295] width 42 height 14
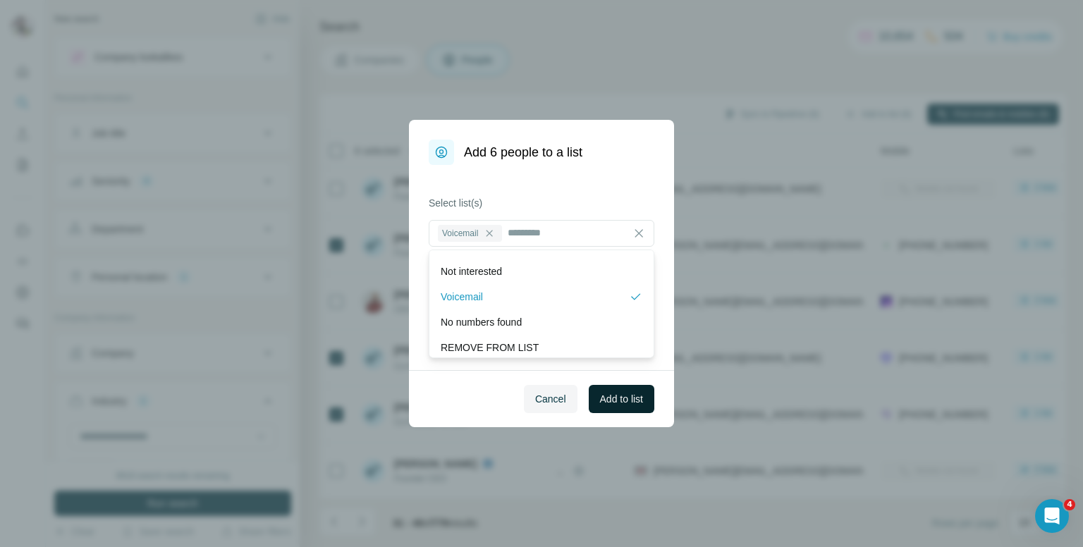
click at [608, 396] on span "Add to list" at bounding box center [621, 399] width 43 height 14
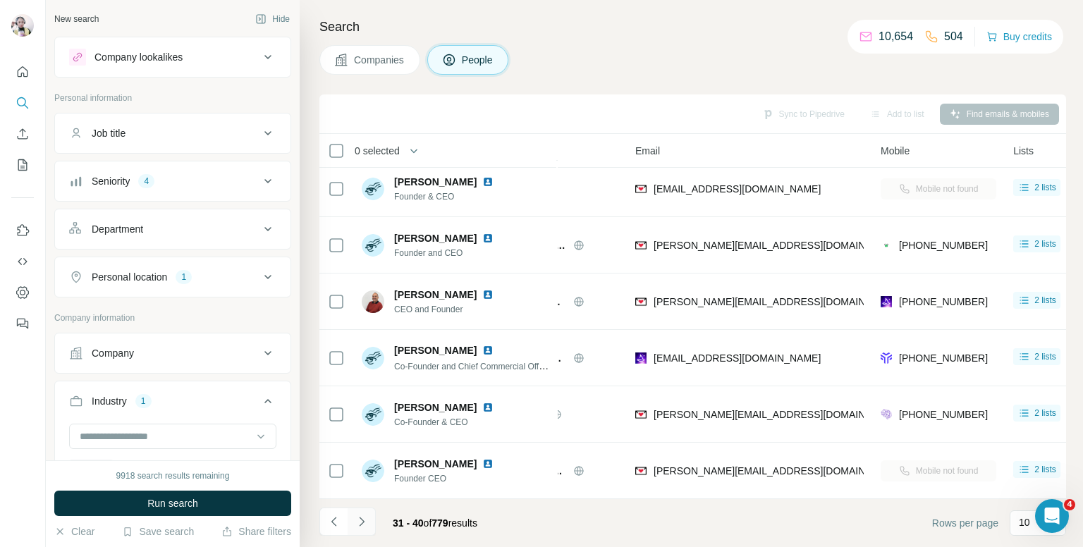
click at [361, 522] on icon "Navigate to next page" at bounding box center [362, 522] width 14 height 14
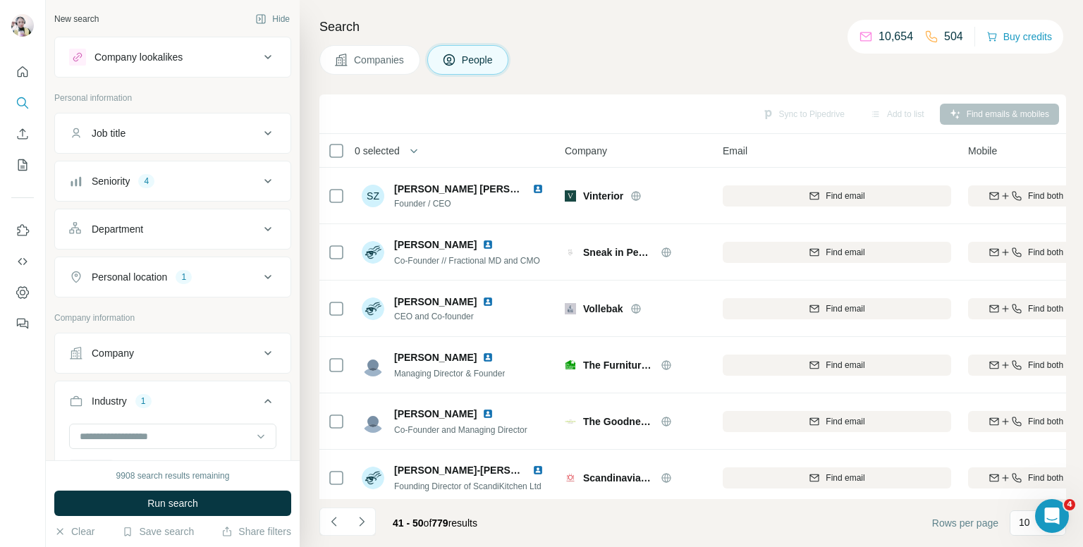
scroll to position [12339, 0]
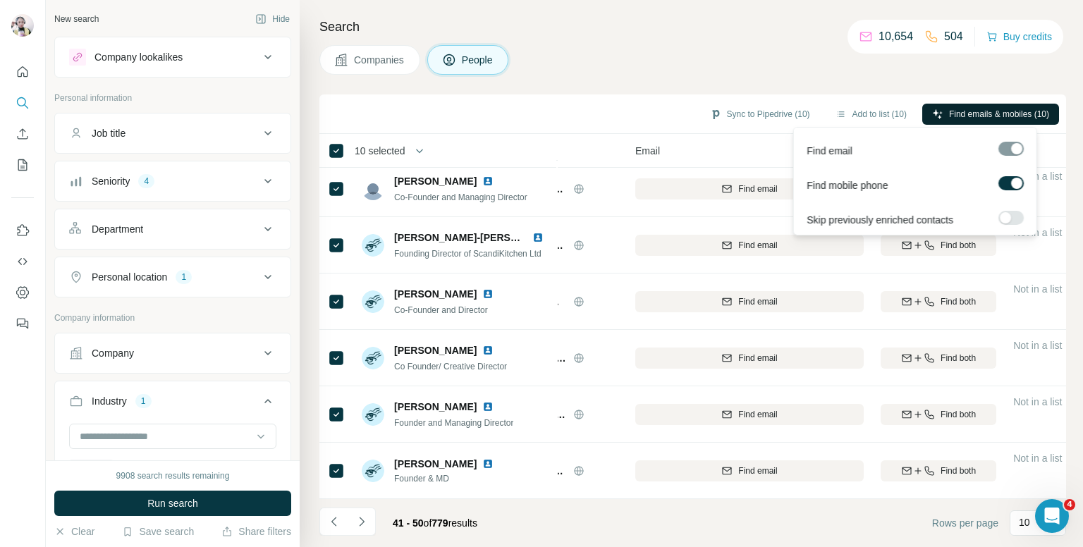
click at [959, 110] on span "Find emails & mobiles (10)" at bounding box center [999, 114] width 100 height 13
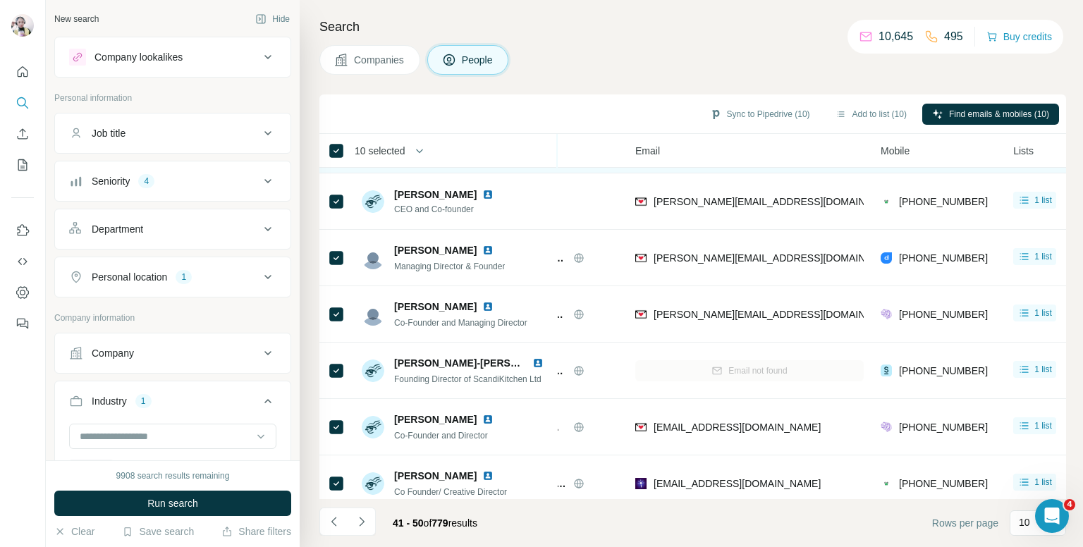
scroll to position [0, 87]
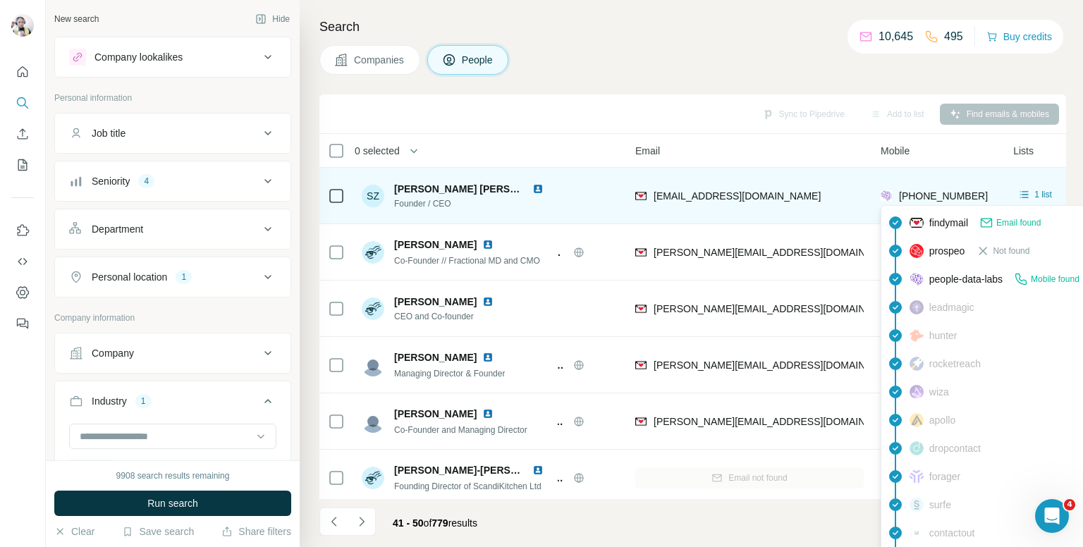
click at [934, 194] on span "+447812832895" at bounding box center [943, 195] width 89 height 11
copy tr "+447812832895"
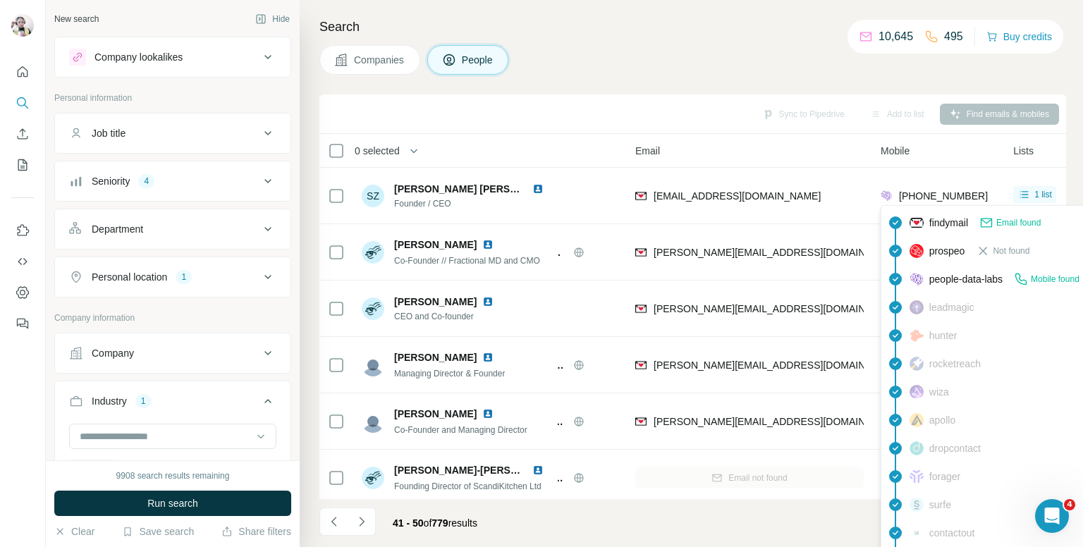
click at [817, 71] on div "Companies People" at bounding box center [692, 60] width 747 height 30
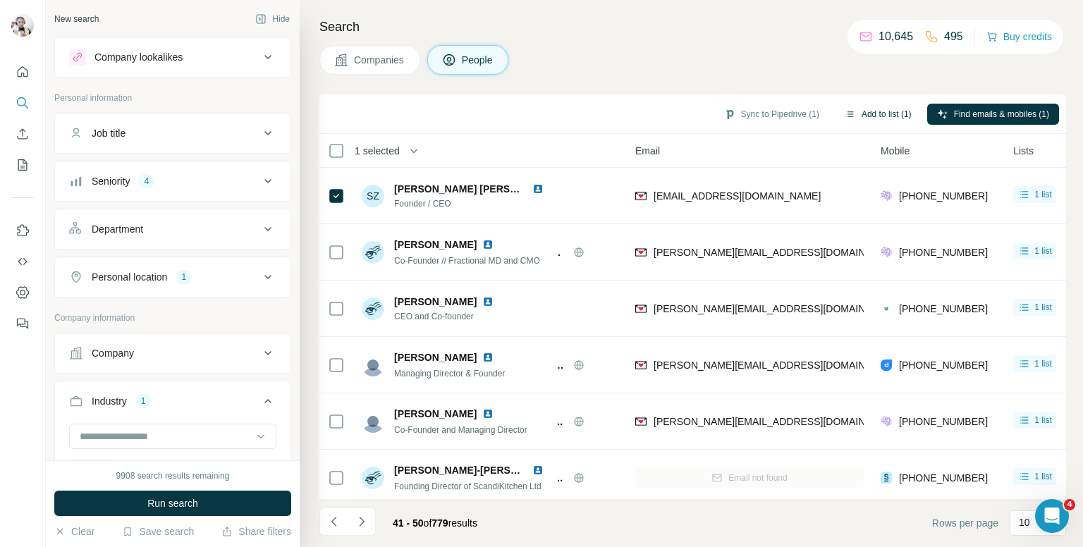
click at [872, 115] on button "Add to list (1)" at bounding box center [878, 114] width 87 height 21
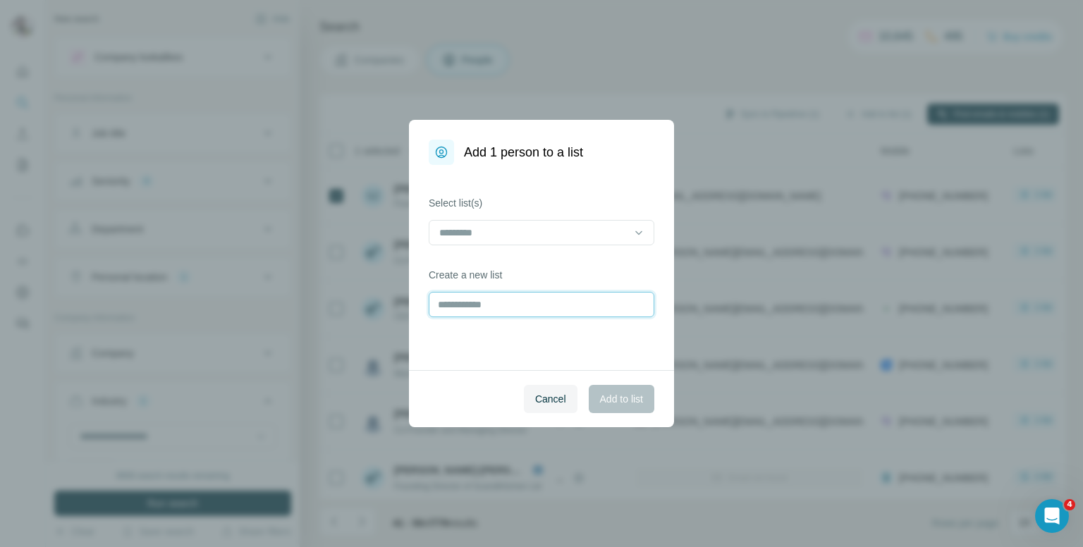
click at [508, 303] on input "text" at bounding box center [542, 304] width 226 height 25
click at [527, 223] on div at bounding box center [533, 233] width 190 height 24
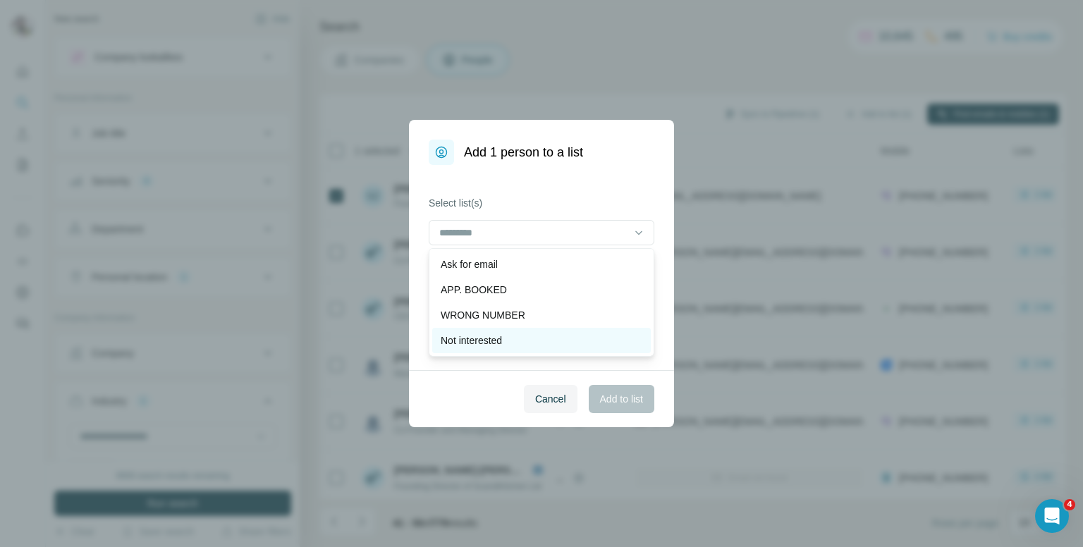
click at [496, 339] on p "Not interested" at bounding box center [471, 341] width 61 height 14
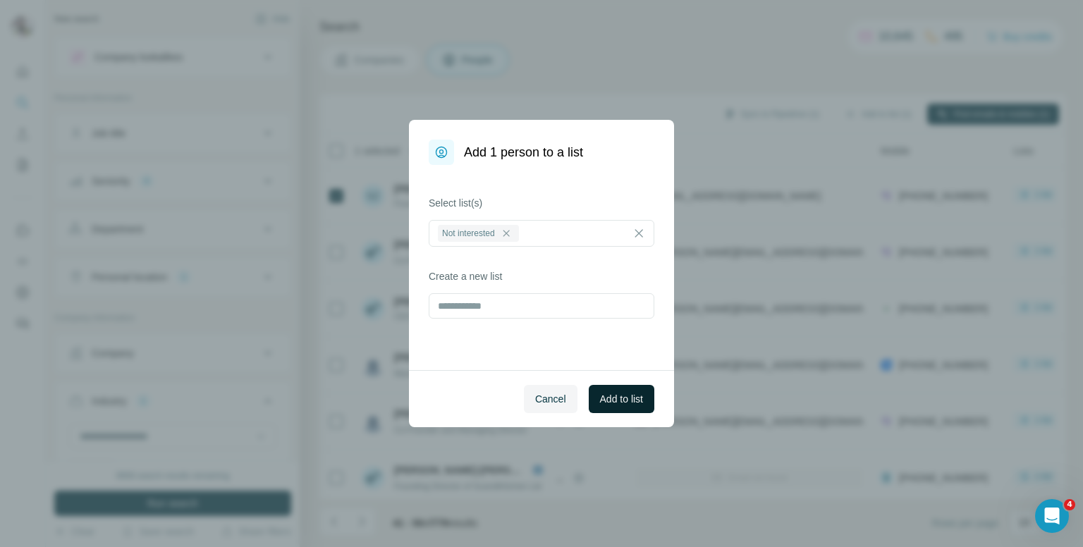
click at [600, 393] on span "Add to list" at bounding box center [621, 399] width 43 height 14
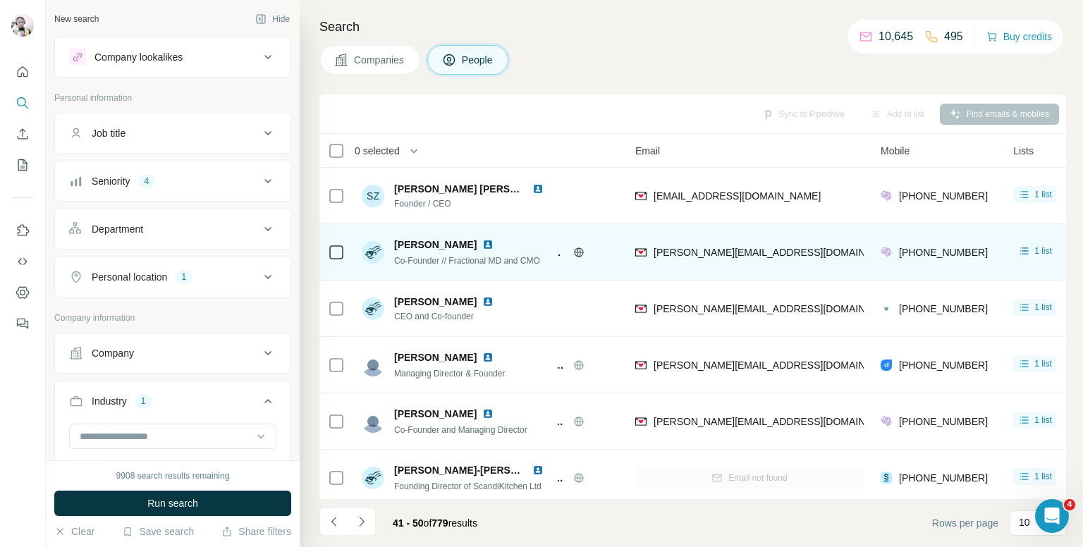
click at [922, 254] on span "+447446192042" at bounding box center [943, 252] width 89 height 11
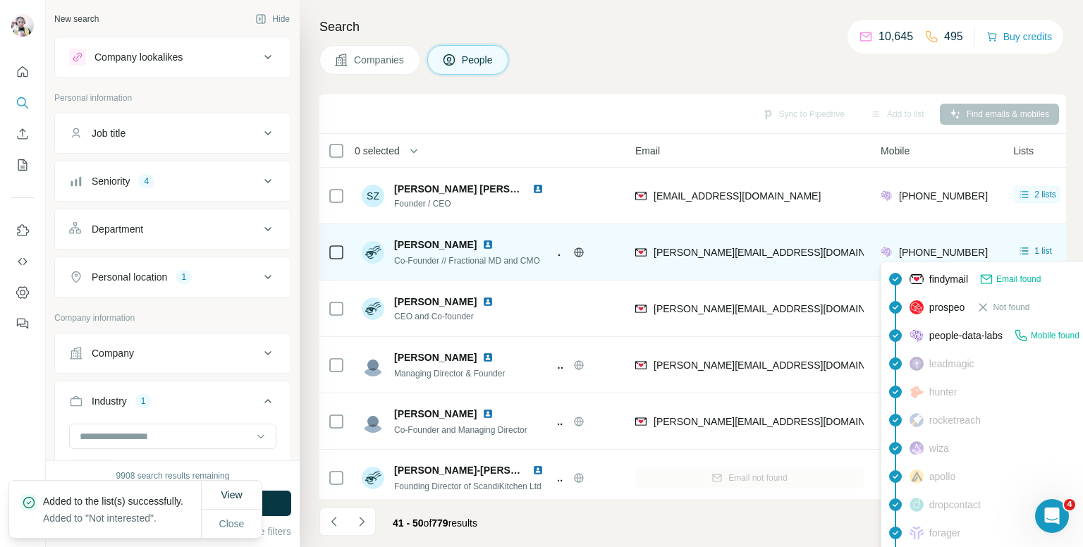
click at [922, 254] on span "+447446192042" at bounding box center [943, 252] width 89 height 11
copy tr "+447446192042"
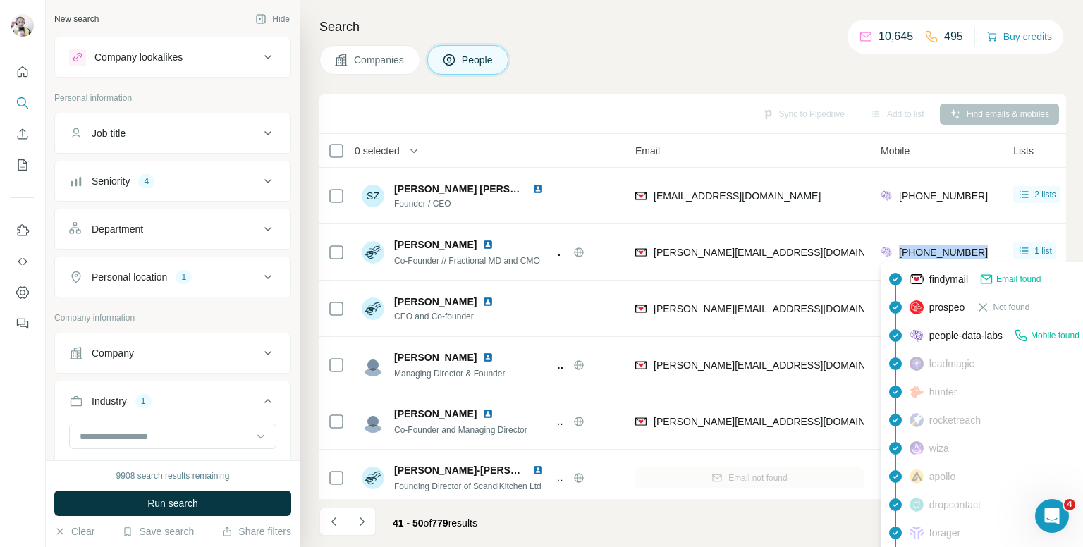
click at [809, 58] on div "Companies People" at bounding box center [692, 60] width 747 height 30
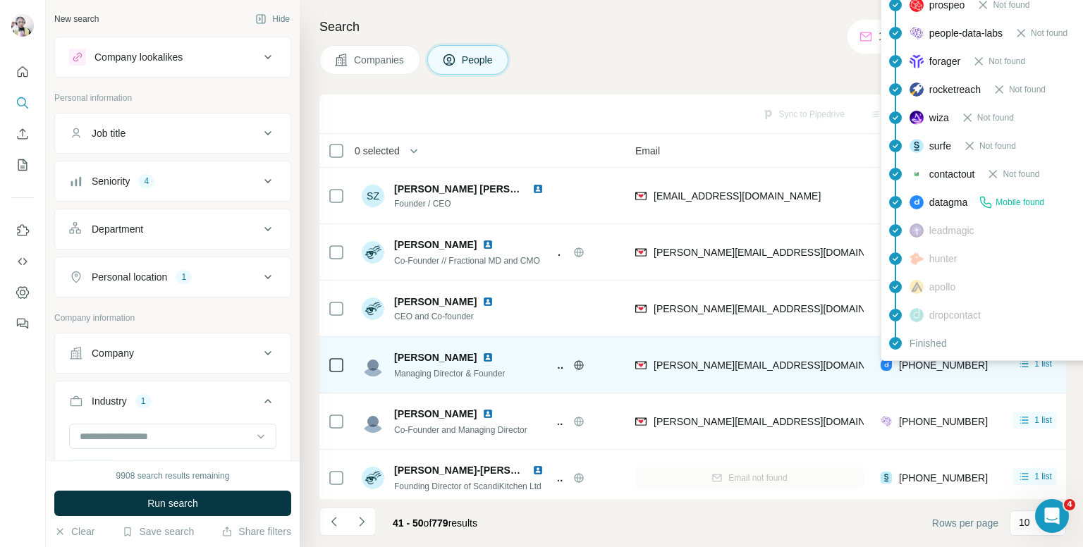
click at [923, 365] on span "+447714764256" at bounding box center [943, 365] width 89 height 11
copy tr "+447714764256"
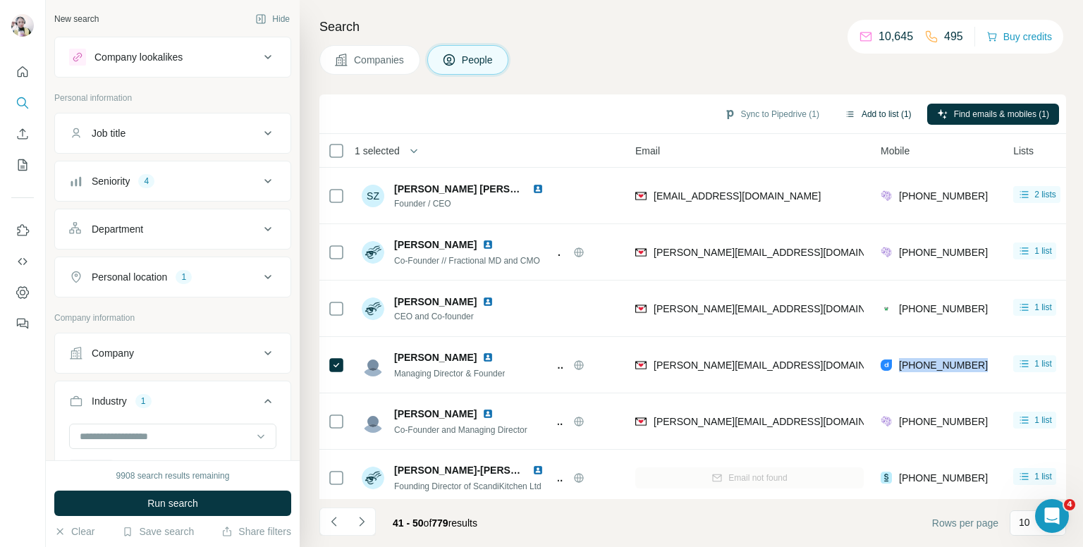
click at [863, 110] on button "Add to list (1)" at bounding box center [878, 114] width 87 height 21
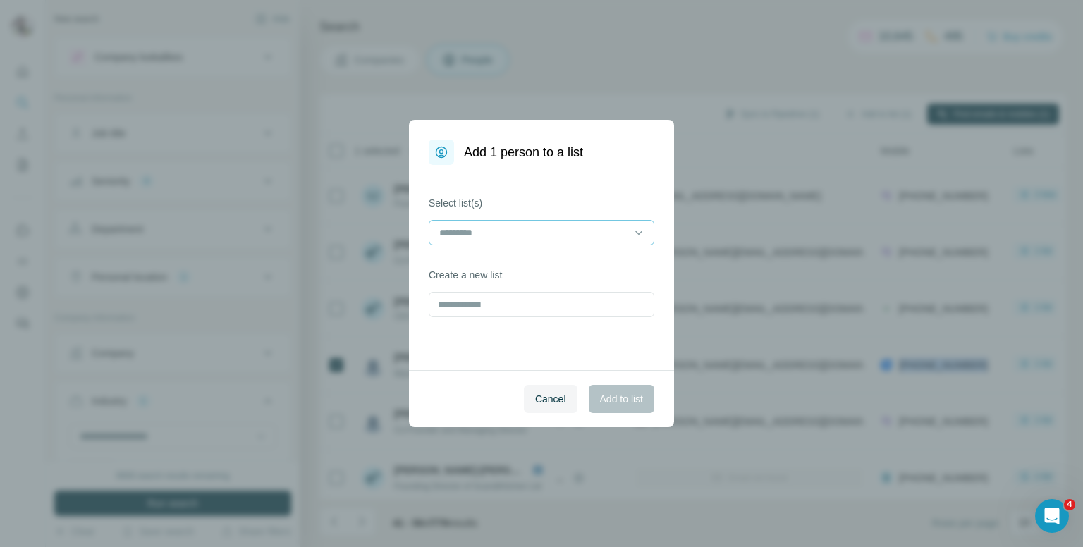
click at [551, 232] on input at bounding box center [533, 233] width 190 height 16
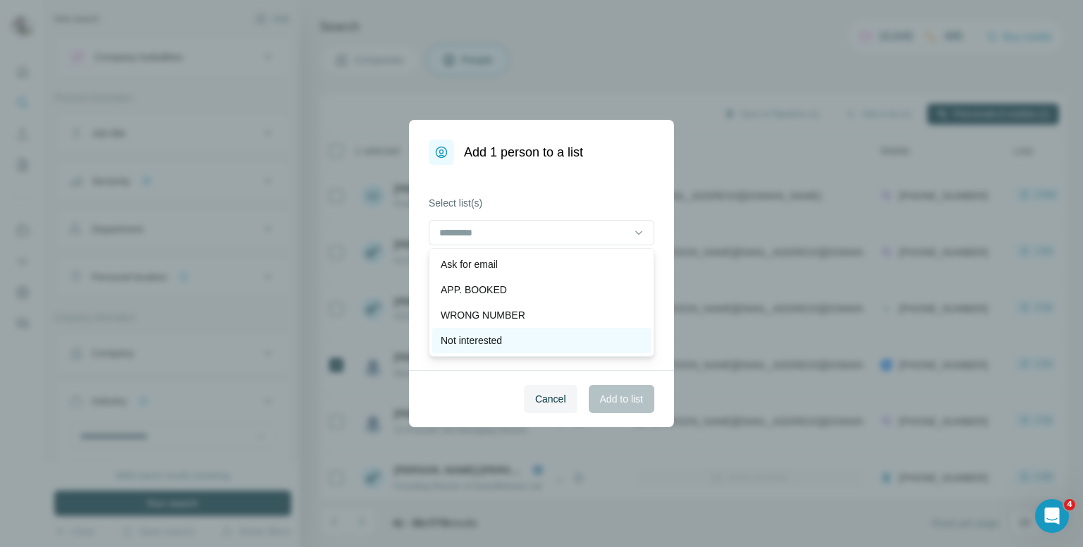
click at [499, 336] on p "Not interested" at bounding box center [471, 341] width 61 height 14
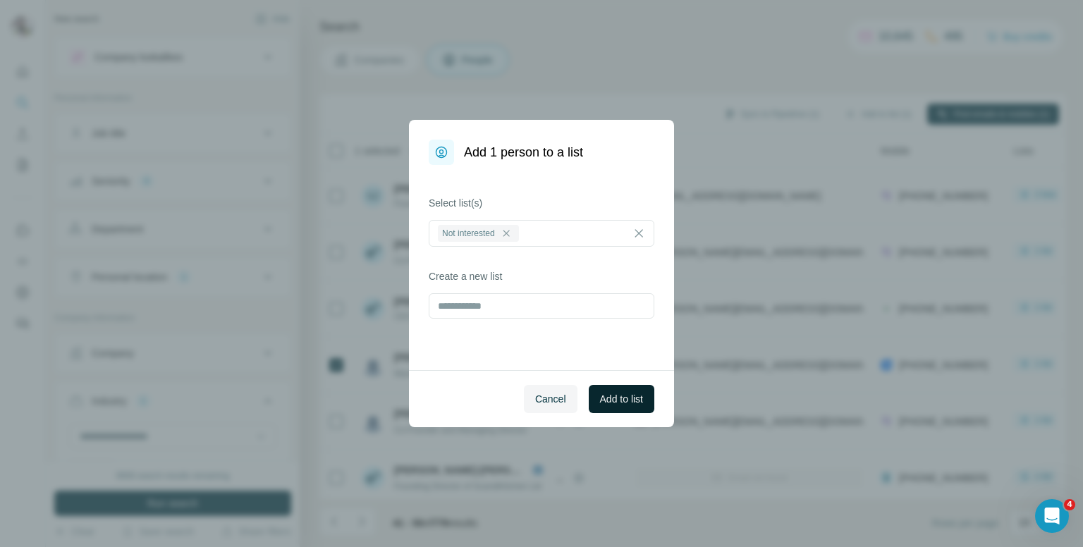
click at [625, 395] on span "Add to list" at bounding box center [621, 399] width 43 height 14
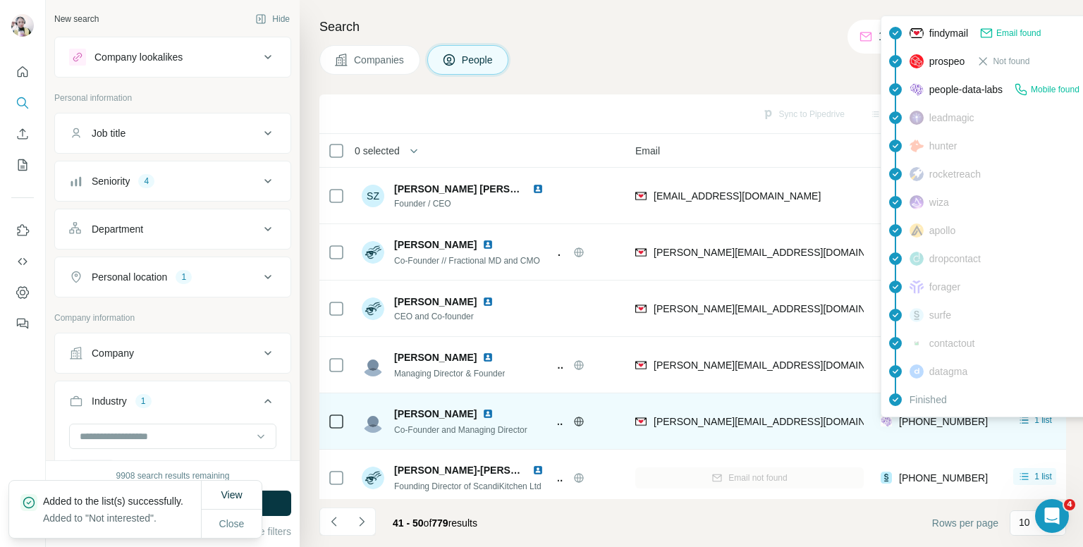
click at [923, 418] on span "+447528153725" at bounding box center [943, 421] width 89 height 11
copy tr "+447528153725"
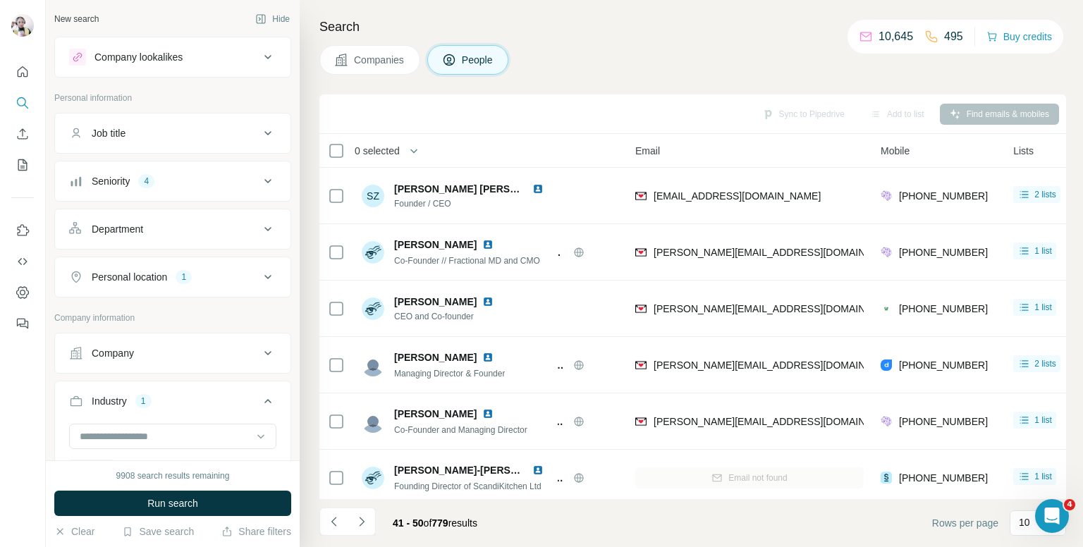
click at [643, 29] on h4 "Search" at bounding box center [692, 27] width 747 height 20
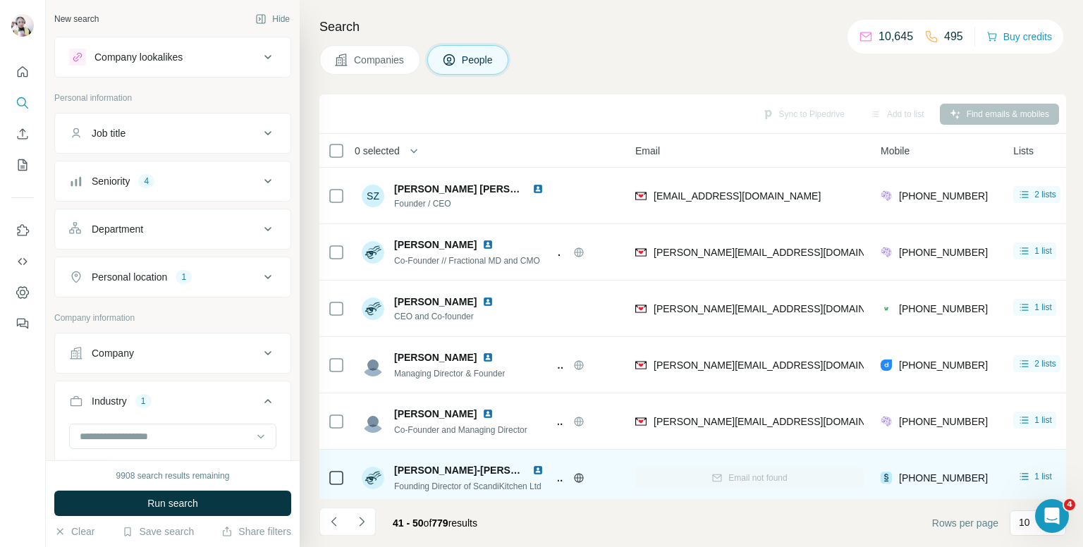
scroll to position [141, 87]
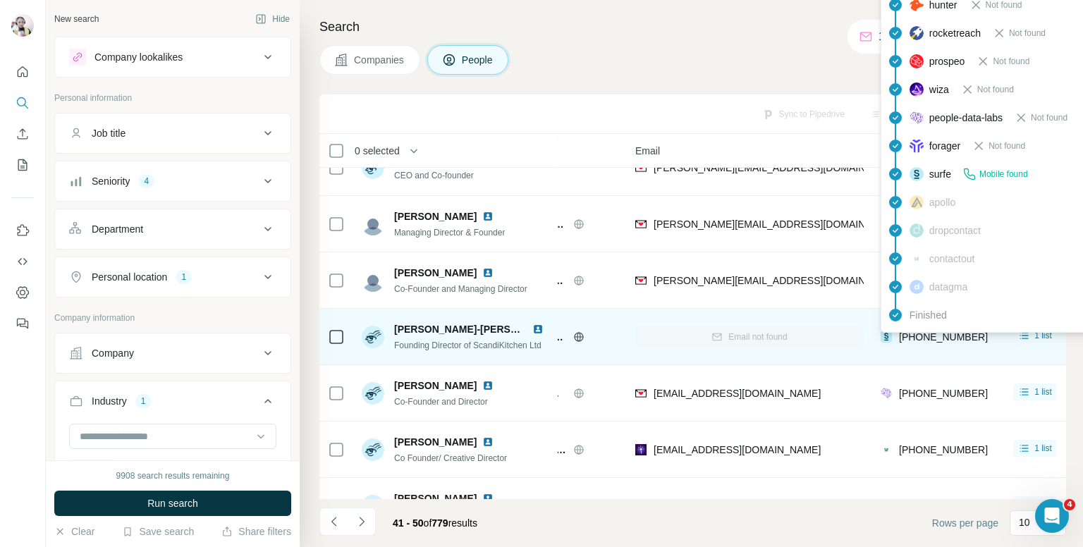
click at [938, 335] on span "+447977540892" at bounding box center [943, 336] width 89 height 11
copy tr "+447977540892"
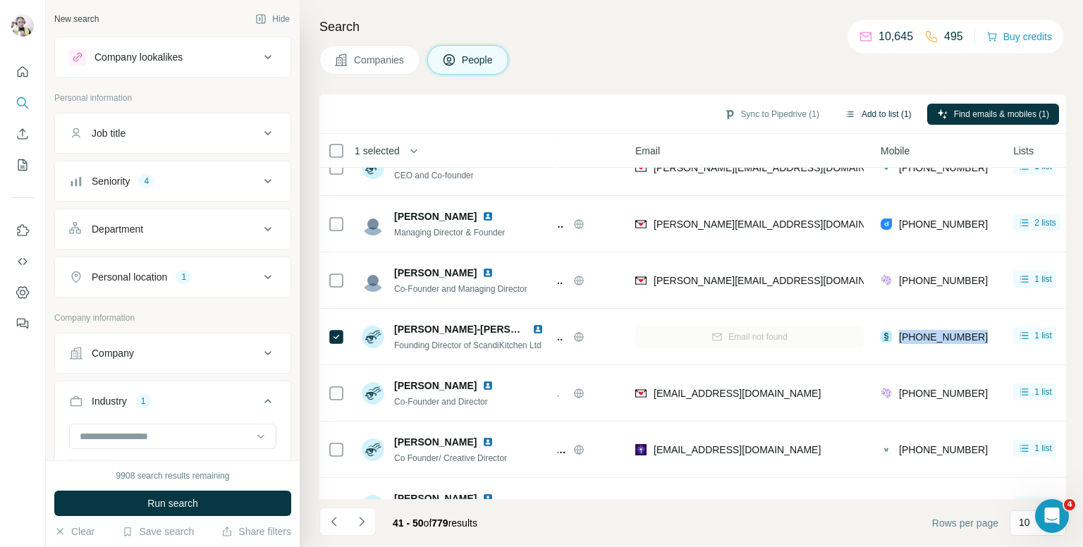
click at [847, 105] on button "Add to list (1)" at bounding box center [878, 114] width 87 height 21
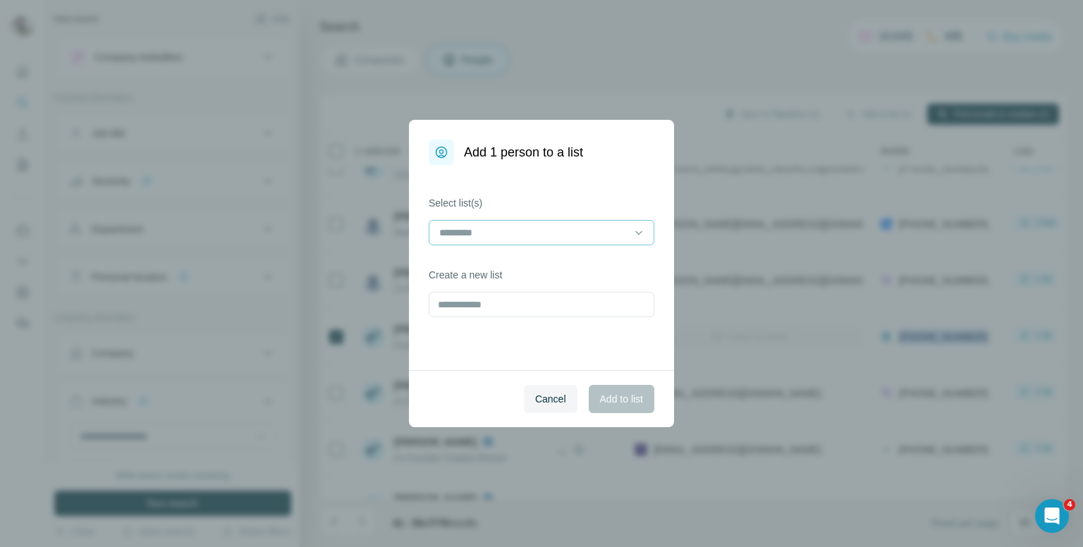
click at [500, 238] on input at bounding box center [533, 233] width 190 height 16
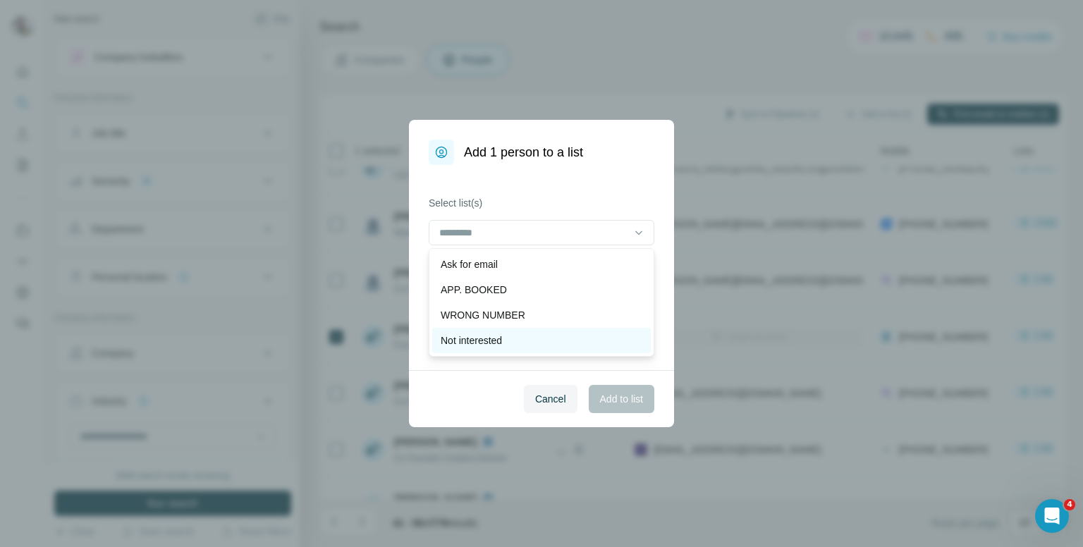
click at [474, 344] on p "Not interested" at bounding box center [471, 341] width 61 height 14
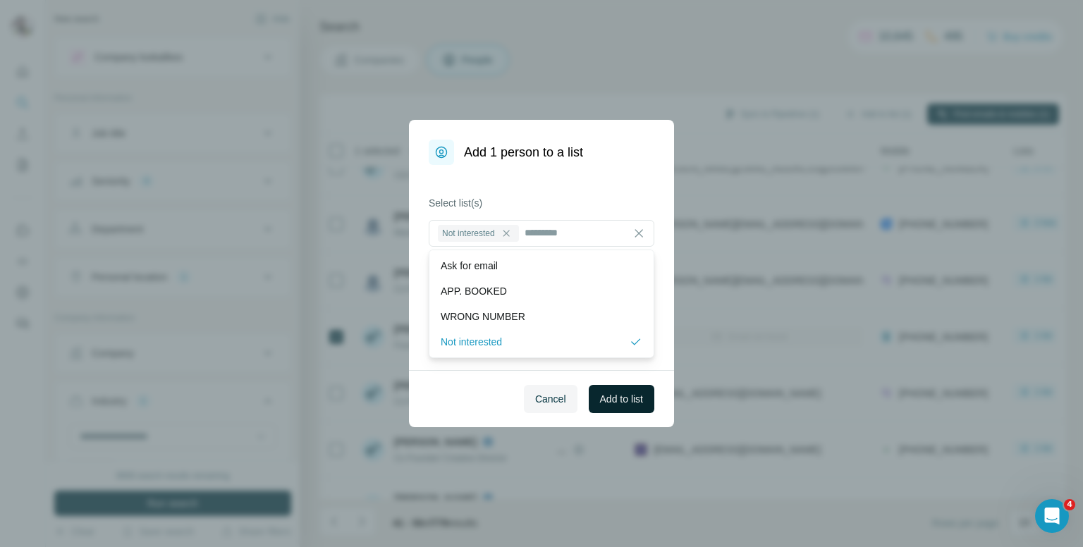
click at [620, 405] on span "Add to list" at bounding box center [621, 399] width 43 height 14
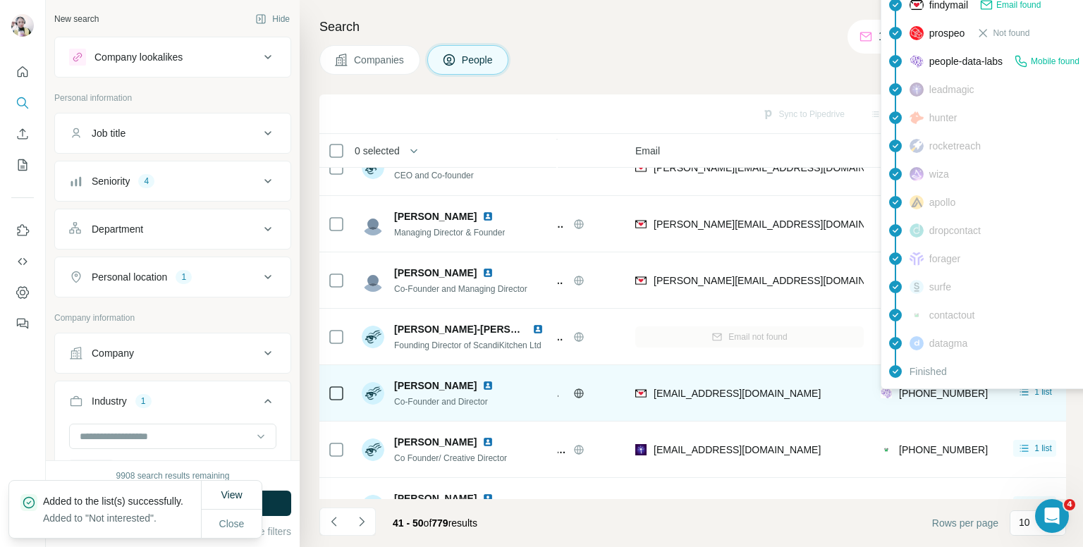
click at [928, 392] on span "+447850863232" at bounding box center [943, 393] width 89 height 11
copy tr "+447850863232"
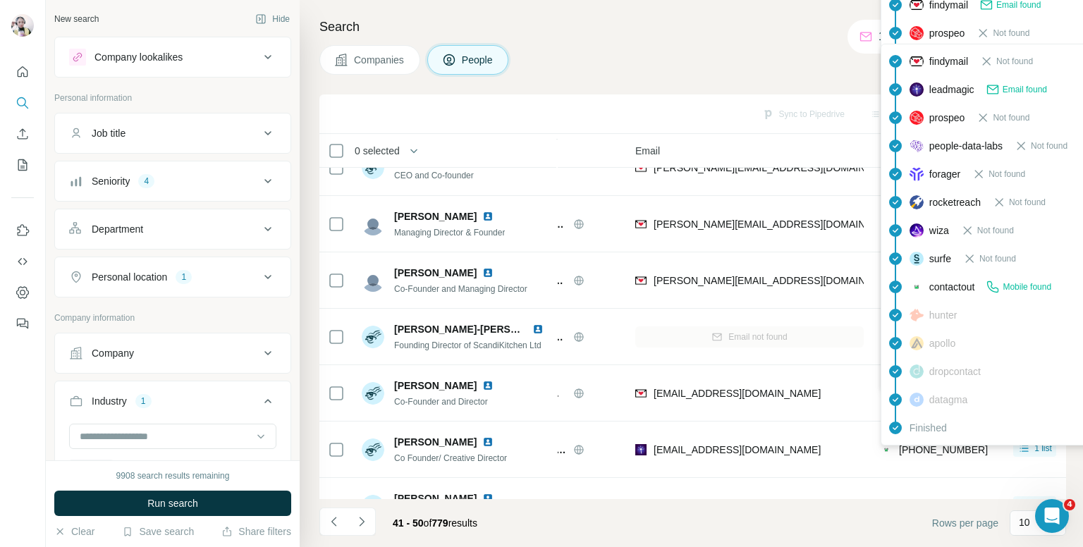
click at [922, 441] on div "Finished" at bounding box center [1007, 428] width 247 height 28
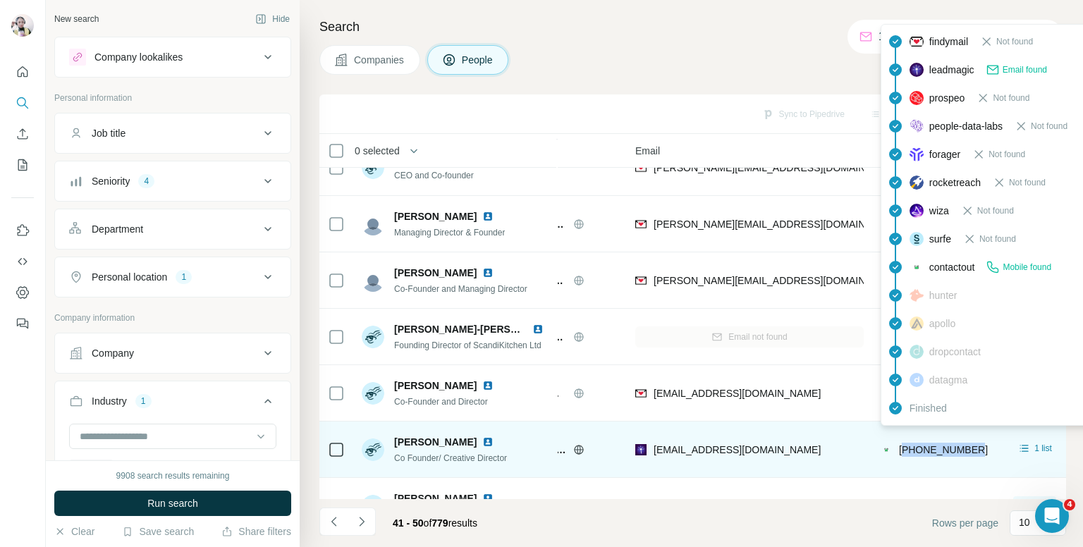
click at [922, 446] on div "+447545083997" at bounding box center [943, 450] width 89 height 14
click at [923, 447] on span "+447545083997" at bounding box center [943, 449] width 89 height 11
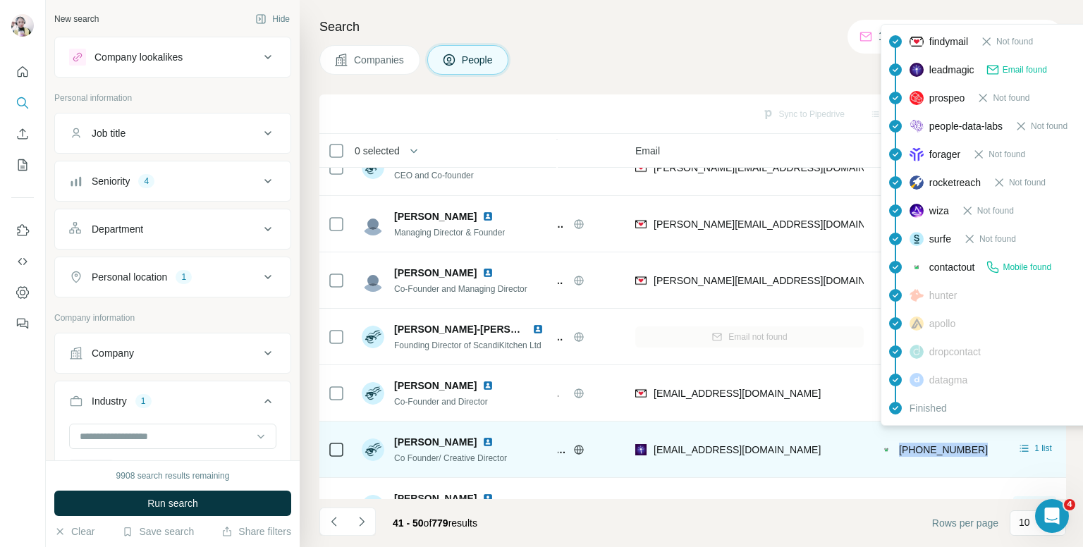
copy tr "+447545083997"
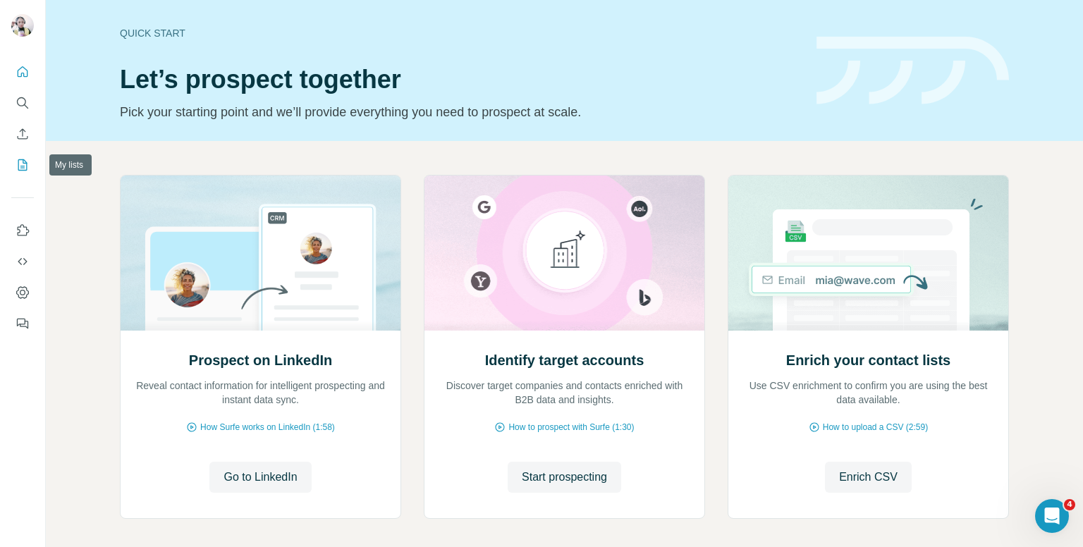
click at [25, 159] on icon "My lists" at bounding box center [23, 165] width 14 height 14
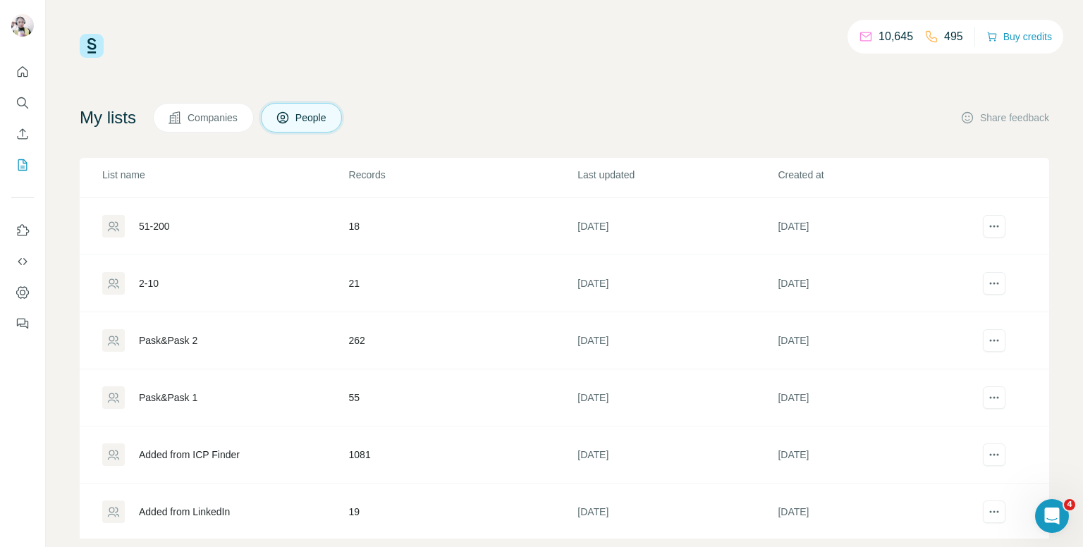
scroll to position [25, 0]
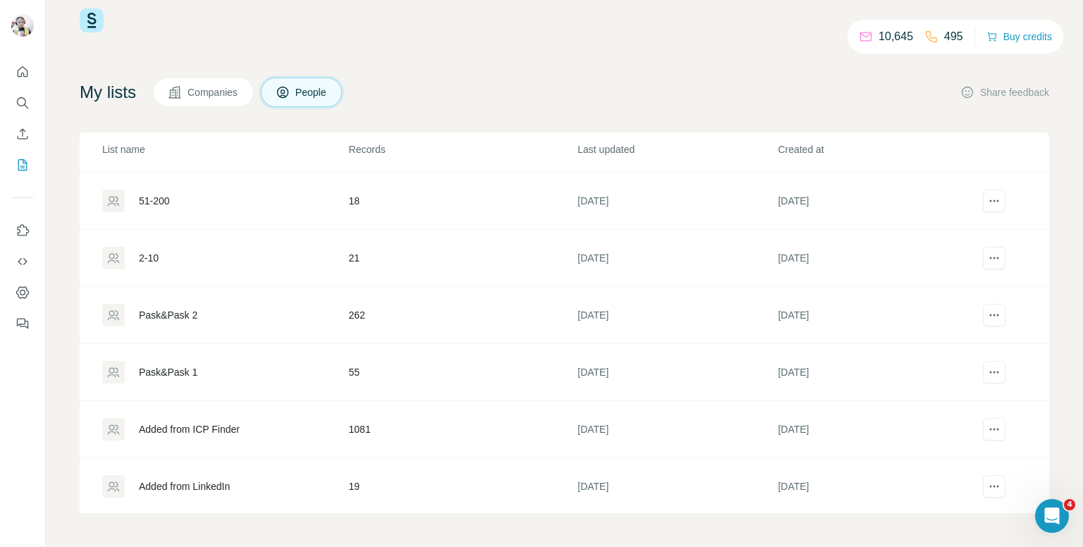
click at [326, 481] on div "Added from LinkedIn" at bounding box center [224, 486] width 245 height 23
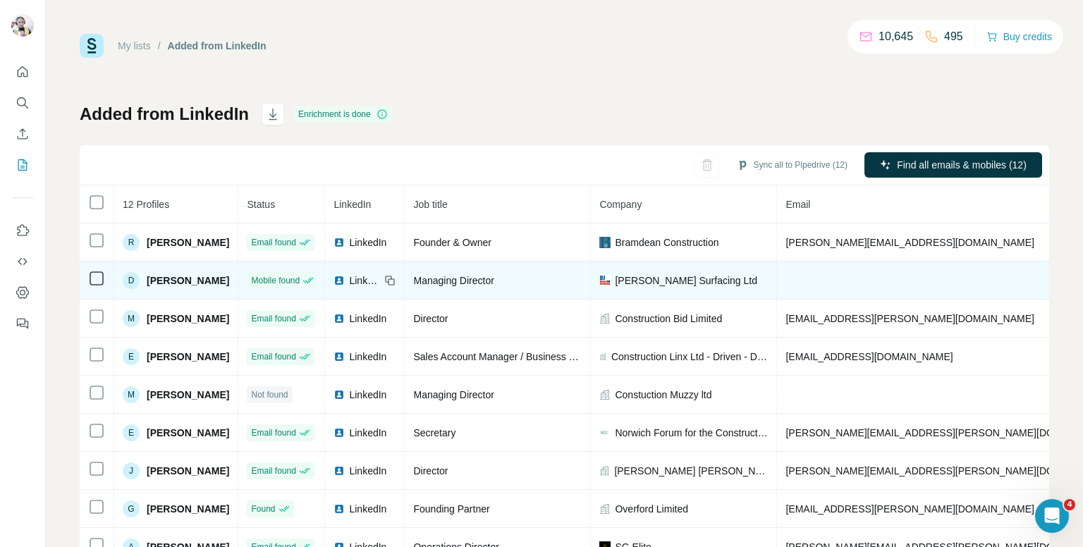
copy span "+447833567237"
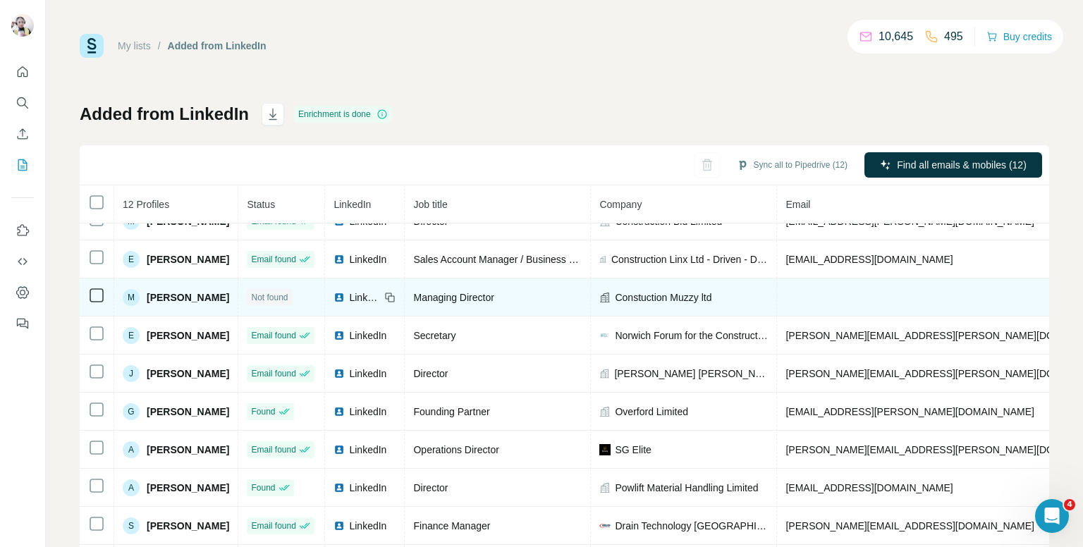
scroll to position [126, 0]
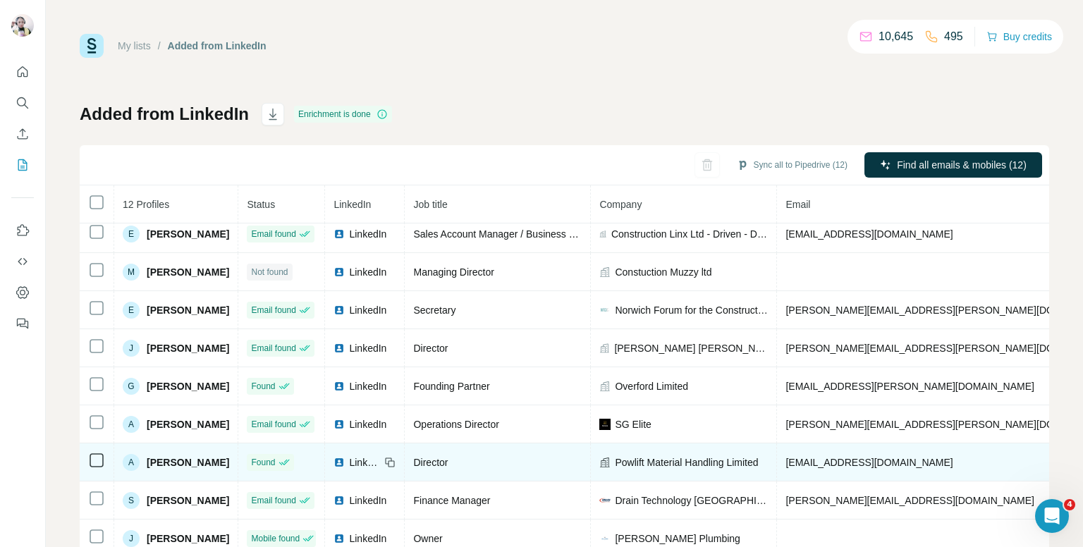
copy span "+447818408476"
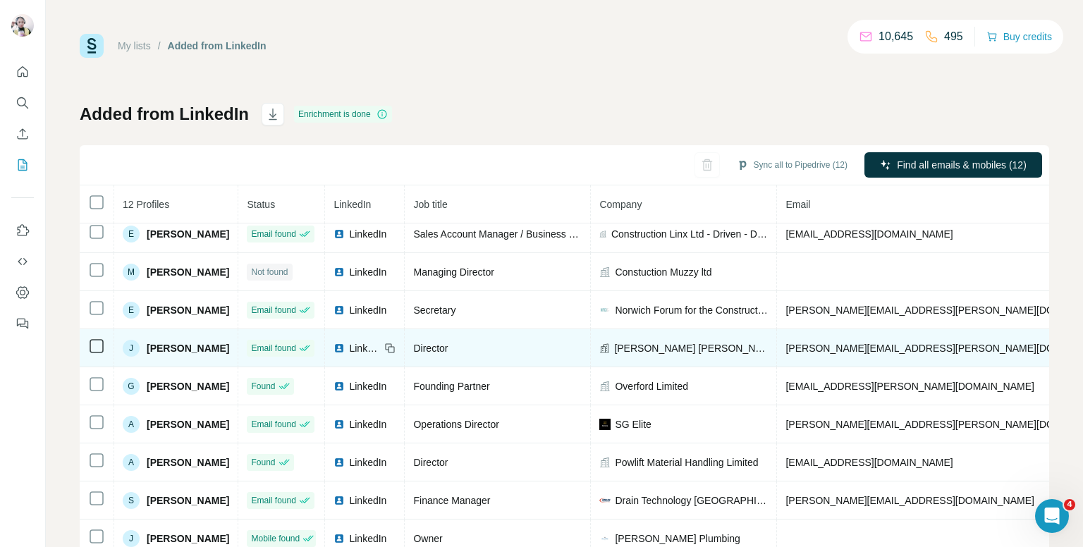
scroll to position [44, 0]
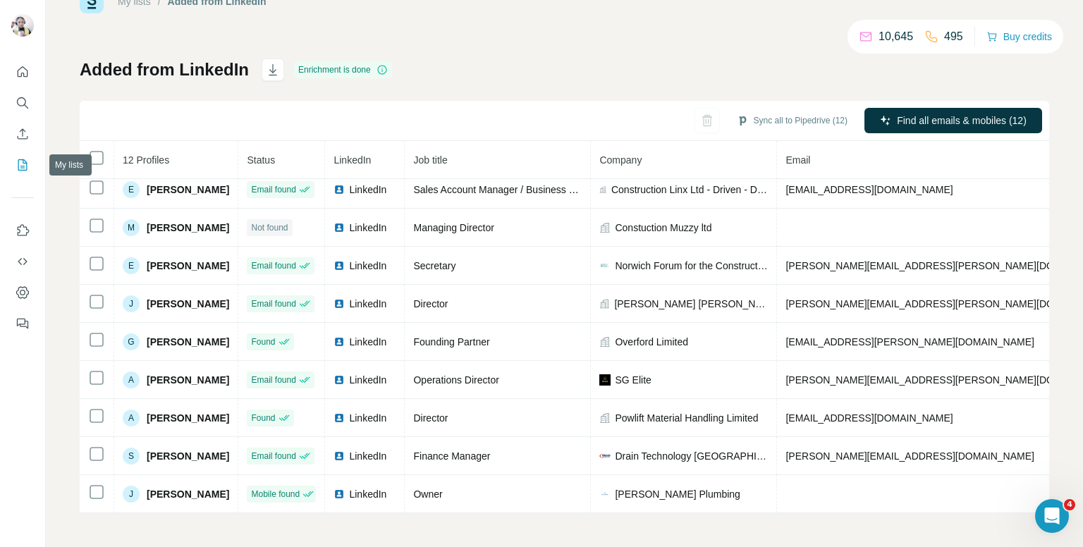
click at [23, 173] on button "My lists" at bounding box center [22, 164] width 23 height 25
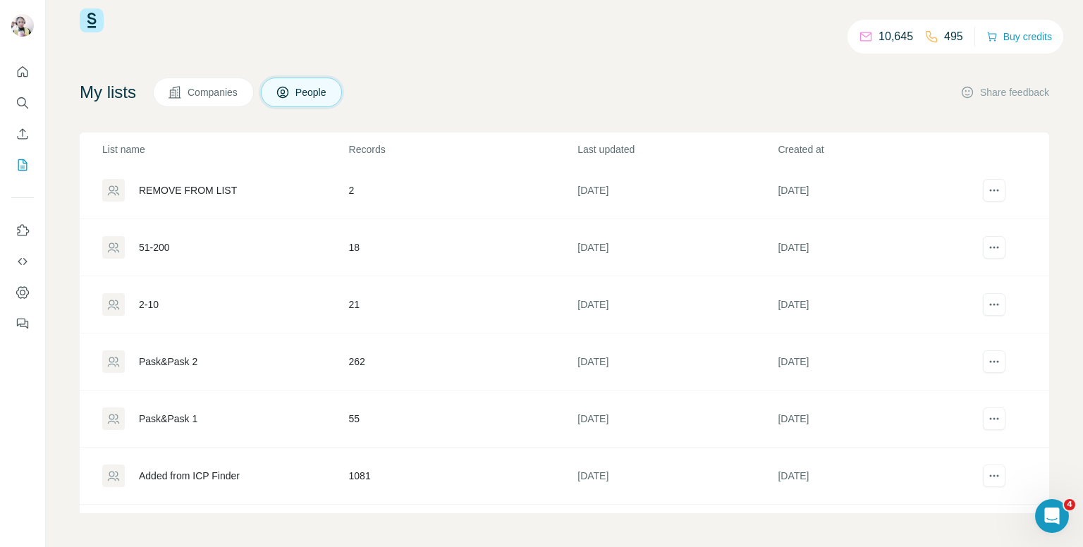
scroll to position [394, 0]
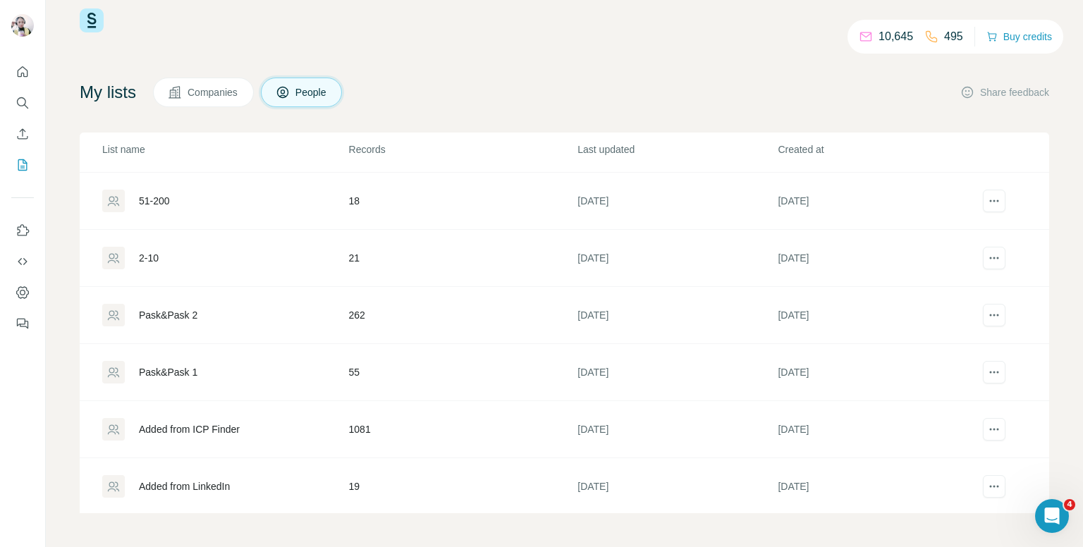
drag, startPoint x: 279, startPoint y: 381, endPoint x: 286, endPoint y: 377, distance: 9.2
click at [282, 379] on div "Pask&Pask 1" at bounding box center [224, 372] width 245 height 23
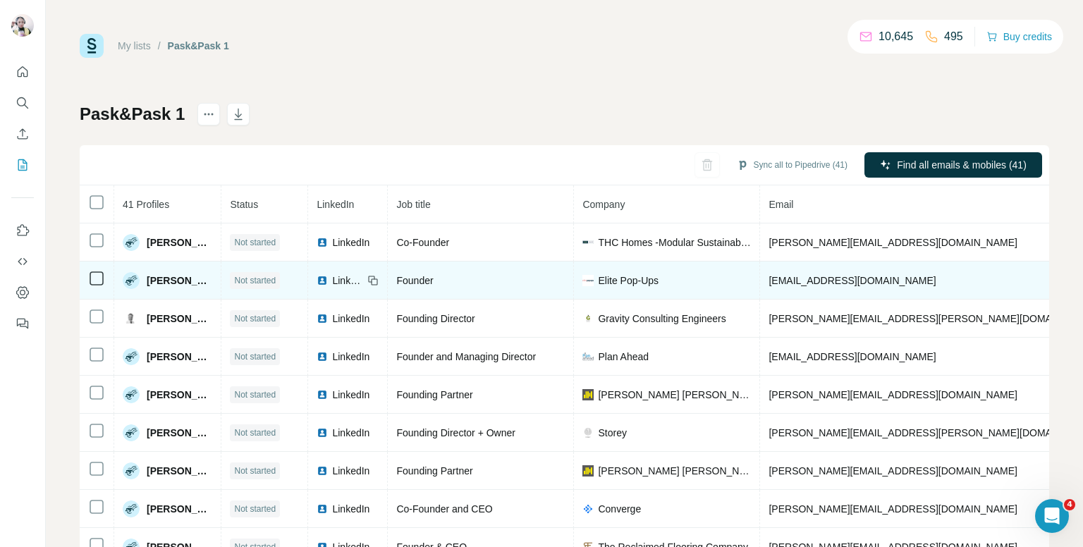
copy span "+441245463355"
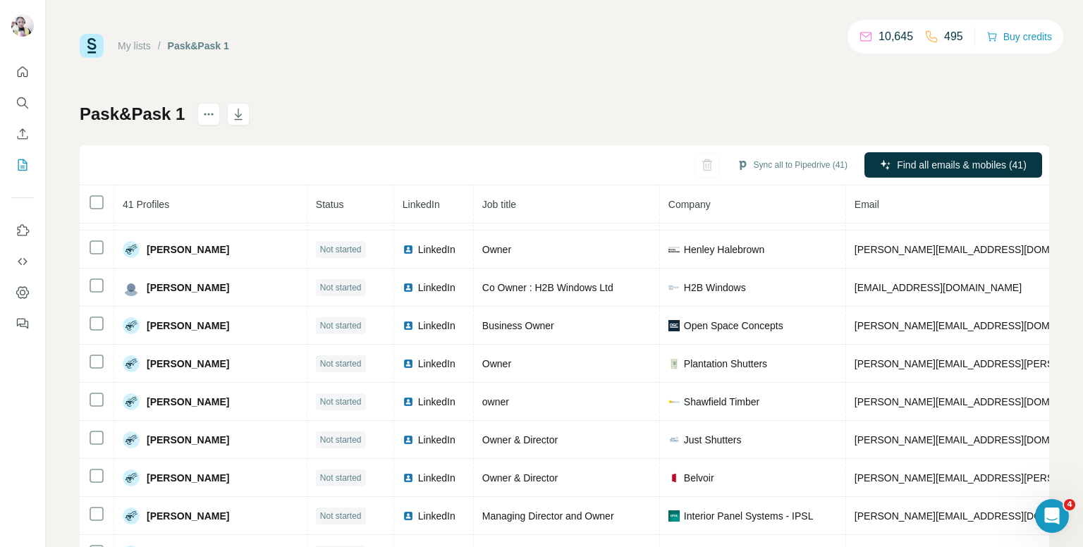
scroll to position [635, 0]
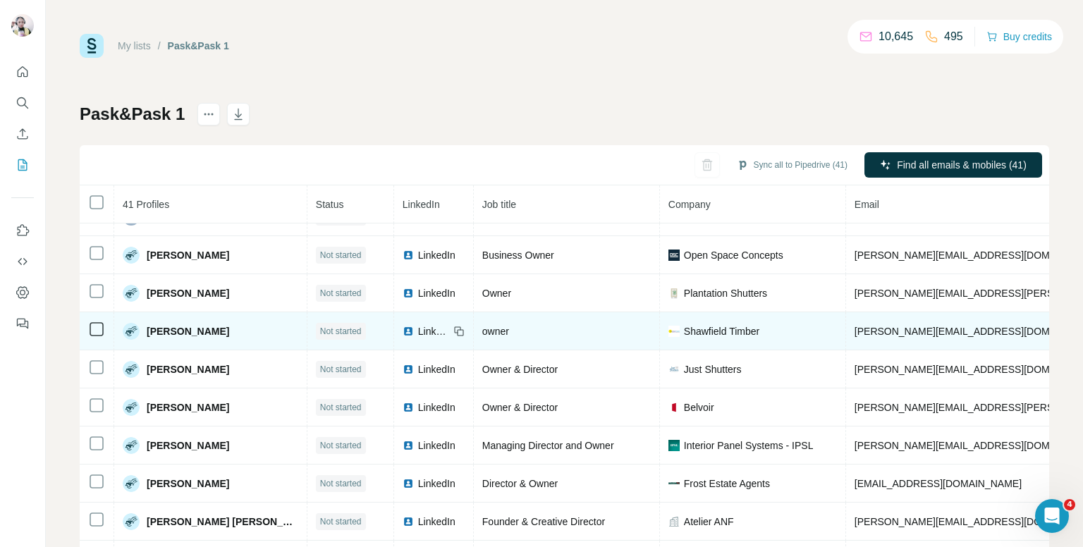
copy span "+447715582820"
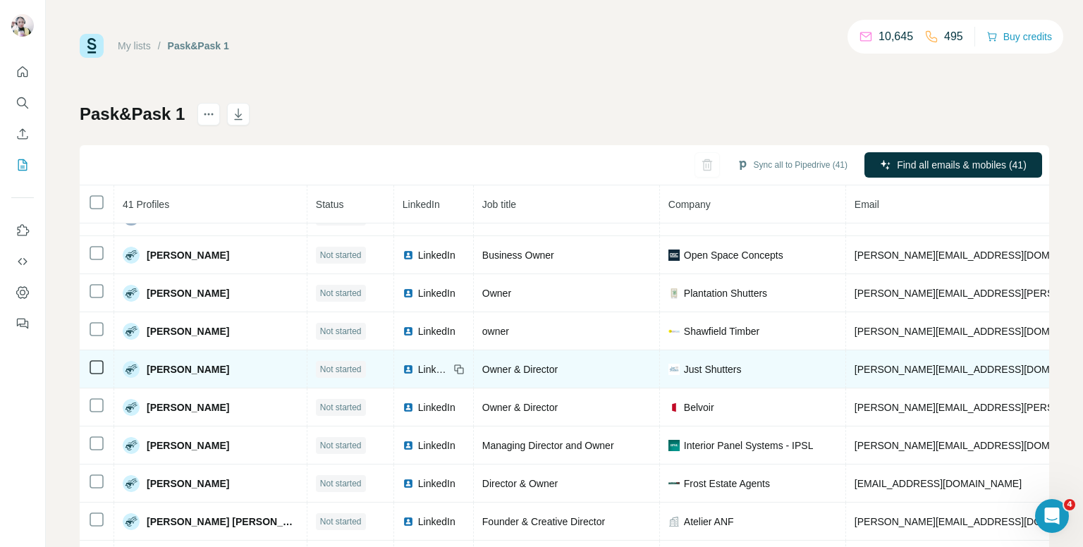
copy span "+447725372409"
